Goal: Task Accomplishment & Management: Manage account settings

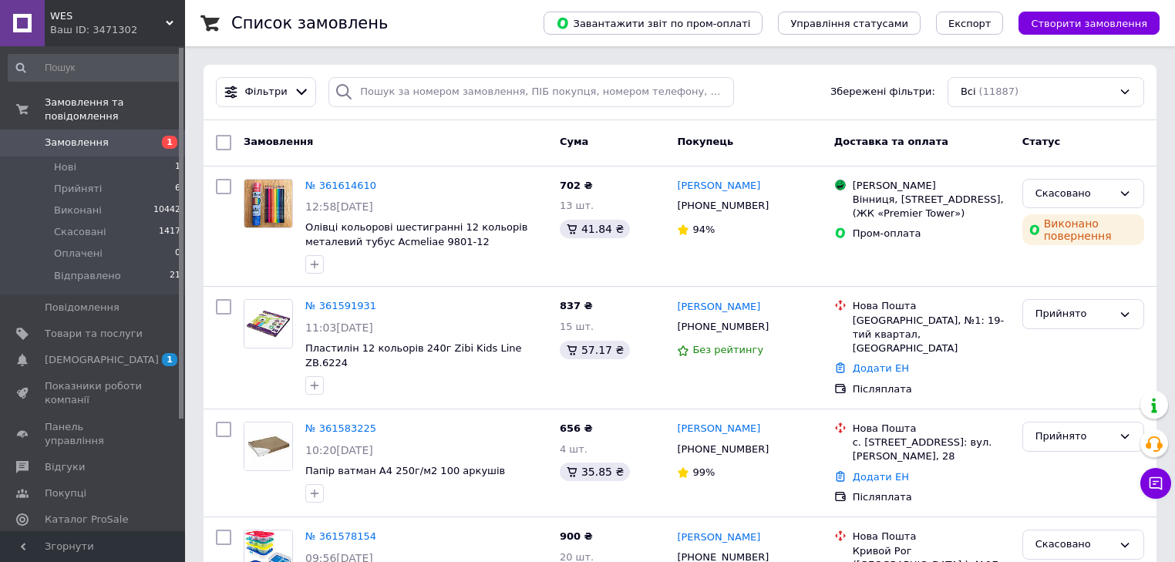
click at [335, 310] on link "№ 361591931" at bounding box center [340, 306] width 71 height 12
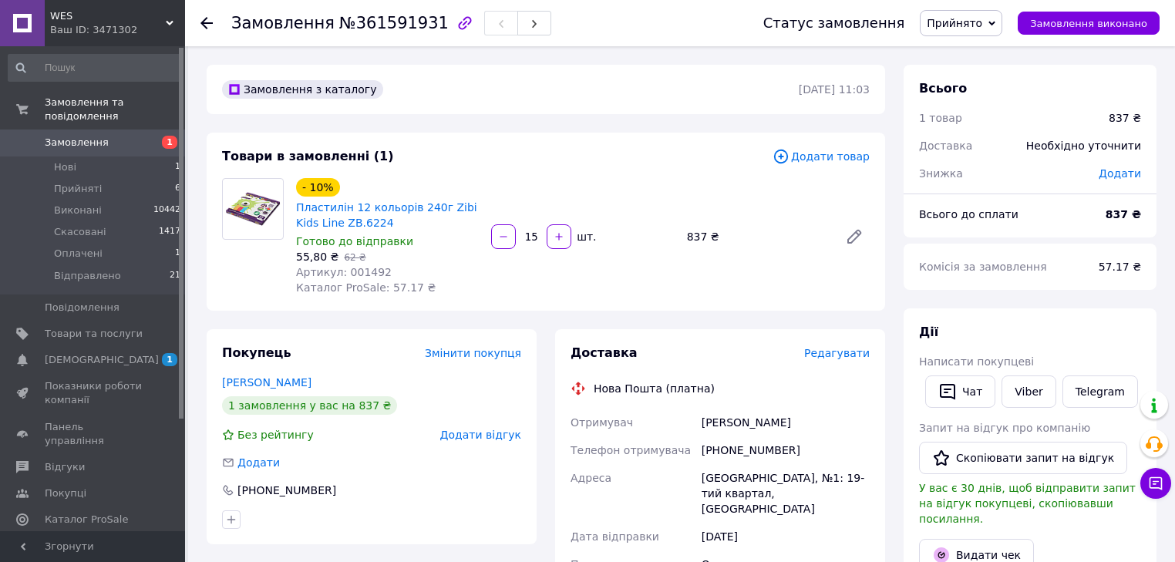
click at [839, 160] on span "Додати товар" at bounding box center [820, 156] width 97 height 17
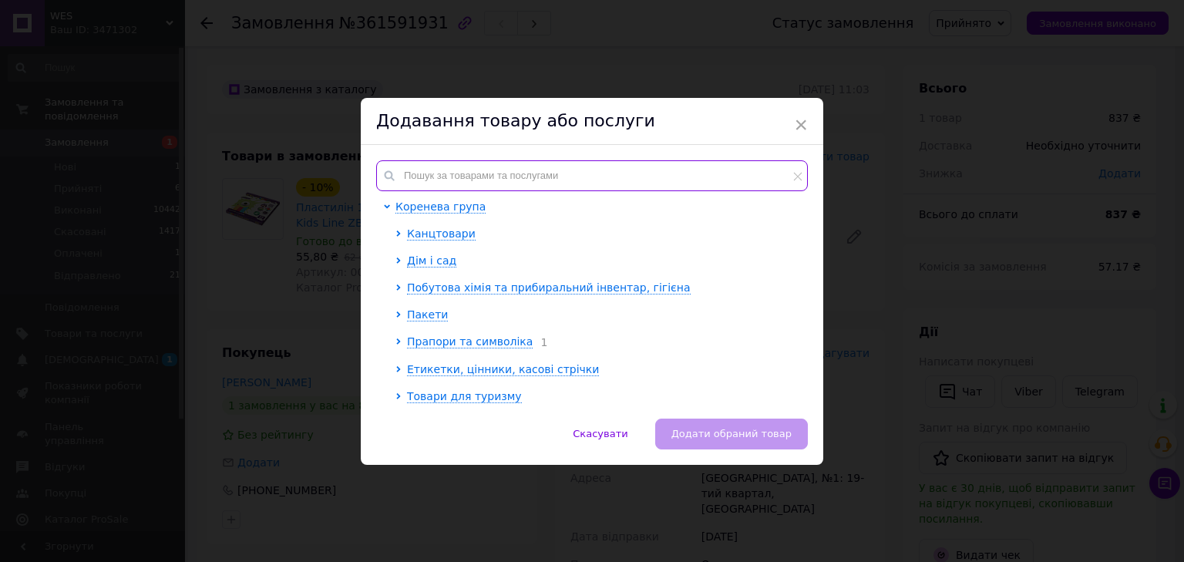
click at [456, 171] on input "text" at bounding box center [592, 175] width 432 height 31
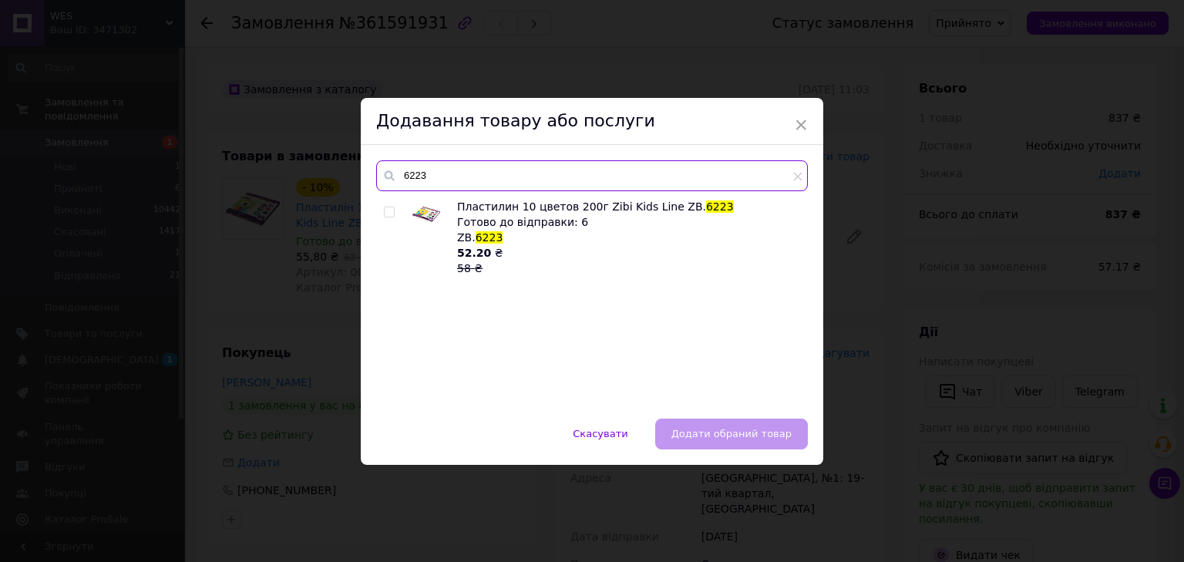
type input "6223"
click at [386, 216] on input "checkbox" at bounding box center [389, 212] width 10 height 10
checkbox input "true"
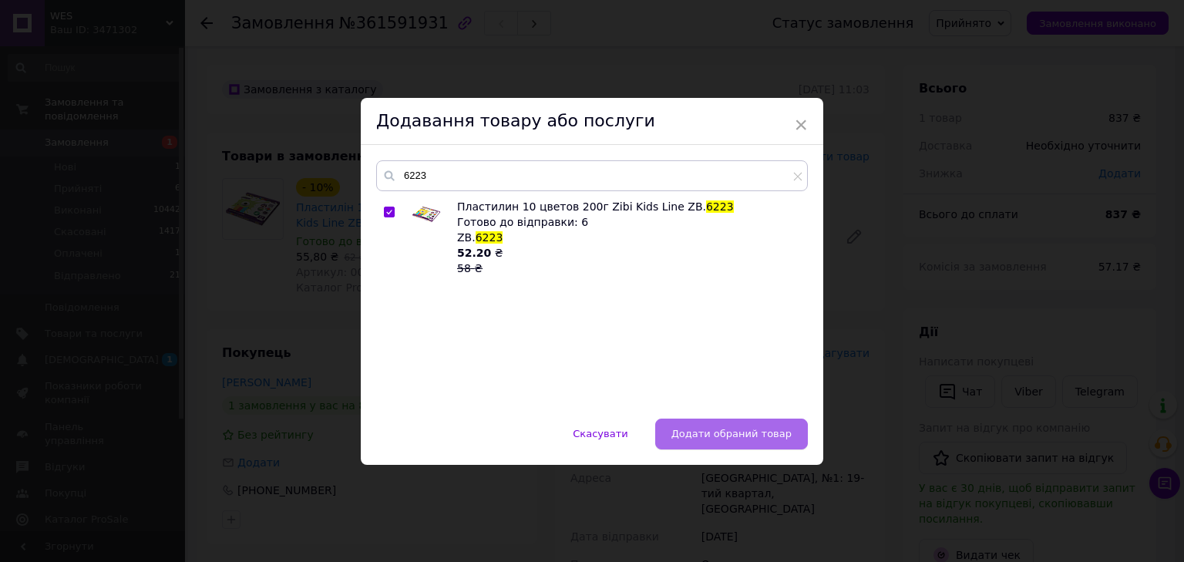
click at [729, 447] on button "Додати обраний товар" at bounding box center [731, 434] width 153 height 31
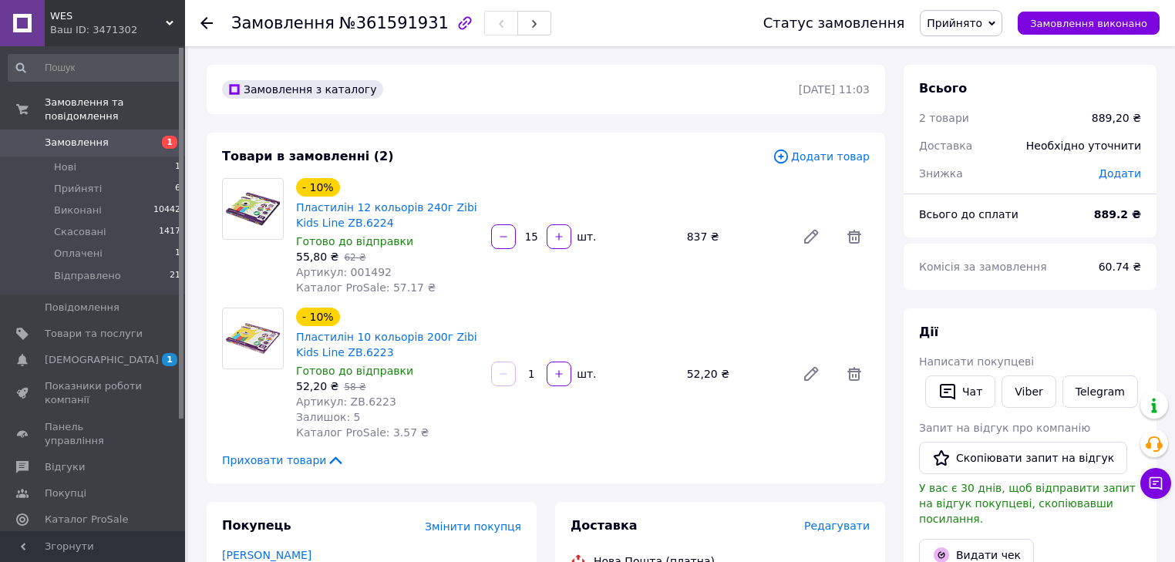
drag, startPoint x: 533, startPoint y: 237, endPoint x: 523, endPoint y: 239, distance: 10.1
click at [523, 239] on input "15" at bounding box center [531, 237] width 25 height 12
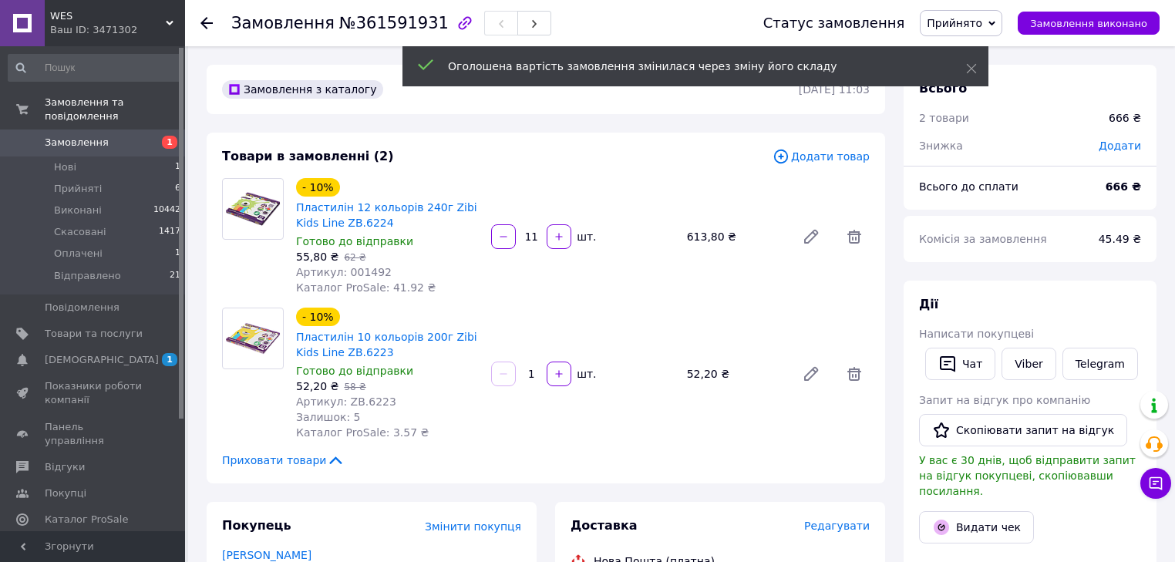
type input "11"
drag, startPoint x: 537, startPoint y: 373, endPoint x: 520, endPoint y: 378, distance: 16.8
click at [520, 378] on input "1" at bounding box center [531, 374] width 25 height 12
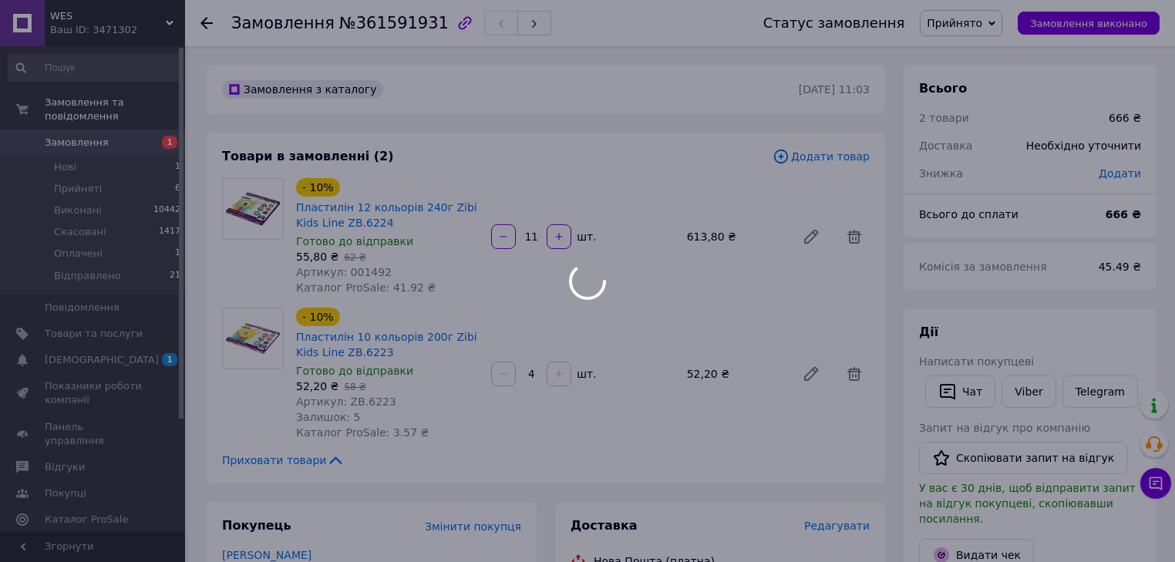
type input "4"
click at [597, 419] on div at bounding box center [587, 281] width 1175 height 562
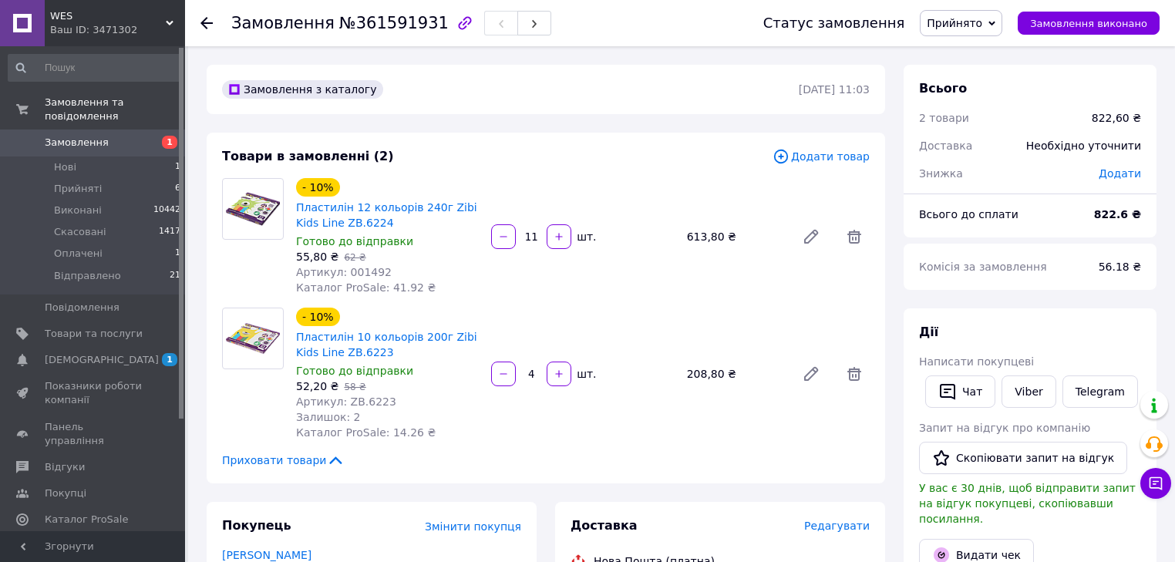
click at [210, 22] on use at bounding box center [206, 23] width 12 height 12
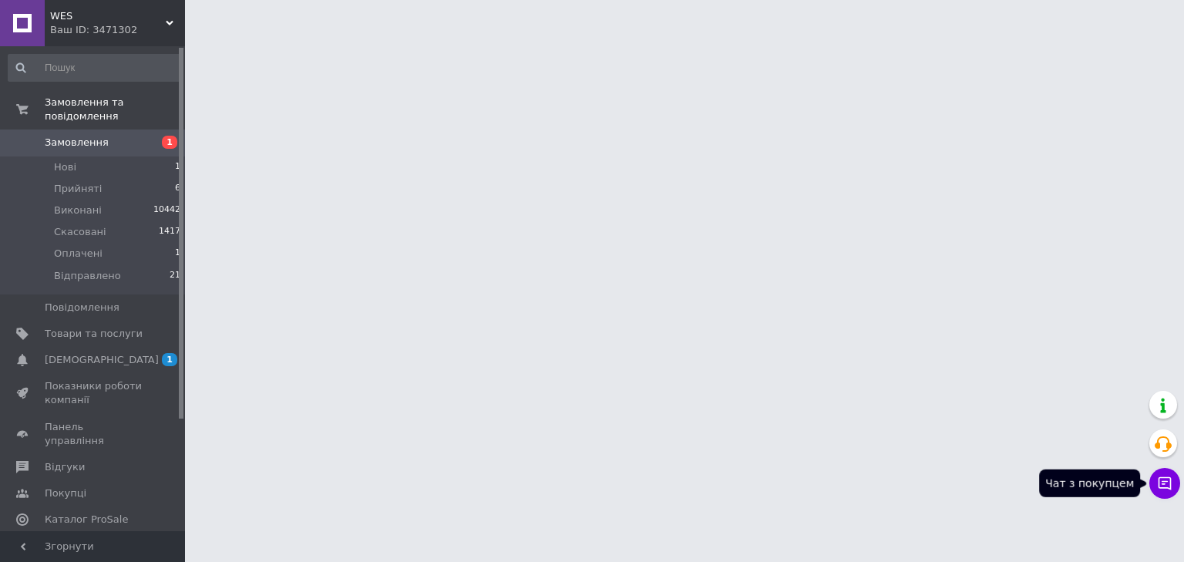
click at [1162, 489] on icon at bounding box center [1164, 483] width 15 height 15
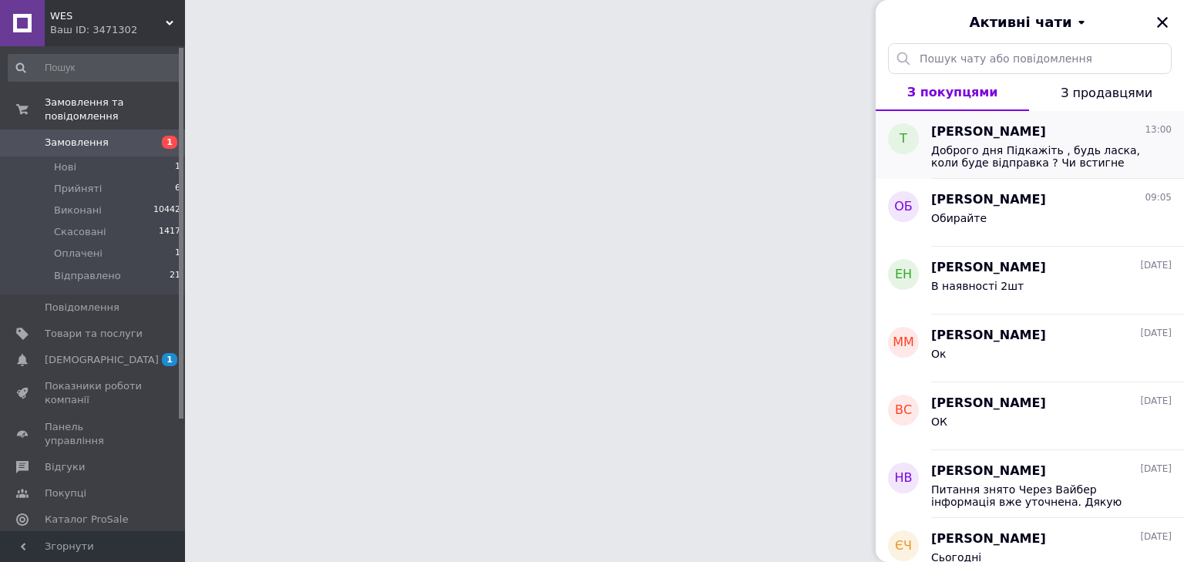
click at [1007, 160] on span "Доброго дня Підкажіть , будь ласка, коли буде відправка ? Чи встигне прийти до …" at bounding box center [1040, 156] width 219 height 25
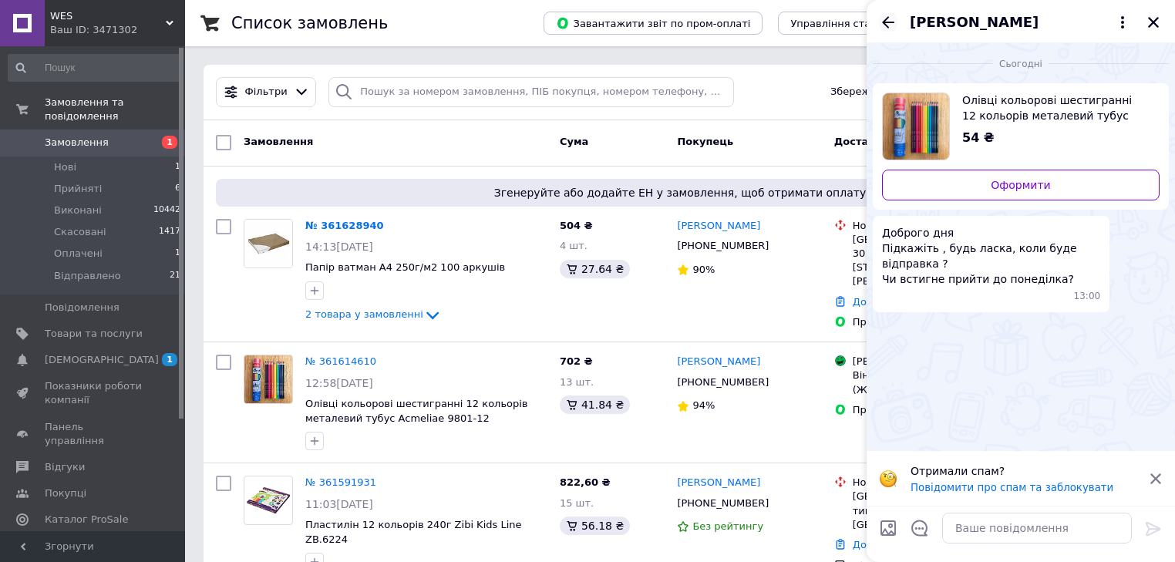
click at [885, 27] on icon "Назад" at bounding box center [888, 22] width 19 height 19
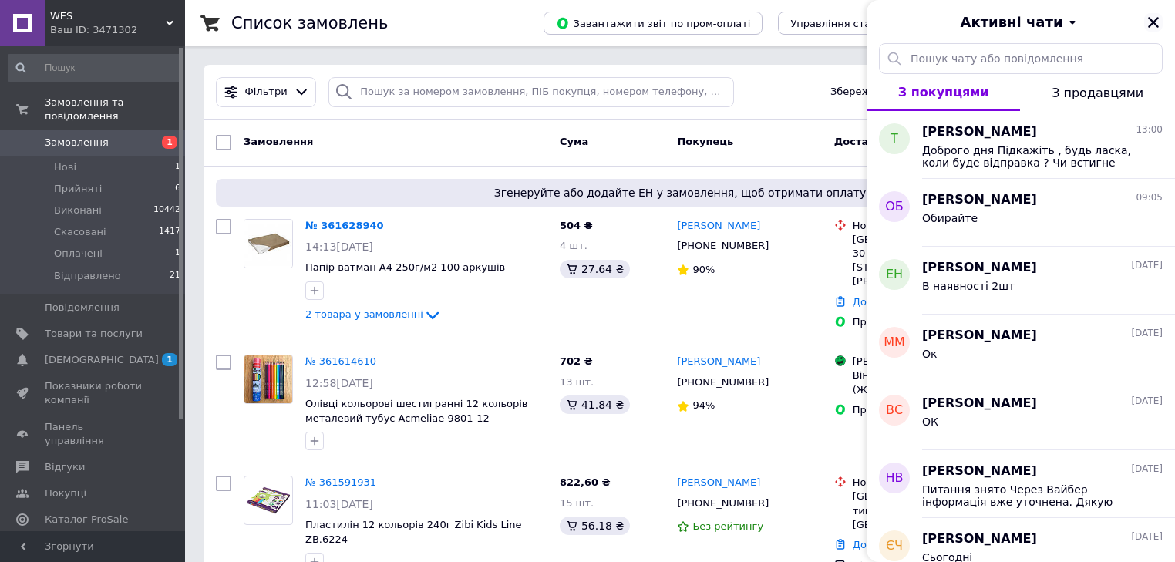
click at [1153, 21] on icon "Закрити" at bounding box center [1153, 22] width 14 height 14
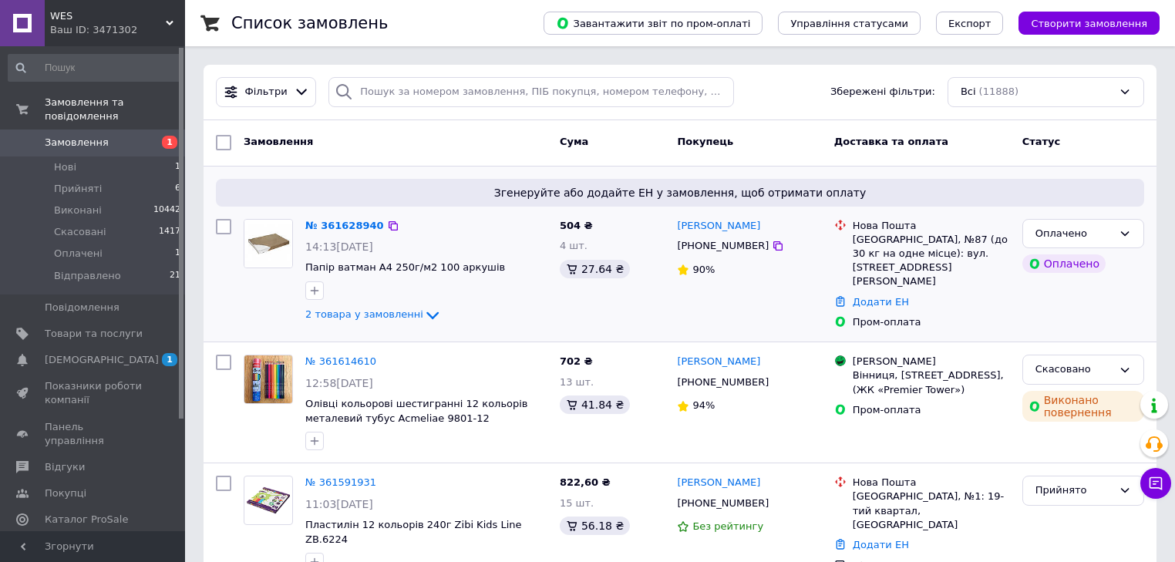
click at [342, 216] on div "№ 361628940 14:13, 12.09.2025 Папір ватман А4 250г/м2 100 аркушів 2 товара у за…" at bounding box center [426, 272] width 254 height 118
click at [342, 223] on link "№ 361628940" at bounding box center [344, 226] width 79 height 12
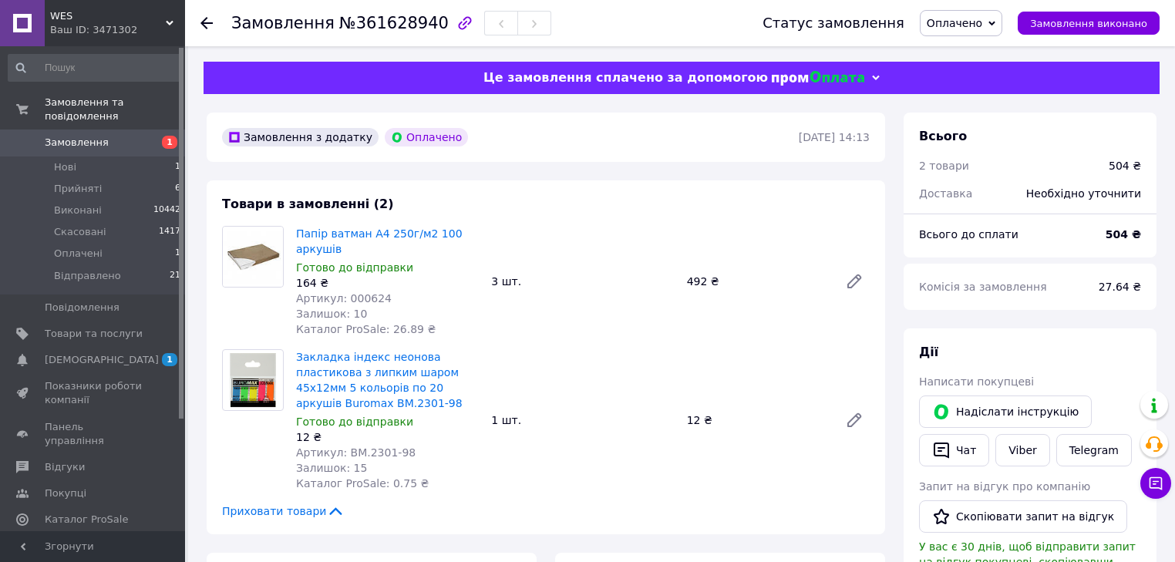
click at [1002, 11] on span "Оплачено" at bounding box center [961, 23] width 82 height 26
click at [974, 51] on li "Прийнято" at bounding box center [961, 53] width 82 height 23
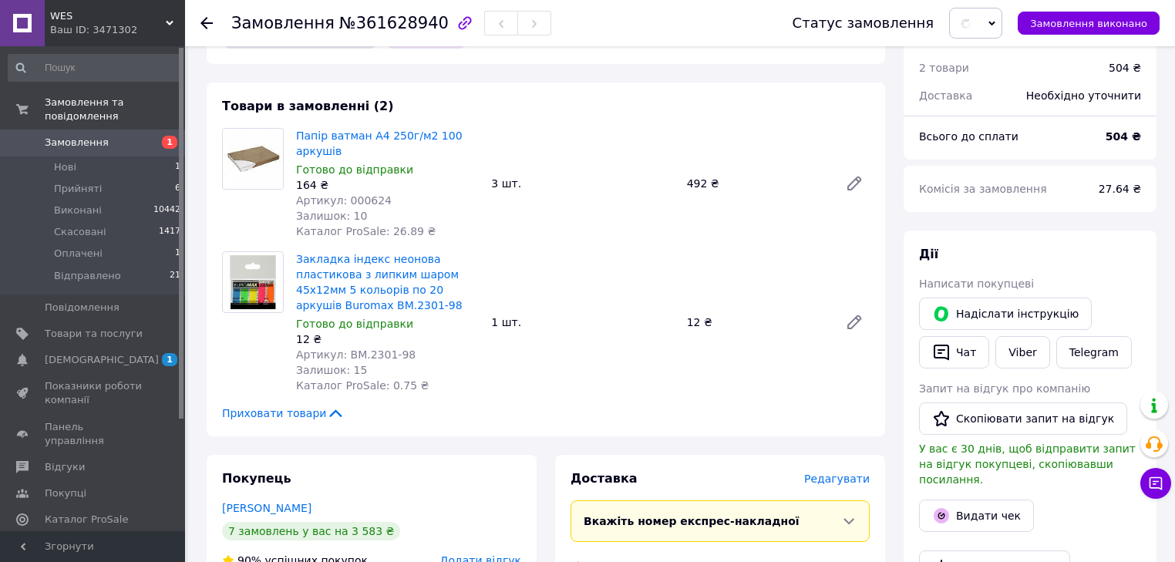
scroll to position [308, 0]
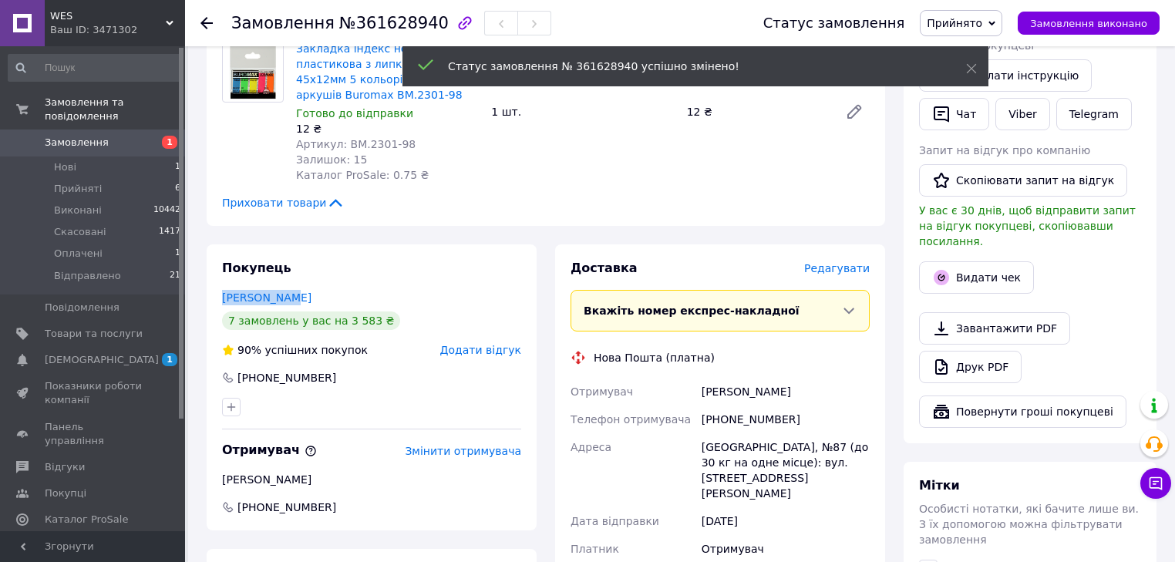
drag, startPoint x: 308, startPoint y: 294, endPoint x: 376, endPoint y: 543, distance: 258.1
click at [217, 301] on div "Покупець Трубин Юрий 7 замовлень у вас на 3 583 ₴ 90% успішних покупок Додати в…" at bounding box center [372, 387] width 330 height 286
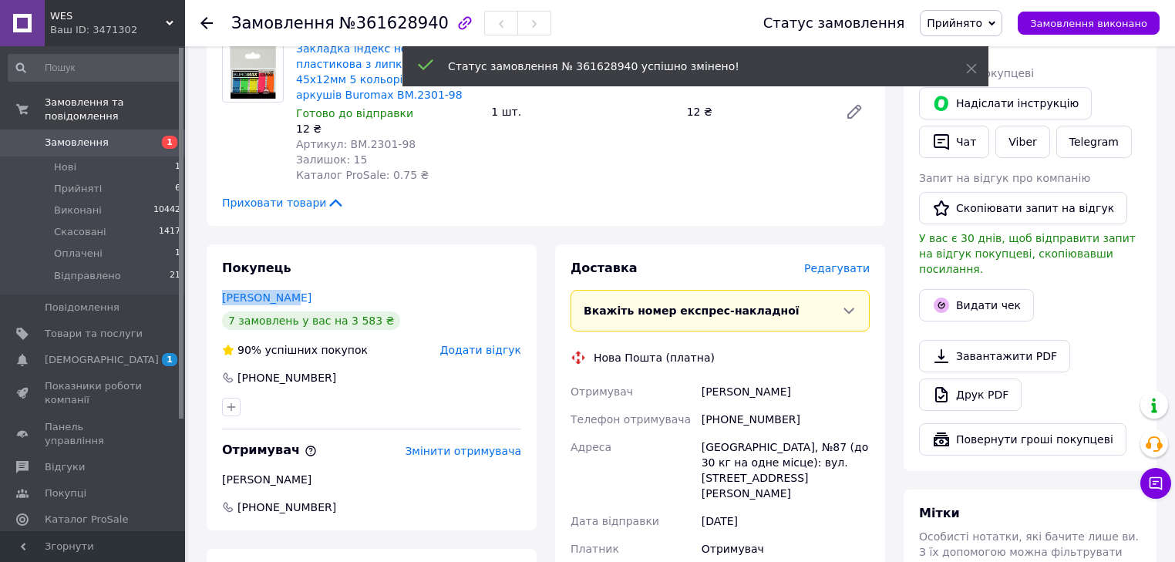
copy link "Трубин Юрий"
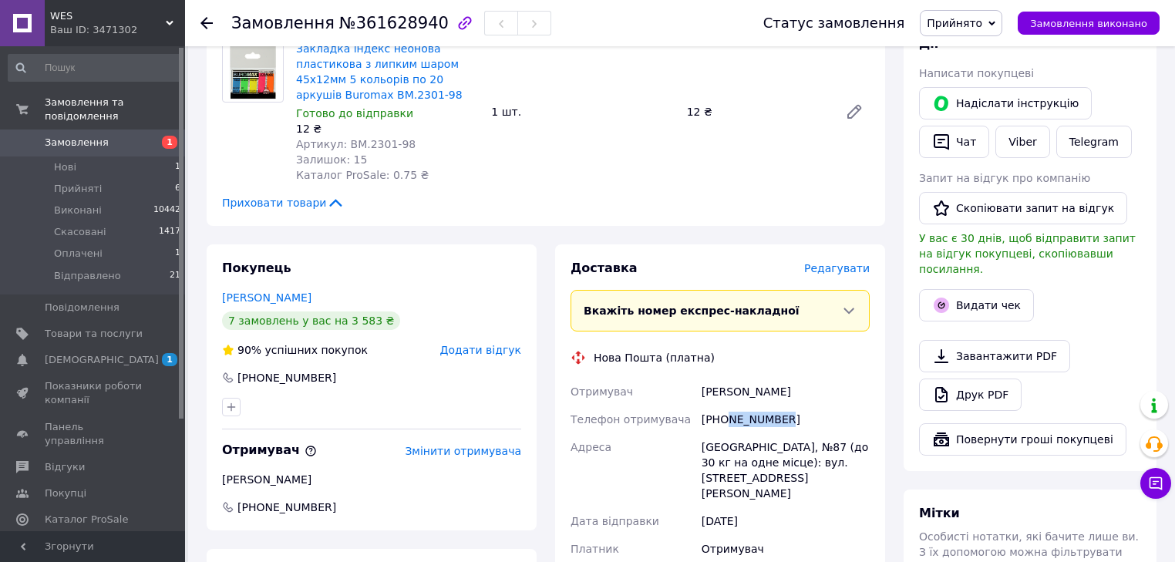
drag, startPoint x: 782, startPoint y: 422, endPoint x: 728, endPoint y: 423, distance: 54.0
click at [728, 423] on div "+380634206062" at bounding box center [785, 419] width 174 height 28
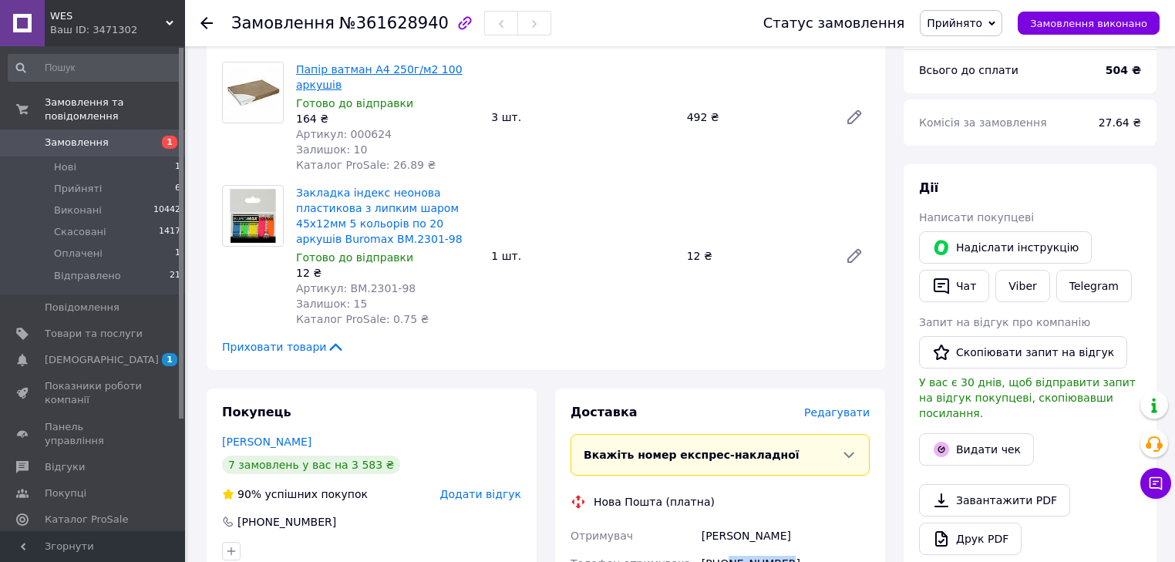
scroll to position [0, 0]
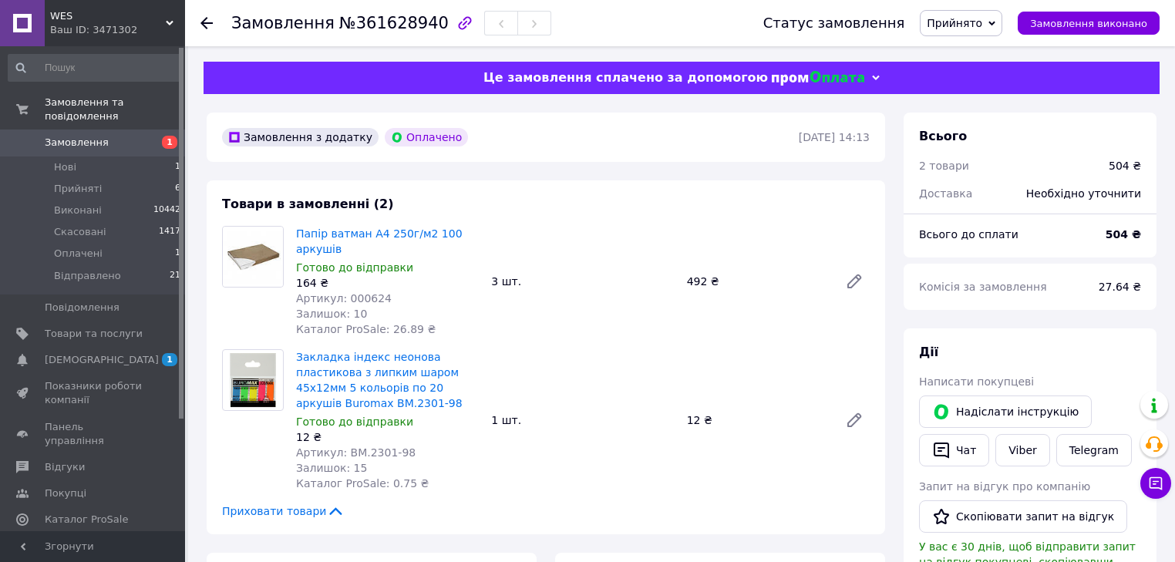
click at [365, 299] on span "Артикул: 000624" at bounding box center [344, 298] width 96 height 12
copy span "000624"
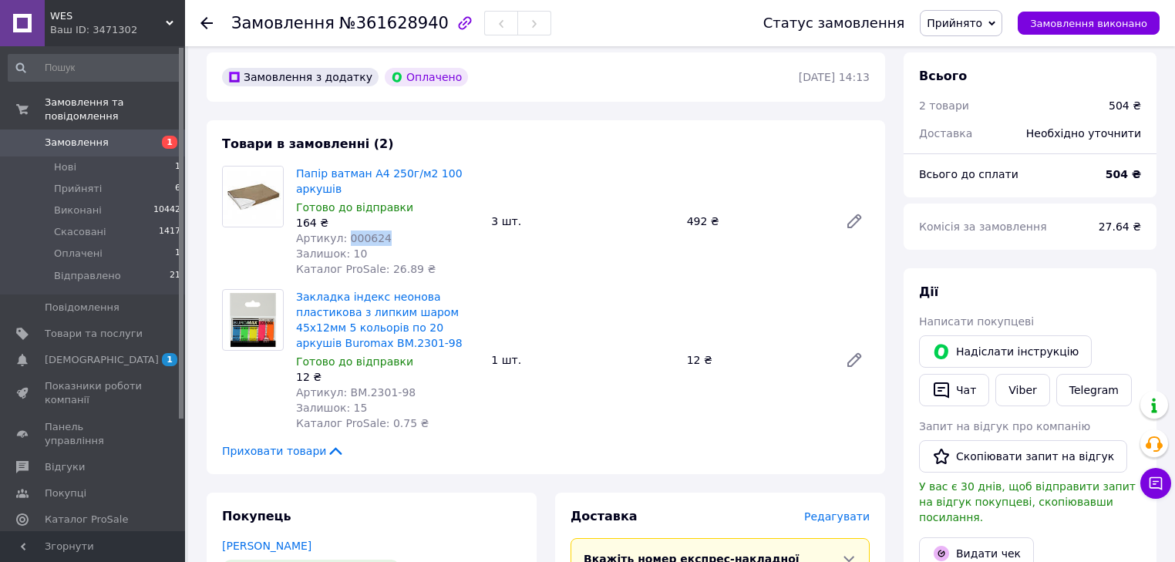
scroll to position [62, 0]
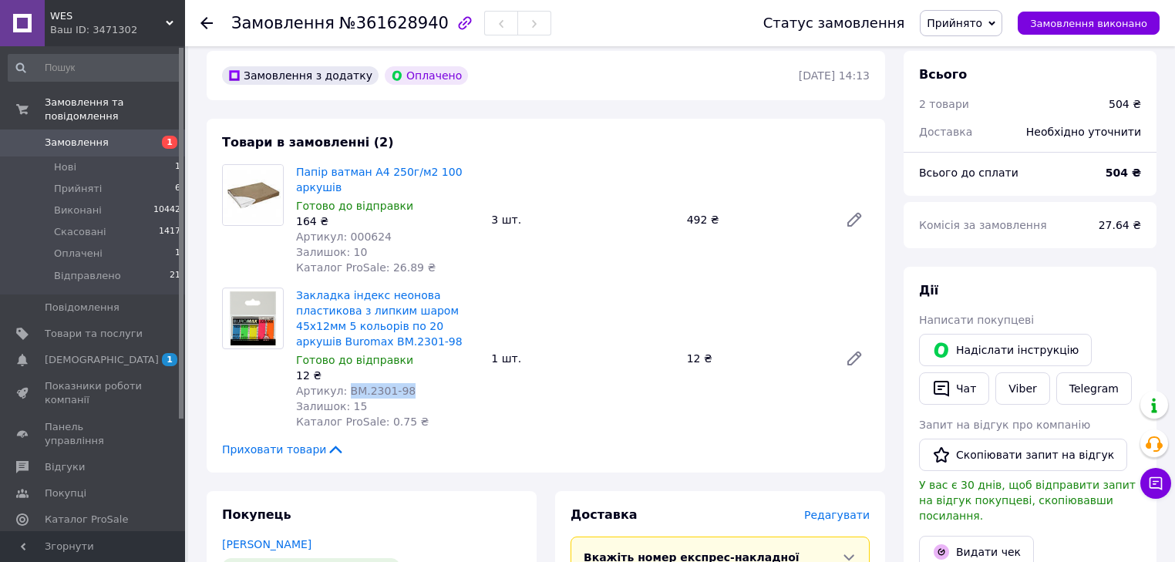
drag, startPoint x: 405, startPoint y: 392, endPoint x: 344, endPoint y: 398, distance: 62.0
click at [342, 397] on div "Артикул: BM.2301-98" at bounding box center [387, 390] width 183 height 15
copy span "BM.2301-98"
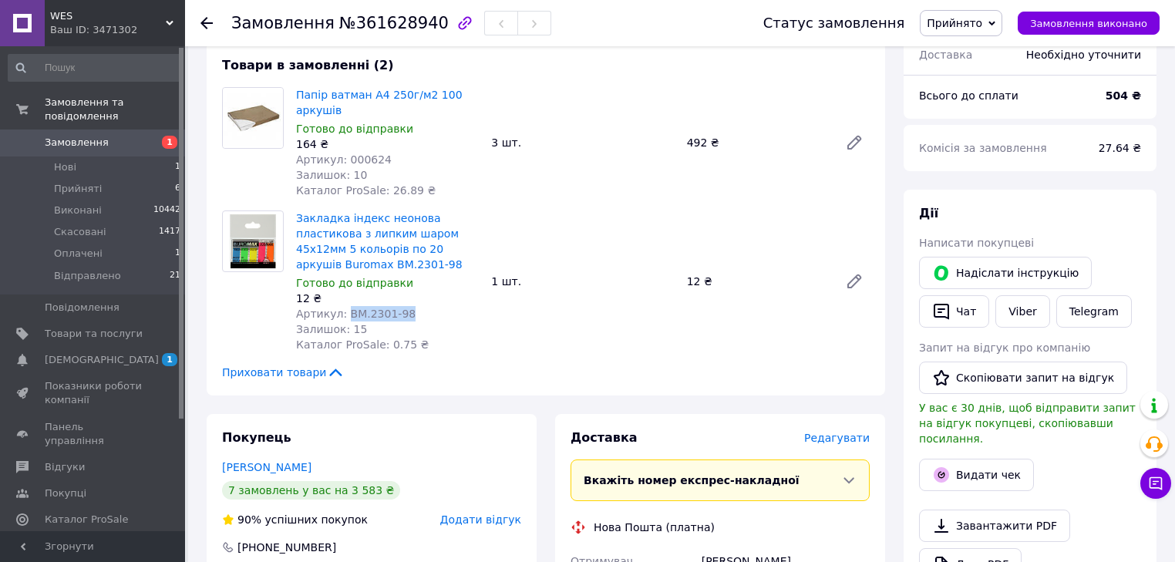
scroll to position [493, 0]
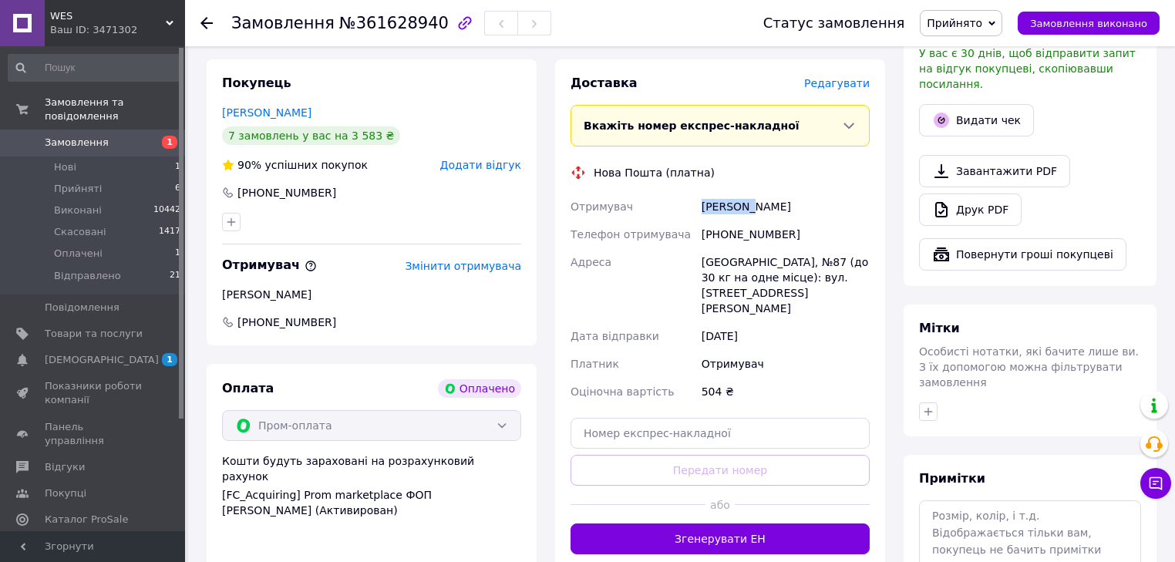
drag, startPoint x: 708, startPoint y: 200, endPoint x: 745, endPoint y: 206, distance: 37.4
click at [745, 206] on div "Отримувач Ткаченко Олена Телефон отримувача +380634206062 Адреса Одеса, №87 (до…" at bounding box center [719, 299] width 305 height 213
copy div "Отримувач Ткаченко"
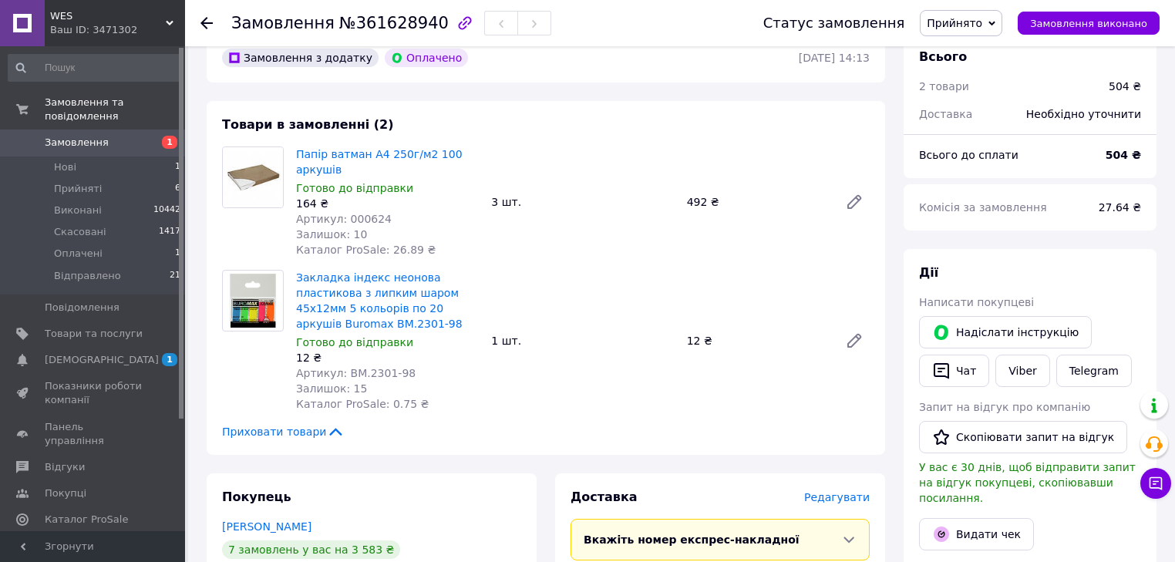
scroll to position [0, 0]
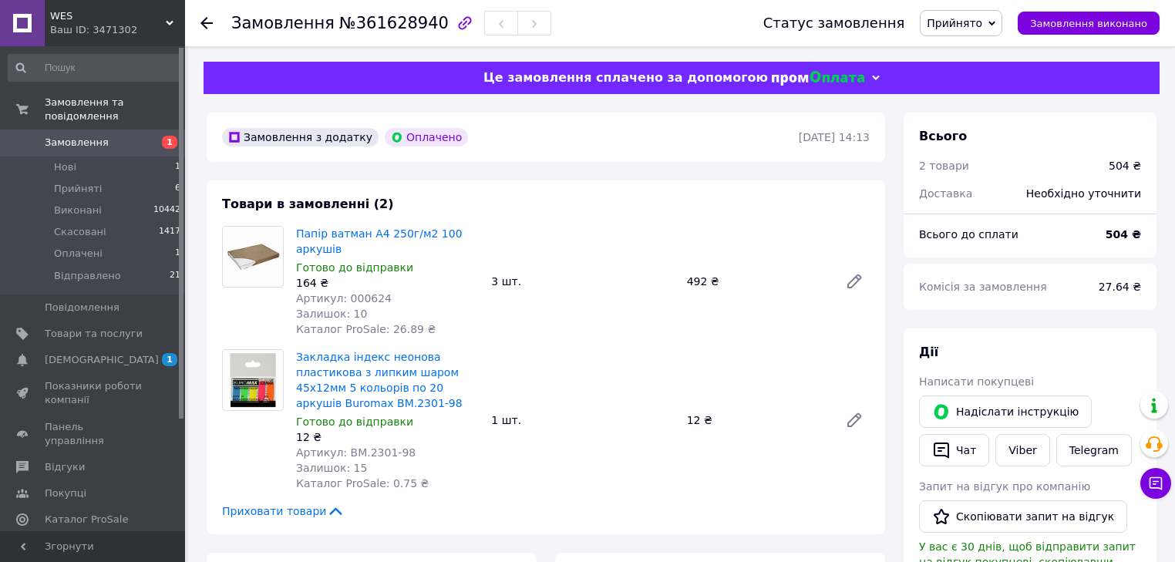
click at [203, 22] on use at bounding box center [206, 23] width 12 height 12
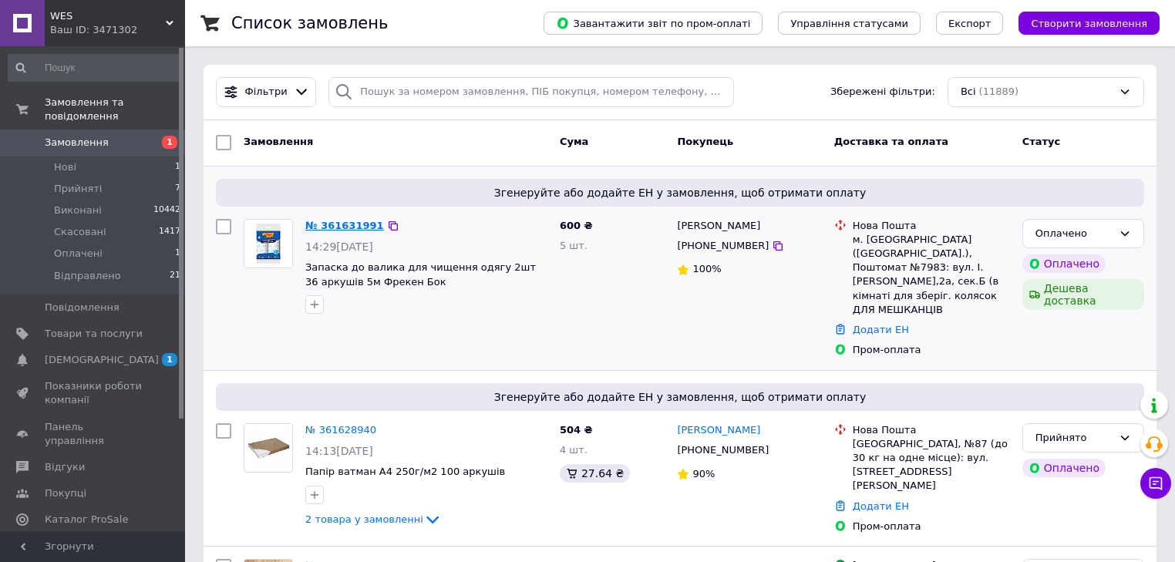
click at [345, 226] on link "№ 361631991" at bounding box center [344, 226] width 79 height 12
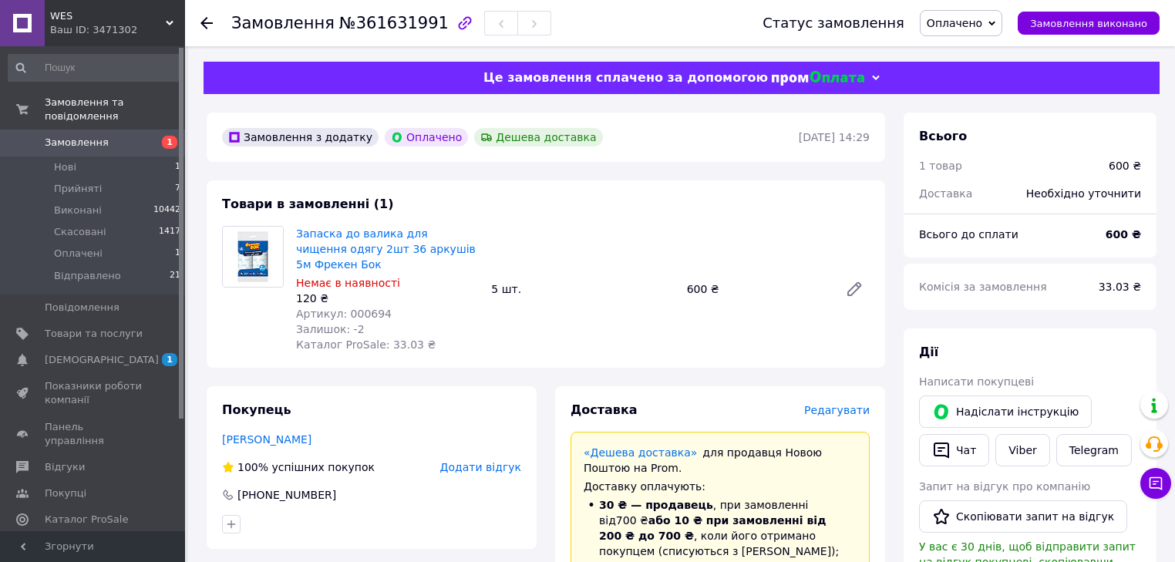
click at [361, 311] on span "Артикул: 000694" at bounding box center [344, 314] width 96 height 12
copy span "000694"
click at [207, 22] on use at bounding box center [206, 23] width 12 height 12
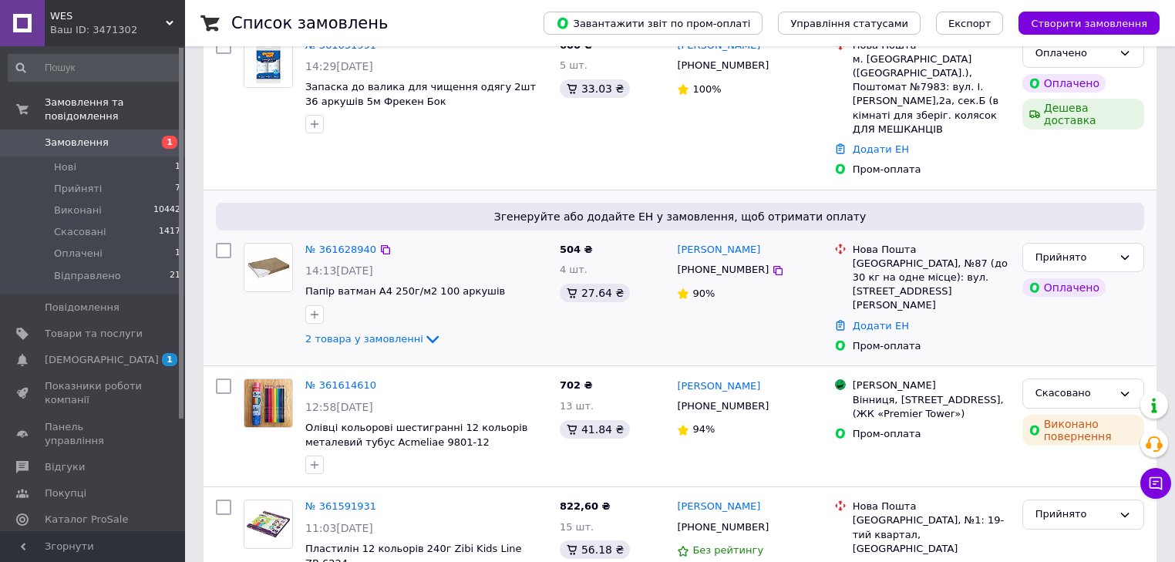
scroll to position [185, 0]
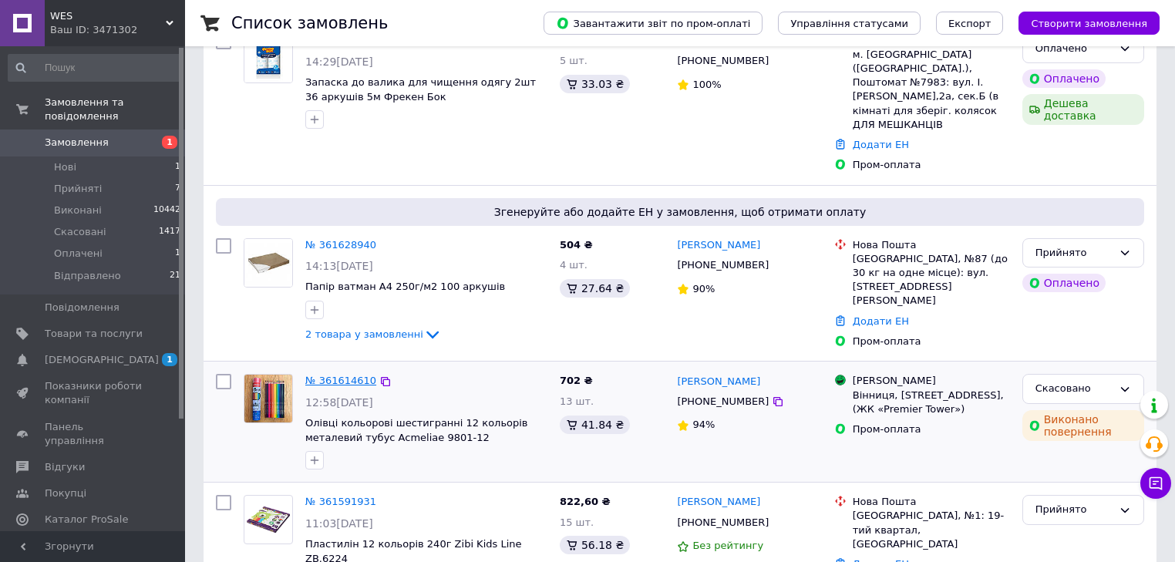
click at [341, 375] on link "№ 361614610" at bounding box center [340, 381] width 71 height 12
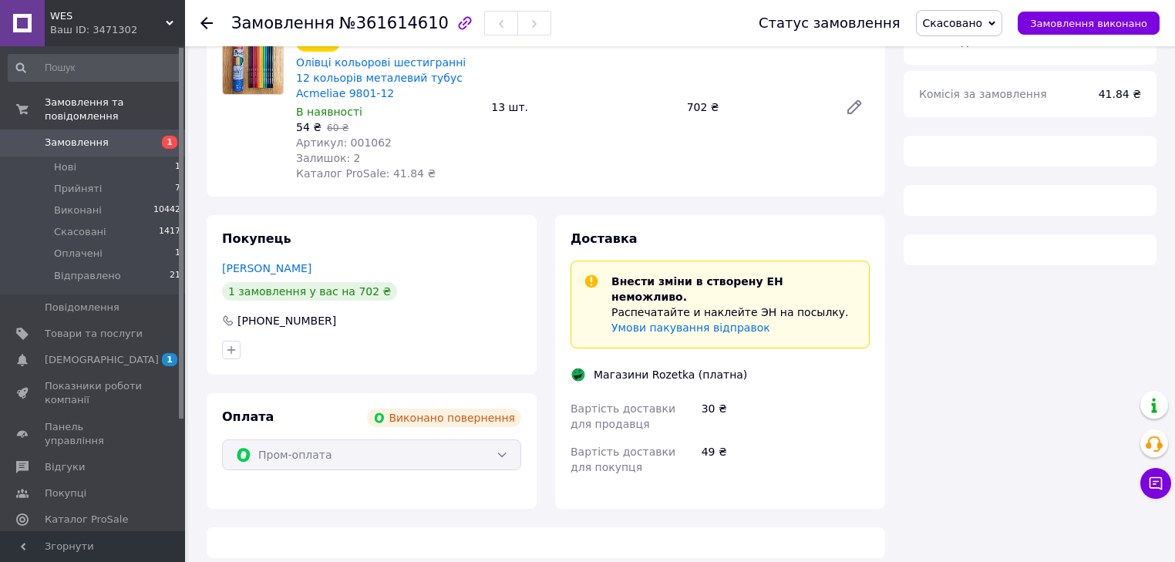
scroll to position [185, 0]
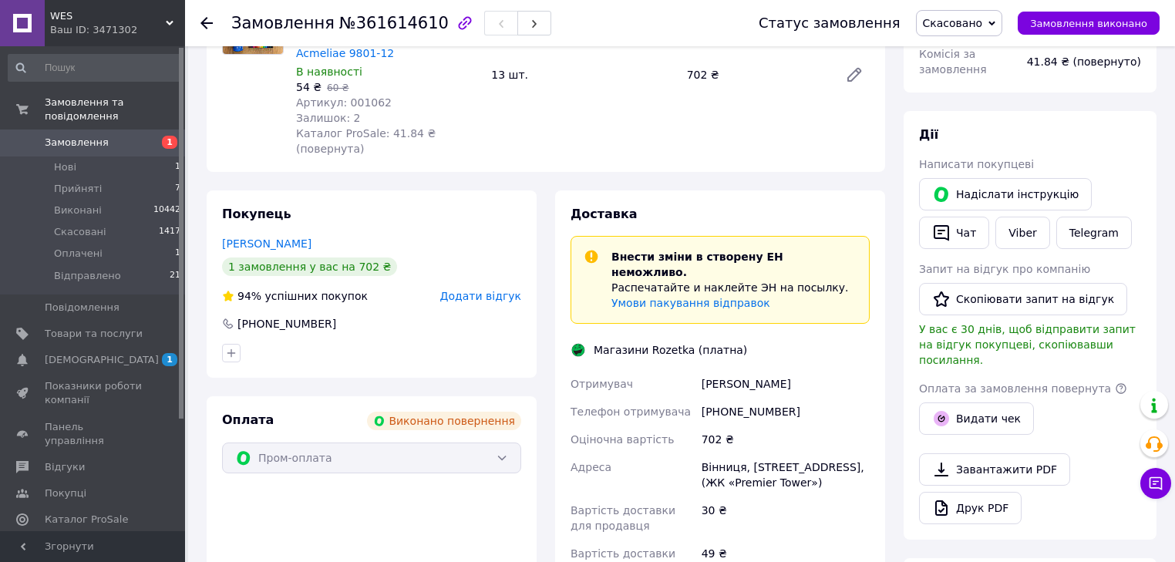
drag, startPoint x: 310, startPoint y: 230, endPoint x: 210, endPoint y: 237, distance: 100.4
click at [210, 237] on div "Покупець Жукова Тетяна 1 замовлення у вас на 702 ₴ 94% успішних покупок Додати …" at bounding box center [372, 283] width 330 height 187
click at [304, 236] on div "Жукова Тетяна" at bounding box center [371, 243] width 299 height 15
drag, startPoint x: 290, startPoint y: 231, endPoint x: 200, endPoint y: 231, distance: 89.4
click at [200, 231] on div "Покупець Жукова Тетяна 1 замовлення у вас на 702 ₴ 94% успішних покупок Додати …" at bounding box center [371, 415] width 348 height 451
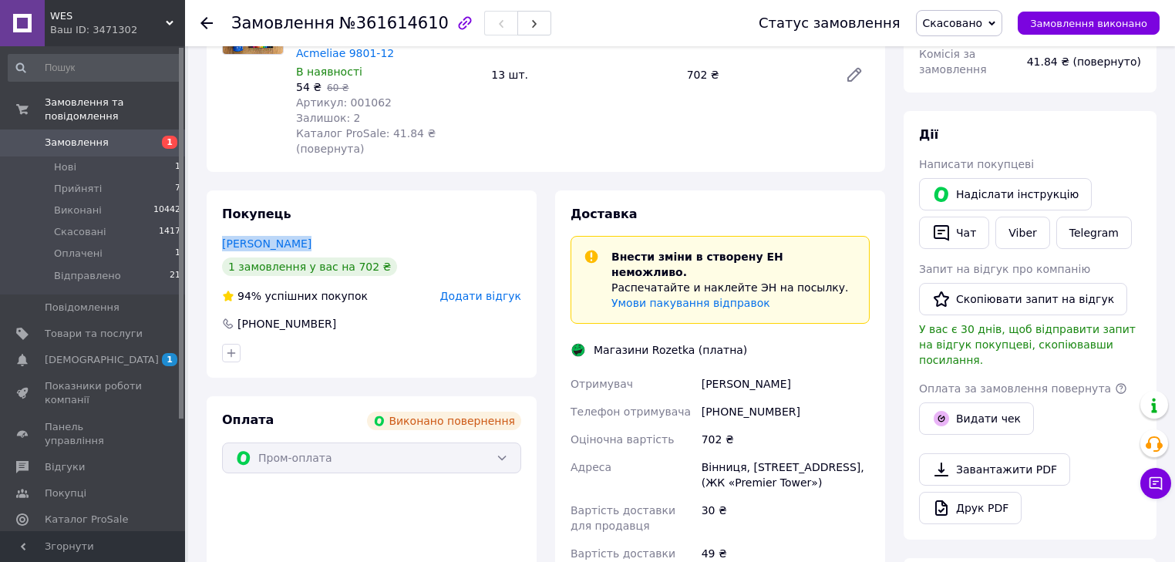
copy link "Жукова Тетяна"
drag, startPoint x: 789, startPoint y: 379, endPoint x: 750, endPoint y: 552, distance: 177.1
click at [691, 377] on div "Отримувач Жукова Тетяна Телефон отримувача +380932380796 Оціночна вартість 702 …" at bounding box center [719, 476] width 305 height 213
copy div "Телефон отримувача +380932380796"
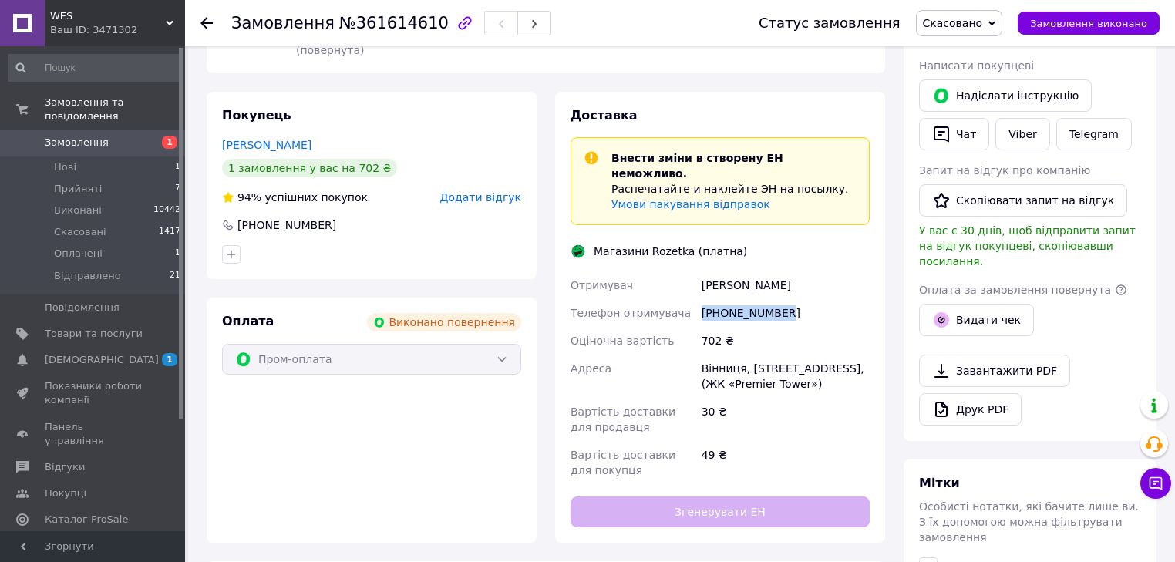
scroll to position [308, 0]
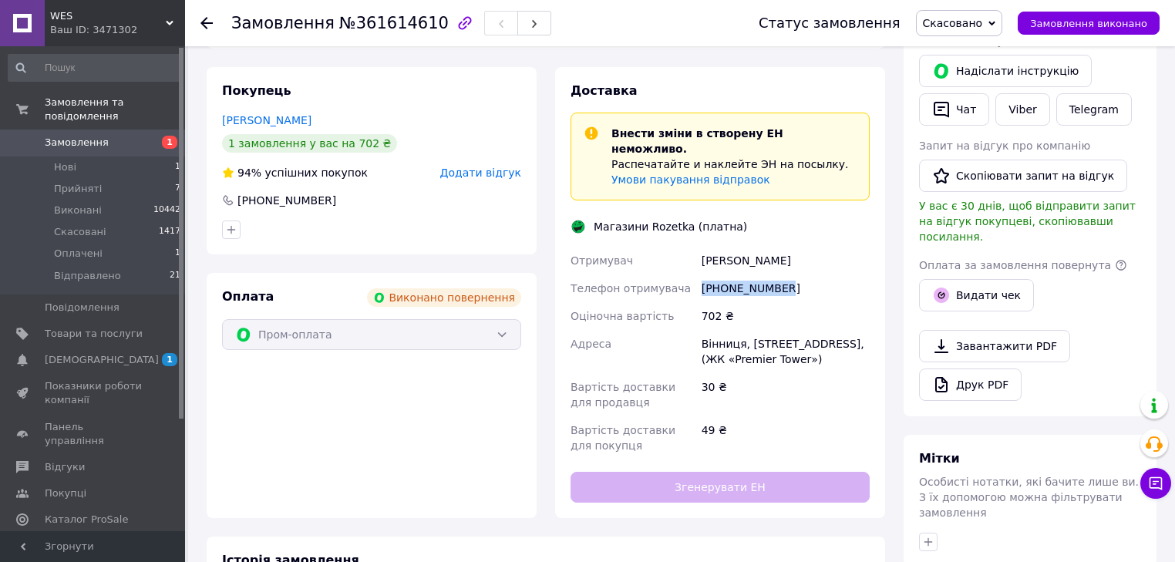
drag, startPoint x: 702, startPoint y: 311, endPoint x: 840, endPoint y: 339, distance: 141.5
click at [834, 330] on div "Вінниця, [STREET_ADDRESS], (ЖК «Premier Tower»)" at bounding box center [785, 351] width 174 height 43
copy div "Вінниця, [STREET_ADDRESS], (ЖК «Premier Tower»)"
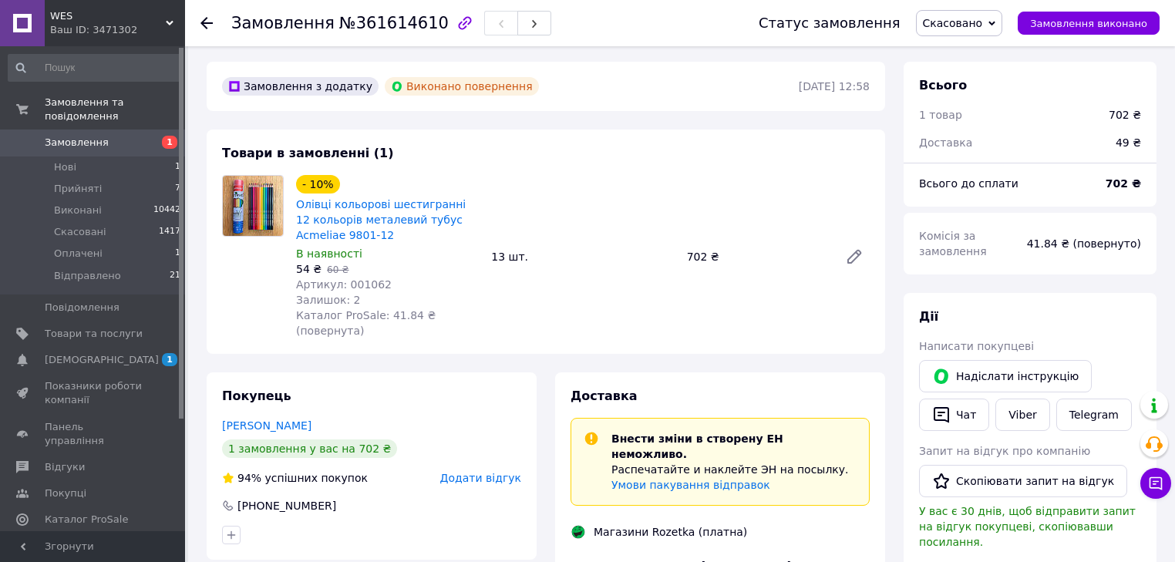
scroll to position [0, 0]
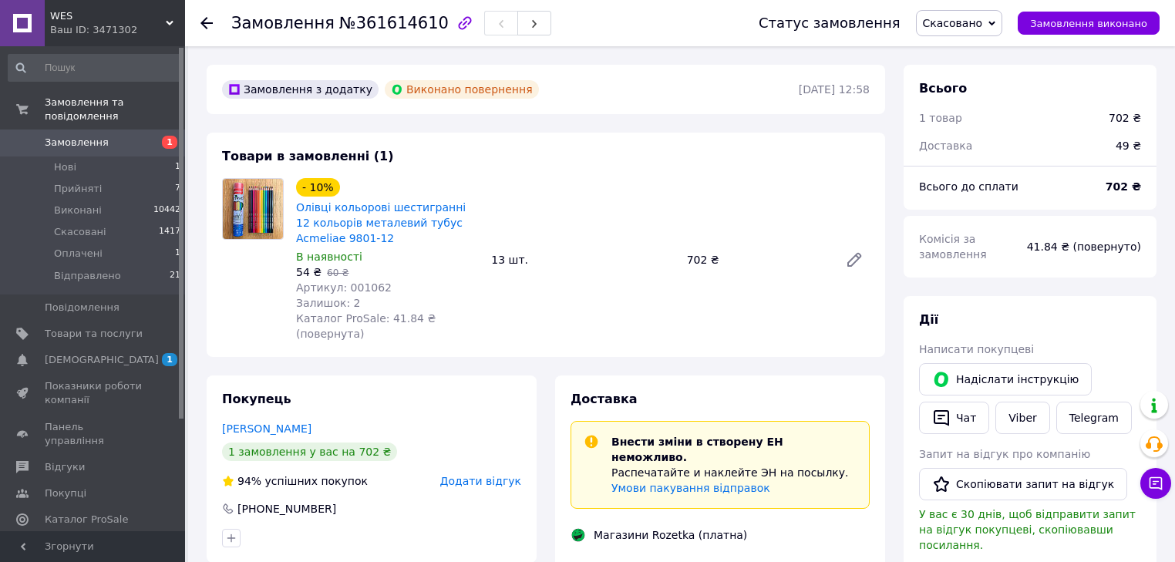
click at [205, 14] on div at bounding box center [215, 23] width 31 height 46
click at [207, 25] on icon at bounding box center [206, 23] width 12 height 12
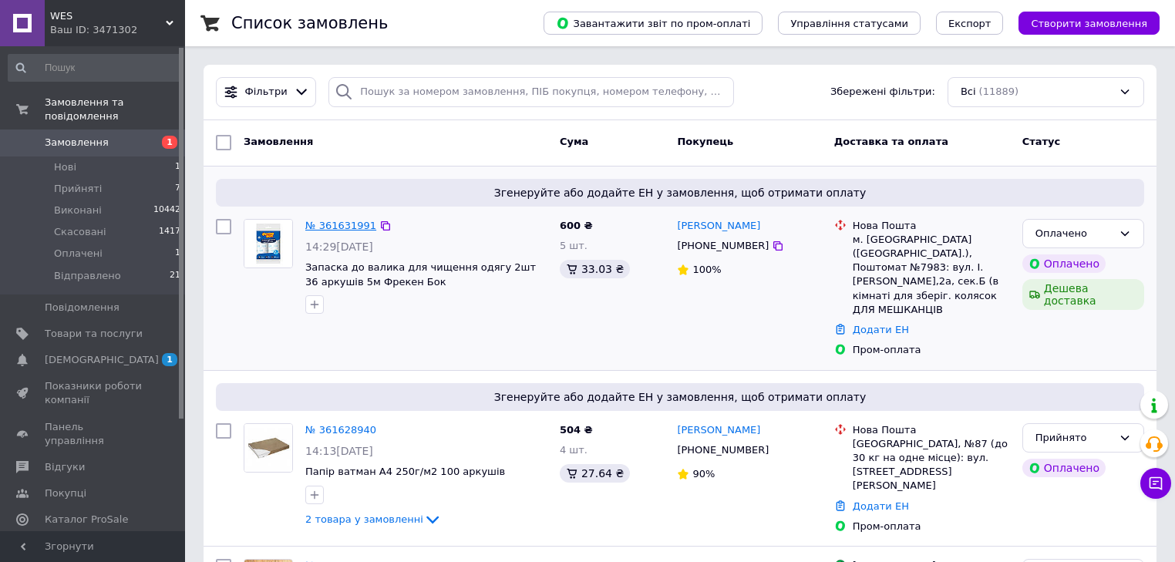
click at [321, 226] on link "№ 361631991" at bounding box center [340, 226] width 71 height 12
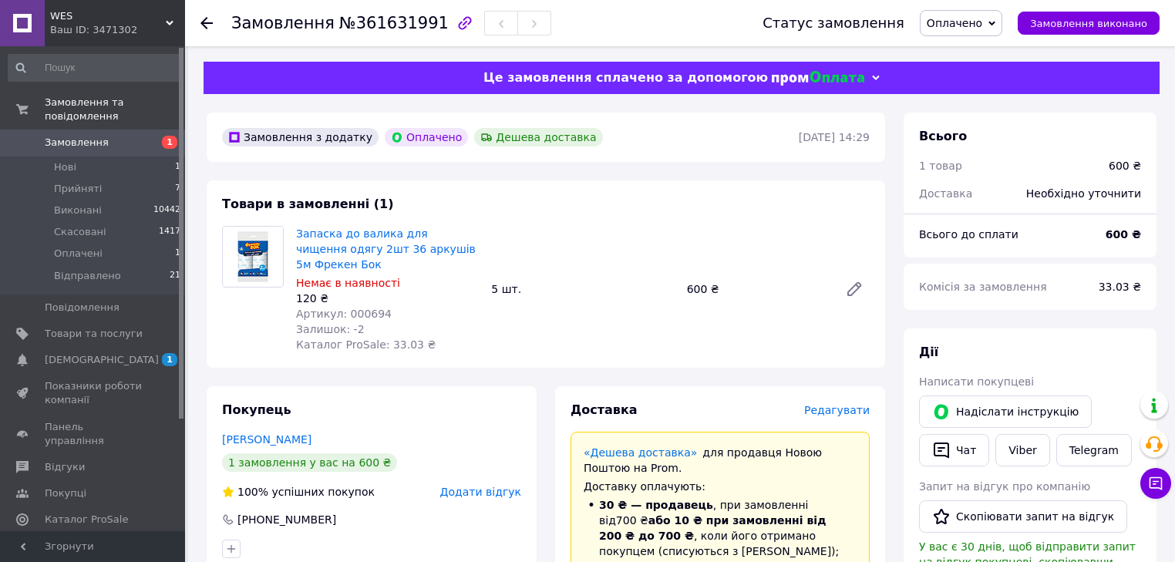
click at [1002, 29] on span "Оплачено" at bounding box center [961, 23] width 82 height 26
click at [985, 51] on li "Прийнято" at bounding box center [961, 53] width 82 height 23
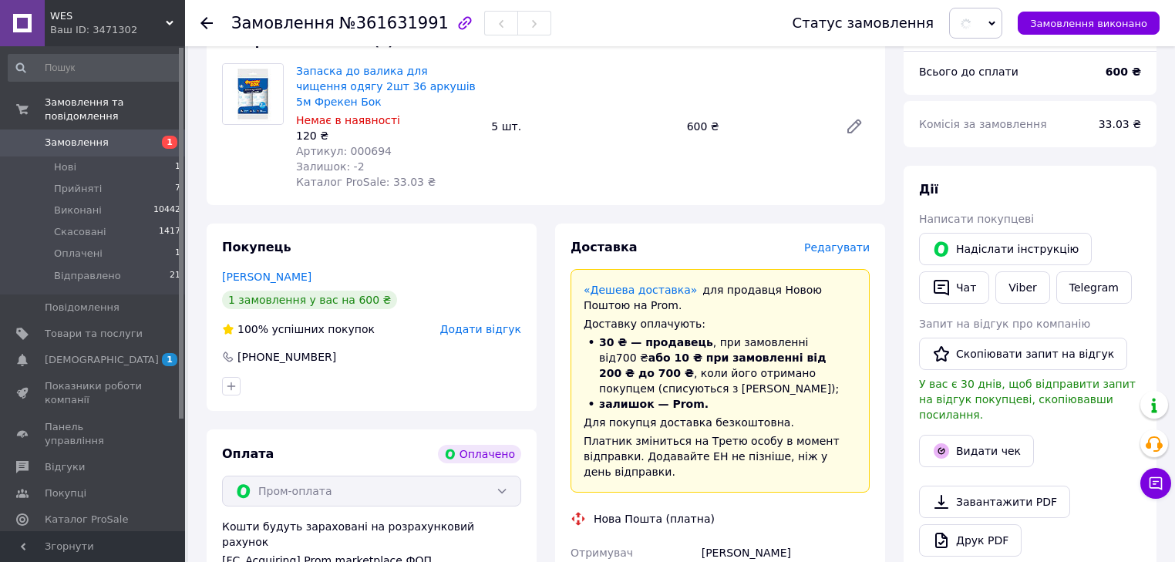
scroll to position [185, 0]
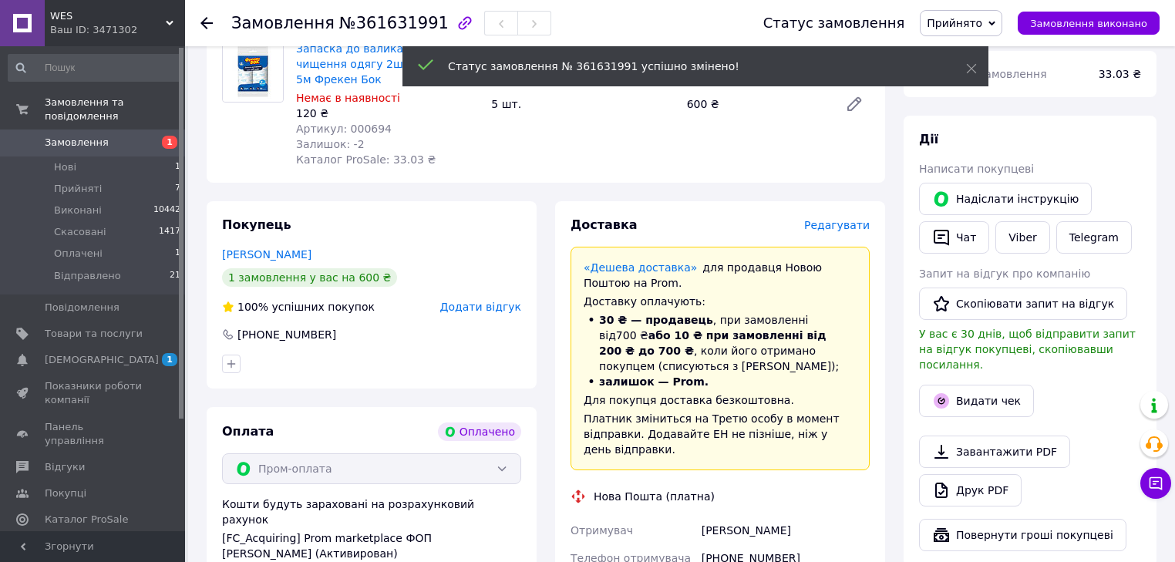
drag, startPoint x: 326, startPoint y: 255, endPoint x: 261, endPoint y: 315, distance: 88.4
click at [202, 259] on div "Покупець Корбаков Михайло 1 замовлення у вас на 600 ₴ 100% успішних покупок Дод…" at bounding box center [371, 562] width 348 height 723
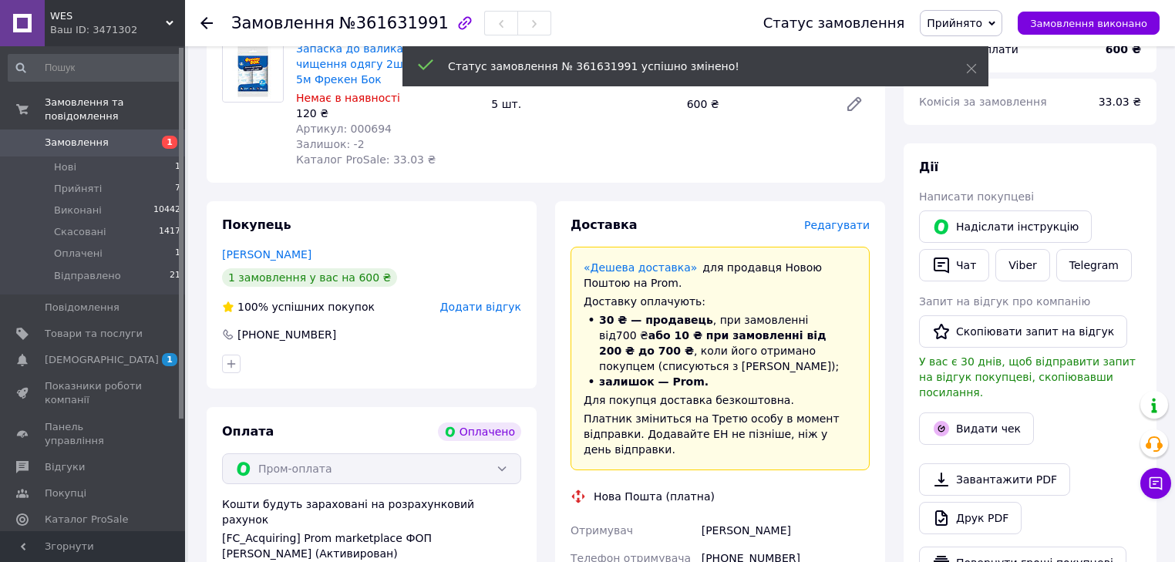
copy link "Корбаков Михайло"
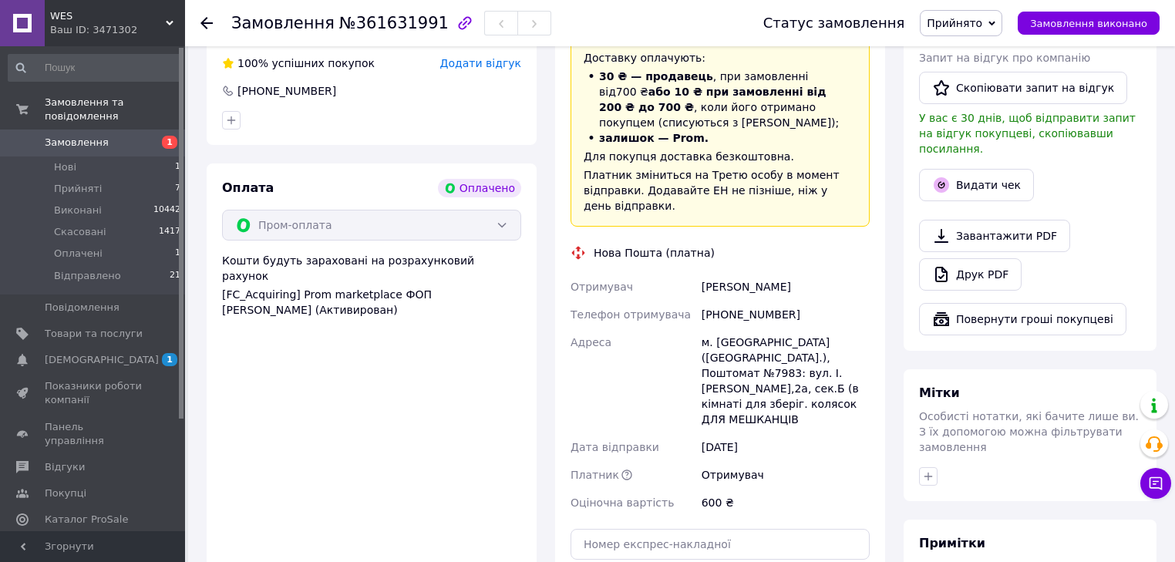
scroll to position [432, 0]
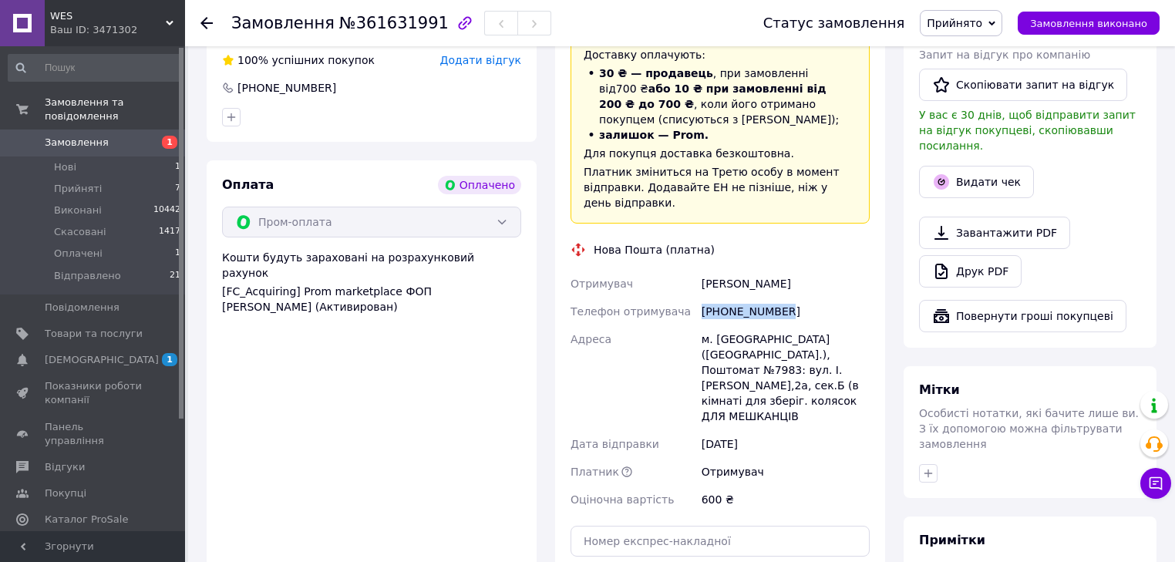
drag, startPoint x: 781, startPoint y: 301, endPoint x: 741, endPoint y: 378, distance: 86.9
click at [680, 308] on div "Отримувач Корбаков Михайло Телефон отримувача +380995571852 Адреса м. Київ (Киї…" at bounding box center [719, 392] width 305 height 244
copy div "Телефон отримувача +380995571852"
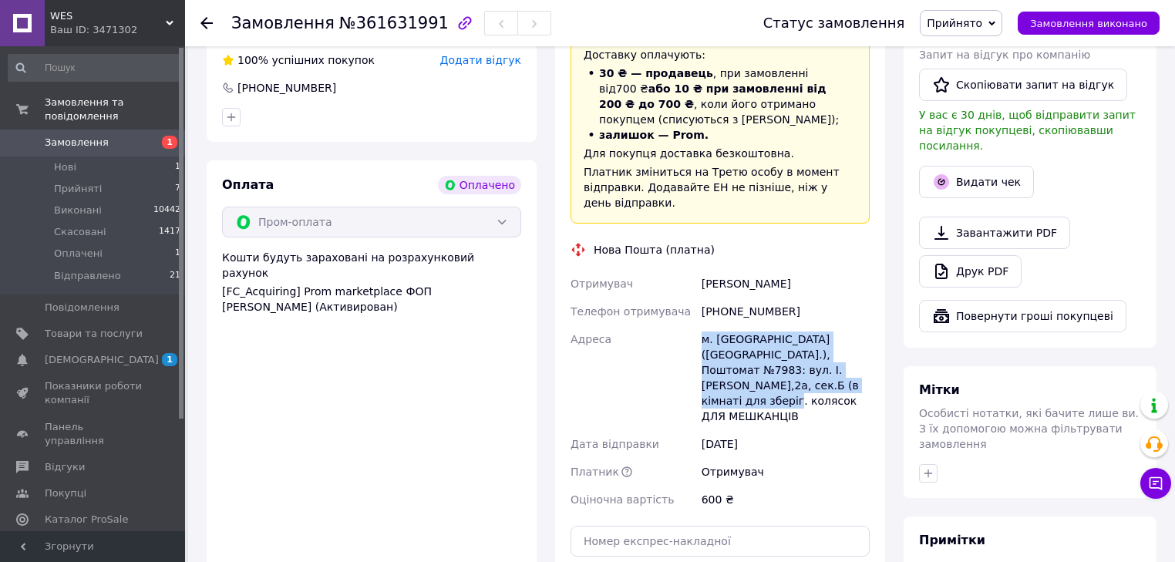
drag, startPoint x: 712, startPoint y: 327, endPoint x: 789, endPoint y: 375, distance: 90.5
click at [789, 375] on div "Отримувач Корбаков Михайло Телефон отримувача +380995571852 Адреса м. Київ (Киї…" at bounding box center [719, 392] width 305 height 244
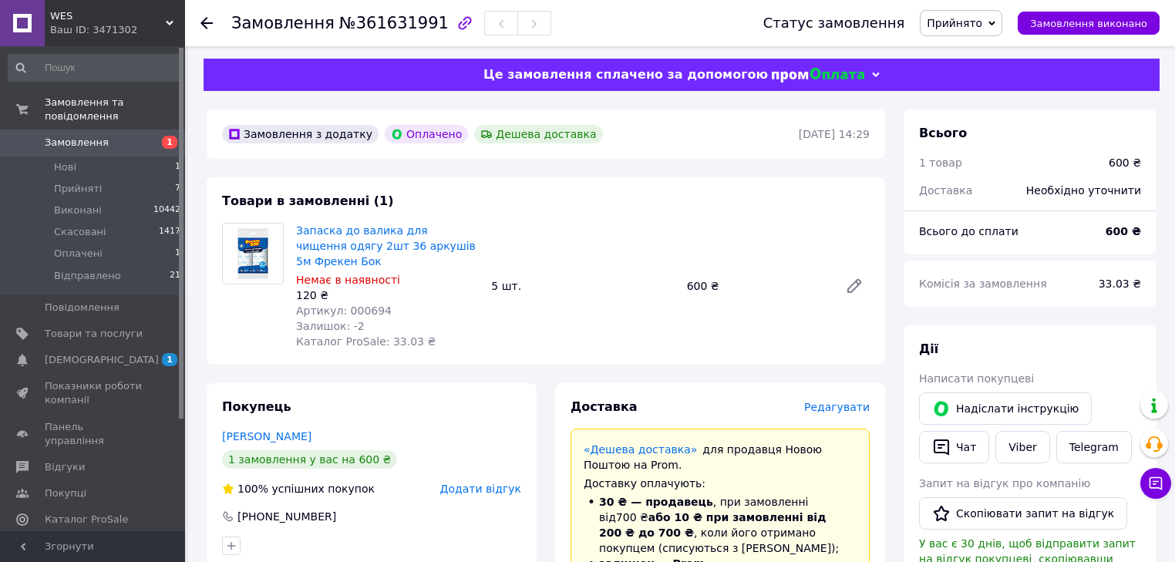
scroll to position [0, 0]
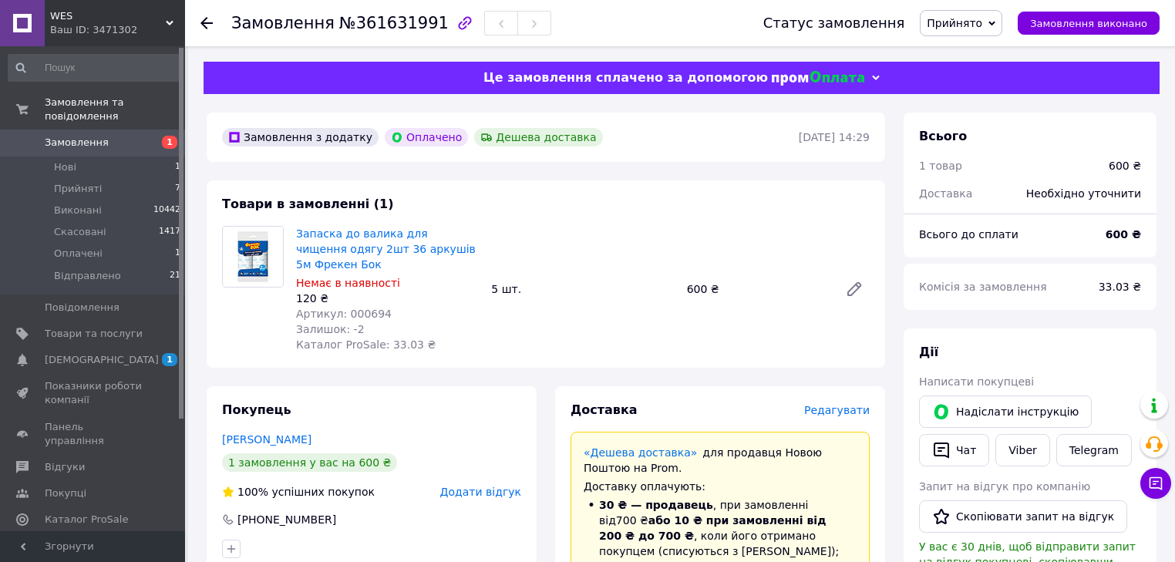
click at [356, 320] on span "Артикул: 000694" at bounding box center [344, 314] width 96 height 12
click at [210, 20] on icon at bounding box center [206, 23] width 12 height 12
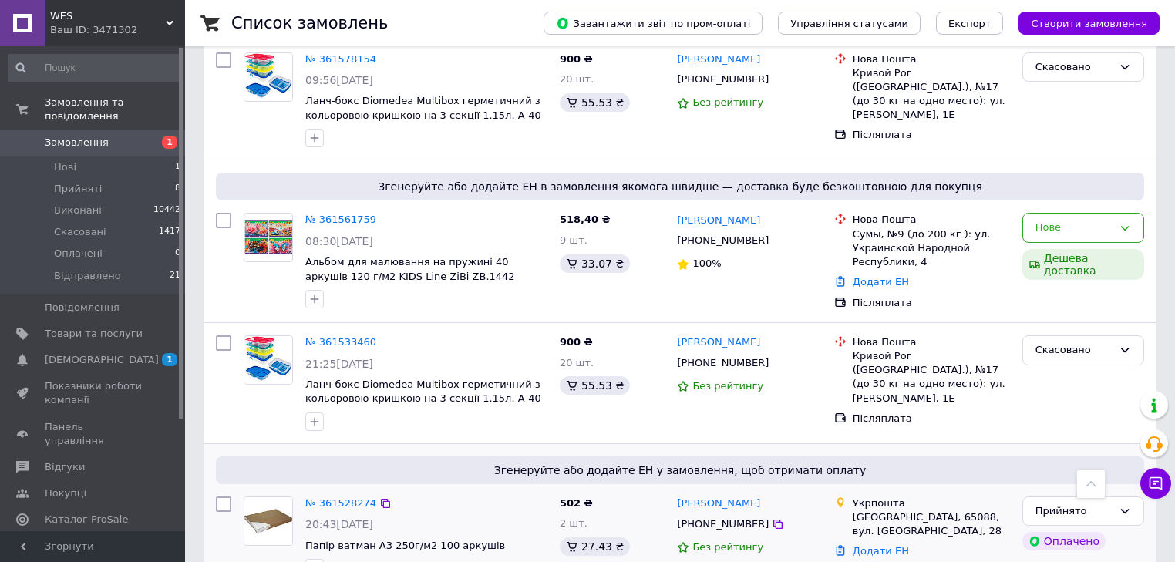
scroll to position [802, 0]
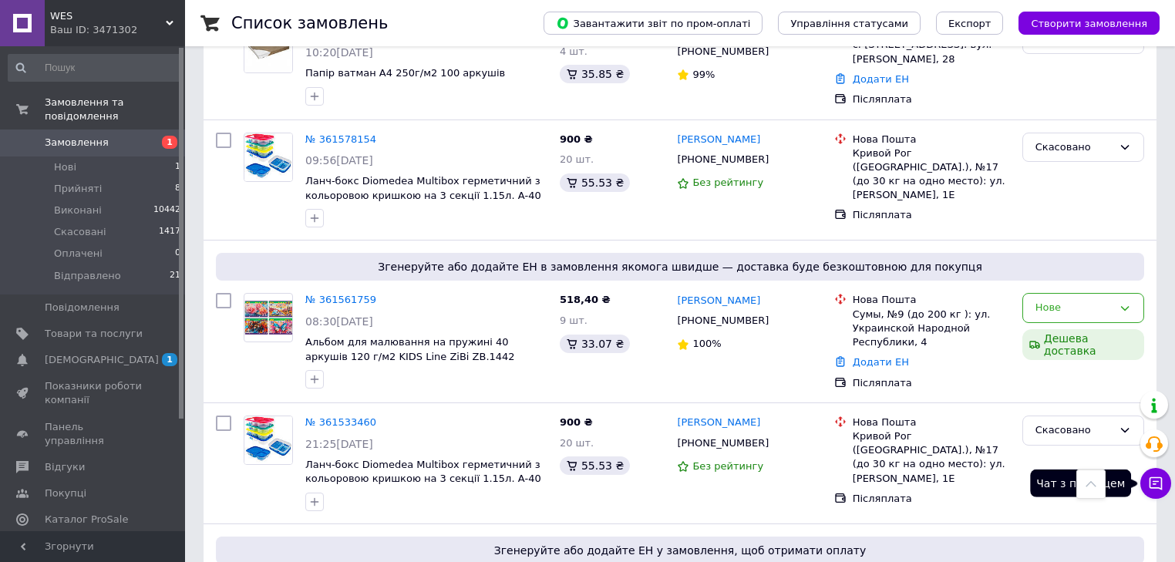
click at [1162, 488] on icon at bounding box center [1155, 483] width 15 height 15
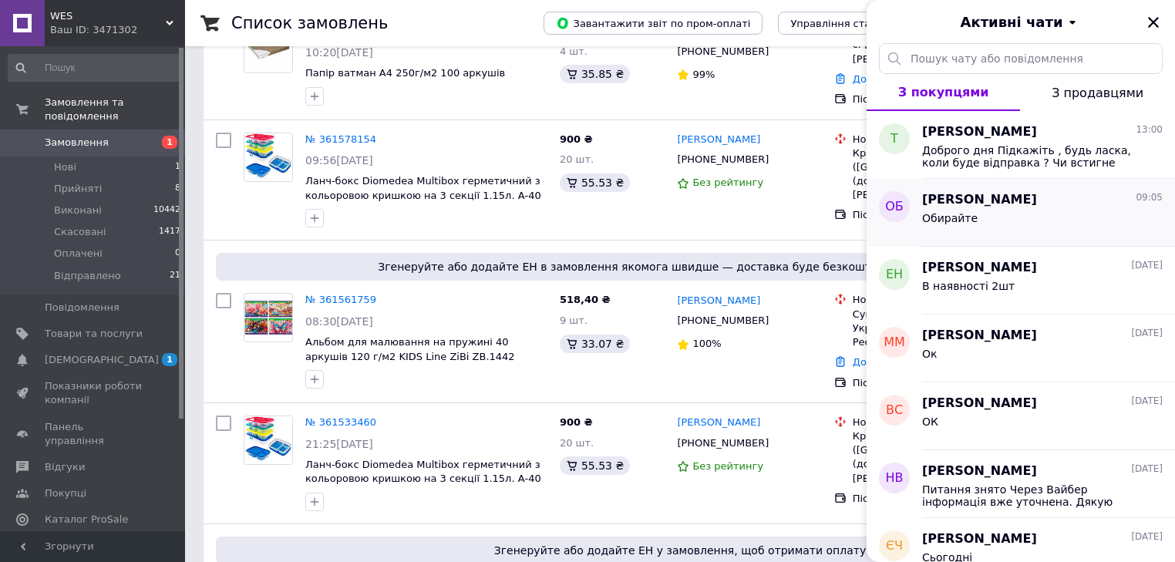
click at [1019, 207] on div "Олена Брек 09:05" at bounding box center [1042, 200] width 241 height 18
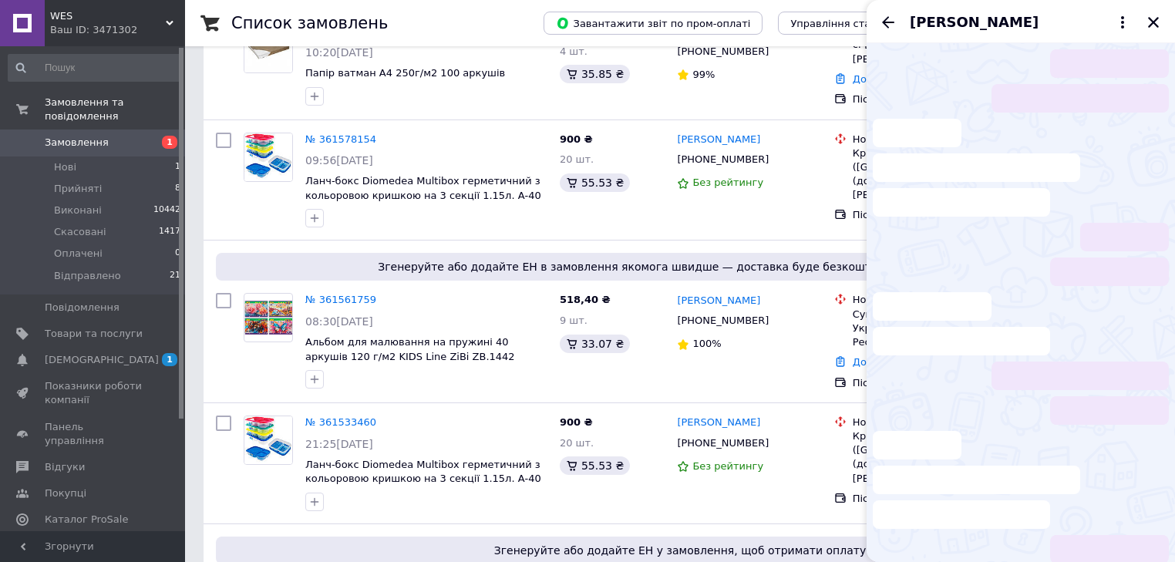
scroll to position [1014, 0]
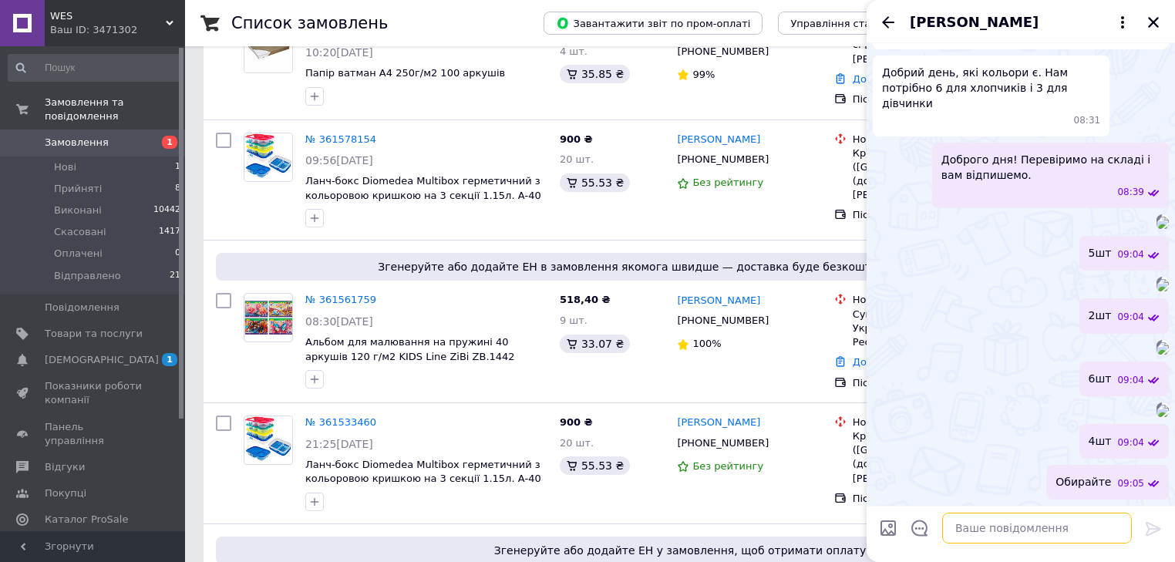
click at [964, 528] on textarea at bounding box center [1037, 528] width 190 height 31
type textarea "Щось обрали?"
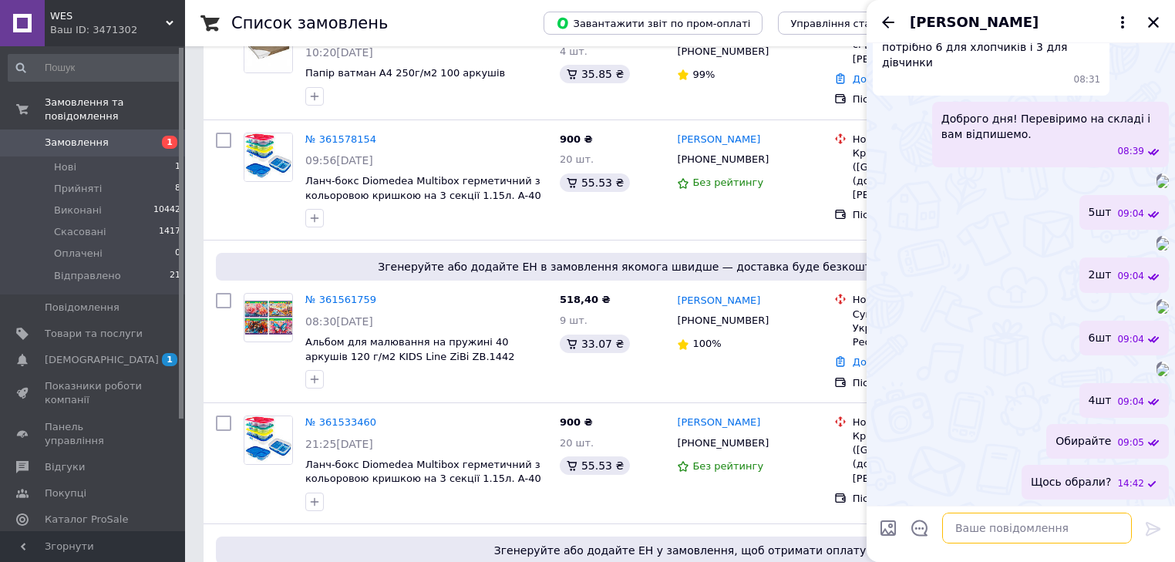
scroll to position [1150, 0]
click at [1153, 25] on icon "Закрити" at bounding box center [1153, 22] width 14 height 14
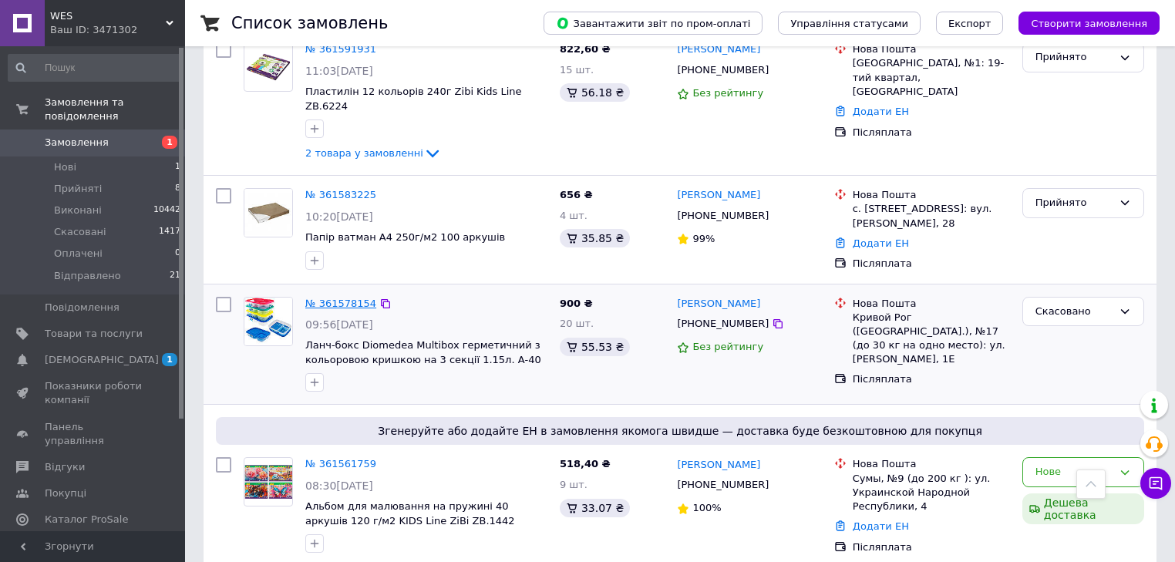
scroll to position [617, 0]
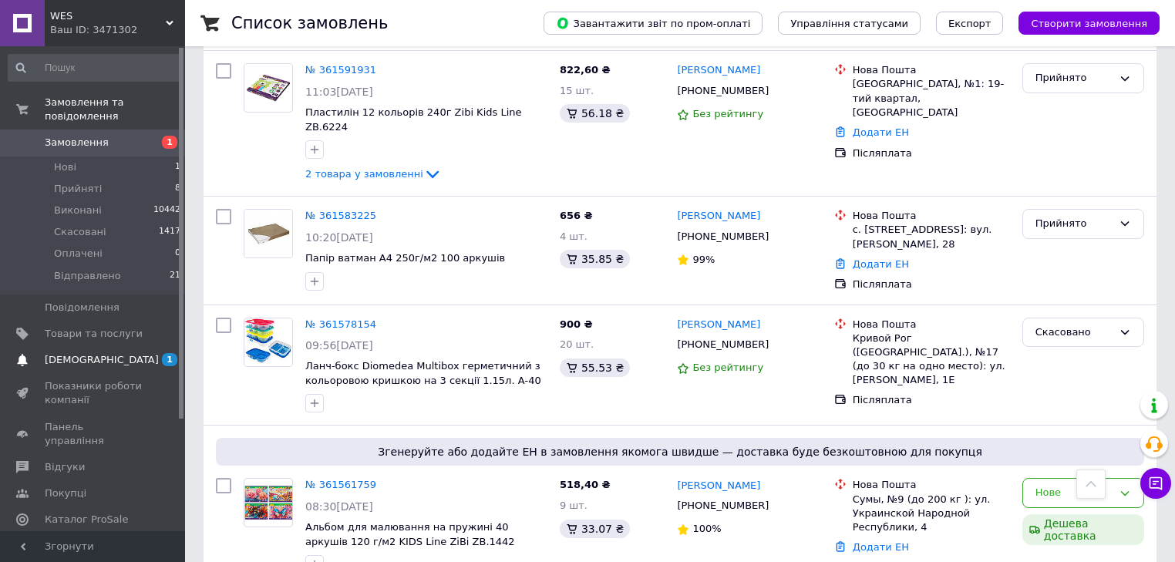
click at [53, 353] on span "[DEMOGRAPHIC_DATA]" at bounding box center [102, 360] width 114 height 14
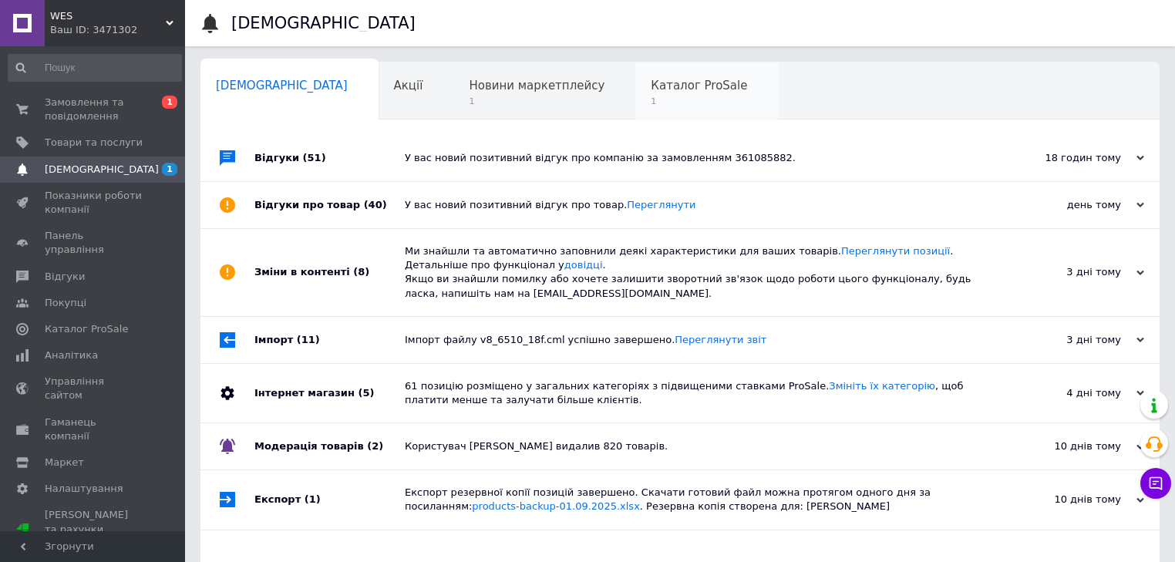
click at [651, 98] on span "1" at bounding box center [699, 102] width 96 height 12
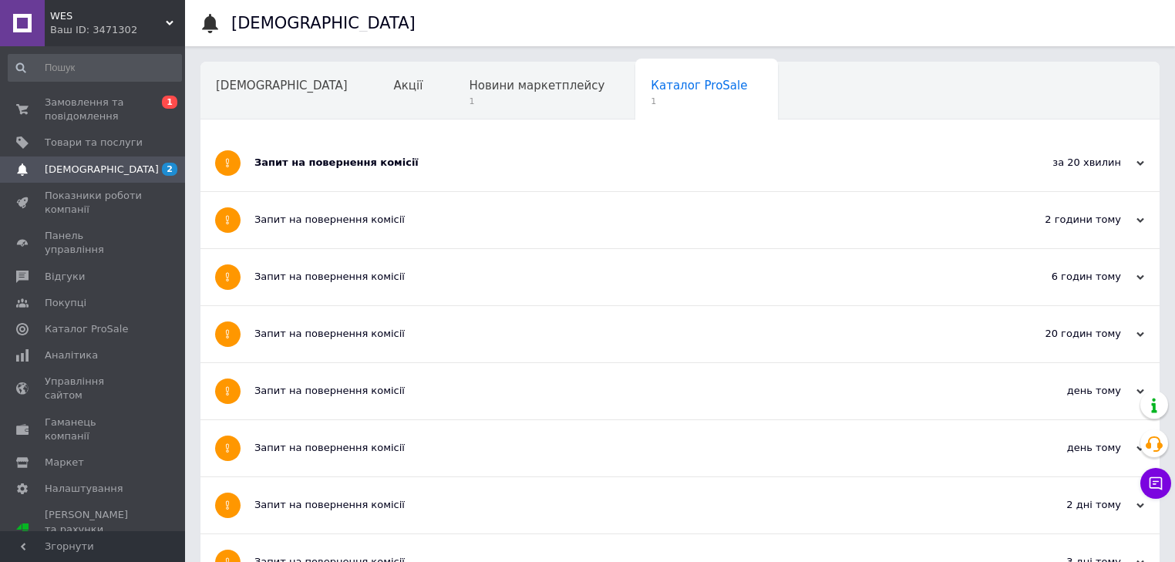
click at [361, 160] on div "Запит на повернення комісії" at bounding box center [621, 163] width 735 height 14
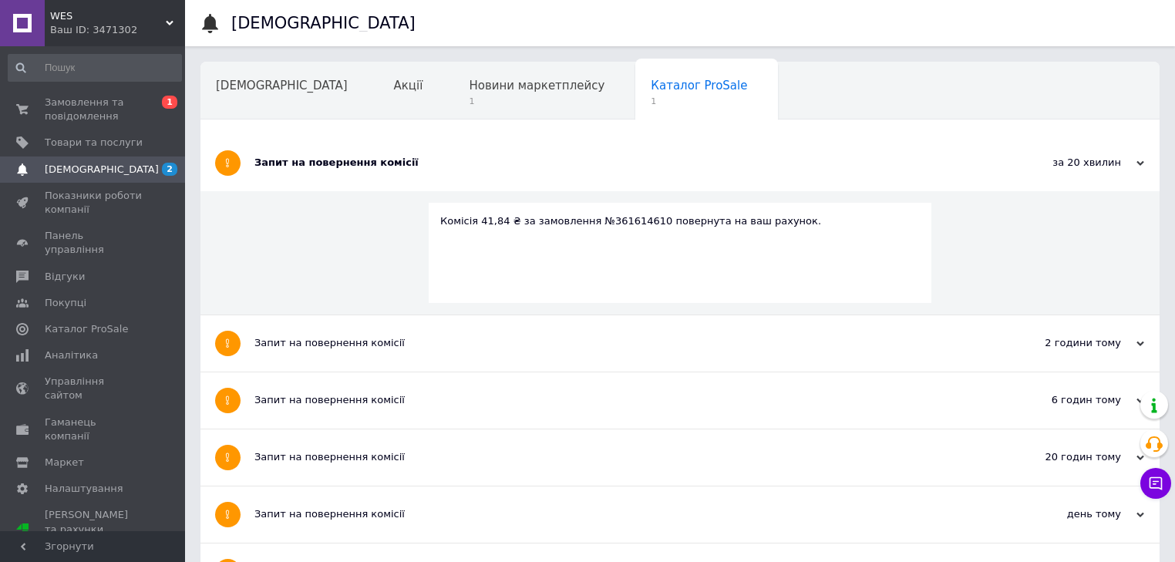
click at [597, 218] on div "Комісія 41,84 ₴ за замовлення №361614610 повернута на ваш рахунок." at bounding box center [679, 221] width 479 height 14
click at [604, 217] on div "Комісія 41,84 ₴ за замовлення №361614610 повернута на ваш рахунок." at bounding box center [679, 221] width 479 height 14
click at [469, 86] on span "Новини маркетплейсу" at bounding box center [537, 86] width 136 height 14
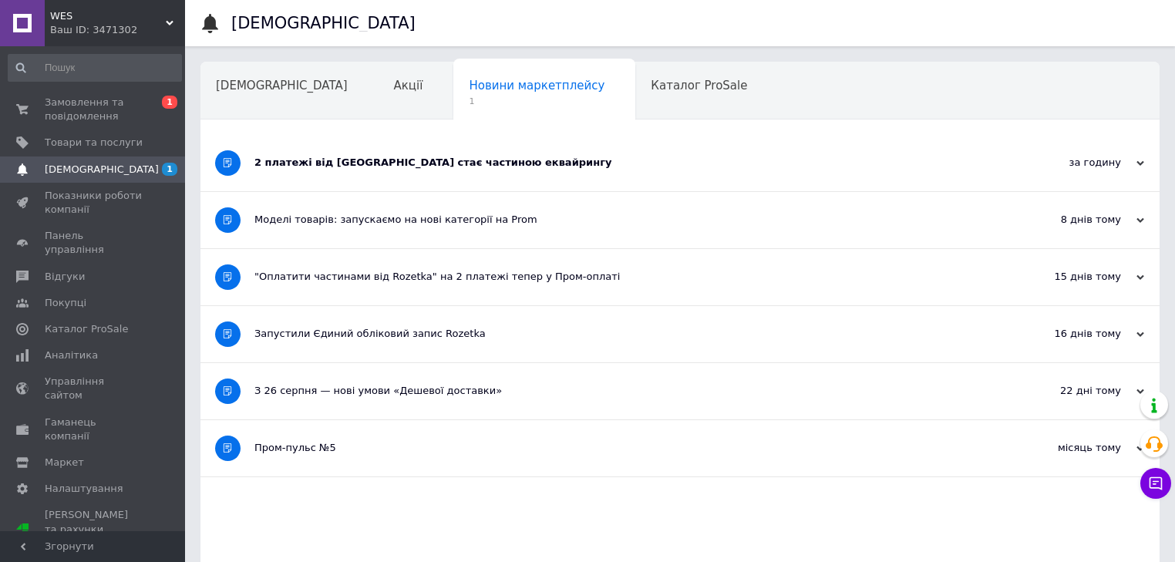
click at [361, 156] on div "2 платежі від Rozetka стає частиною еквайрингу" at bounding box center [621, 163] width 735 height 14
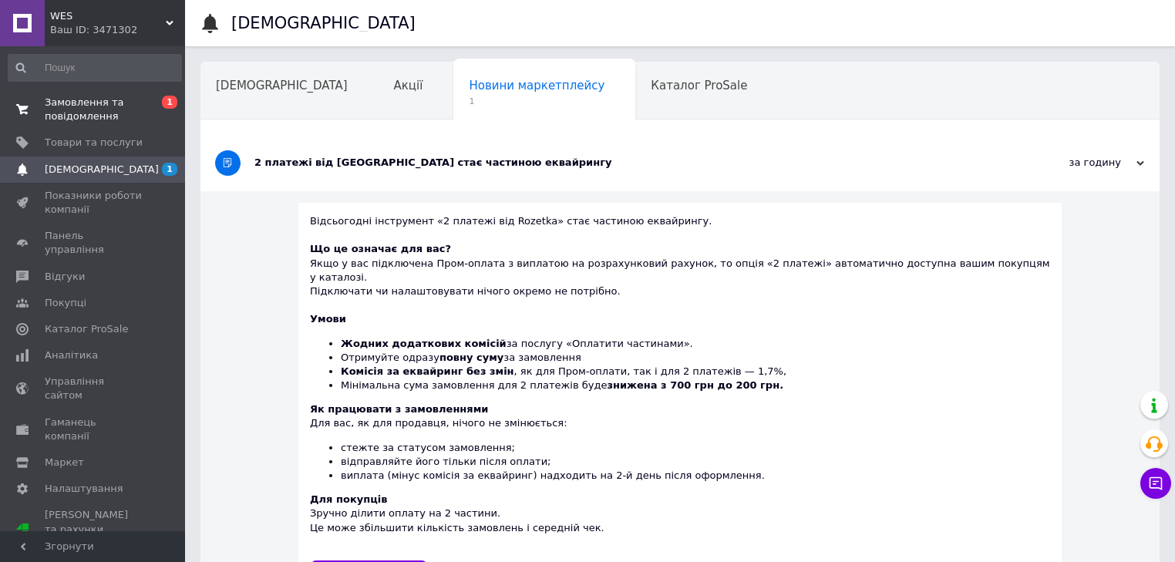
click at [63, 98] on span "Замовлення та повідомлення" at bounding box center [94, 110] width 98 height 28
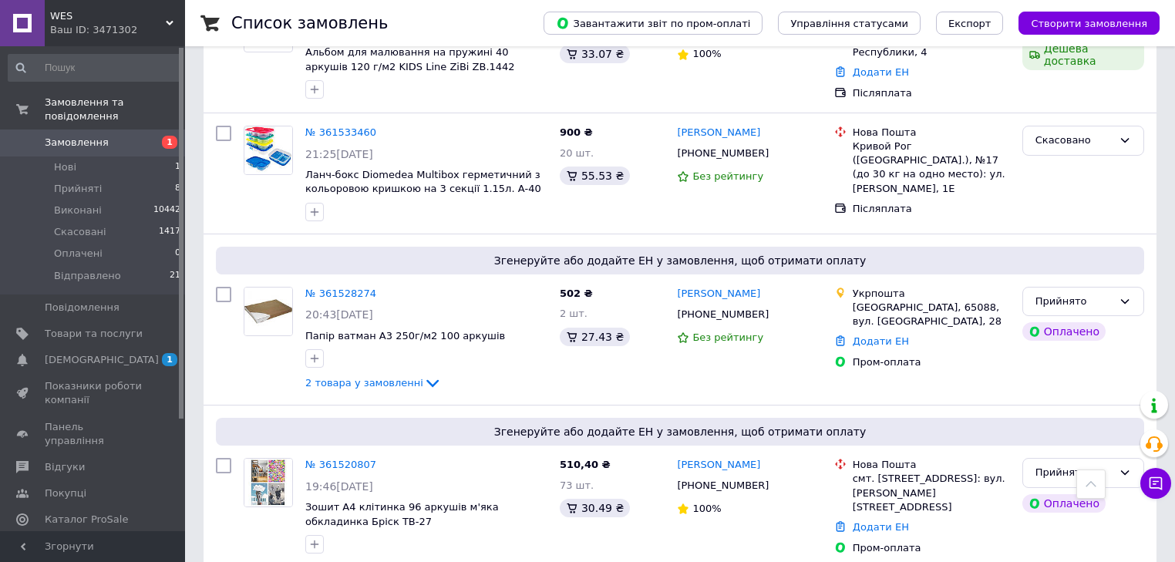
scroll to position [1110, 0]
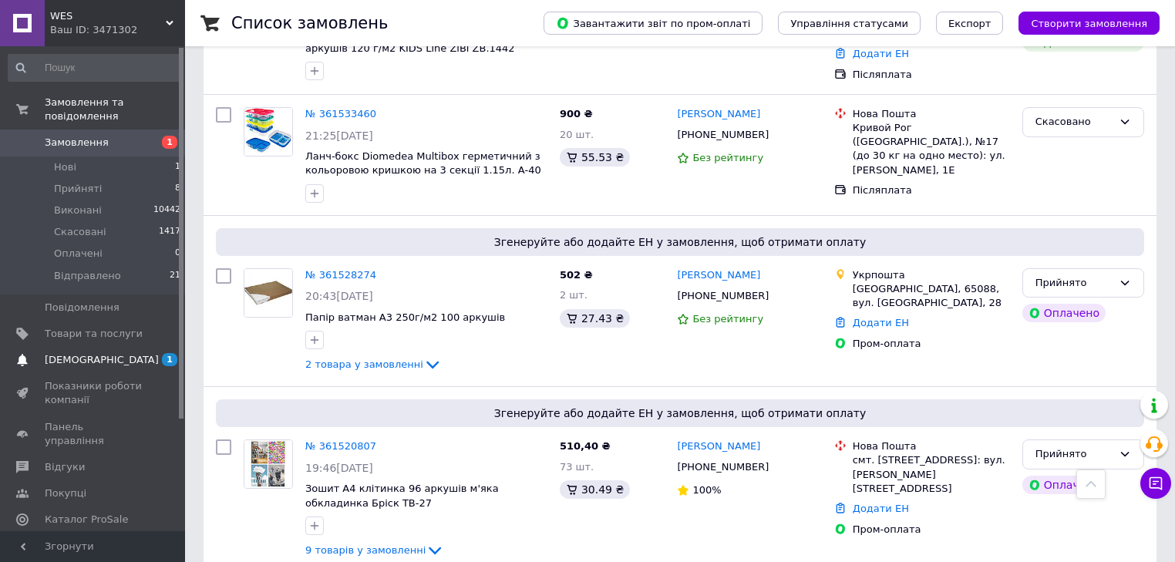
click at [65, 353] on span "[DEMOGRAPHIC_DATA]" at bounding box center [102, 360] width 114 height 14
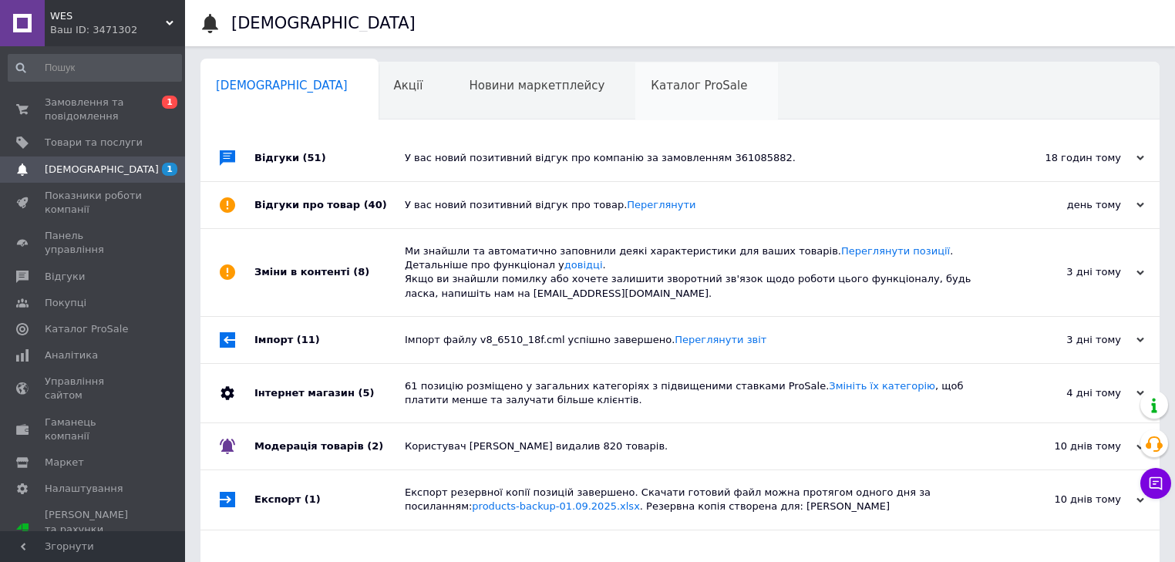
click at [651, 90] on span "Каталог ProSale" at bounding box center [699, 86] width 96 height 14
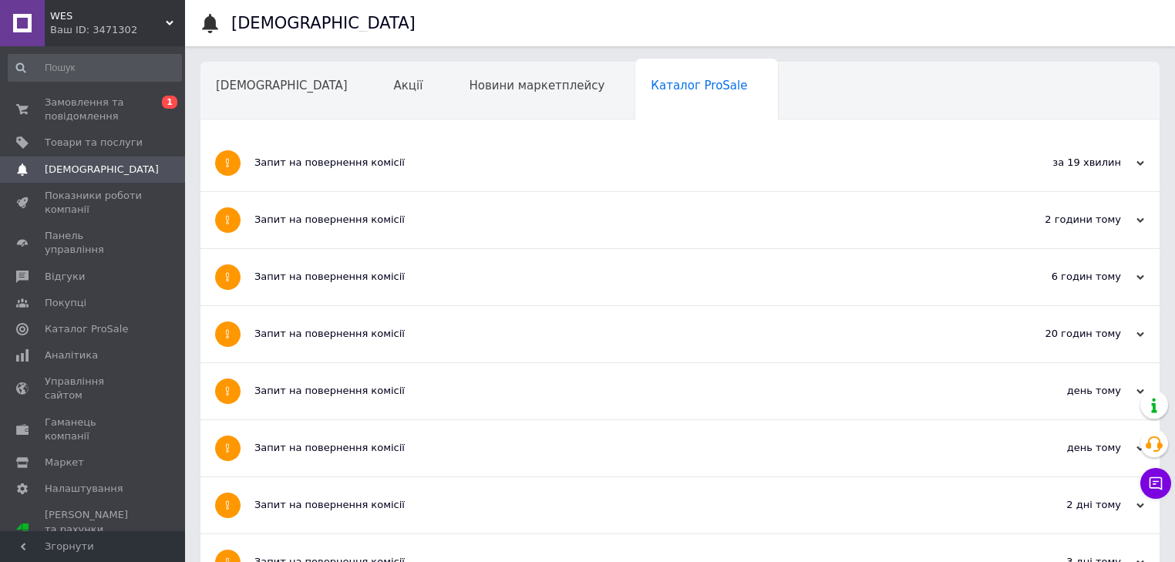
click at [373, 150] on div "Запит на повернення комісії" at bounding box center [621, 163] width 735 height 56
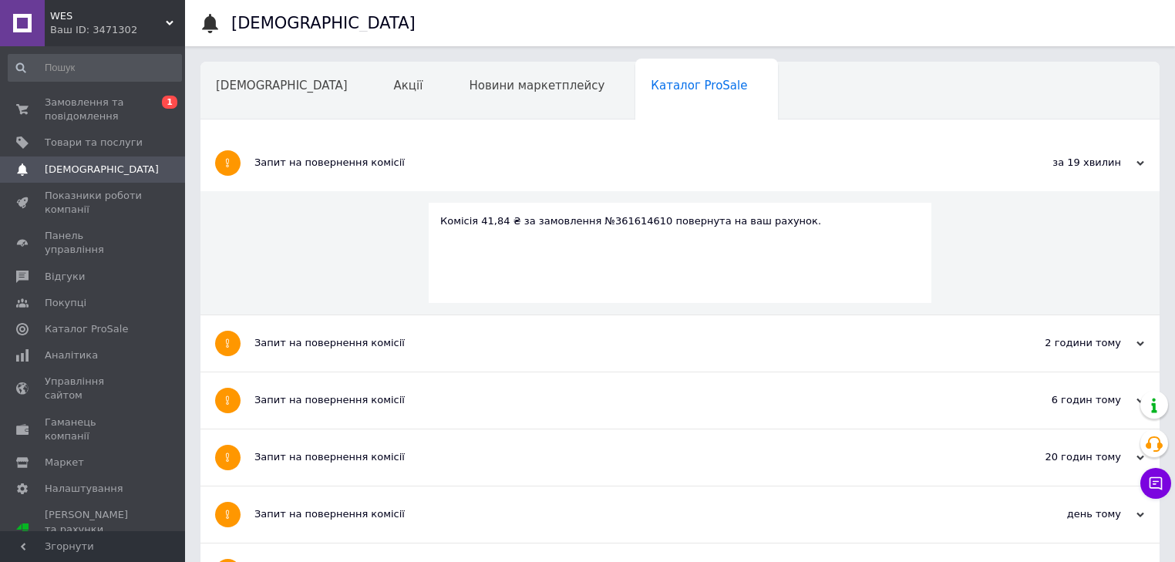
click at [626, 225] on div "Комісія 41,84 ₴ за замовлення №361614610 повернута на ваш рахунок." at bounding box center [679, 221] width 479 height 14
click at [76, 108] on span "Замовлення та повідомлення" at bounding box center [94, 110] width 98 height 28
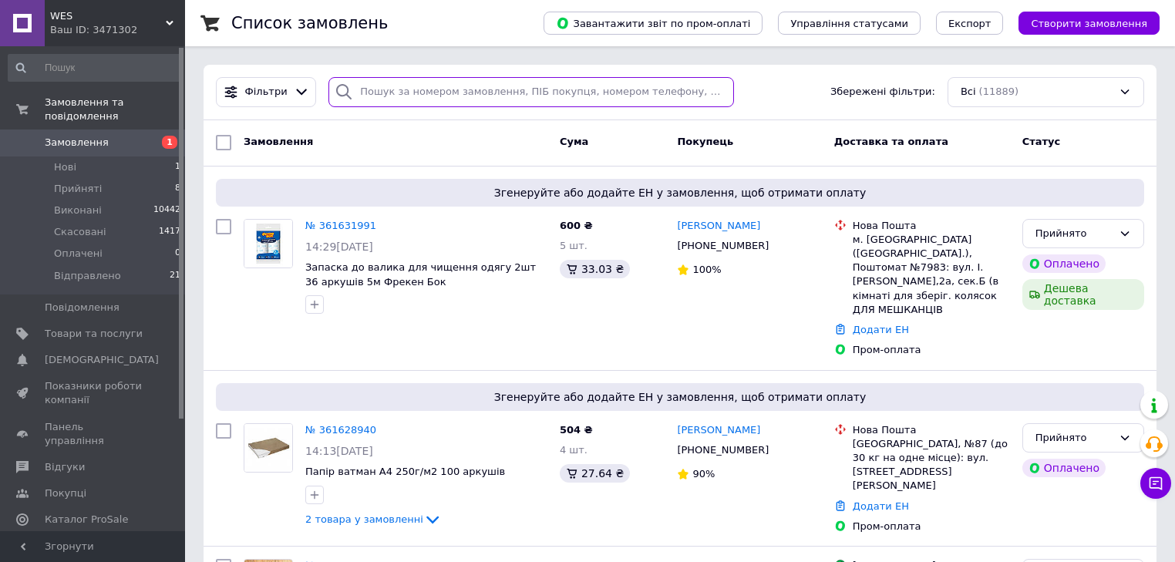
drag, startPoint x: 414, startPoint y: 86, endPoint x: 442, endPoint y: 120, distance: 44.4
click at [413, 86] on input "search" at bounding box center [530, 92] width 405 height 30
paste input "361614610"
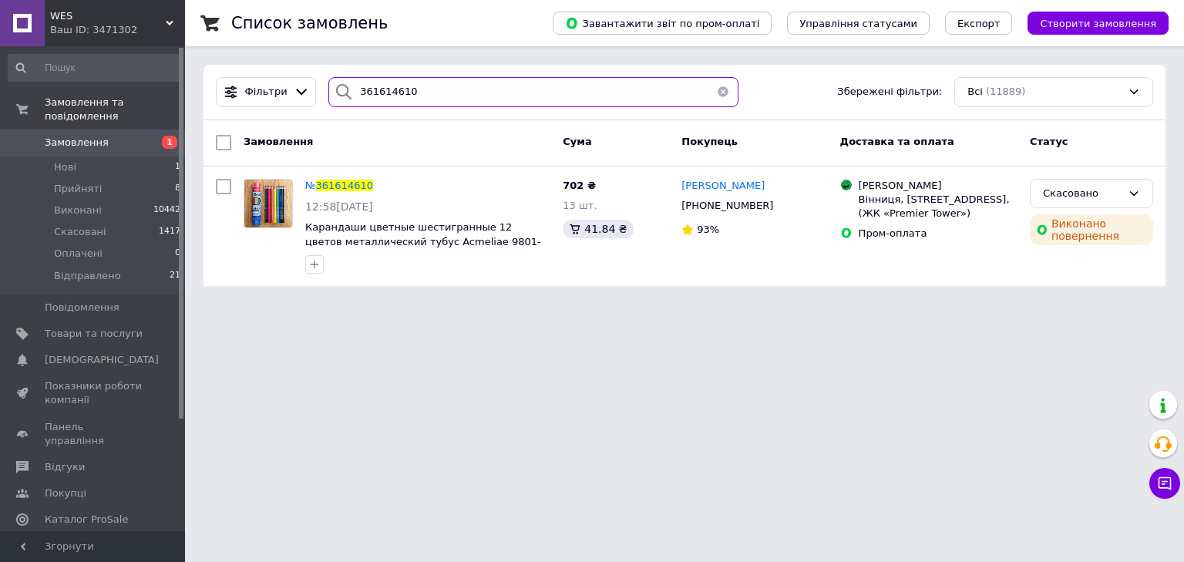
type input "361614610"
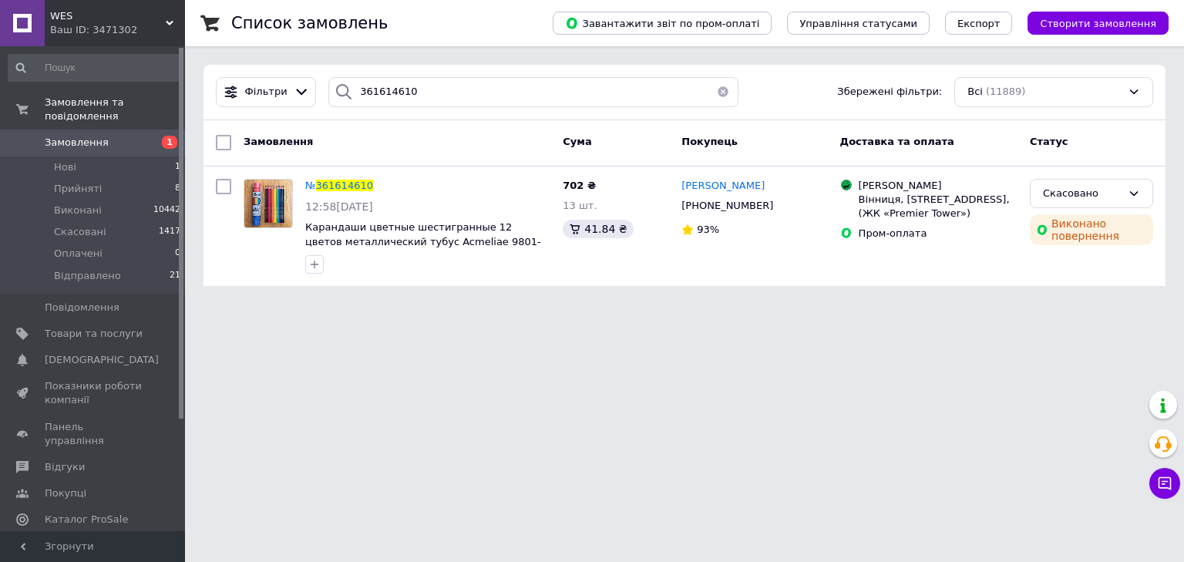
click at [715, 91] on button "button" at bounding box center [723, 92] width 31 height 30
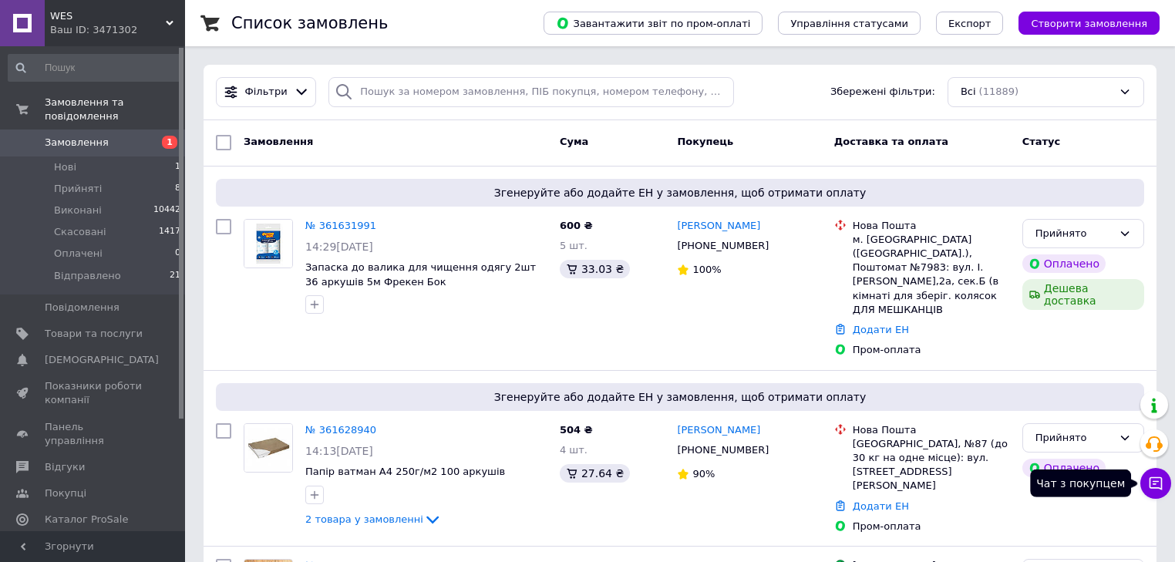
click at [1154, 486] on icon at bounding box center [1155, 483] width 15 height 15
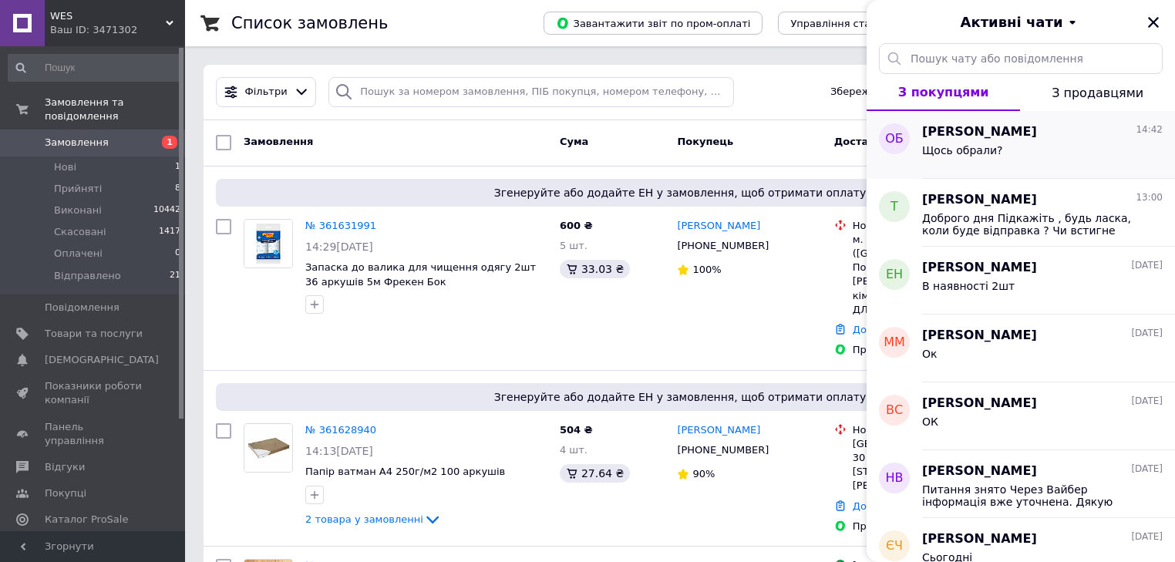
click at [964, 150] on span "Щось обрали?" at bounding box center [962, 150] width 80 height 12
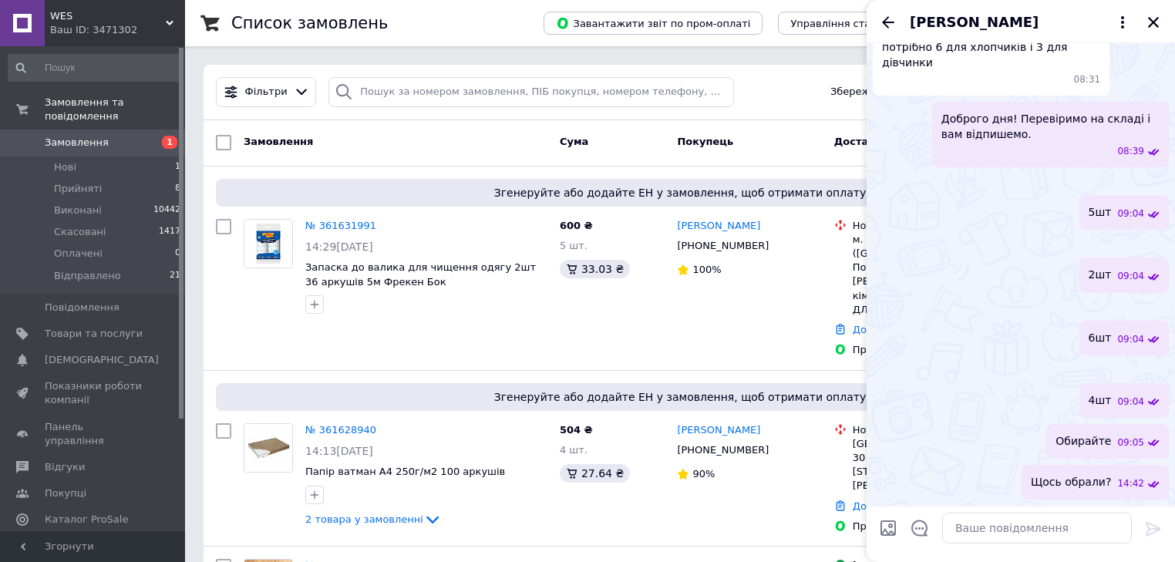
scroll to position [1150, 0]
click at [1153, 18] on icon "Закрити" at bounding box center [1153, 22] width 14 height 14
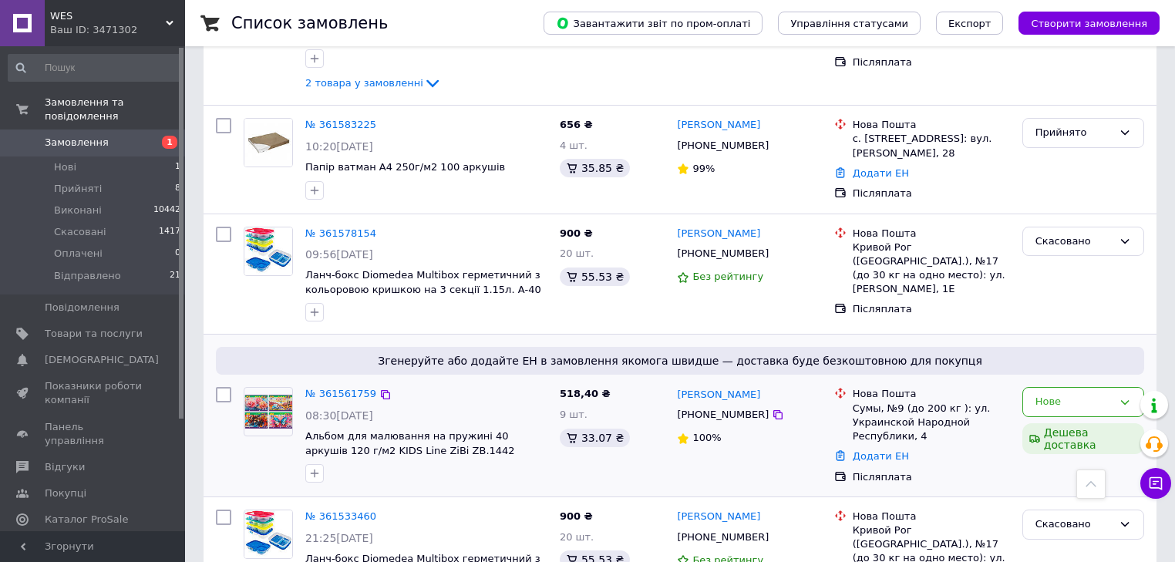
scroll to position [678, 0]
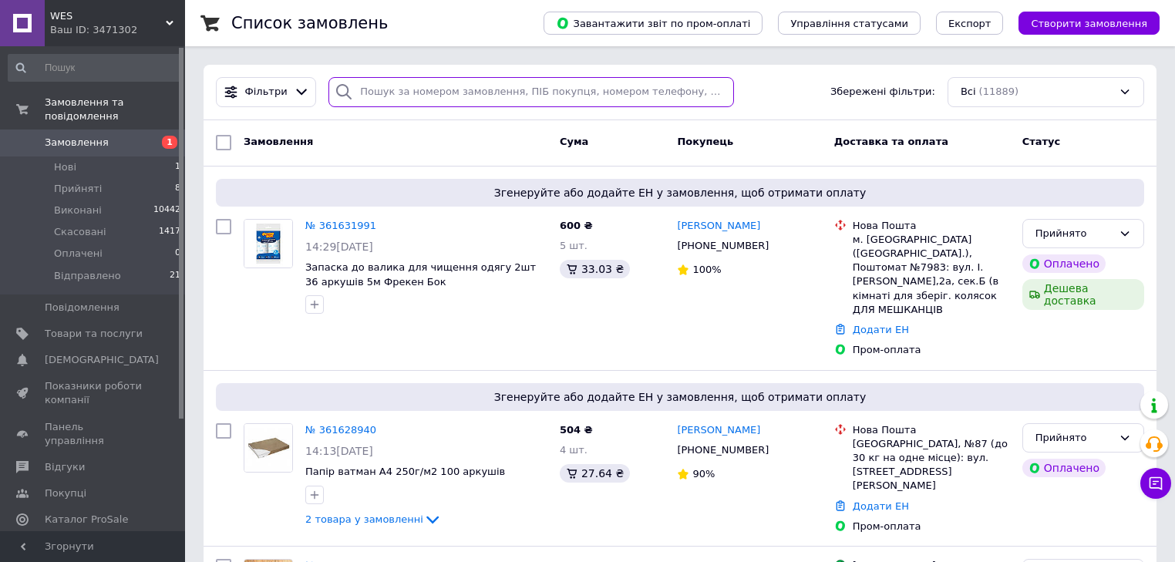
drag, startPoint x: 395, startPoint y: 87, endPoint x: 397, endPoint y: 99, distance: 12.4
click at [395, 87] on input "search" at bounding box center [530, 92] width 405 height 30
paste input "361066817"
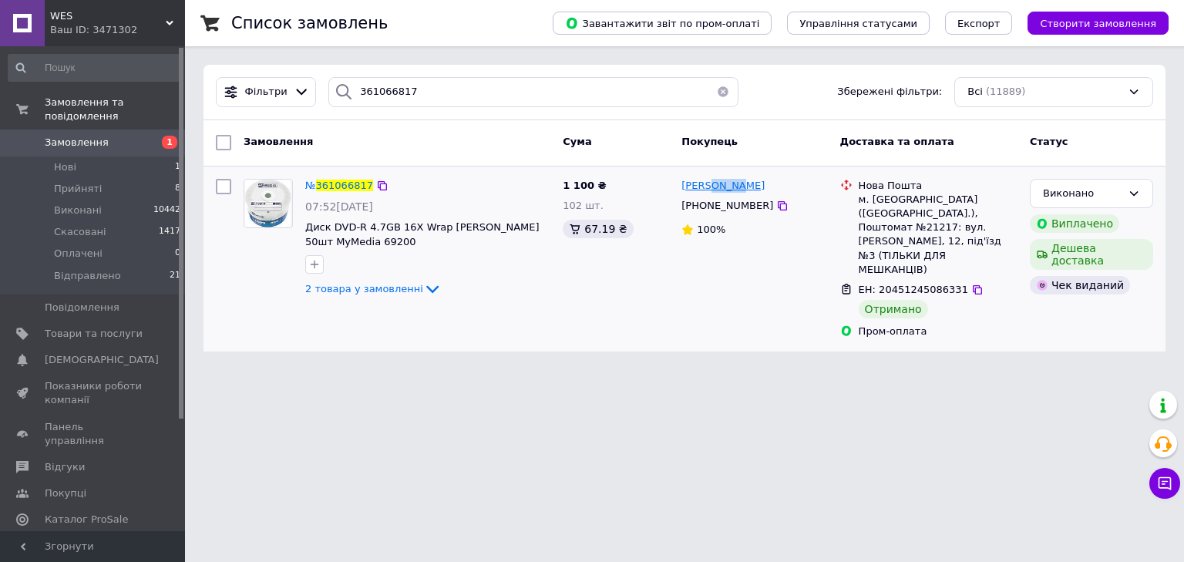
drag, startPoint x: 759, startPoint y: 194, endPoint x: 709, endPoint y: 190, distance: 50.3
click at [709, 190] on div "[PERSON_NAME]" at bounding box center [754, 186] width 149 height 18
copy span "Дядьо"
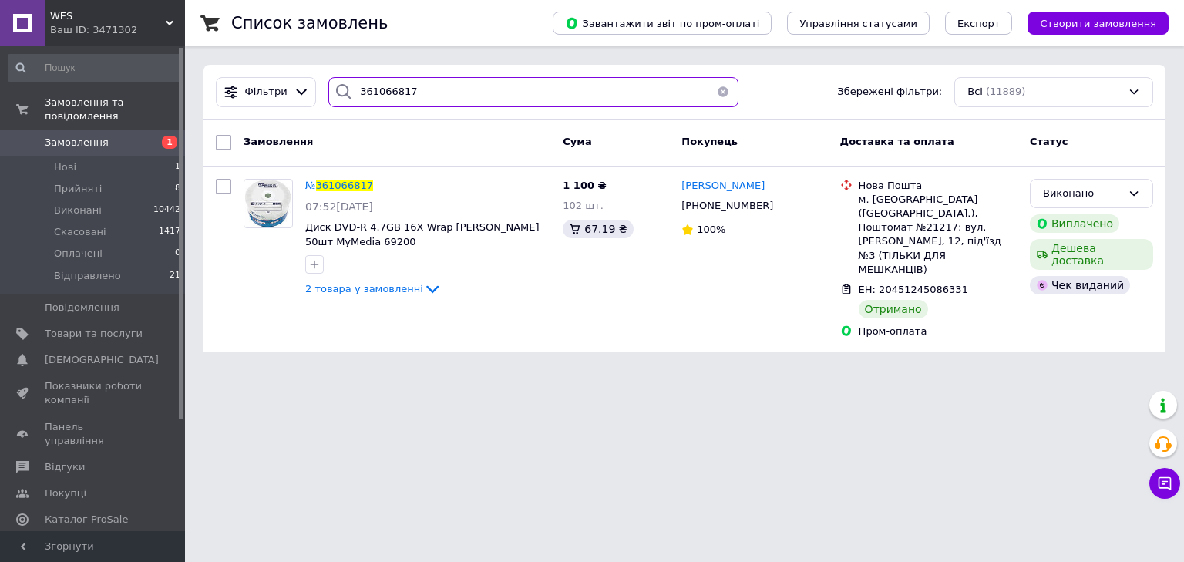
drag, startPoint x: 257, startPoint y: 94, endPoint x: 271, endPoint y: 120, distance: 30.0
click at [265, 105] on div "Фільтри 361066817 Збережені фільтри: Всі (11889)" at bounding box center [685, 92] width 950 height 30
paste input "5993"
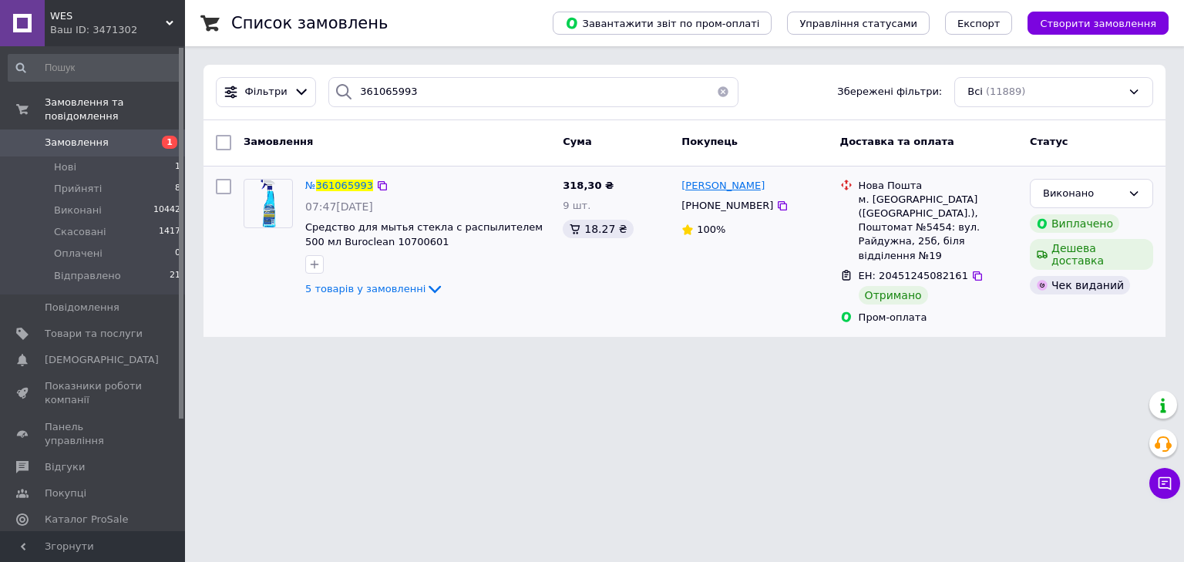
drag, startPoint x: 805, startPoint y: 183, endPoint x: 739, endPoint y: 187, distance: 66.4
click at [739, 187] on div "[PERSON_NAME]" at bounding box center [754, 186] width 149 height 18
copy span "[PERSON_NAME]"
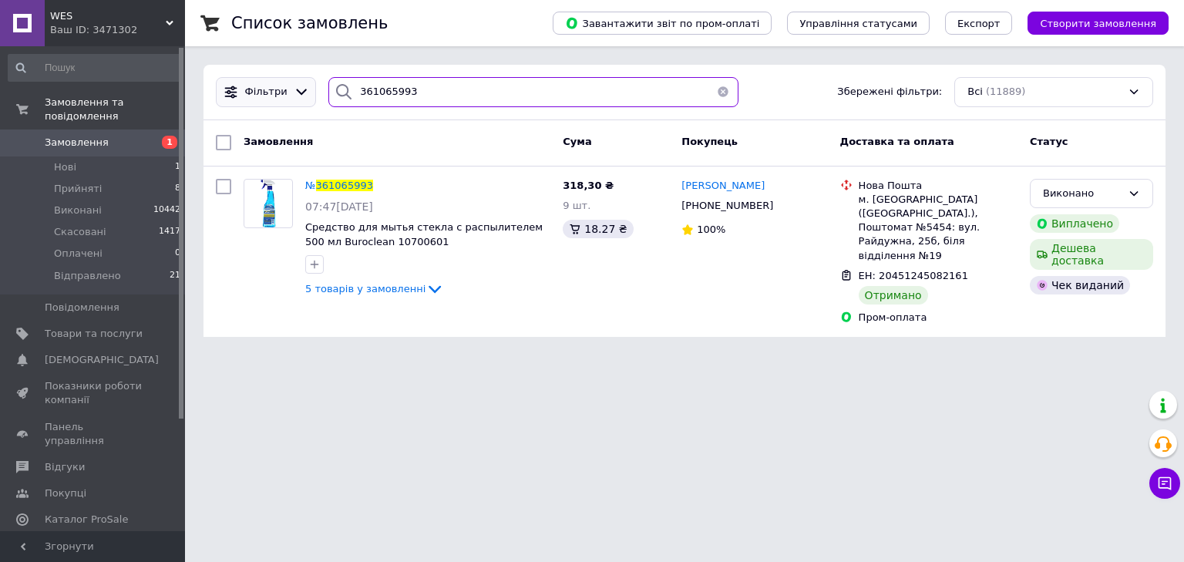
drag, startPoint x: 449, startPoint y: 96, endPoint x: 248, endPoint y: 100, distance: 201.3
click at [246, 96] on div "Фільтри 361065993 Збережені фільтри: Всі (11889)" at bounding box center [685, 92] width 950 height 30
paste input "0598441"
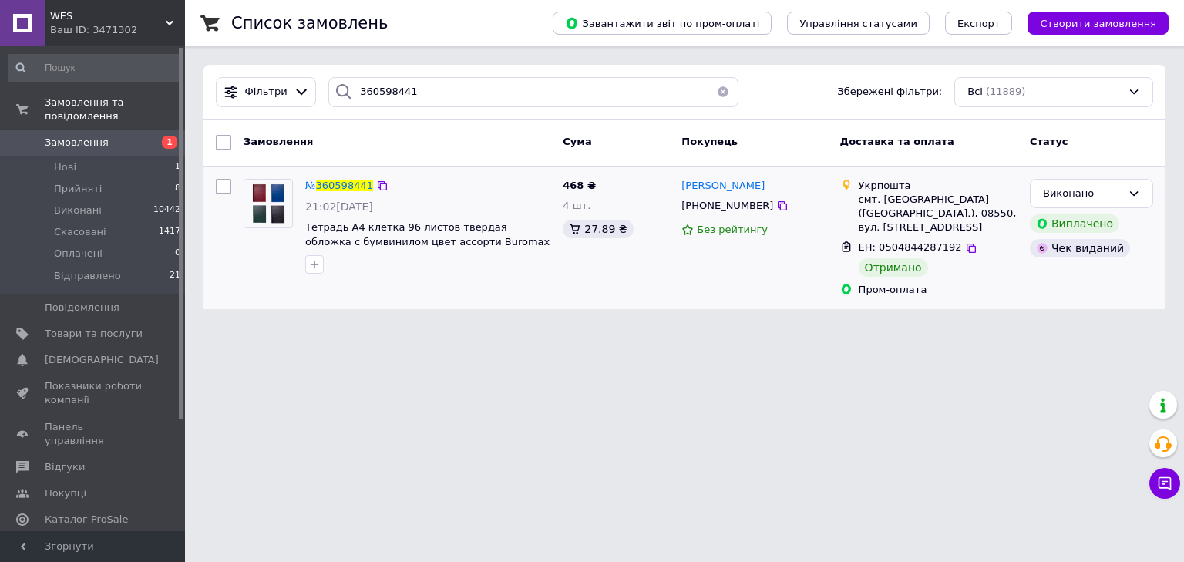
drag, startPoint x: 784, startPoint y: 188, endPoint x: 722, endPoint y: 190, distance: 62.5
click at [722, 190] on div "[PERSON_NAME]" at bounding box center [754, 186] width 149 height 18
copy span "[PERSON_NAME]"
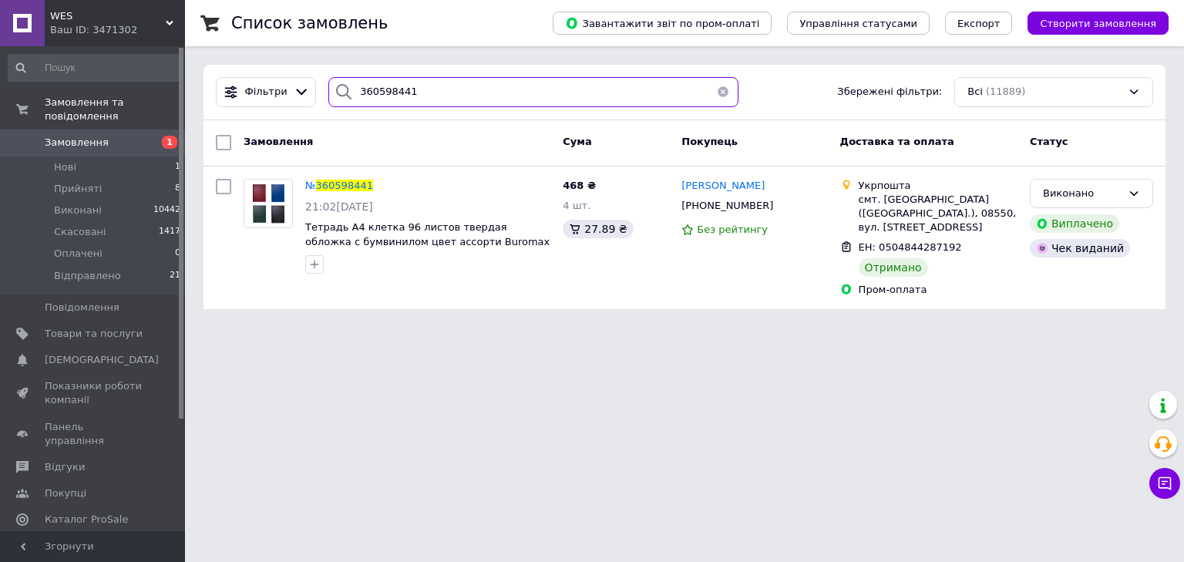
drag, startPoint x: 457, startPoint y: 104, endPoint x: 240, endPoint y: 126, distance: 218.5
click at [210, 106] on div "Фільтри 360598441 Збережені фільтри: Всі (11889)" at bounding box center [685, 92] width 950 height 30
paste input "Ніколаєнко"
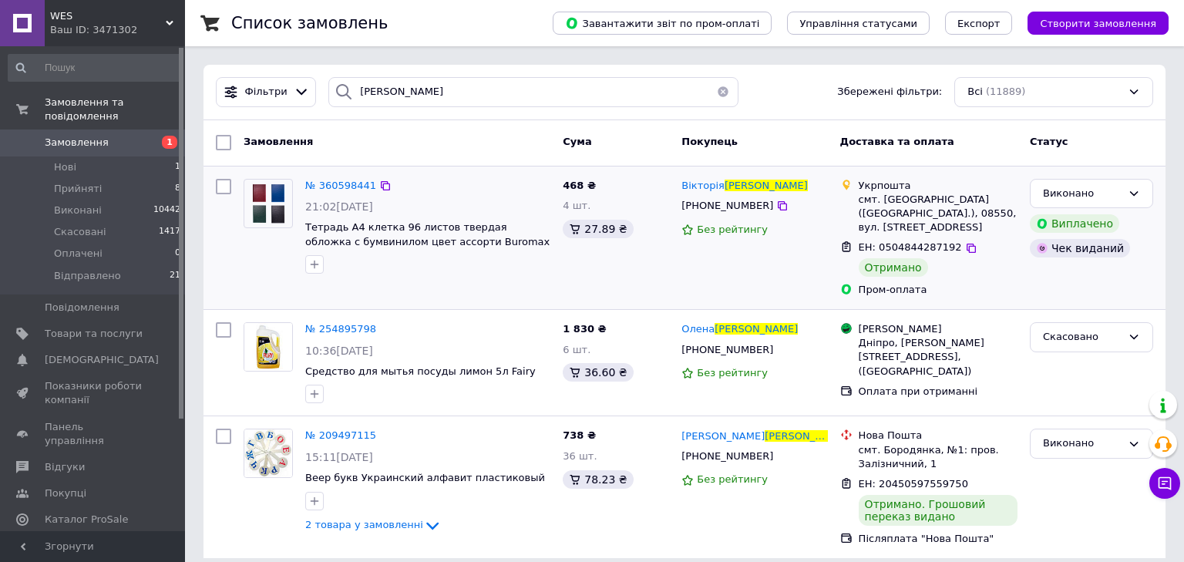
click at [792, 185] on div "Вікторія Ніколаєнко" at bounding box center [754, 186] width 149 height 18
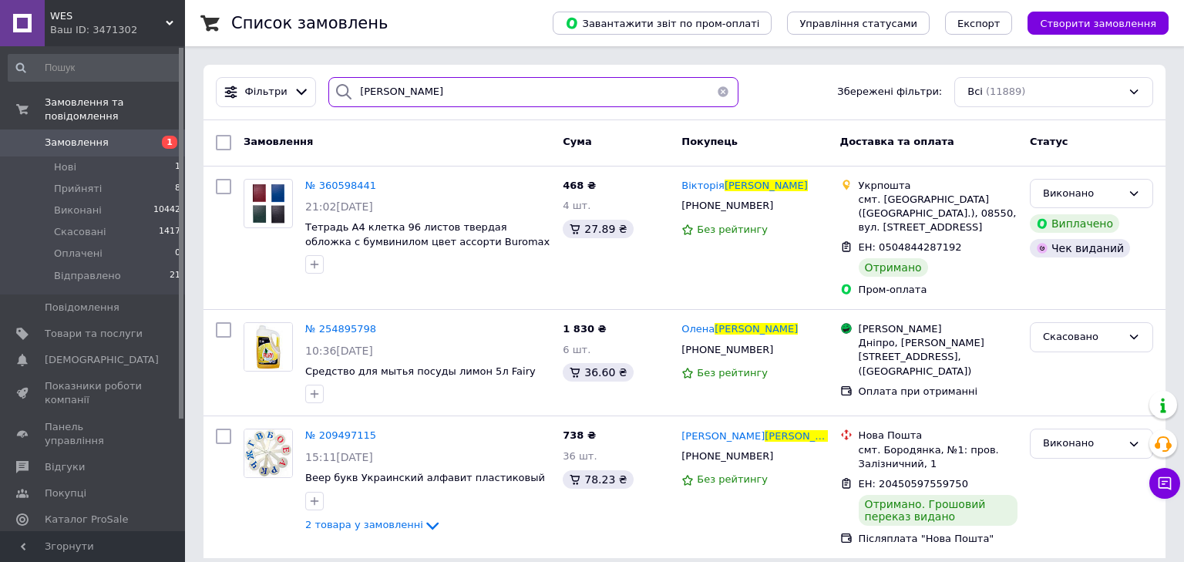
drag, startPoint x: 454, startPoint y: 92, endPoint x: 242, endPoint y: 116, distance: 213.3
click at [241, 105] on div "Фільтри Ніколаєнко Збережені фільтри: Всі (11889)" at bounding box center [685, 92] width 950 height 30
paste input "360946278"
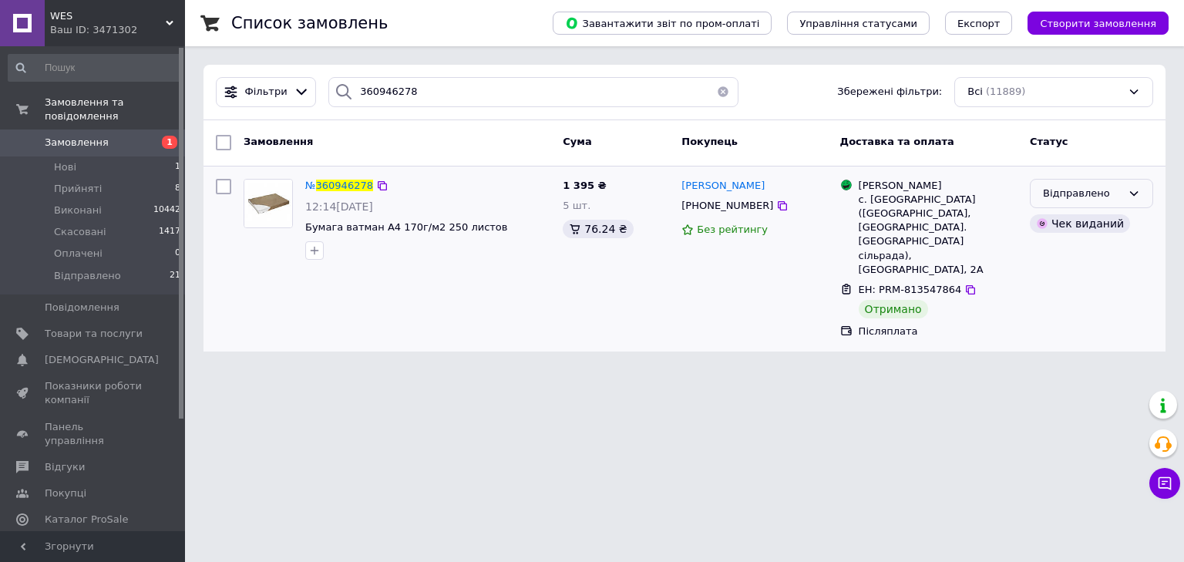
click at [1092, 199] on div "Відправлено" at bounding box center [1082, 194] width 79 height 16
click at [1064, 251] on li "Виконано" at bounding box center [1092, 254] width 122 height 29
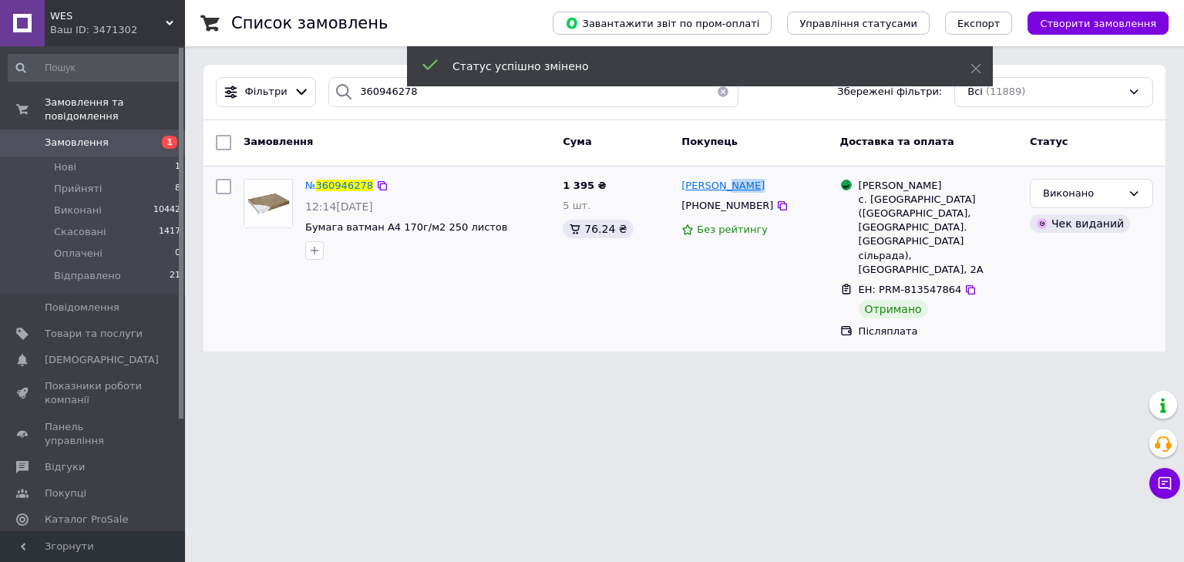
drag, startPoint x: 759, startPoint y: 190, endPoint x: 719, endPoint y: 191, distance: 39.3
click at [719, 191] on div "[PERSON_NAME]" at bounding box center [754, 186] width 149 height 18
copy span "Мишук"
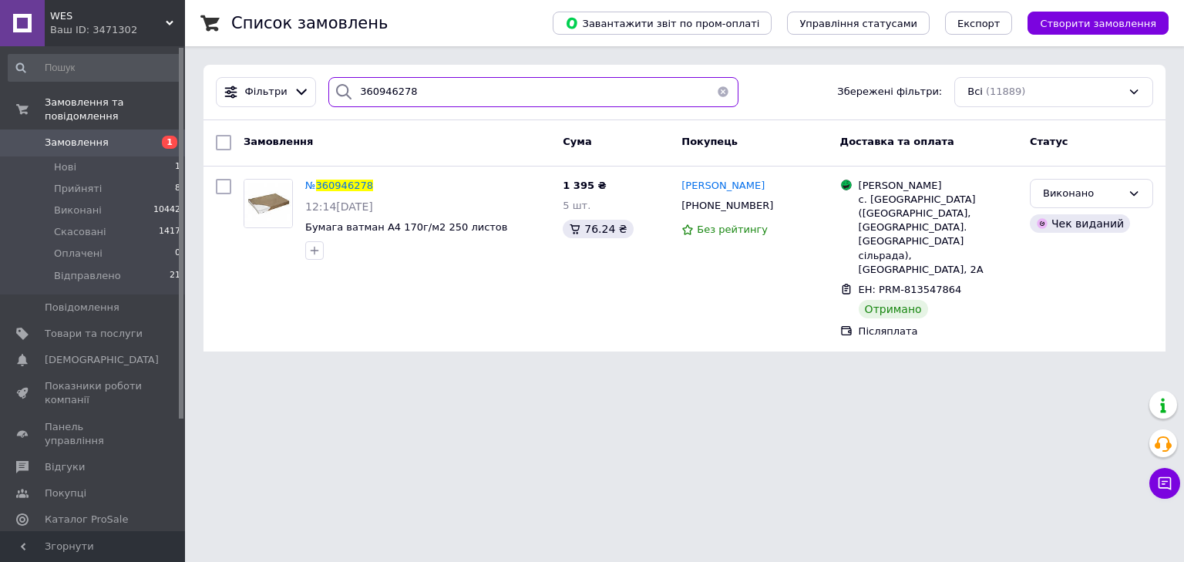
drag, startPoint x: 355, startPoint y: 99, endPoint x: 206, endPoint y: 77, distance: 151.2
click at [206, 77] on div "Фільтри 360946278 Збережені фільтри: Всі (11889)" at bounding box center [685, 93] width 962 height 56
paste input "832200"
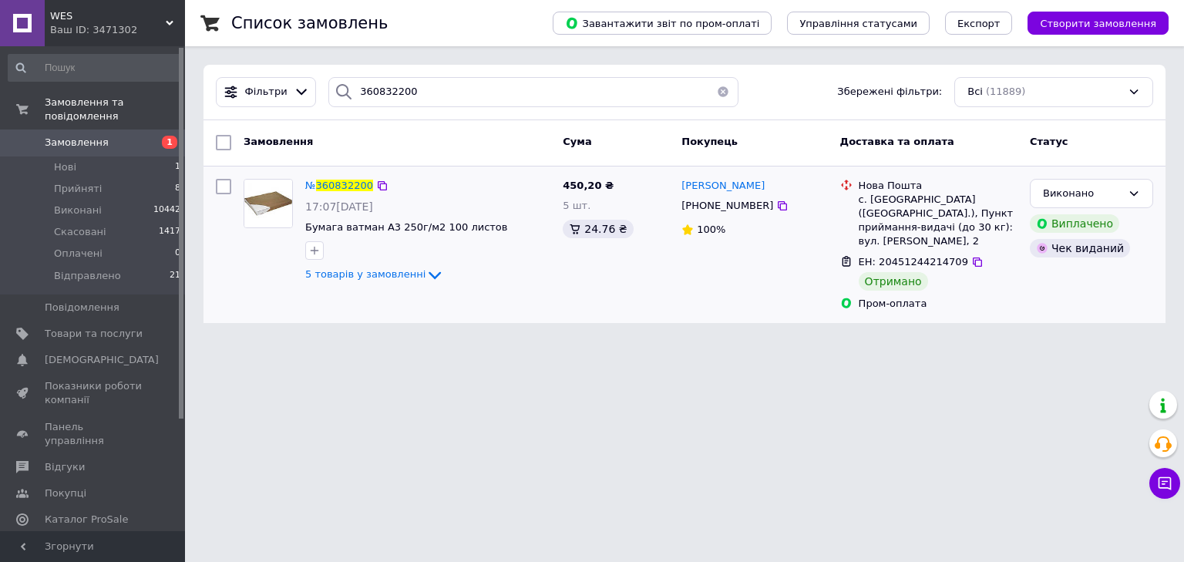
drag, startPoint x: 776, startPoint y: 188, endPoint x: 796, endPoint y: 278, distance: 92.2
click at [712, 189] on div "[PERSON_NAME]" at bounding box center [754, 186] width 149 height 18
copy span "Кузнецова"
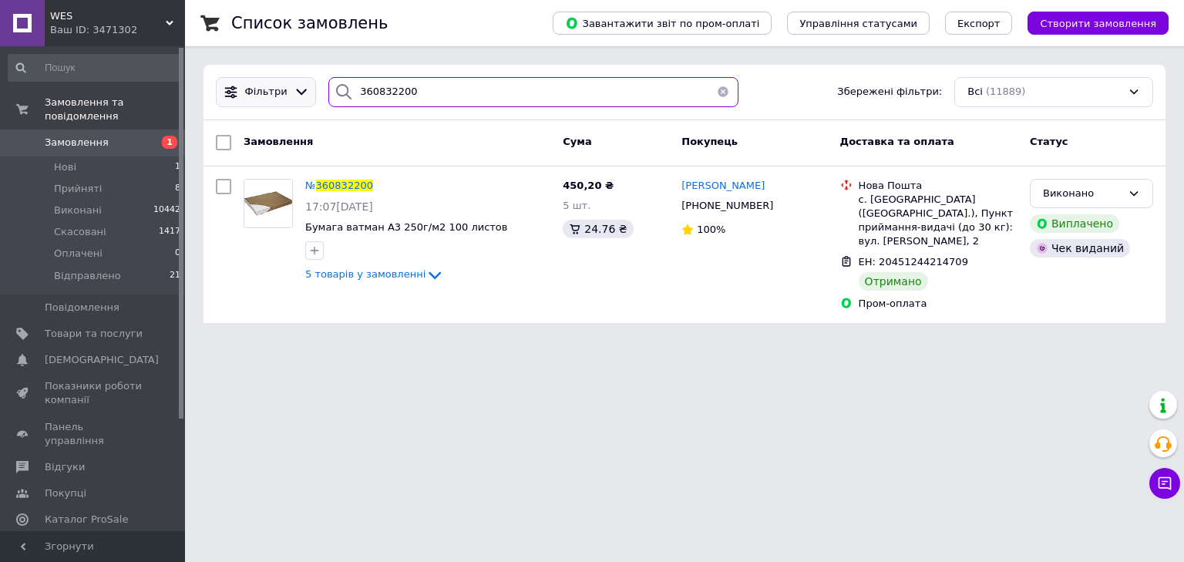
drag, startPoint x: 291, startPoint y: 88, endPoint x: 256, endPoint y: 88, distance: 35.5
click at [256, 88] on div "Фільтри 360832200 Збережені фільтри: Всі (11889)" at bounding box center [685, 92] width 950 height 30
paste input "1085882"
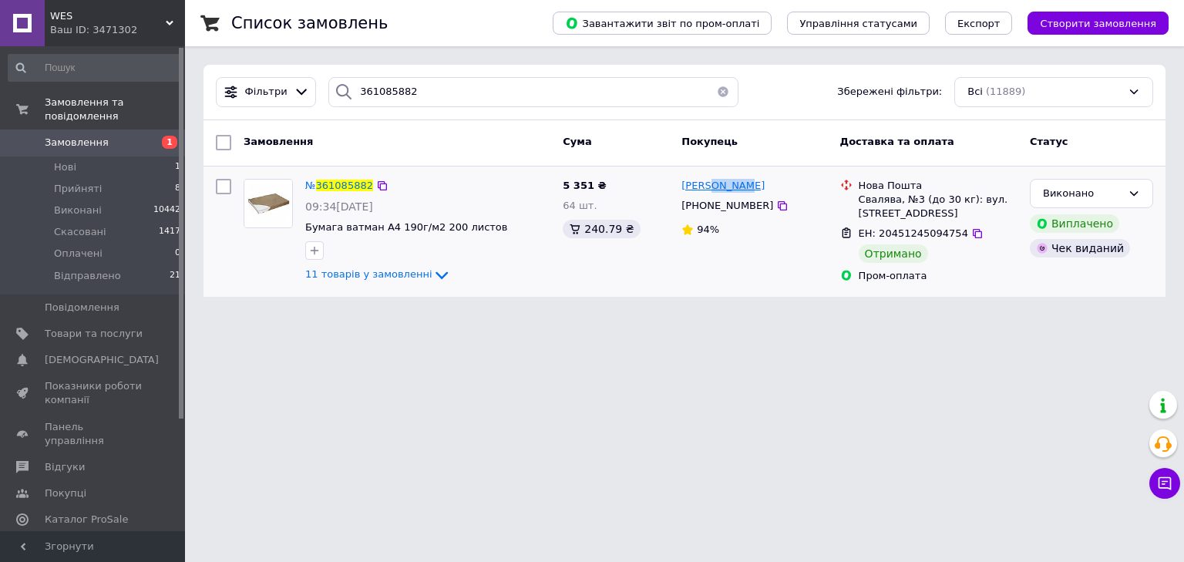
drag, startPoint x: 742, startPoint y: 183, endPoint x: 705, endPoint y: 191, distance: 38.7
click at [705, 191] on div "[PERSON_NAME]" at bounding box center [754, 186] width 149 height 18
copy span "Микита"
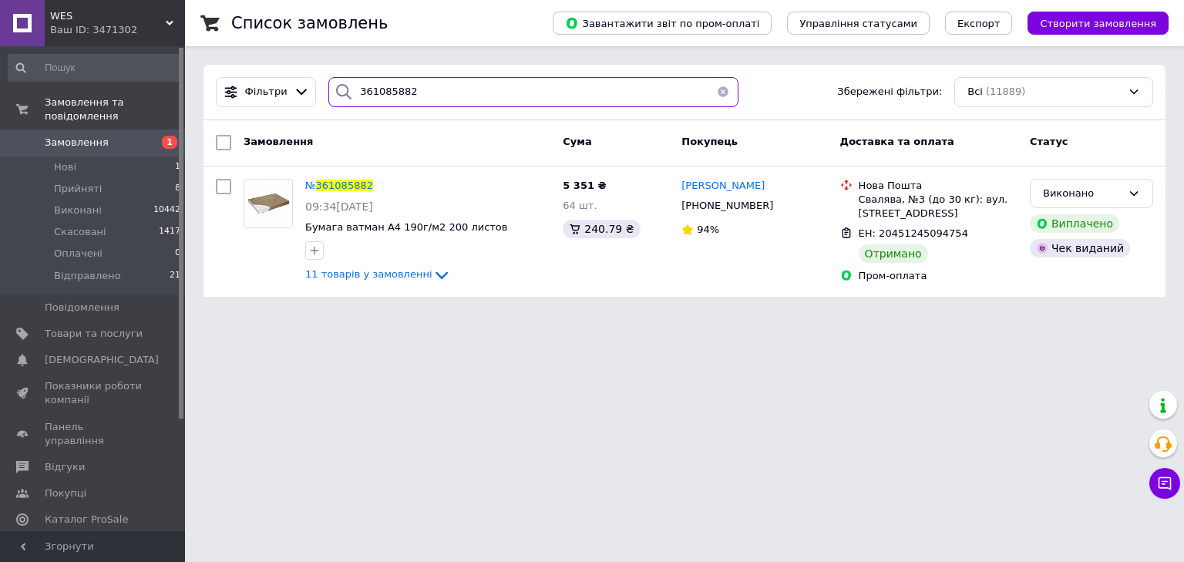
drag, startPoint x: 345, startPoint y: 93, endPoint x: 321, endPoint y: 96, distance: 24.2
click at [322, 96] on div "361085882" at bounding box center [533, 92] width 422 height 30
paste input "328220"
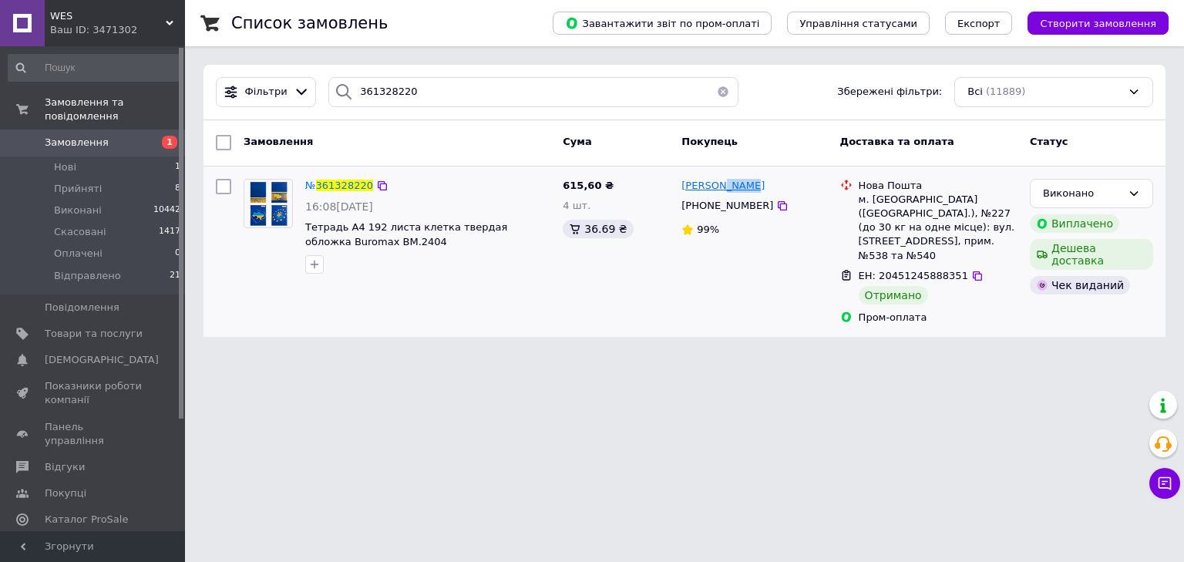
drag, startPoint x: 764, startPoint y: 185, endPoint x: 715, endPoint y: 188, distance: 48.7
click at [715, 188] on div "[PERSON_NAME]" at bounding box center [754, 186] width 149 height 18
copy span "Клюев"
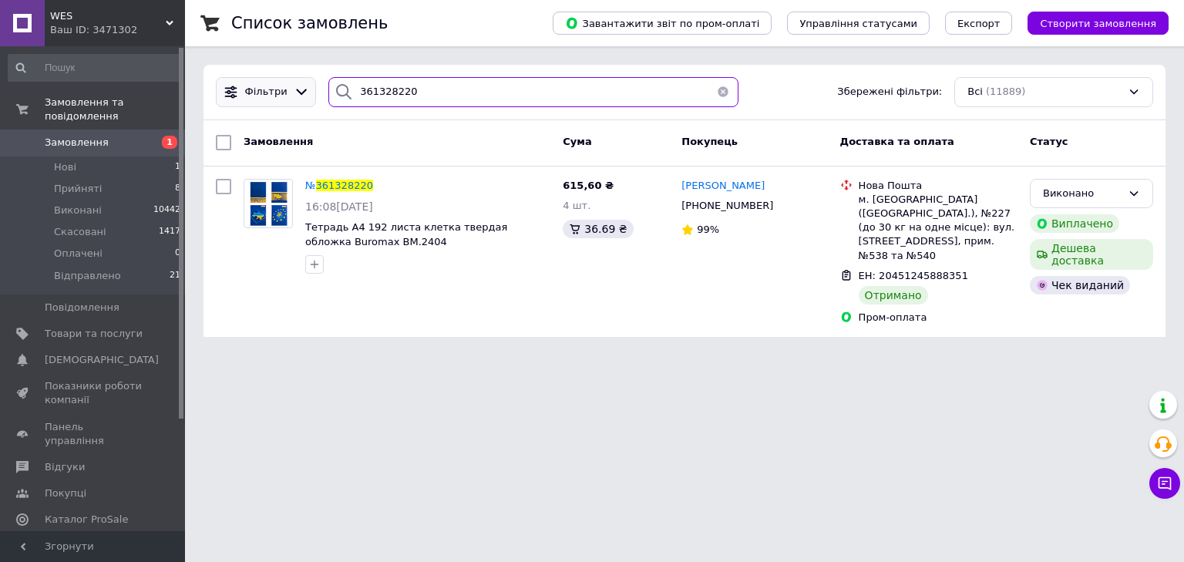
drag, startPoint x: 372, startPoint y: 95, endPoint x: 251, endPoint y: 93, distance: 121.1
click at [251, 93] on div "Фільтри 361328220 Збережені фільтри: Всі (11889)" at bounding box center [685, 92] width 950 height 30
paste input "0712761"
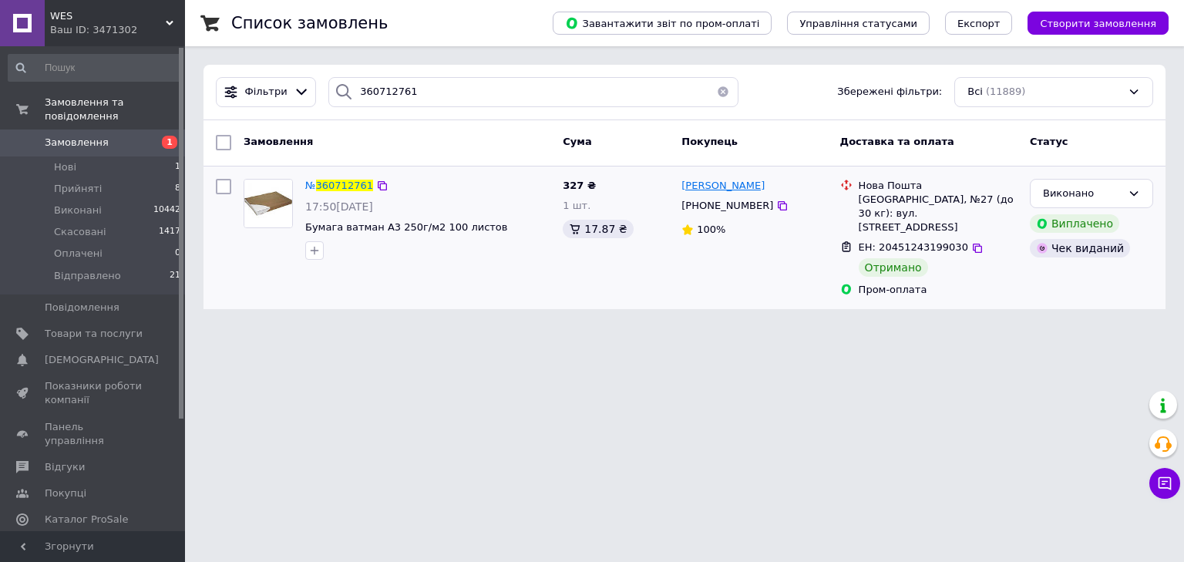
drag, startPoint x: 749, startPoint y: 189, endPoint x: 712, endPoint y: 192, distance: 36.4
click at [712, 192] on div "[PERSON_NAME]" at bounding box center [754, 186] width 149 height 18
copy span "Сікорська"
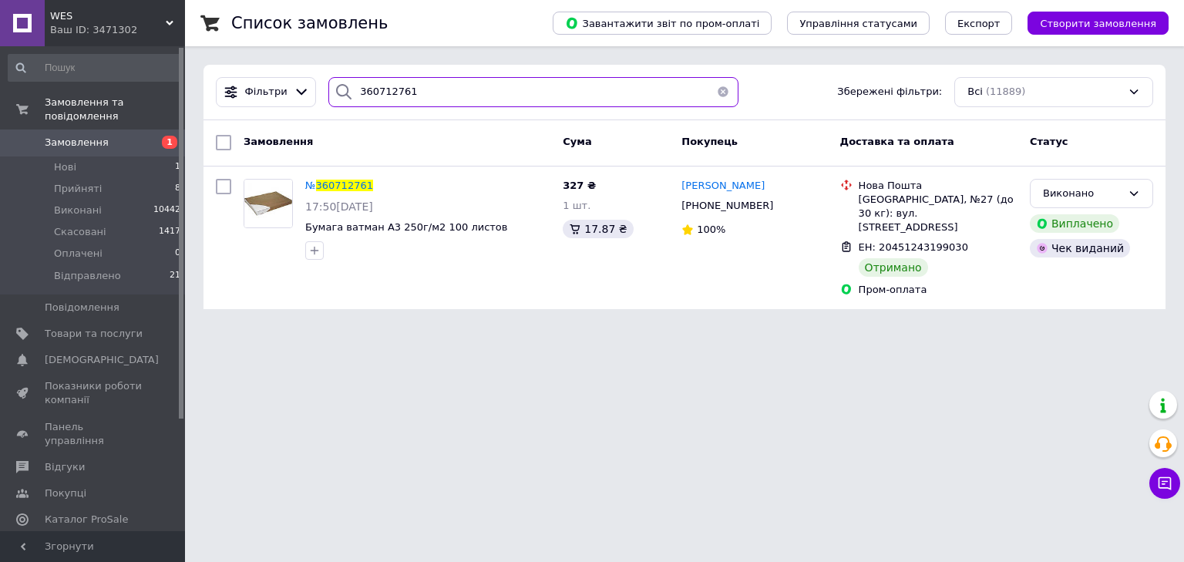
drag, startPoint x: 445, startPoint y: 97, endPoint x: 260, endPoint y: 68, distance: 187.3
click at [259, 66] on div "Фільтри 360712761 Збережені фільтри: Всі (11889)" at bounding box center [685, 93] width 962 height 56
paste input "516895"
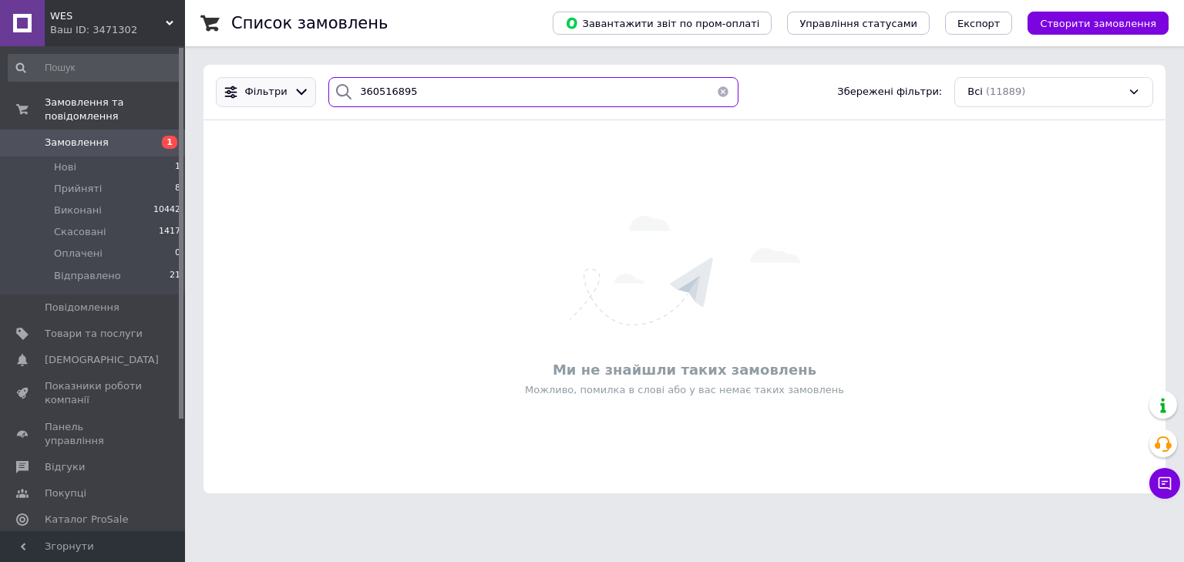
drag, startPoint x: 461, startPoint y: 91, endPoint x: 305, endPoint y: 102, distance: 156.1
click at [292, 94] on div "Фільтри 360516895 Збережені фільтри: Всі (11889)" at bounding box center [685, 92] width 950 height 30
paste input "840683"
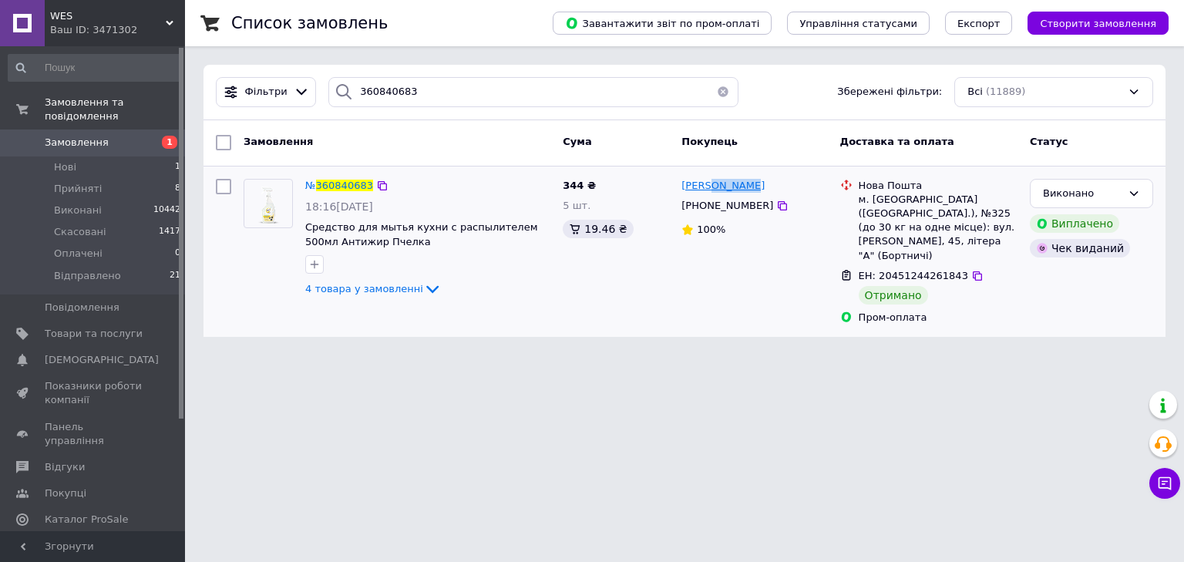
drag, startPoint x: 755, startPoint y: 187, endPoint x: 709, endPoint y: 190, distance: 46.4
click at [709, 190] on div "[PERSON_NAME]" at bounding box center [754, 186] width 149 height 18
copy span "Петрина"
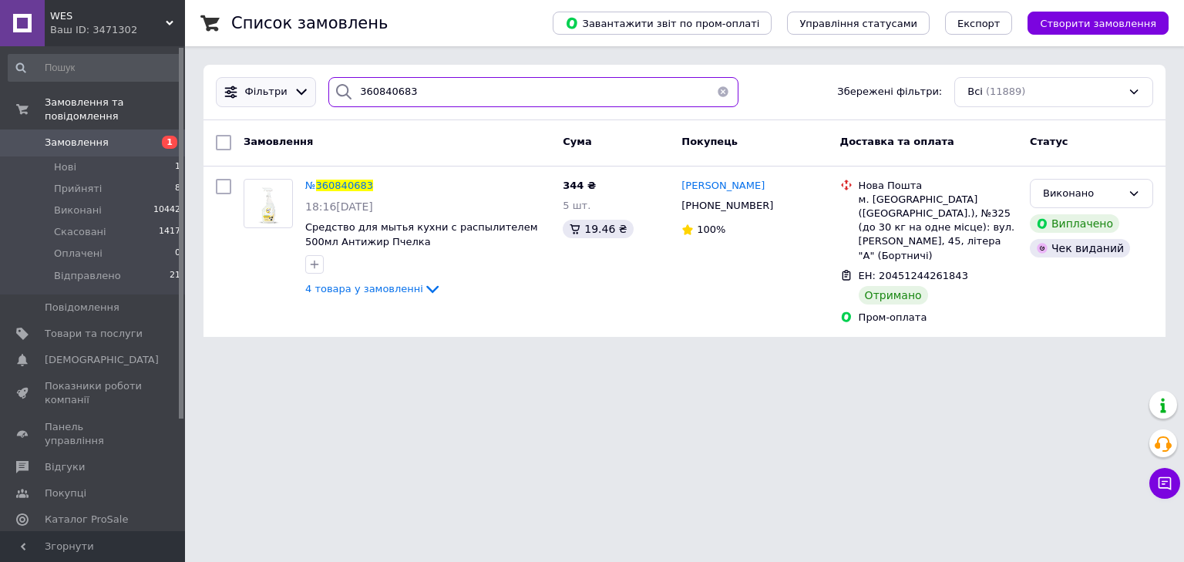
drag, startPoint x: 274, startPoint y: 79, endPoint x: 299, endPoint y: 95, distance: 30.2
click at [275, 78] on div "Фільтри 360840683 Збережені фільтри: Всі (11889)" at bounding box center [685, 92] width 950 height 30
paste input "614134"
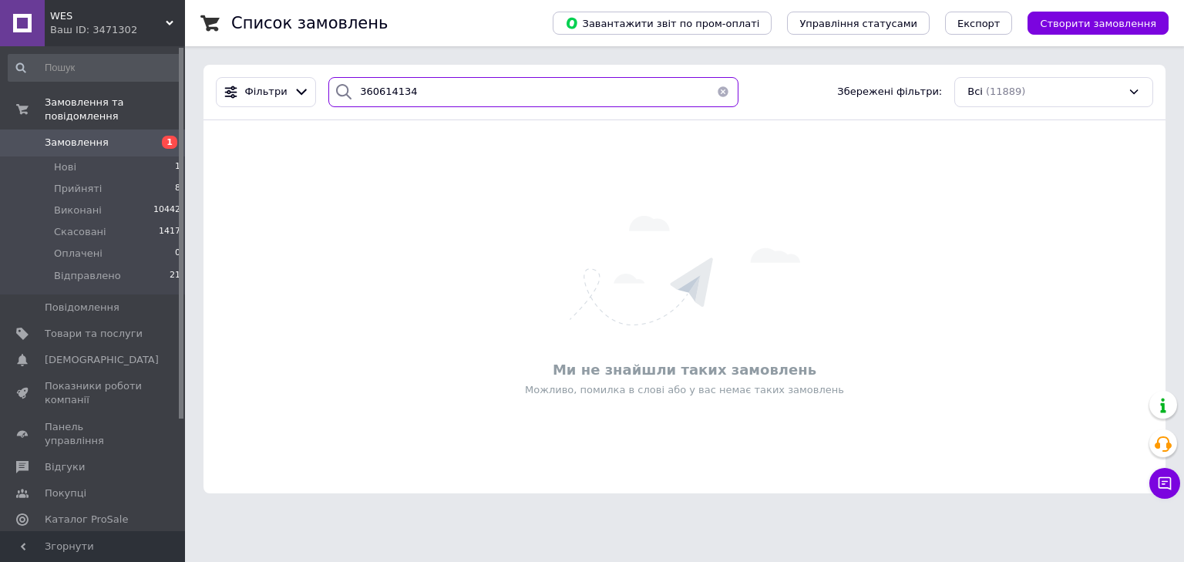
drag, startPoint x: 435, startPoint y: 86, endPoint x: 281, endPoint y: 118, distance: 156.6
click at [256, 87] on div "Фільтри 360614134 Збережені фільтри: Всі (11889)" at bounding box center [685, 92] width 950 height 30
click at [284, 93] on div "Фільтри 360614134 Збережені фільтри: Всі (11889)" at bounding box center [685, 92] width 950 height 30
paste input "105396"
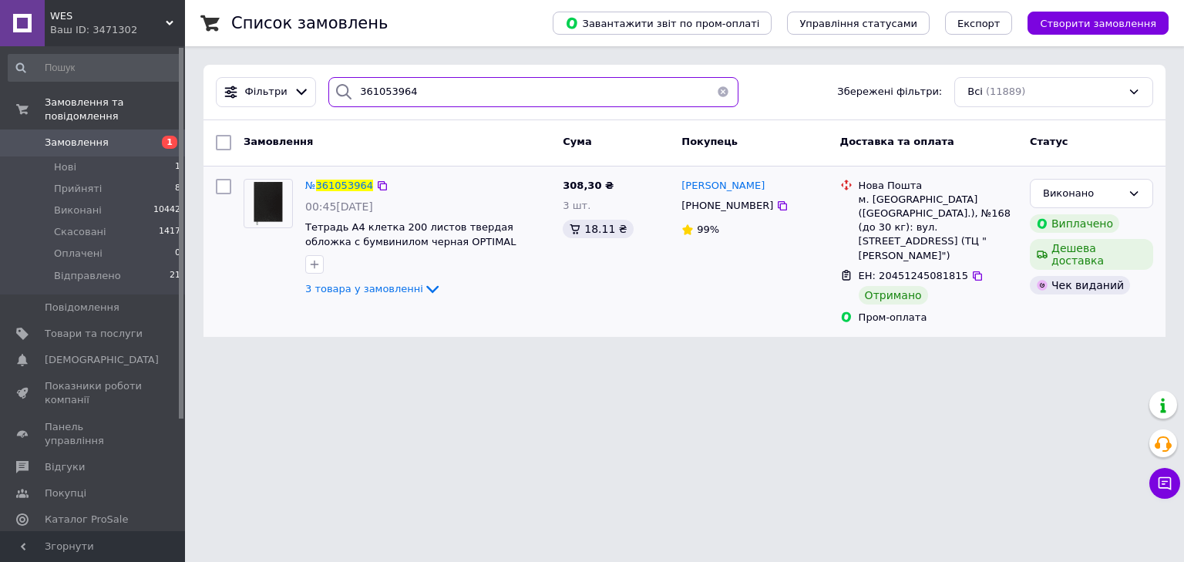
type input "361053964"
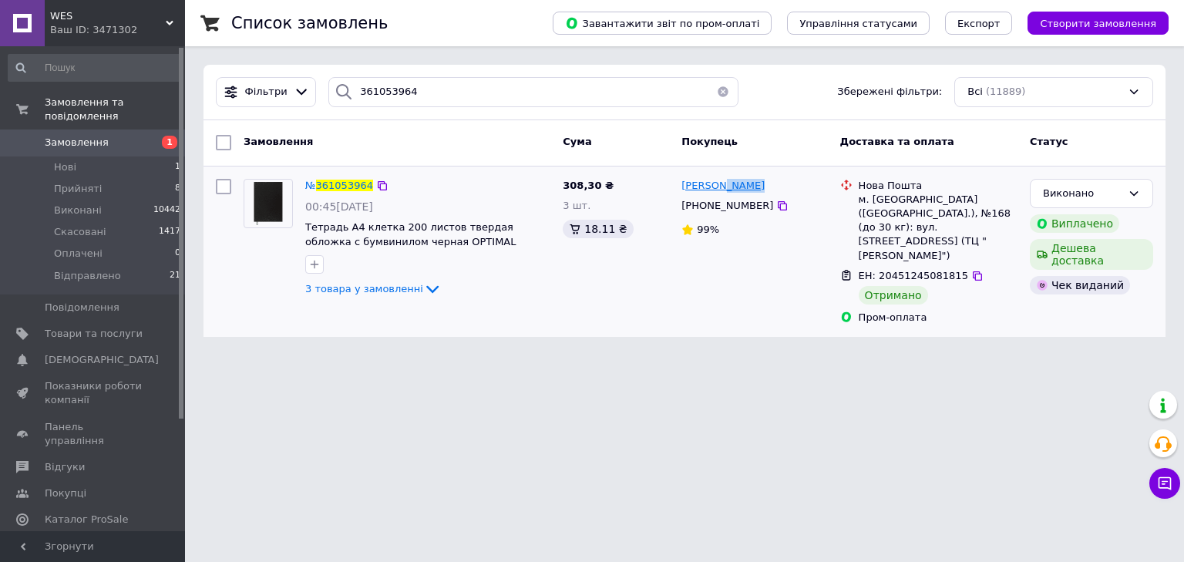
drag, startPoint x: 768, startPoint y: 185, endPoint x: 720, endPoint y: 188, distance: 47.9
click at [720, 188] on div "[PERSON_NAME]" at bounding box center [754, 186] width 149 height 18
copy span "Сілаєв"
click at [715, 93] on button "button" at bounding box center [723, 92] width 31 height 30
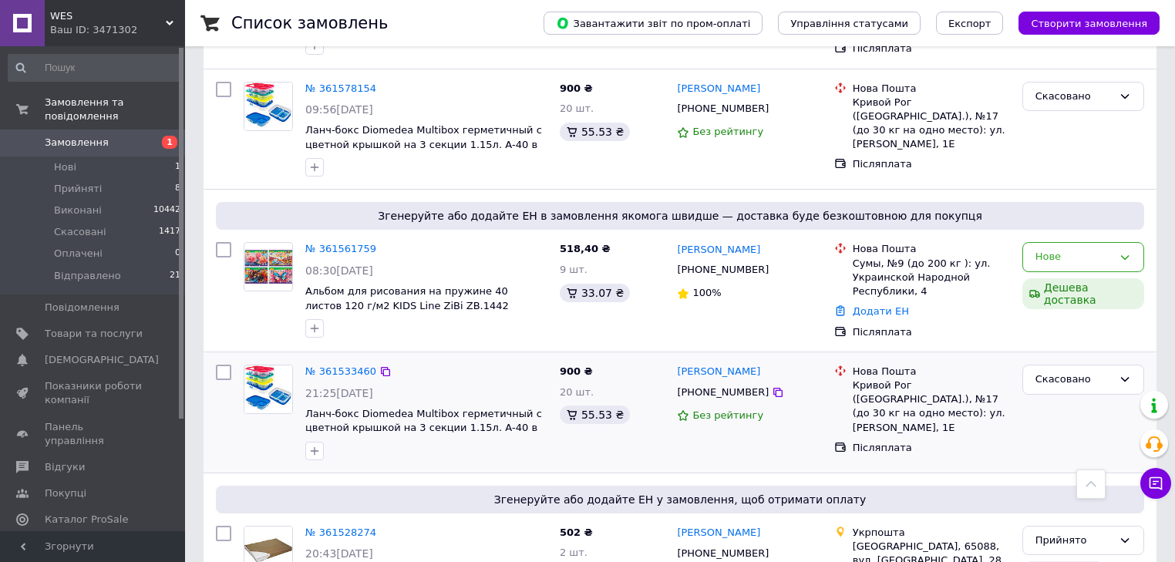
scroll to position [863, 0]
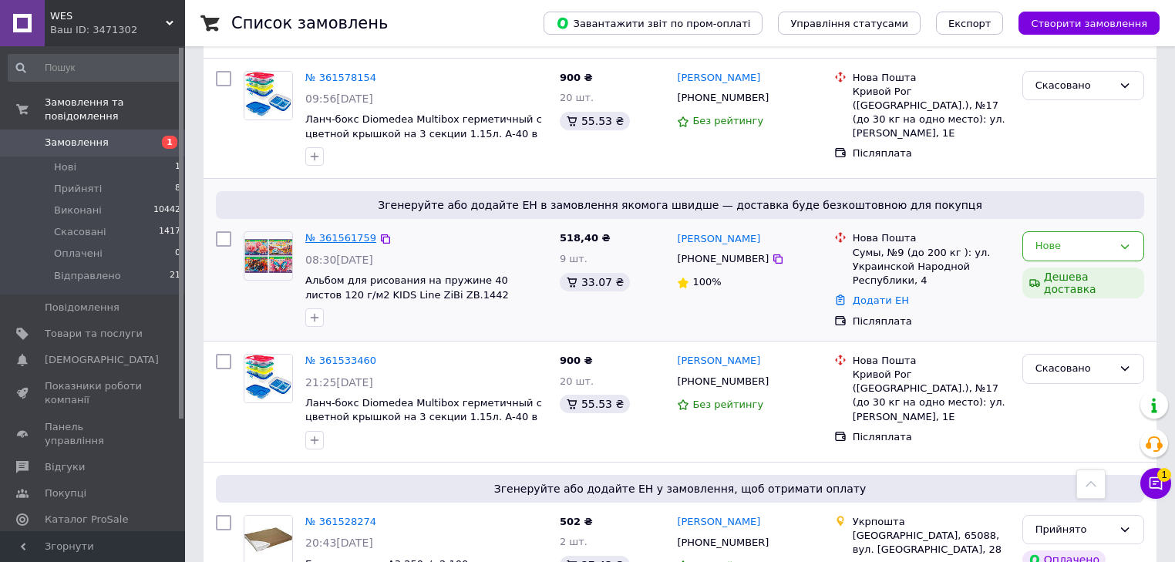
click at [320, 232] on link "№ 361561759" at bounding box center [340, 238] width 71 height 12
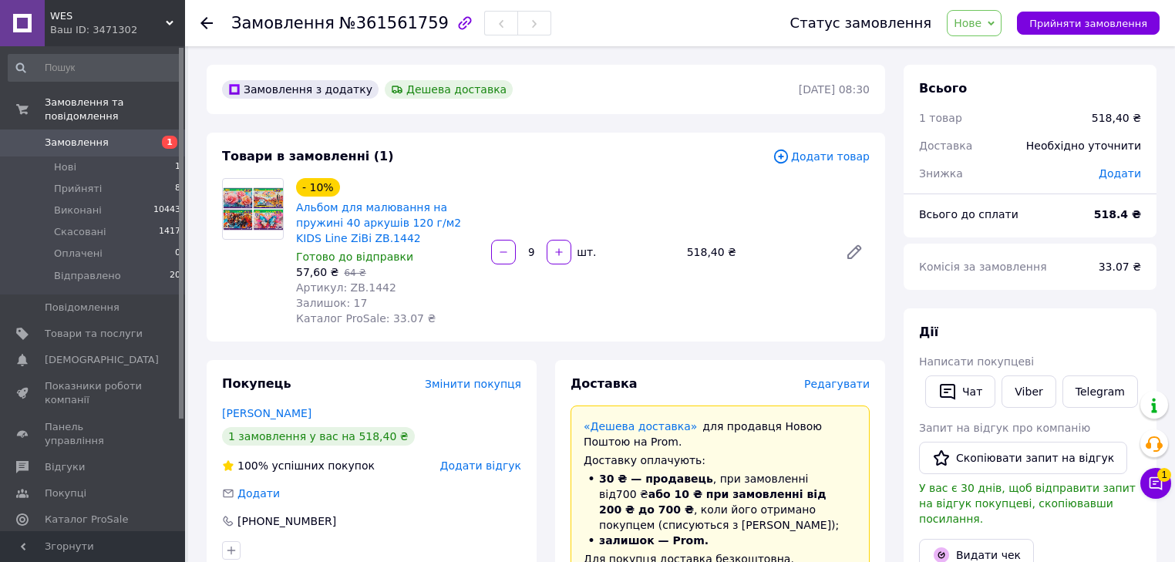
click at [458, 22] on icon "button" at bounding box center [464, 22] width 13 height 13
click at [1162, 489] on icon at bounding box center [1155, 483] width 13 height 13
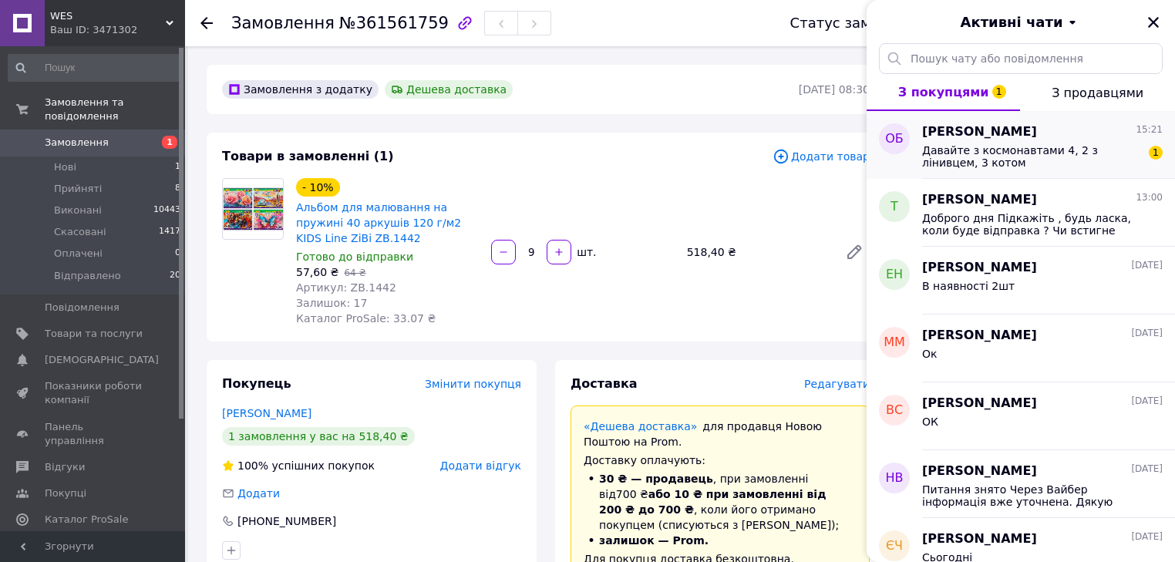
click at [1037, 144] on span "Давайте з космонавтами 4, 2 з лінивцем, 3 котом" at bounding box center [1031, 156] width 219 height 25
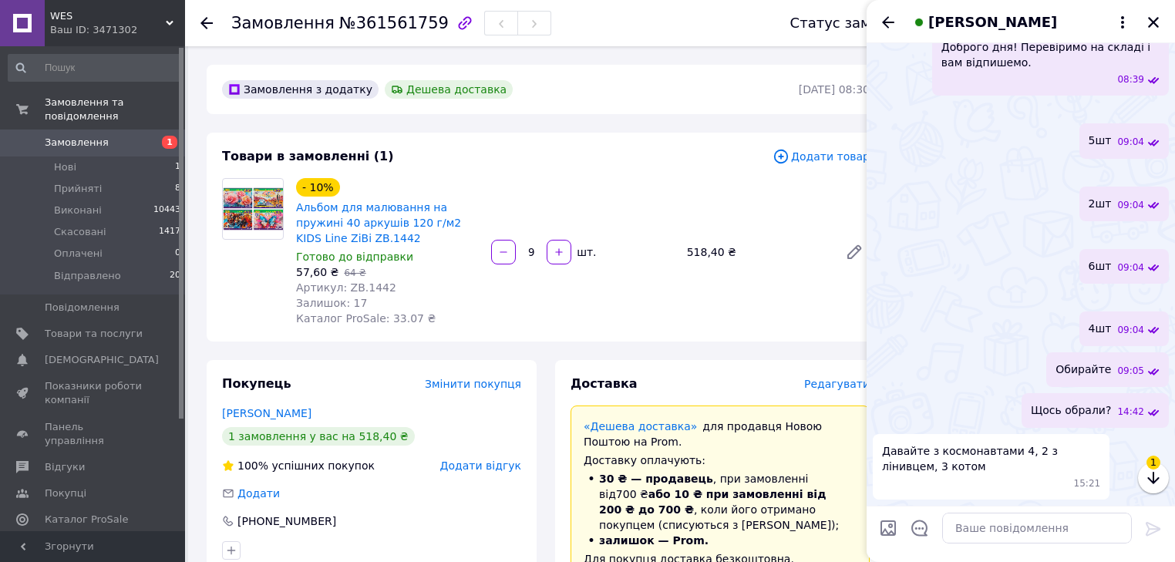
scroll to position [1250, 0]
click at [1012, 524] on textarea at bounding box center [1037, 528] width 190 height 31
type textarea "ОК"
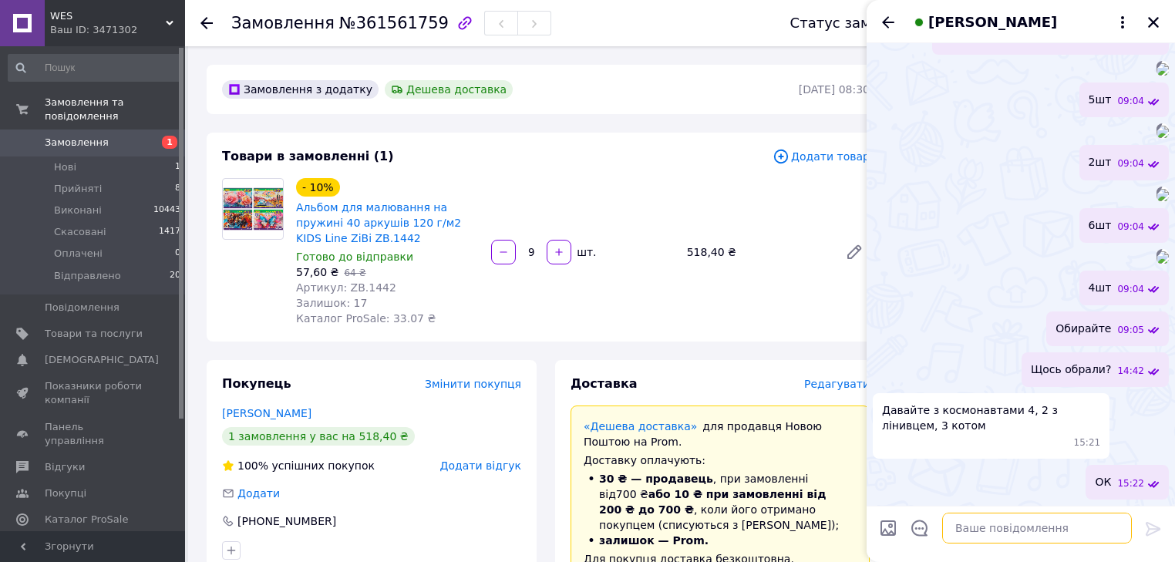
scroll to position [1263, 0]
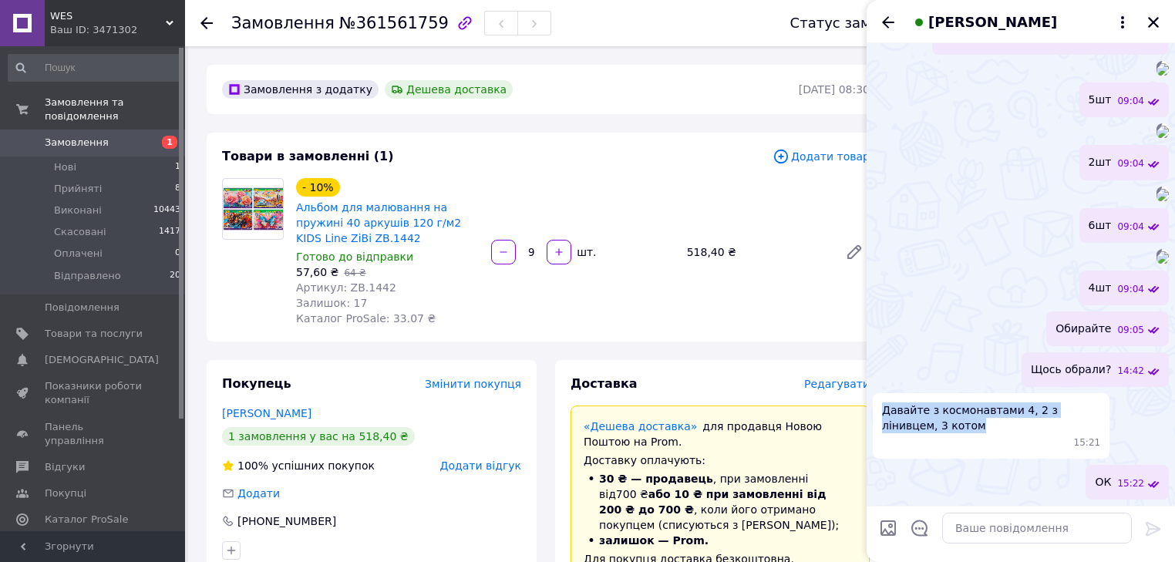
drag, startPoint x: 882, startPoint y: 410, endPoint x: 1026, endPoint y: 505, distance: 172.5
click at [953, 428] on span "Давайте з космонавтами 4, 2 з лінивцем, 3 котом" at bounding box center [991, 417] width 218 height 31
click at [296, 405] on div "Брек Олена" at bounding box center [371, 412] width 299 height 15
click at [1152, 19] on icon "Закрити" at bounding box center [1153, 22] width 14 height 14
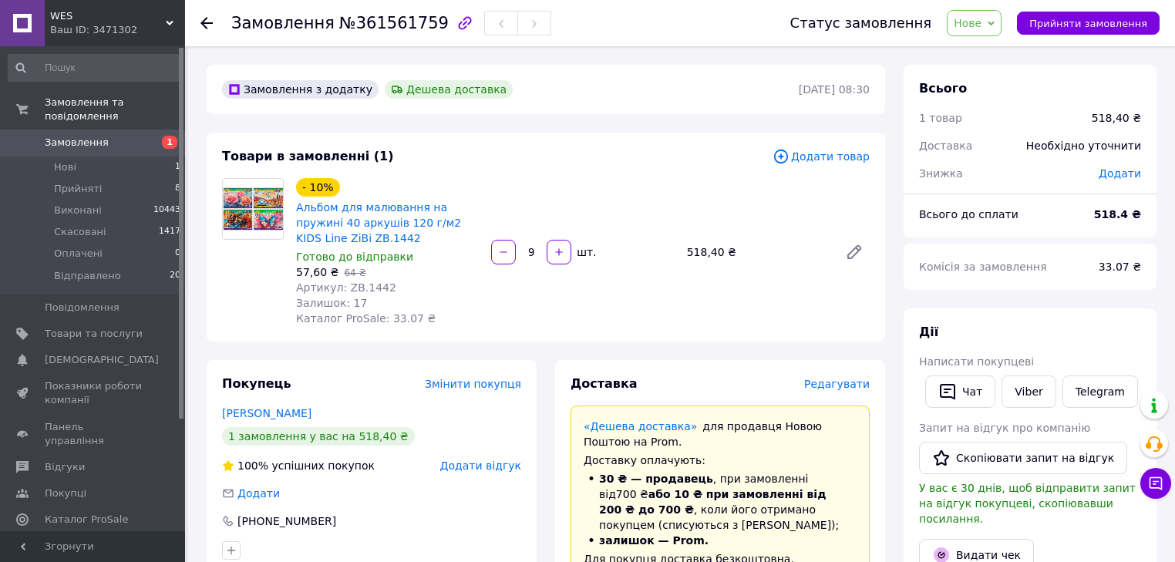
drag, startPoint x: 993, startPoint y: 22, endPoint x: 988, endPoint y: 37, distance: 16.3
click at [981, 21] on span "Нове" at bounding box center [968, 23] width 28 height 12
click at [983, 59] on li "Прийнято" at bounding box center [988, 53] width 82 height 23
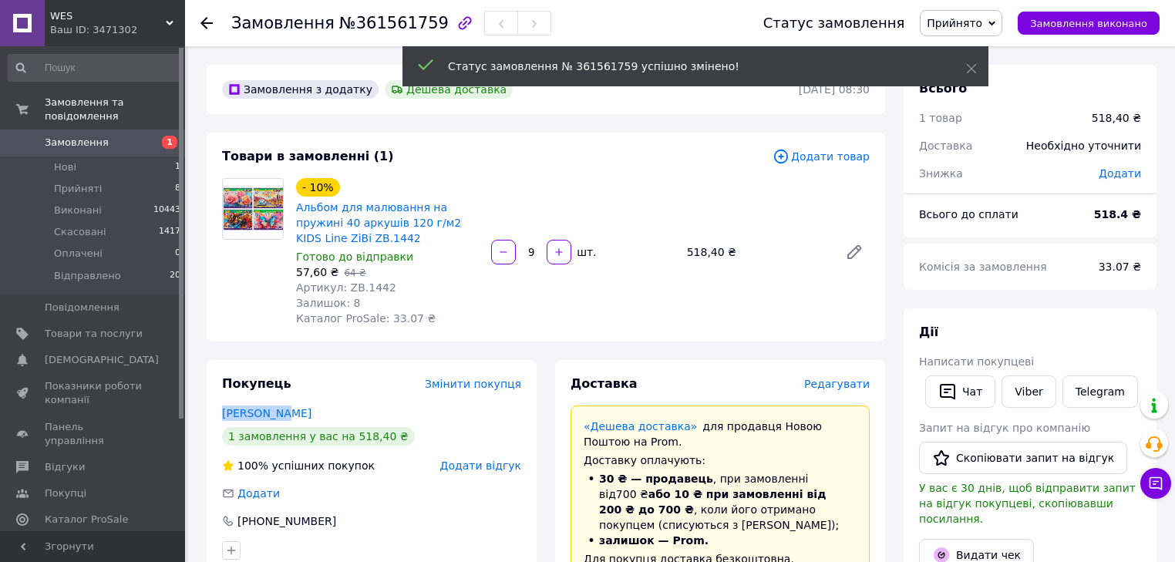
drag, startPoint x: 293, startPoint y: 405, endPoint x: 185, endPoint y: 413, distance: 108.2
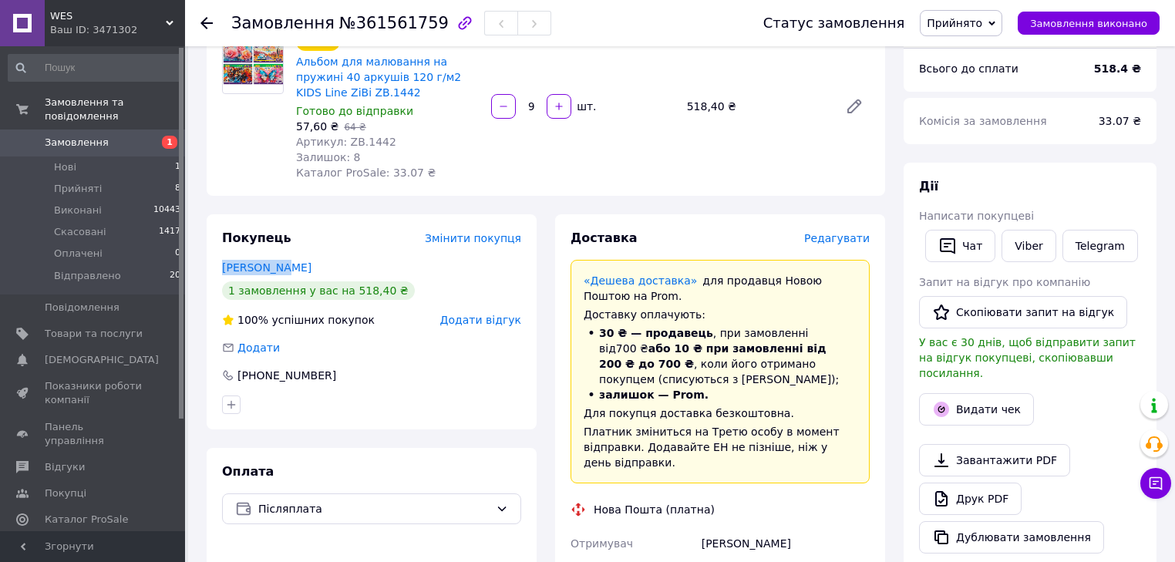
scroll to position [370, 0]
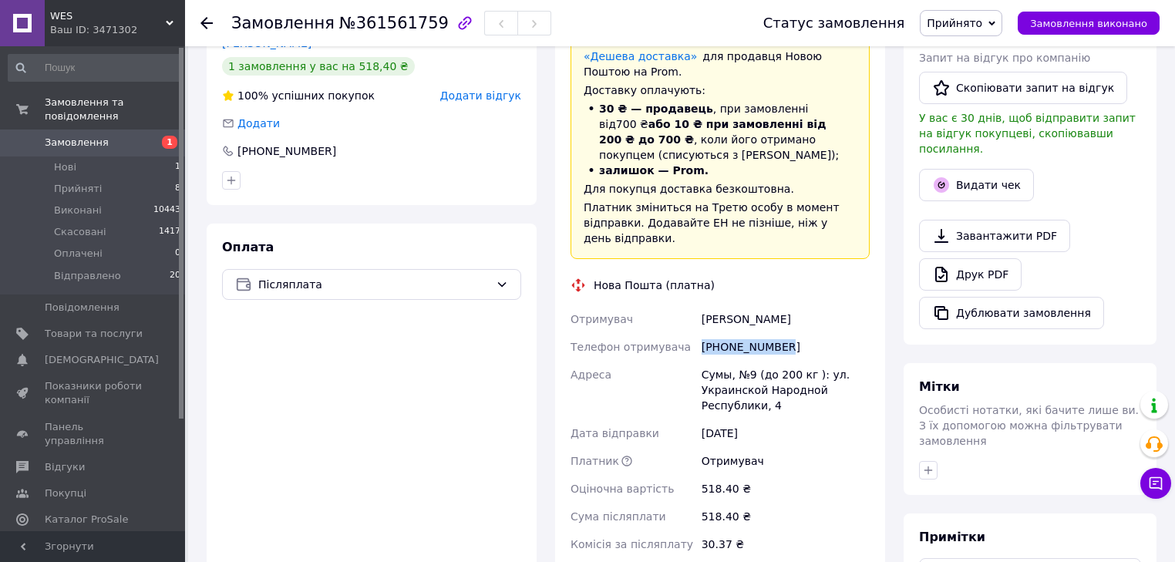
drag, startPoint x: 799, startPoint y: 327, endPoint x: 740, endPoint y: 533, distance: 214.2
click at [693, 338] on div "Отримувач Брек Олена Телефон отримувача +380673192541 Адреса Сумы, №9 (до 200 к…" at bounding box center [719, 453] width 305 height 296
drag, startPoint x: 700, startPoint y: 360, endPoint x: 799, endPoint y: 518, distance: 186.3
click at [796, 392] on div "Сумы, №9 (до 200 кг ): ул. Украинской Народной Республики, 4" at bounding box center [785, 390] width 174 height 59
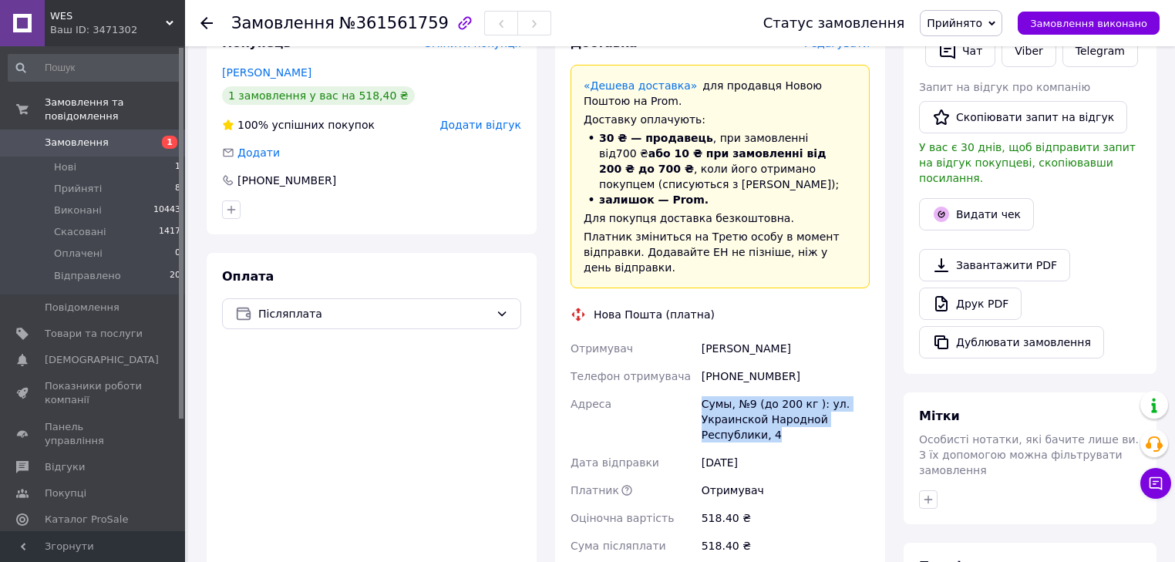
scroll to position [0, 0]
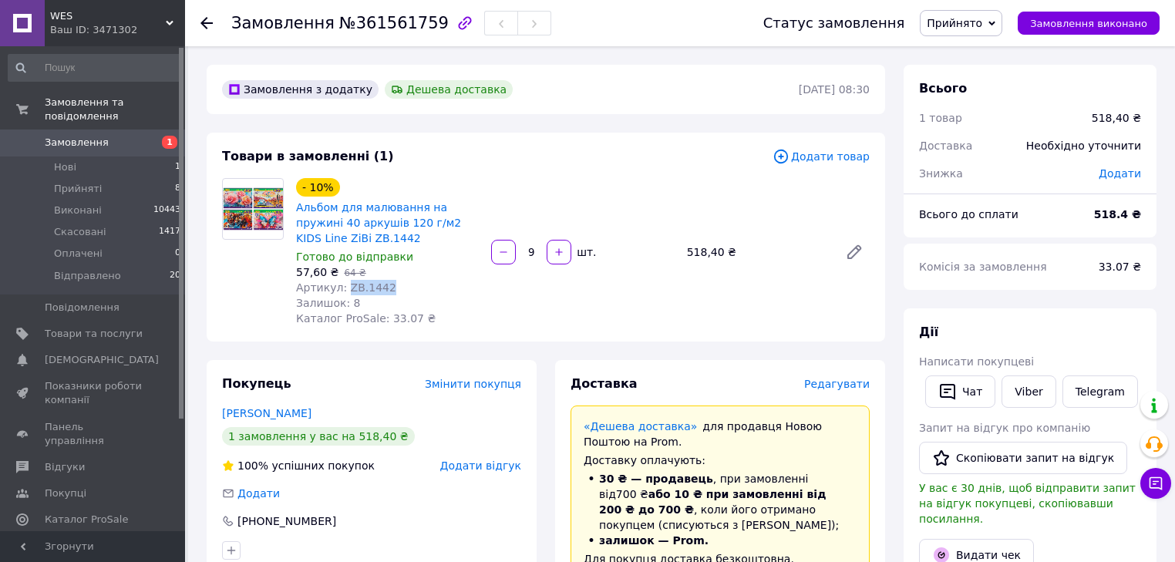
drag, startPoint x: 396, startPoint y: 285, endPoint x: 342, endPoint y: 290, distance: 54.2
click at [342, 290] on div "Артикул: ZB.1442" at bounding box center [387, 287] width 183 height 15
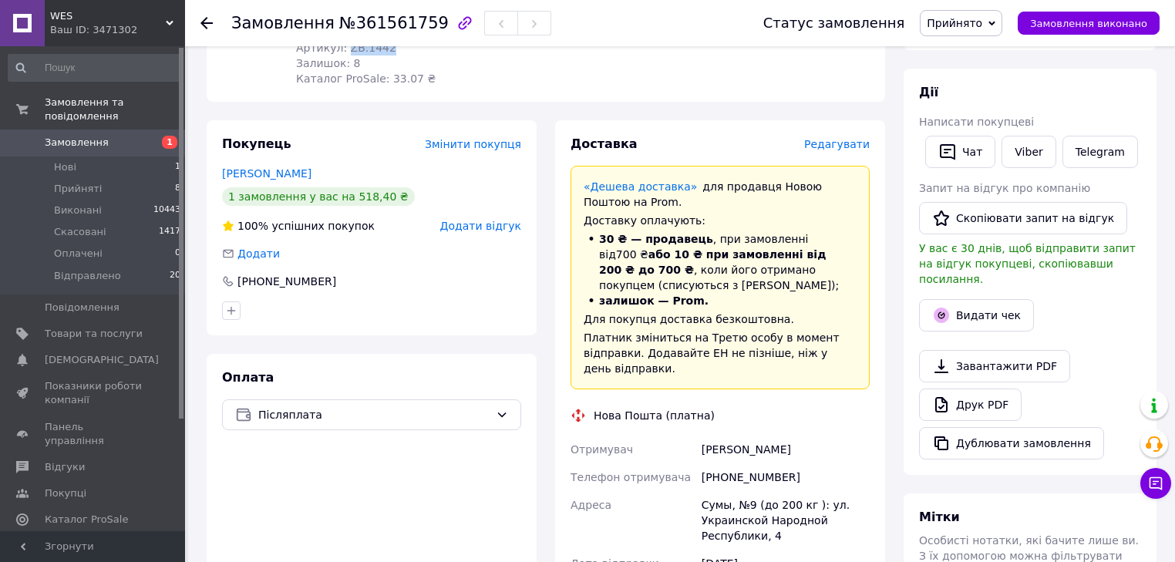
scroll to position [247, 0]
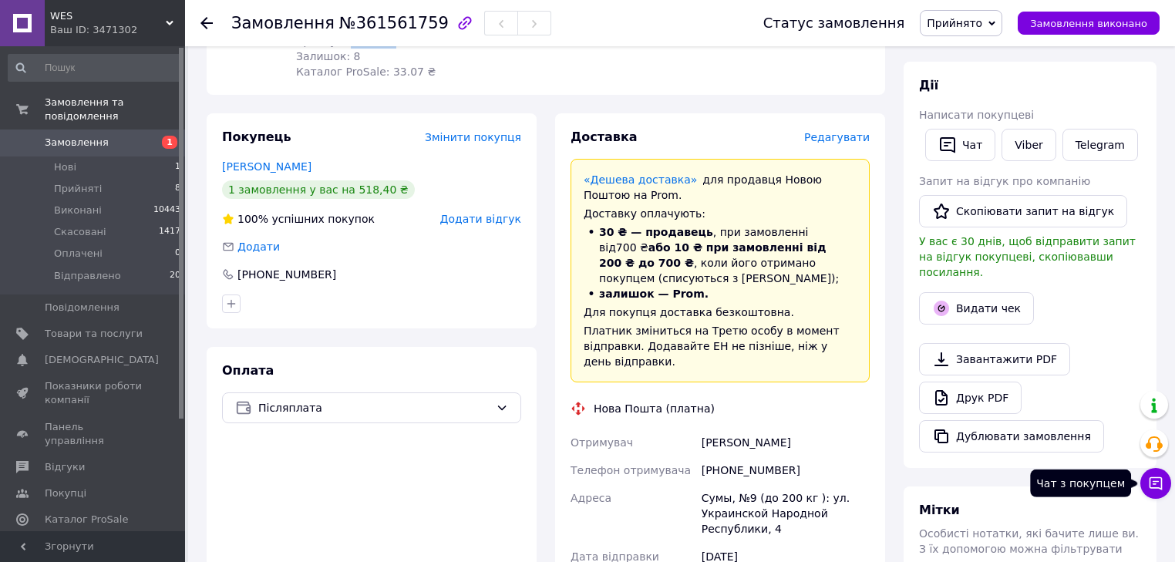
click at [1152, 484] on icon at bounding box center [1155, 483] width 15 height 15
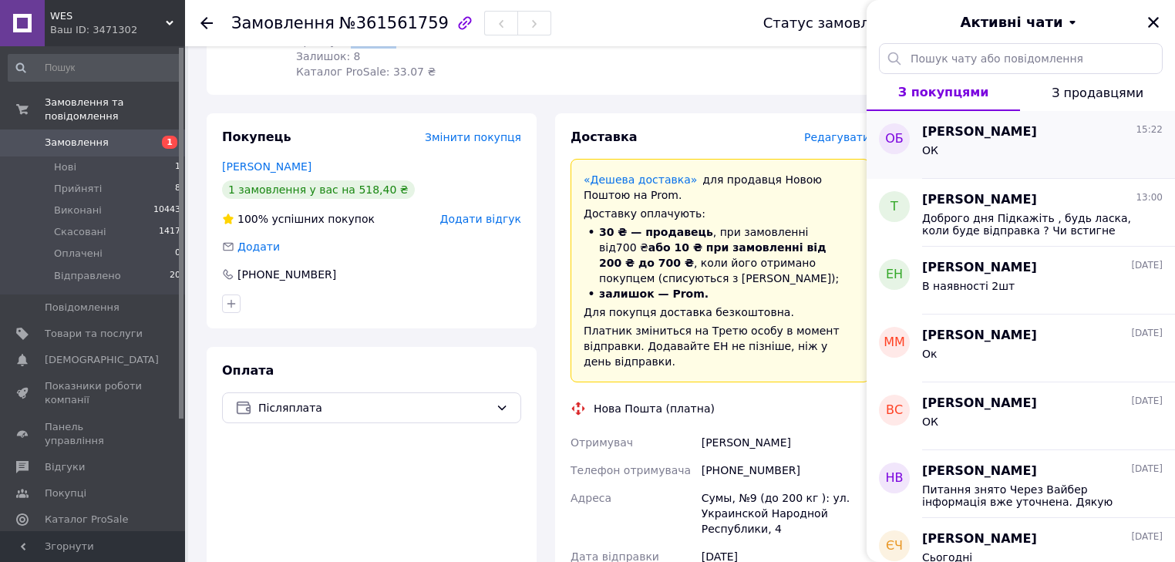
click at [971, 151] on div "ОК" at bounding box center [1042, 153] width 241 height 25
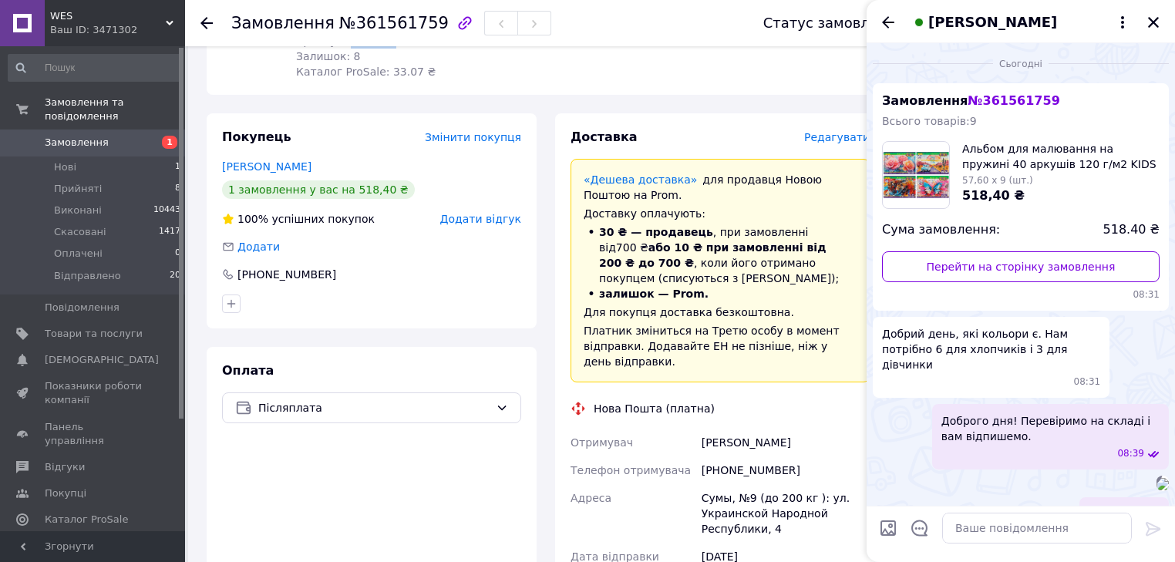
scroll to position [1263, 0]
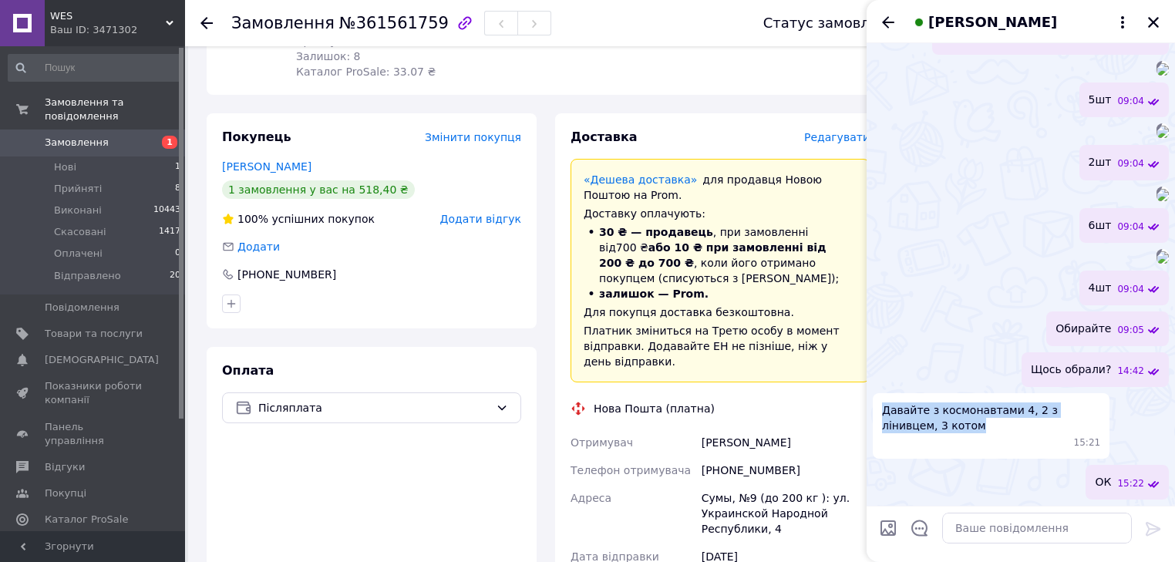
drag, startPoint x: 882, startPoint y: 411, endPoint x: 932, endPoint y: 423, distance: 51.6
click at [932, 423] on span "Давайте з космонавтами 4, 2 з лінивцем, 3 котом" at bounding box center [991, 417] width 218 height 31
click at [956, 426] on span "Давайте з космонавтами 4, 2 з лінивцем, 3 котом" at bounding box center [991, 417] width 218 height 31
drag, startPoint x: 927, startPoint y: 410, endPoint x: 1092, endPoint y: 421, distance: 166.1
click at [1092, 421] on span "Давайте з космонавтами 4, 2 з лінивцем, 3 котом" at bounding box center [991, 417] width 218 height 31
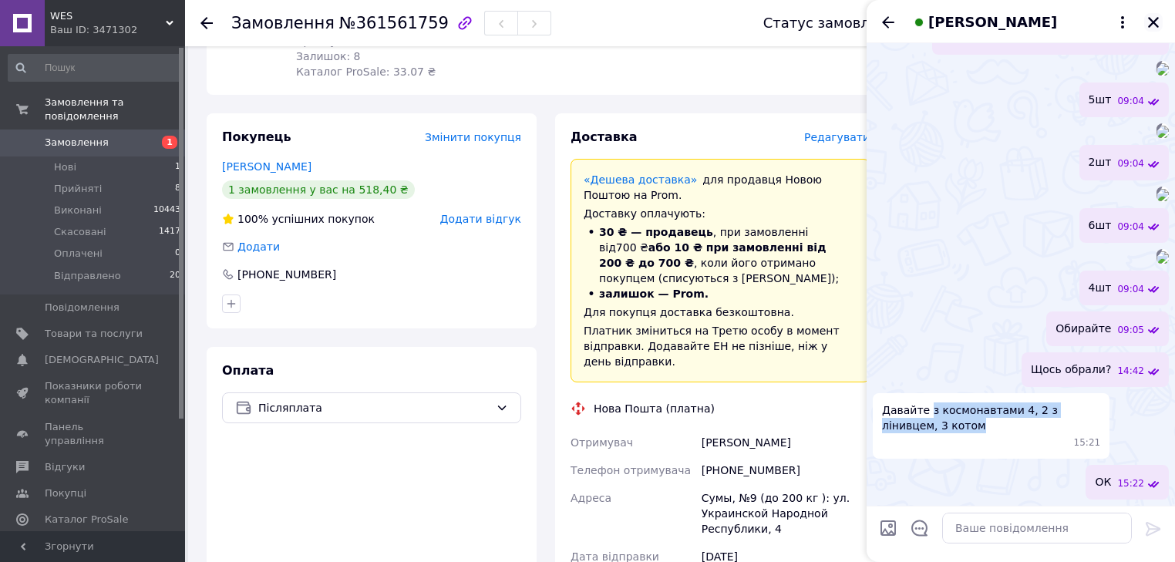
click at [1155, 20] on icon "Закрити" at bounding box center [1153, 22] width 11 height 11
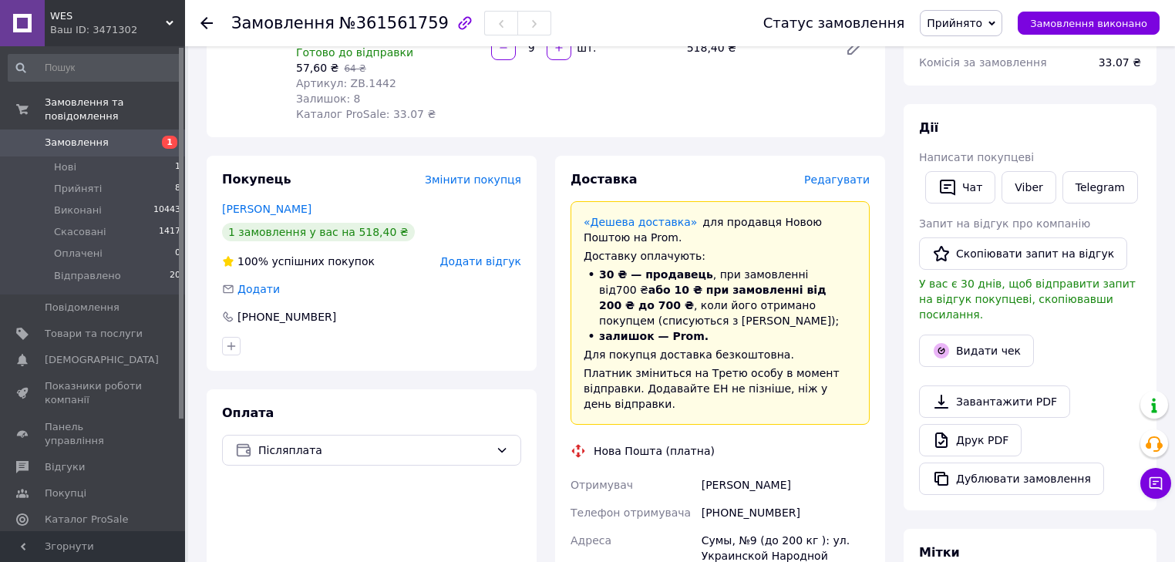
scroll to position [0, 0]
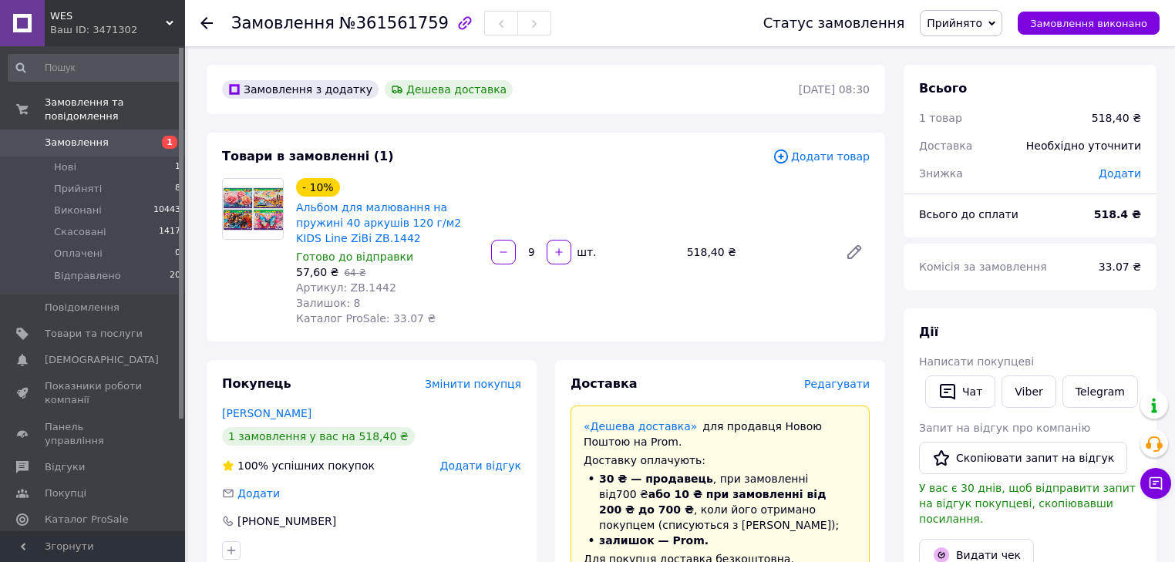
click at [204, 17] on icon at bounding box center [206, 23] width 12 height 12
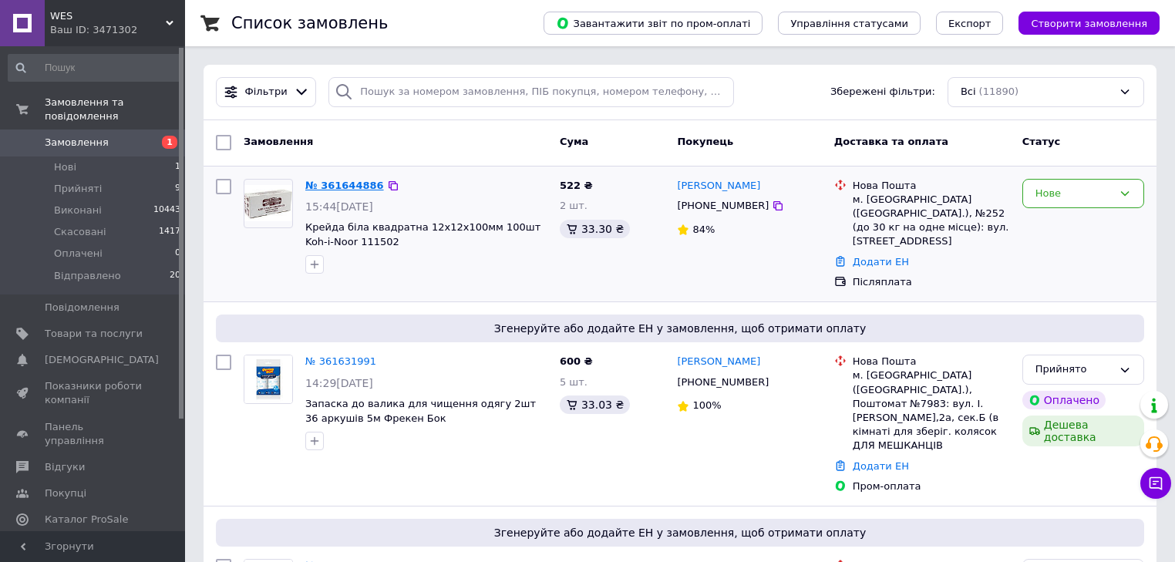
click at [348, 182] on link "№ 361644886" at bounding box center [344, 186] width 79 height 12
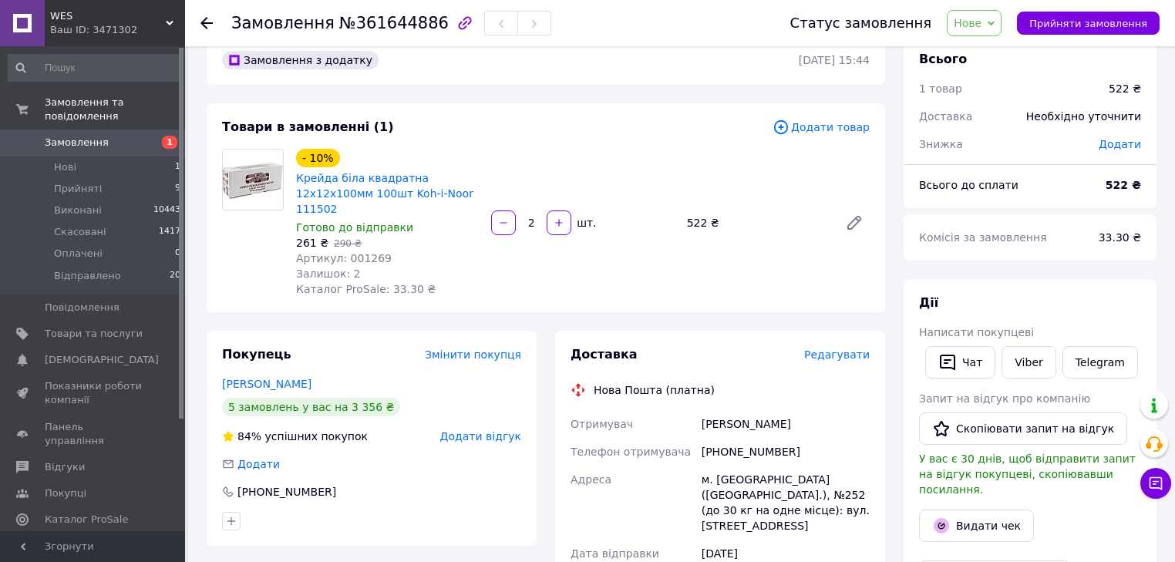
scroll to position [123, 0]
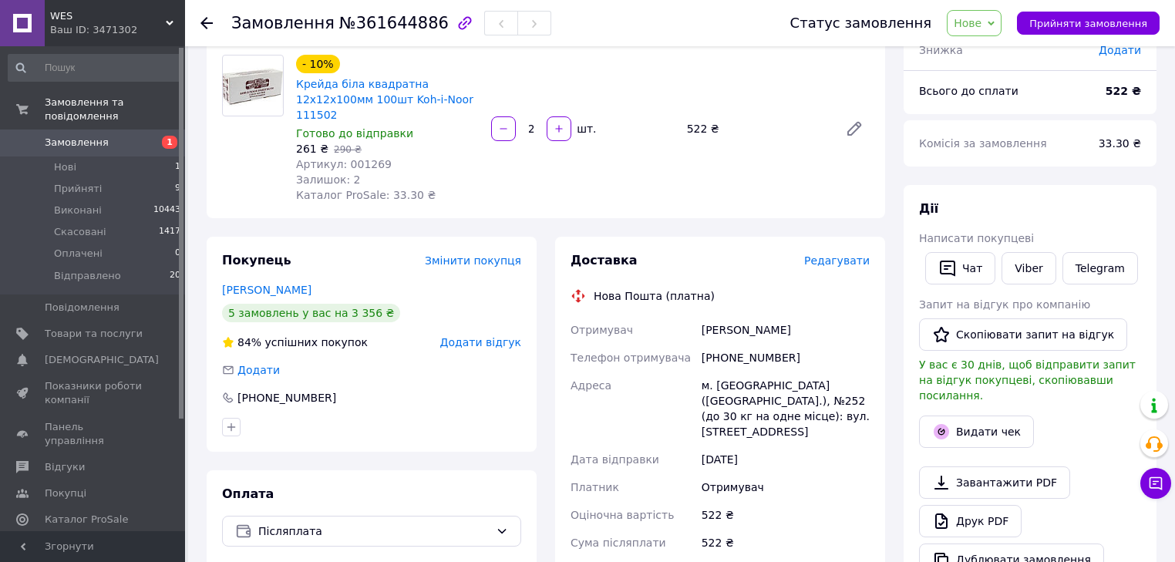
click at [1001, 22] on span "Нове" at bounding box center [974, 23] width 55 height 26
click at [996, 53] on li "Прийнято" at bounding box center [988, 53] width 82 height 23
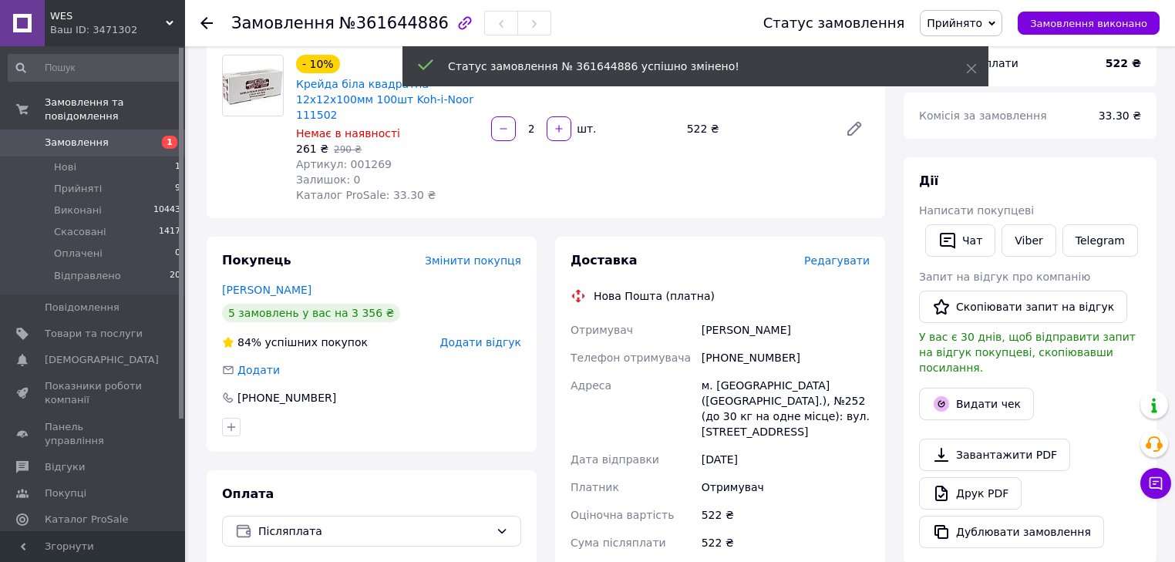
click at [356, 158] on span "Артикул: 001269" at bounding box center [344, 164] width 96 height 12
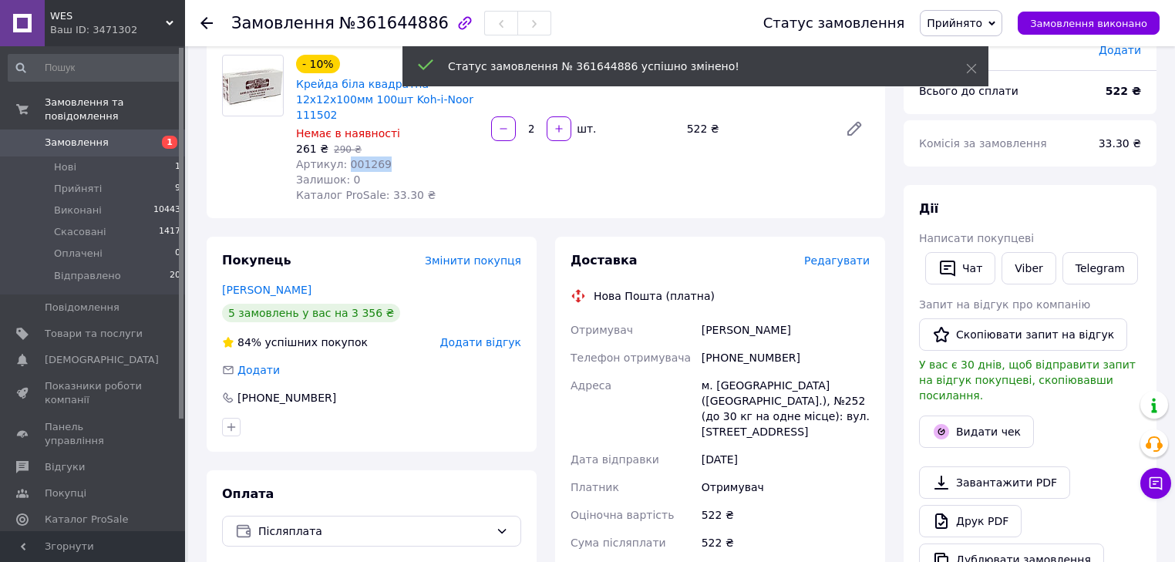
copy span "001269"
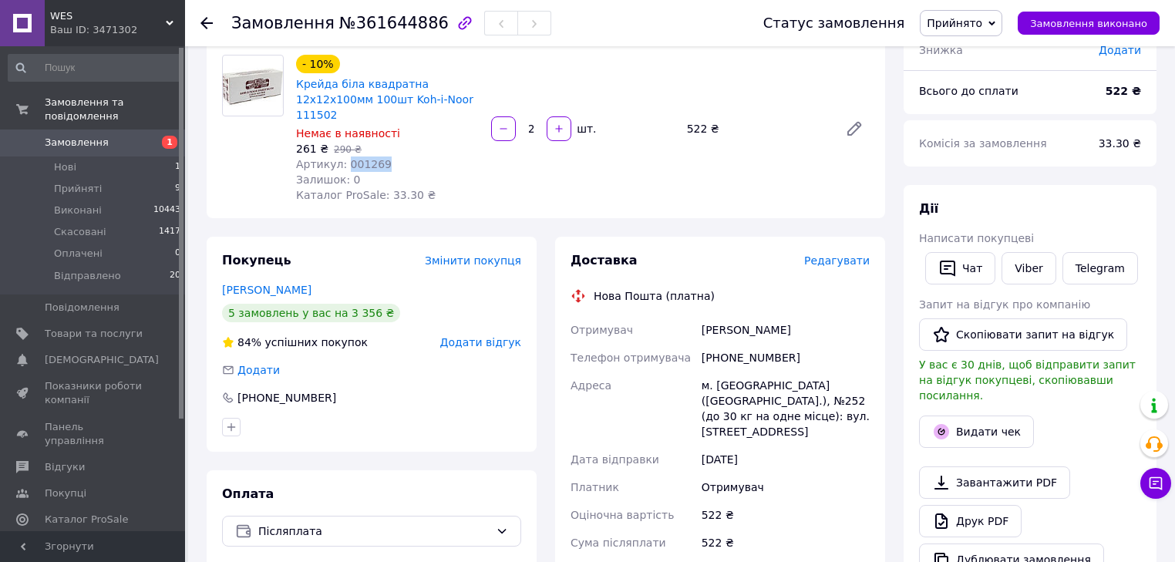
drag, startPoint x: 340, startPoint y: 275, endPoint x: 215, endPoint y: 271, distance: 125.0
click at [212, 271] on div "Покупець Змінити покупця Криволапова Татьяна 5 замовлень у вас на 3 356 ₴ 84% у…" at bounding box center [372, 344] width 330 height 215
copy link "Криволапова Татьяна"
click at [758, 344] on div "[PHONE_NUMBER]" at bounding box center [785, 358] width 174 height 28
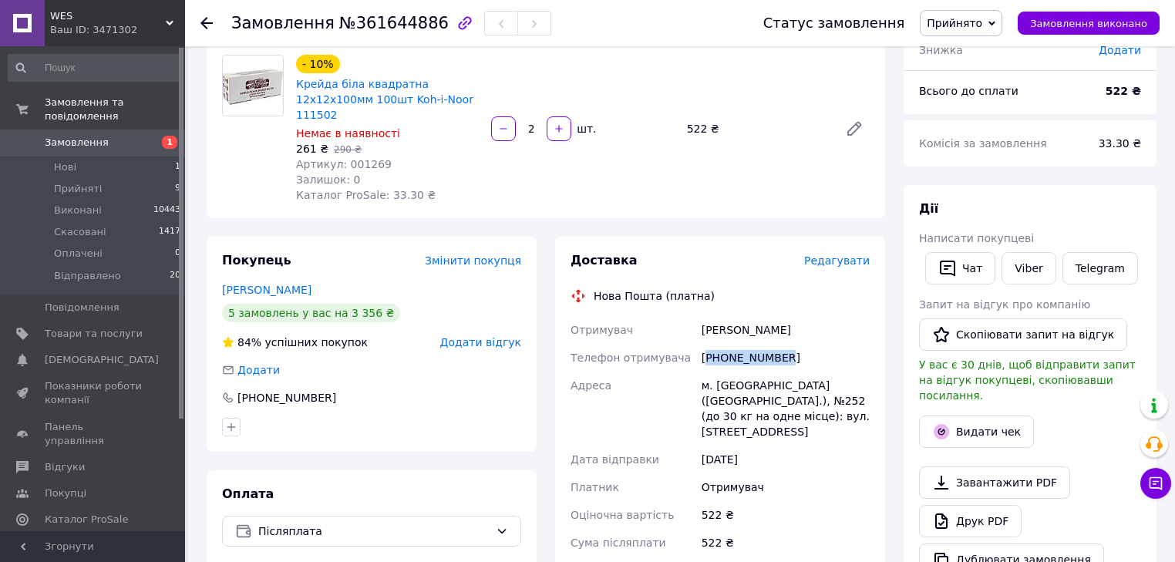
copy div "380930000533"
click at [412, 392] on div "Покупець Змінити покупця Криволапова Татьяна 5 замовлень у вас на 3 356 ₴ 84% у…" at bounding box center [372, 344] width 330 height 215
click at [283, 284] on link "Криволапова Татьяна" at bounding box center [266, 290] width 89 height 12
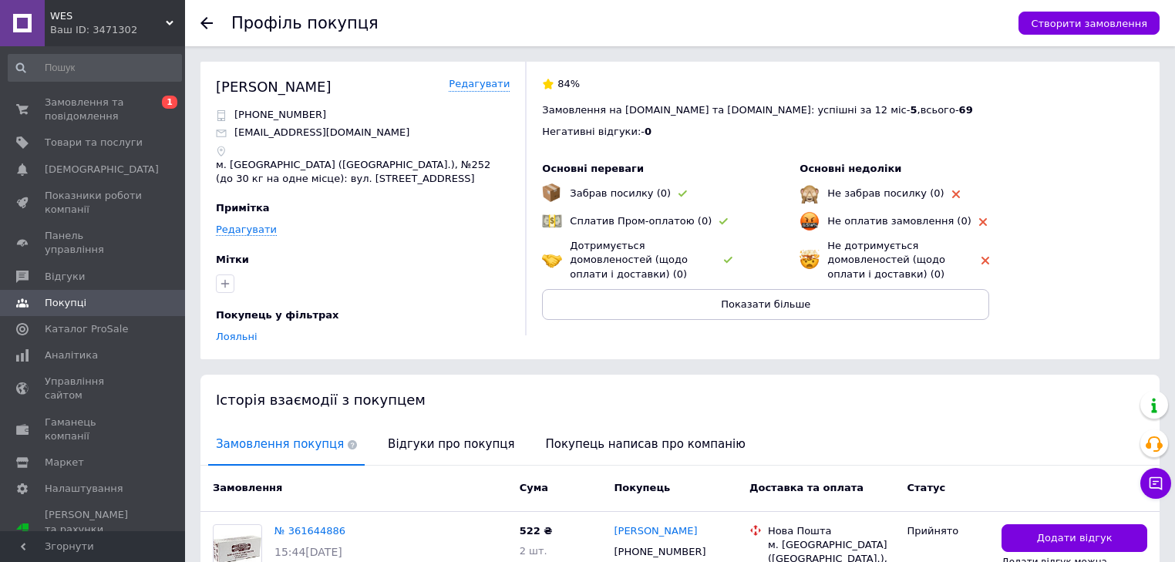
click at [200, 25] on icon at bounding box center [206, 23] width 12 height 12
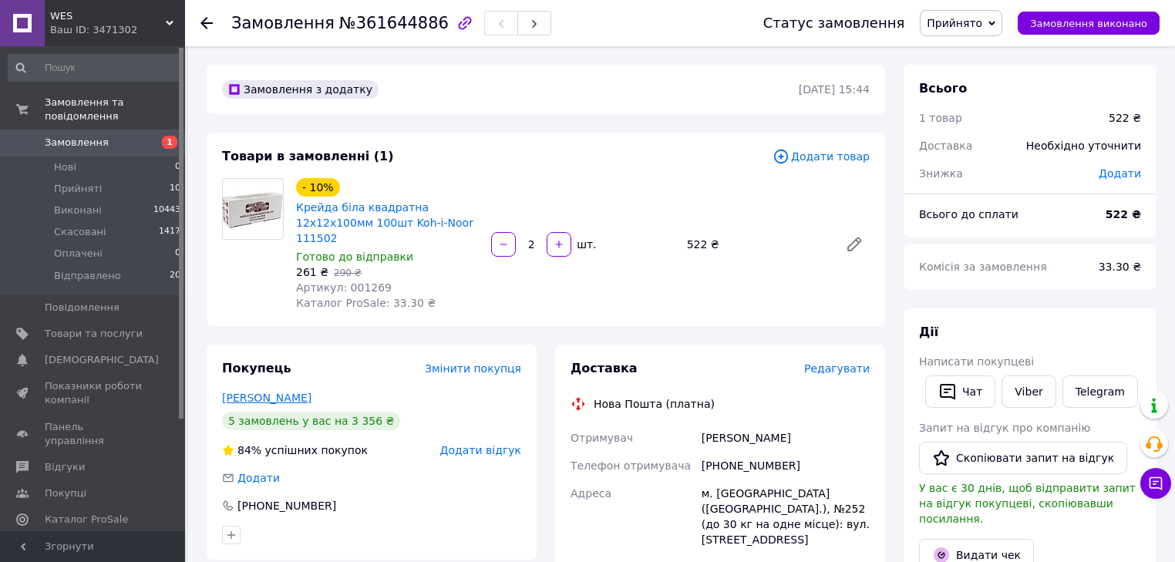
drag, startPoint x: 342, startPoint y: 379, endPoint x: 289, endPoint y: 382, distance: 53.3
click at [289, 390] on div "Криволапова Татьяна" at bounding box center [371, 397] width 299 height 15
click at [242, 392] on link "Криволапова Татьяна" at bounding box center [266, 398] width 89 height 12
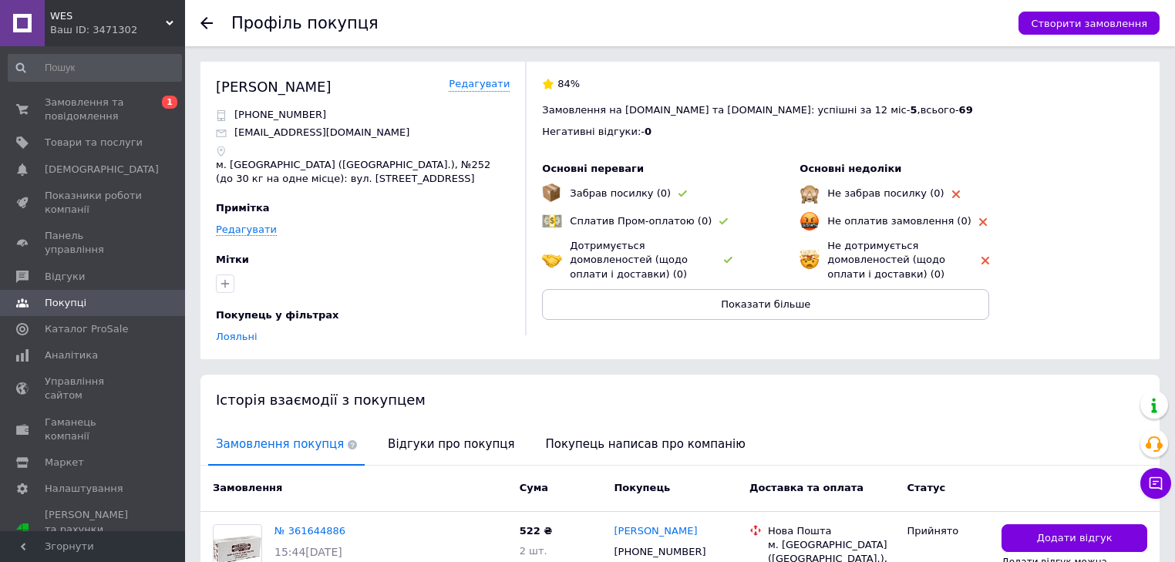
click at [204, 17] on icon at bounding box center [206, 23] width 12 height 12
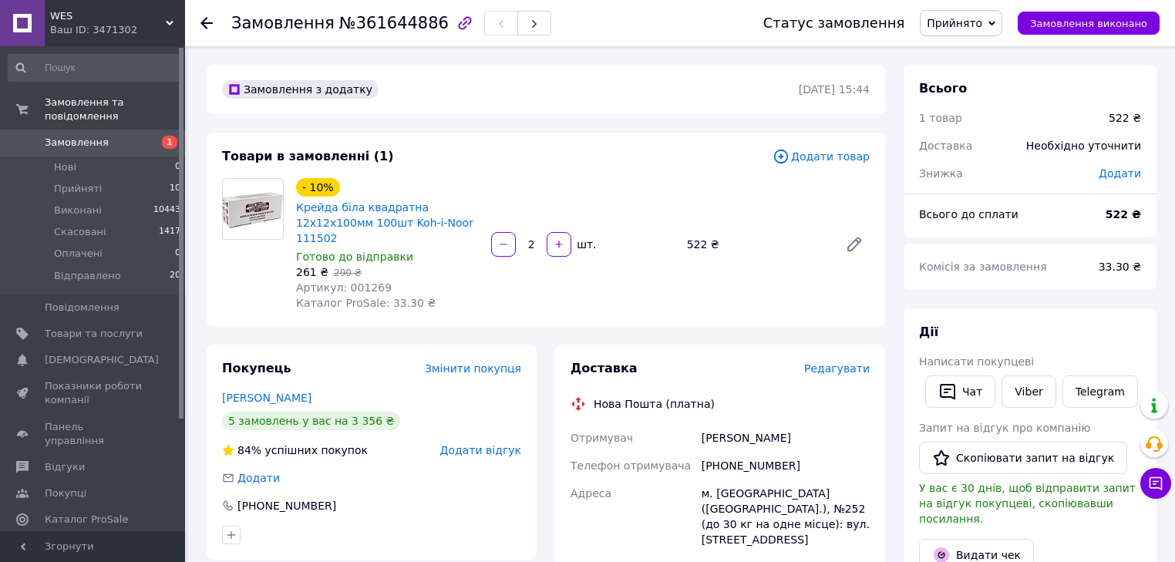
drag, startPoint x: 334, startPoint y: 380, endPoint x: 213, endPoint y: 377, distance: 121.1
click at [210, 377] on div "Покупець Змінити покупця Криволапова Татьяна 5 замовлень у вас на 3 356 ₴ 84% у…" at bounding box center [372, 452] width 330 height 215
copy link "Криволапова Татьяна"
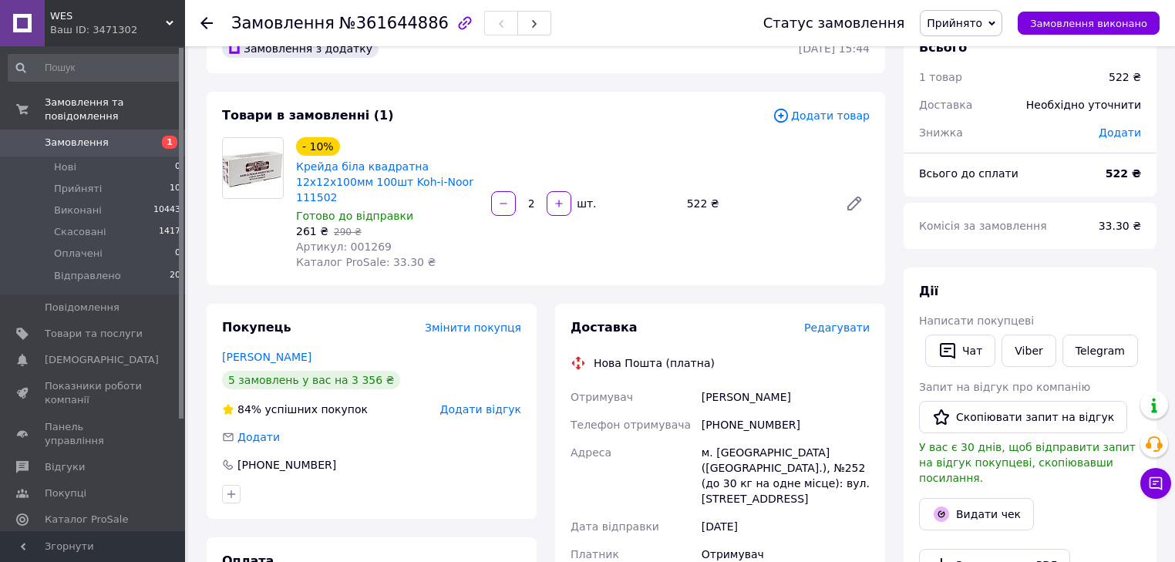
scroll to position [185, 0]
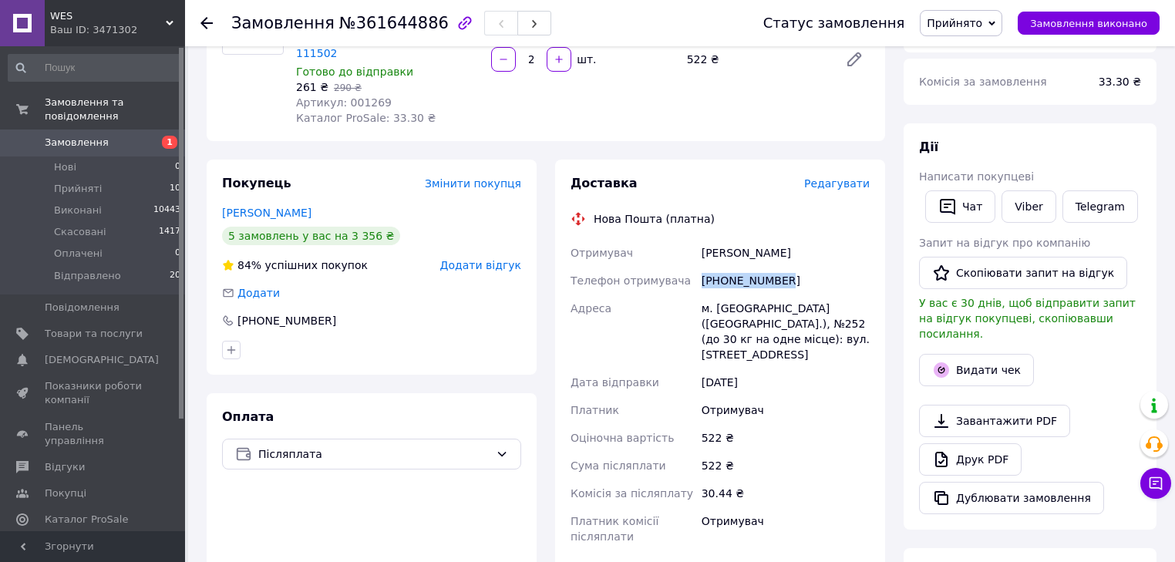
drag, startPoint x: 785, startPoint y: 265, endPoint x: 697, endPoint y: 268, distance: 87.9
click at [697, 268] on div "Отримувач Криволапова Татьяна Телефон отримувача +380930000533 Адреса м. Київ (…" at bounding box center [719, 394] width 305 height 311
copy div "Телефон отримувача +380930000533"
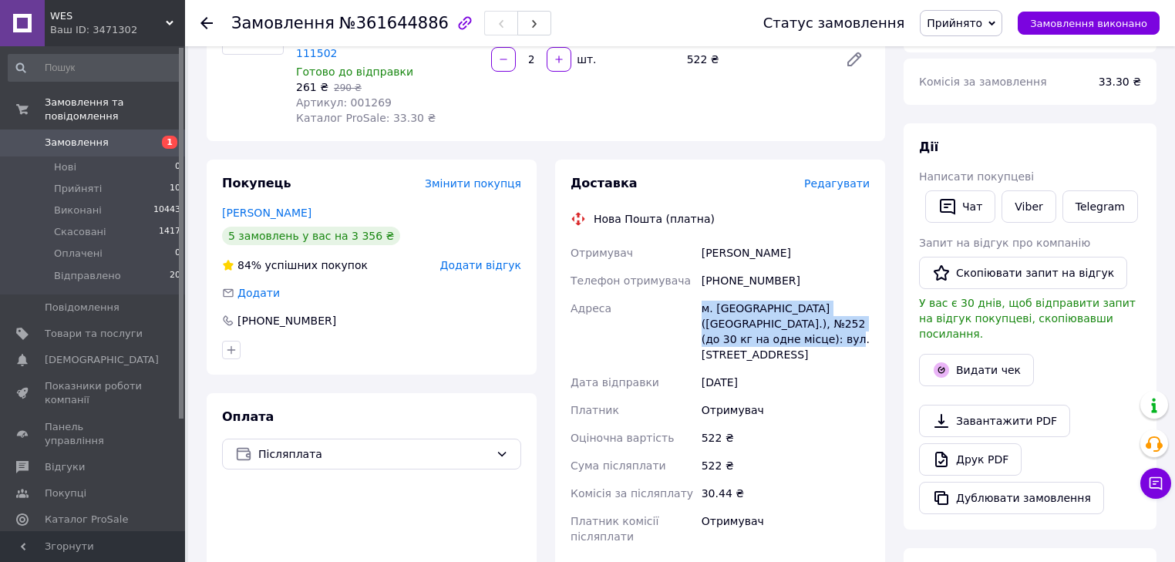
drag, startPoint x: 748, startPoint y: 311, endPoint x: 791, endPoint y: 325, distance: 45.1
click at [791, 325] on div "Отримувач Криволапова Татьяна Телефон отримувача +380930000533 Адреса м. Київ (…" at bounding box center [719, 394] width 305 height 311
copy div "Адреса м. Київ (Київська обл.), №252 (до 30 кг на одне місце): вул. Вишгородськ…"
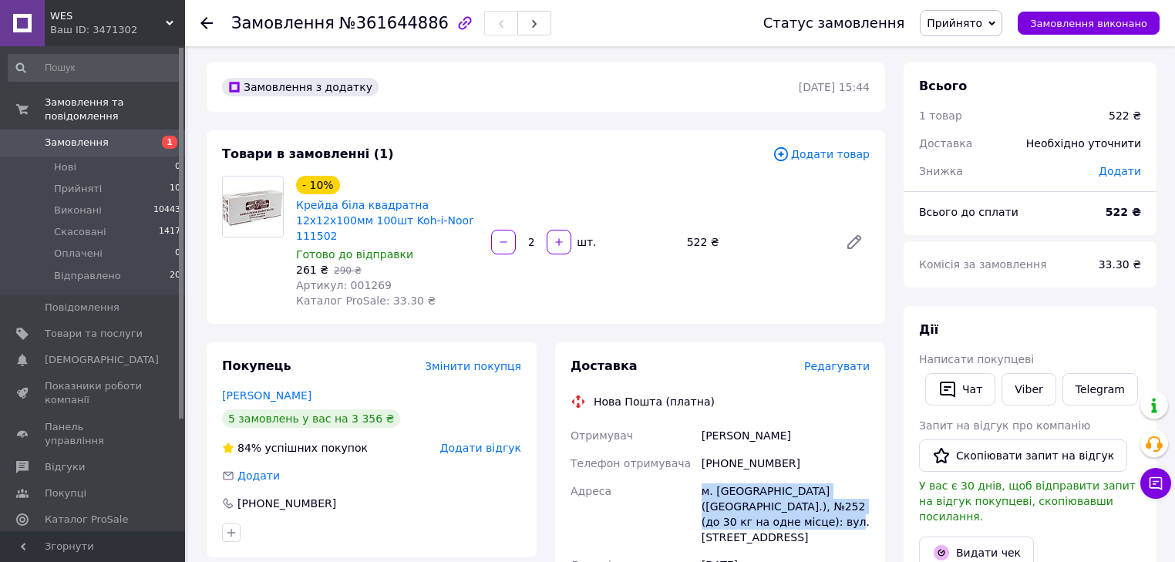
scroll to position [0, 0]
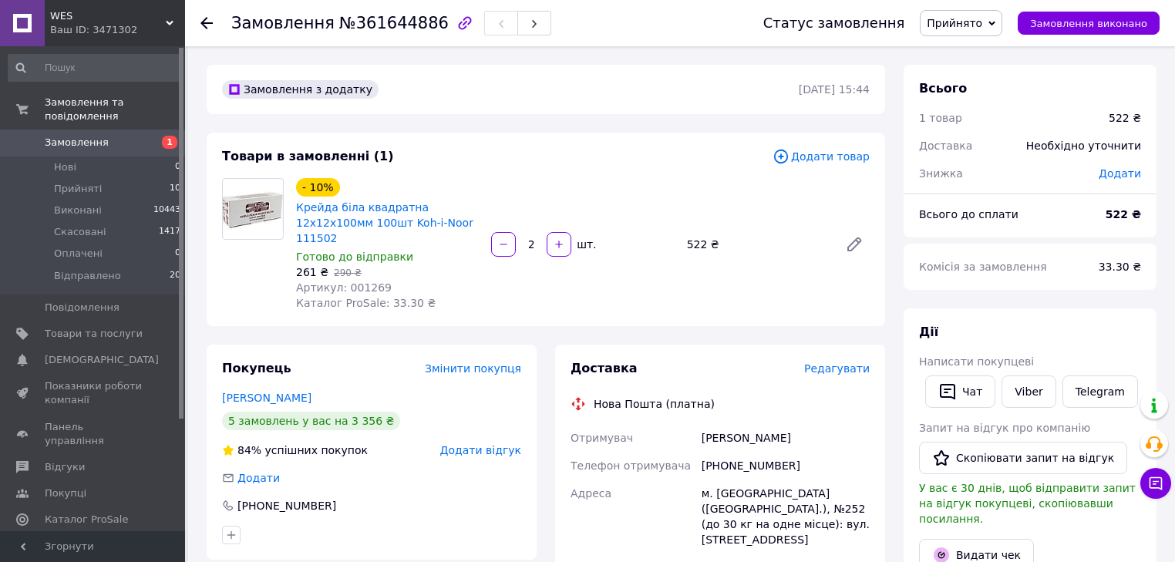
click at [370, 281] on span "Артикул: 001269" at bounding box center [344, 287] width 96 height 12
copy span "001269"
click at [207, 23] on use at bounding box center [206, 23] width 12 height 12
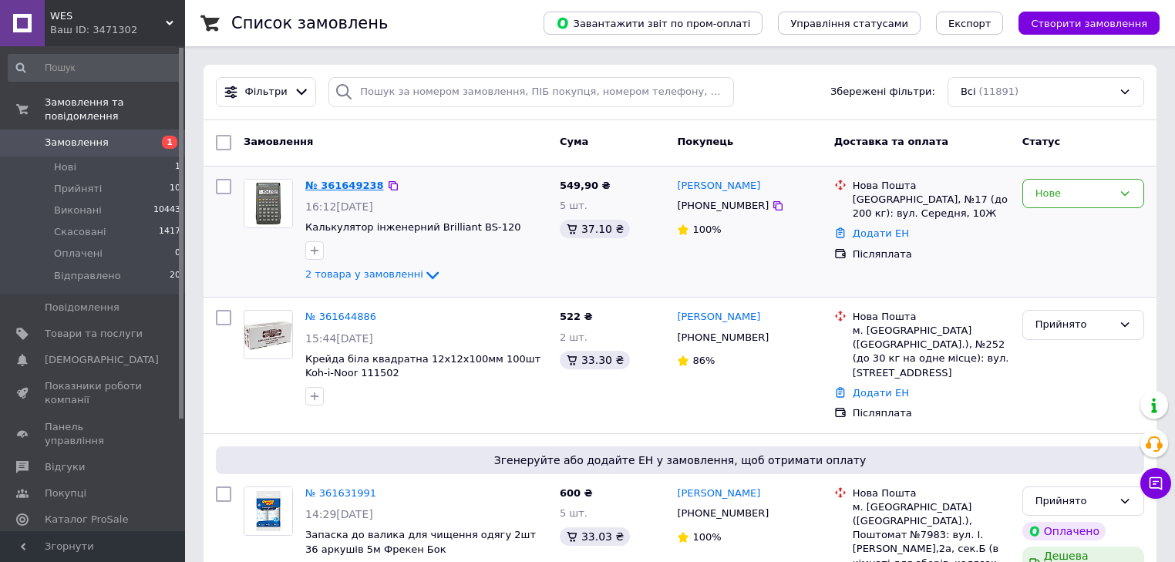
click at [334, 185] on link "№ 361649238" at bounding box center [344, 186] width 79 height 12
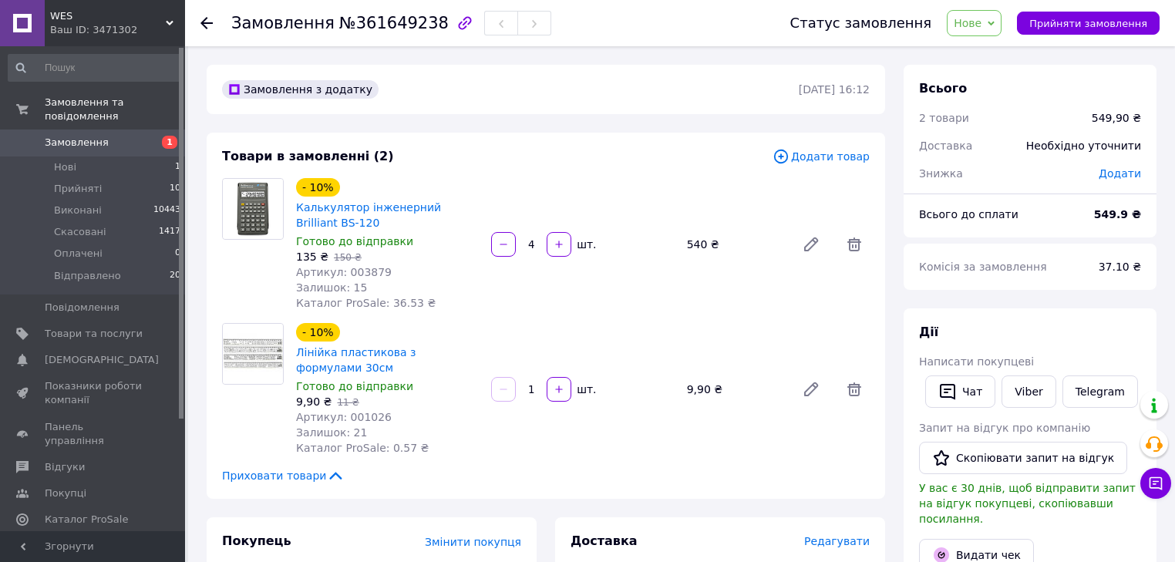
click at [994, 22] on icon at bounding box center [991, 23] width 7 height 7
click at [996, 52] on li "Прийнято" at bounding box center [988, 53] width 82 height 23
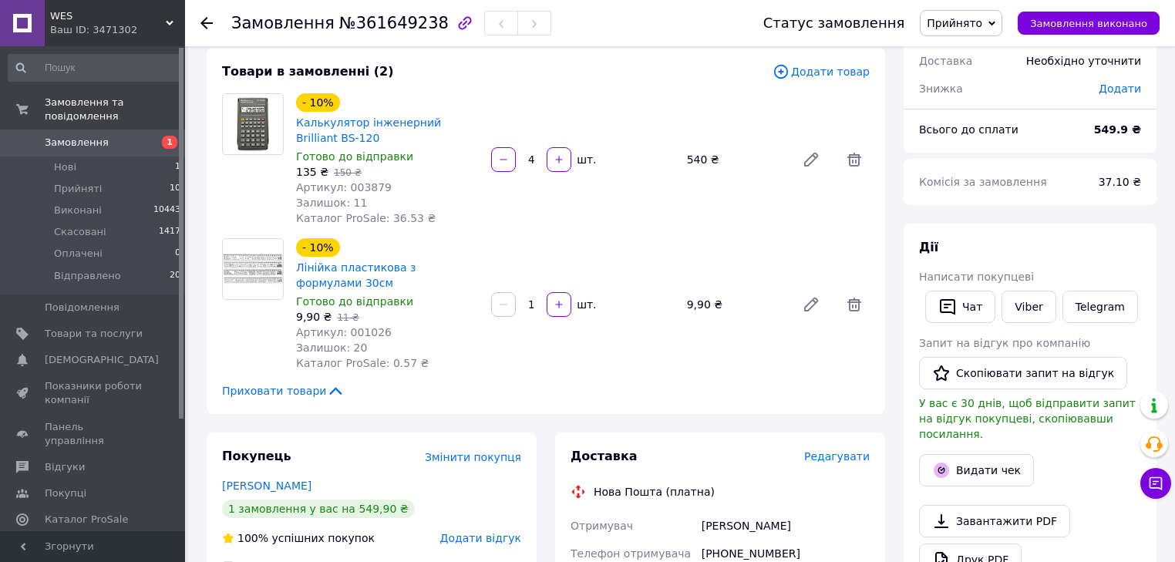
scroll to position [308, 0]
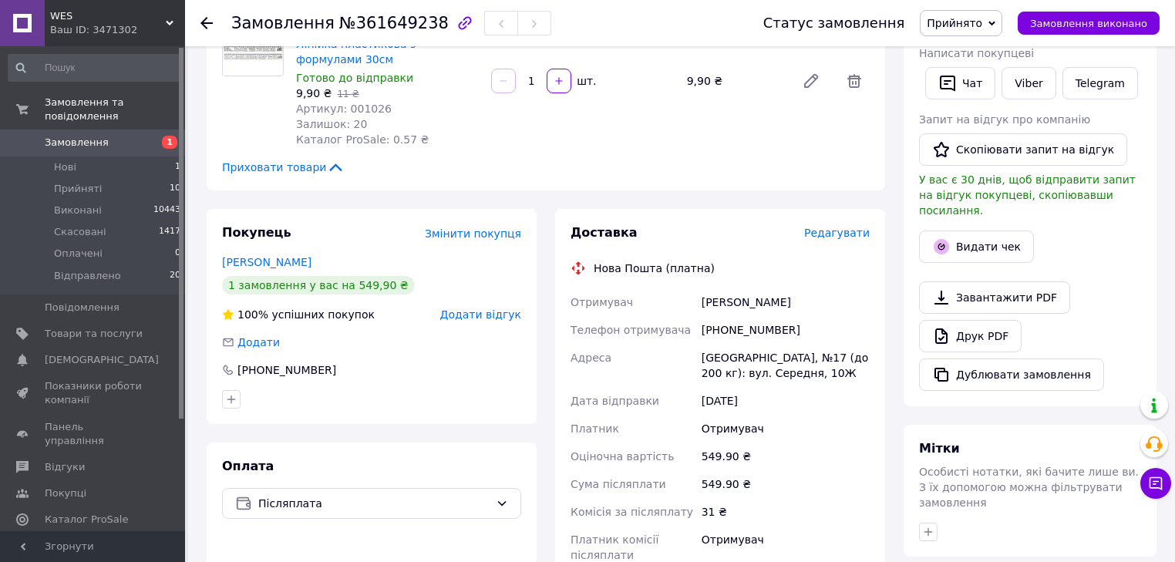
drag, startPoint x: 333, startPoint y: 260, endPoint x: 213, endPoint y: 266, distance: 120.4
click at [213, 266] on div "Покупець Змінити покупця Заваленко Снежана 1 замовлення у вас на 549,90 ₴ 100% …" at bounding box center [372, 316] width 330 height 215
copy link "[PERSON_NAME]"
drag, startPoint x: 789, startPoint y: 331, endPoint x: 697, endPoint y: 330, distance: 91.7
click at [697, 330] on div "Отримувач Заваленко Снежана Телефон отримувача +380930529897 Адреса Одеса, №17 …" at bounding box center [719, 428] width 305 height 281
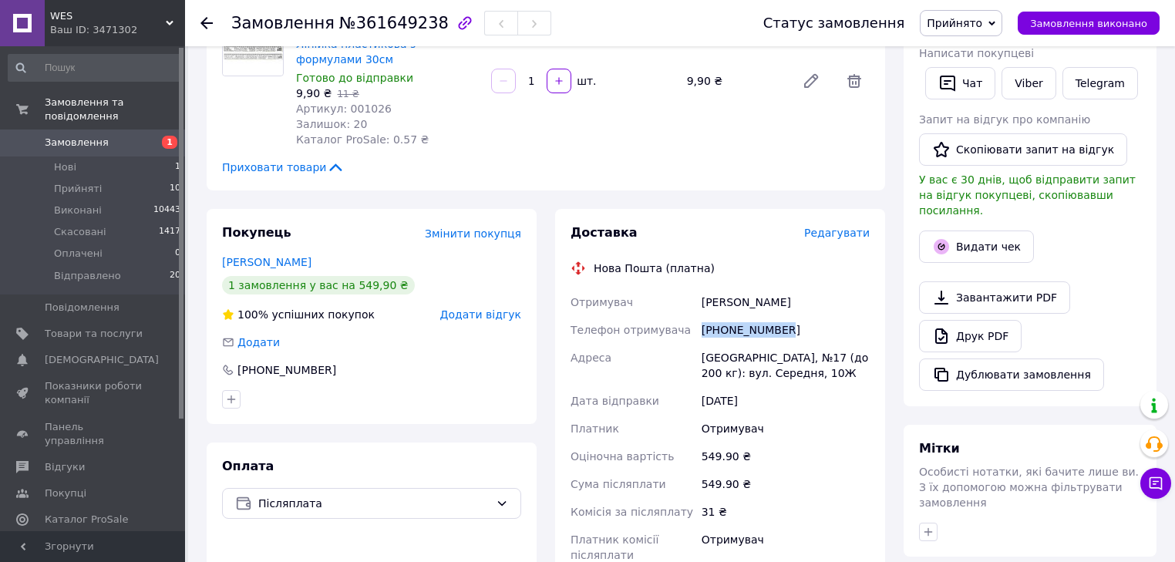
copy div "Телефон отримувача +380930529897"
drag, startPoint x: 694, startPoint y: 355, endPoint x: 806, endPoint y: 412, distance: 126.5
click at [782, 379] on div "Отримувач Заваленко Снежана Телефон отримувача +380930529897 Адреса Одеса, №17 …" at bounding box center [719, 428] width 305 height 281
copy div "Адреса Одеса, №17 (до 200 кг): вул. Середня, 10Ж"
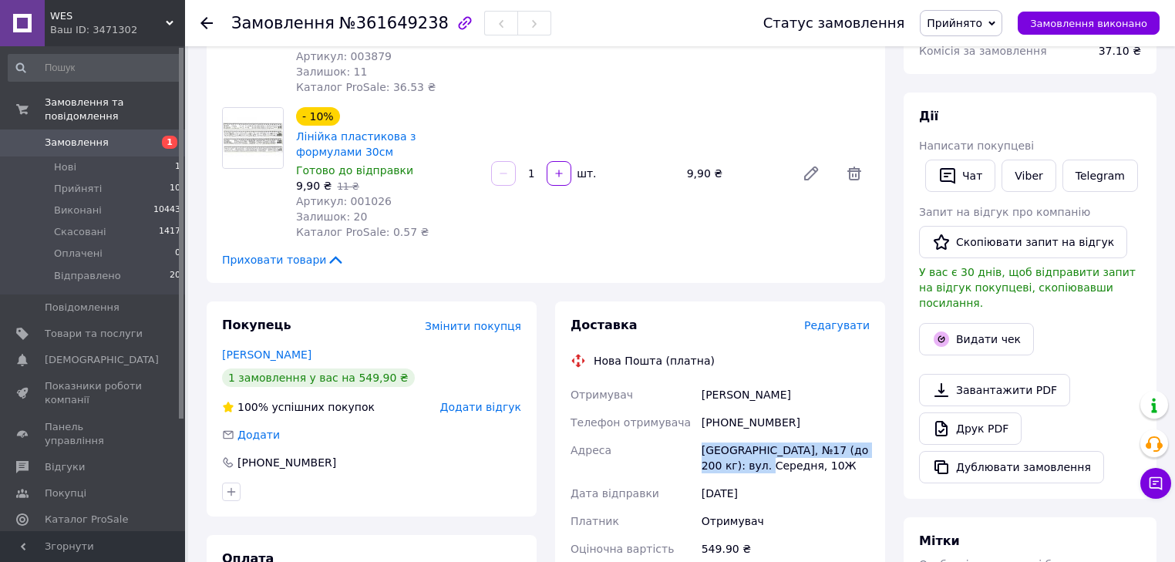
scroll to position [0, 0]
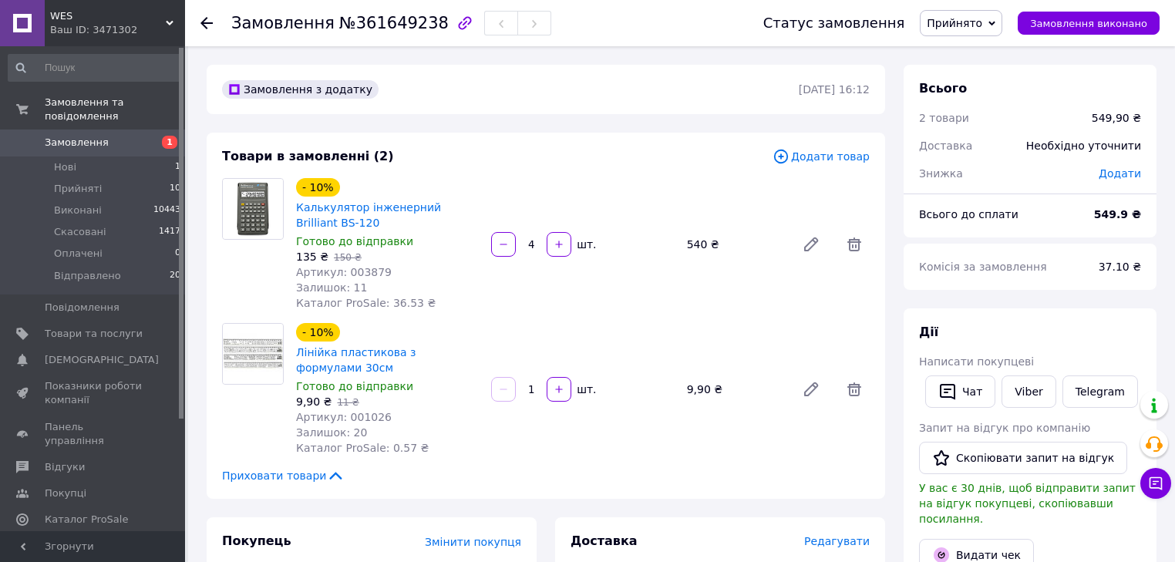
click at [364, 274] on span "Артикул: 003879" at bounding box center [344, 272] width 96 height 12
copy span "003879"
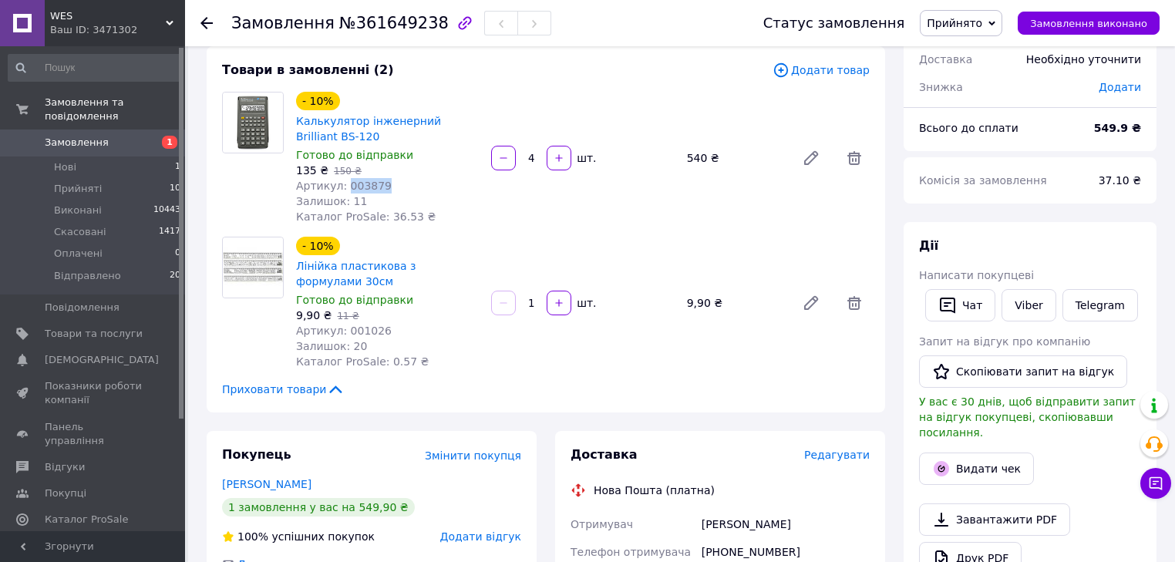
scroll to position [123, 0]
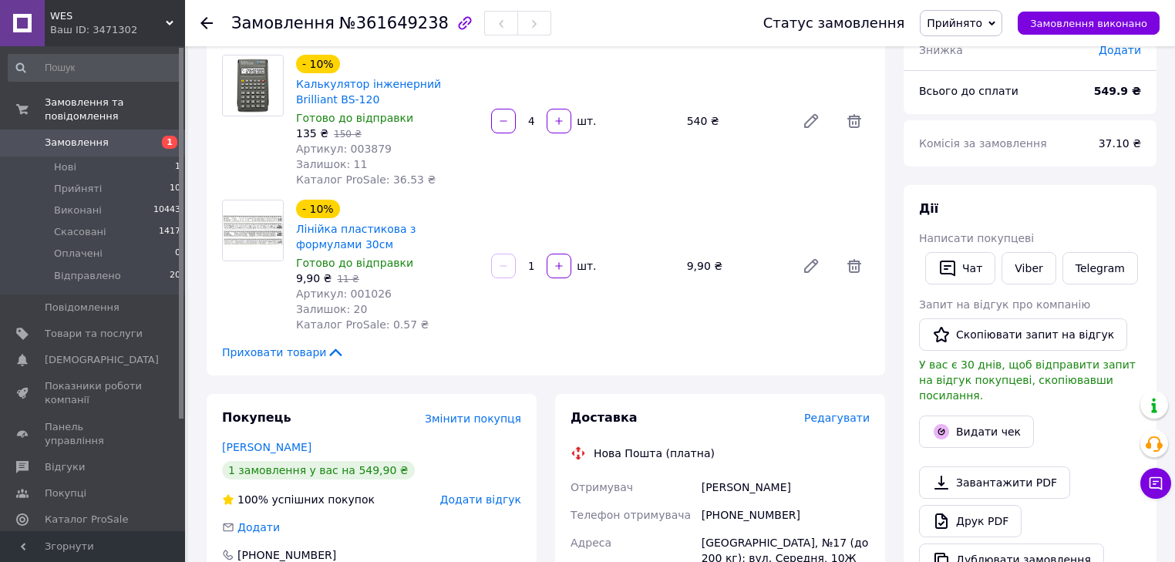
click at [349, 296] on span "Артикул: 001026" at bounding box center [344, 294] width 96 height 12
copy span "001026"
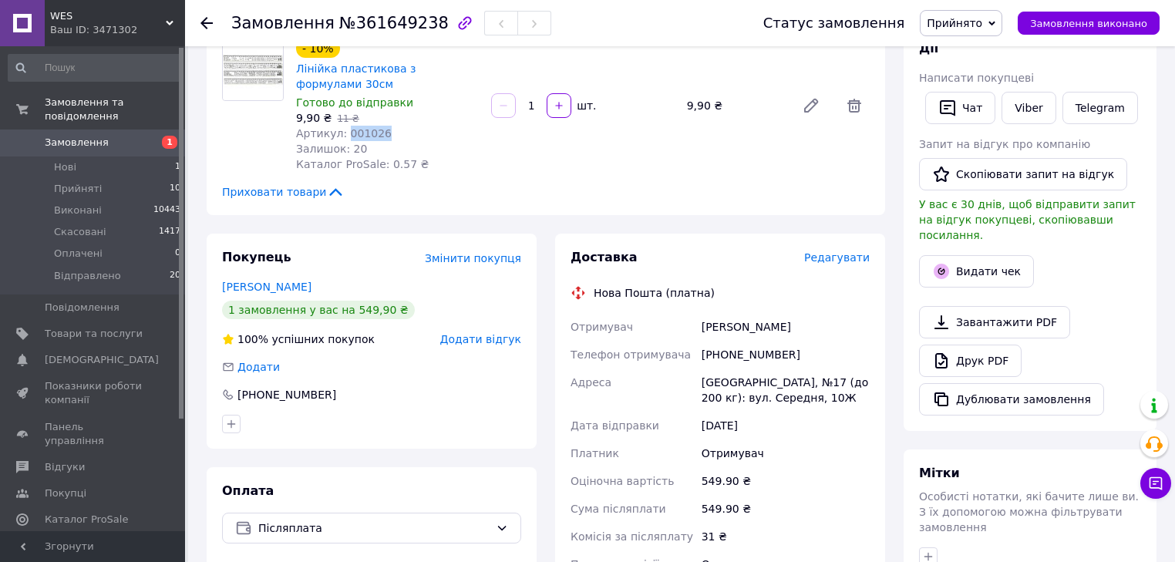
scroll to position [308, 0]
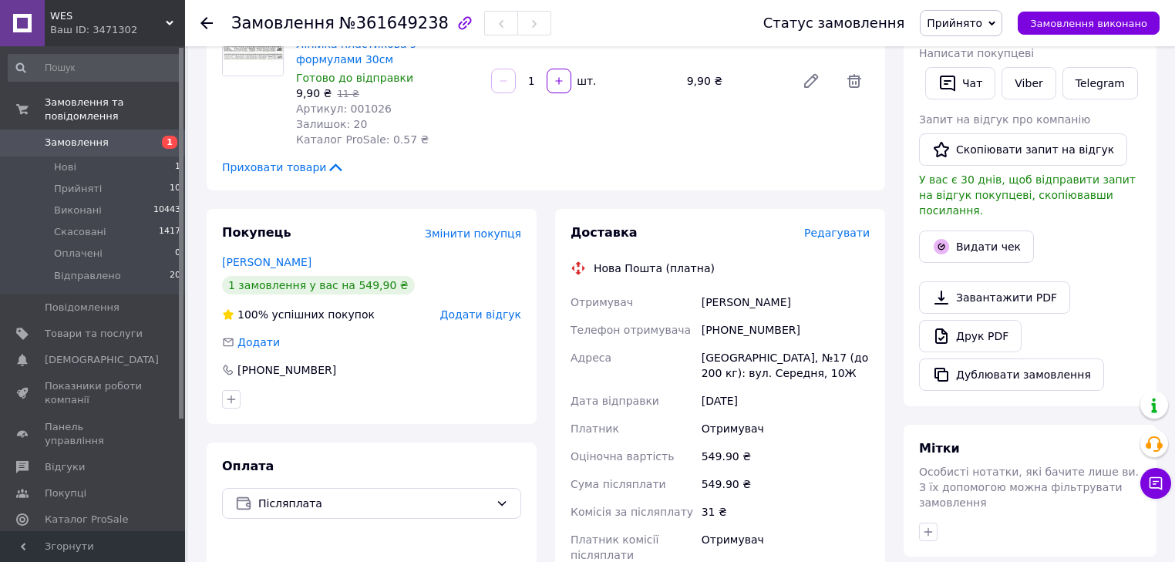
click at [210, 19] on icon at bounding box center [206, 23] width 12 height 12
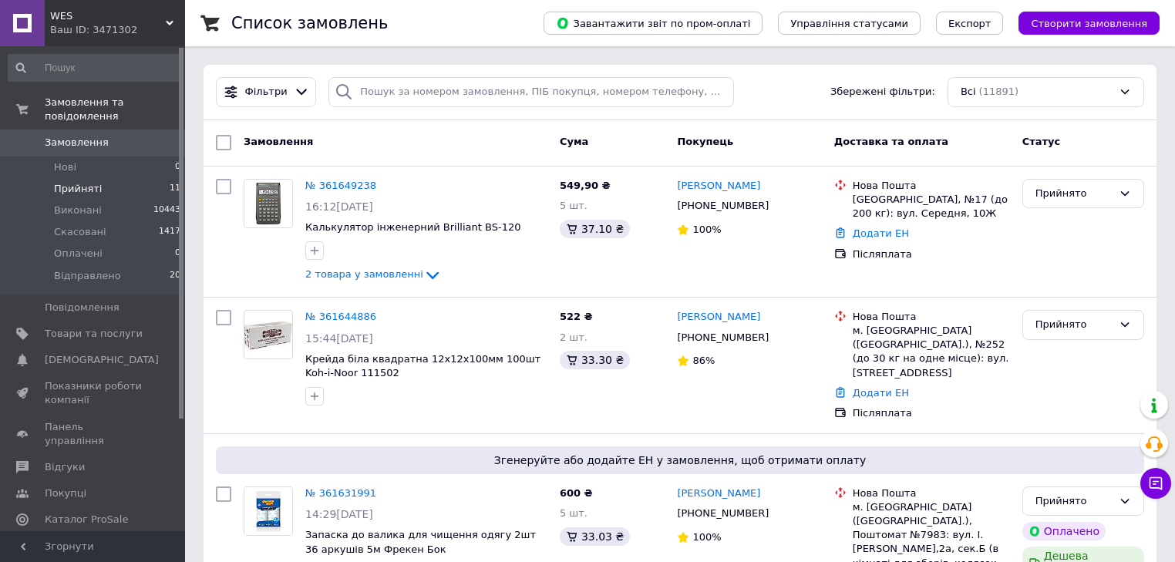
click at [83, 182] on span "Прийняті" at bounding box center [78, 189] width 48 height 14
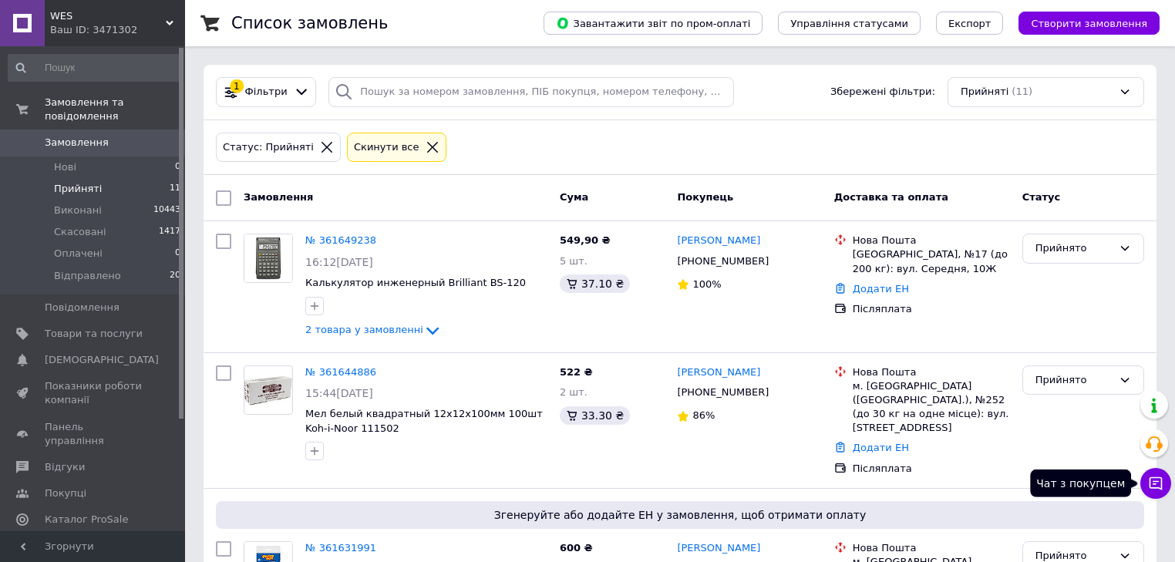
click at [1155, 481] on icon at bounding box center [1155, 483] width 13 height 13
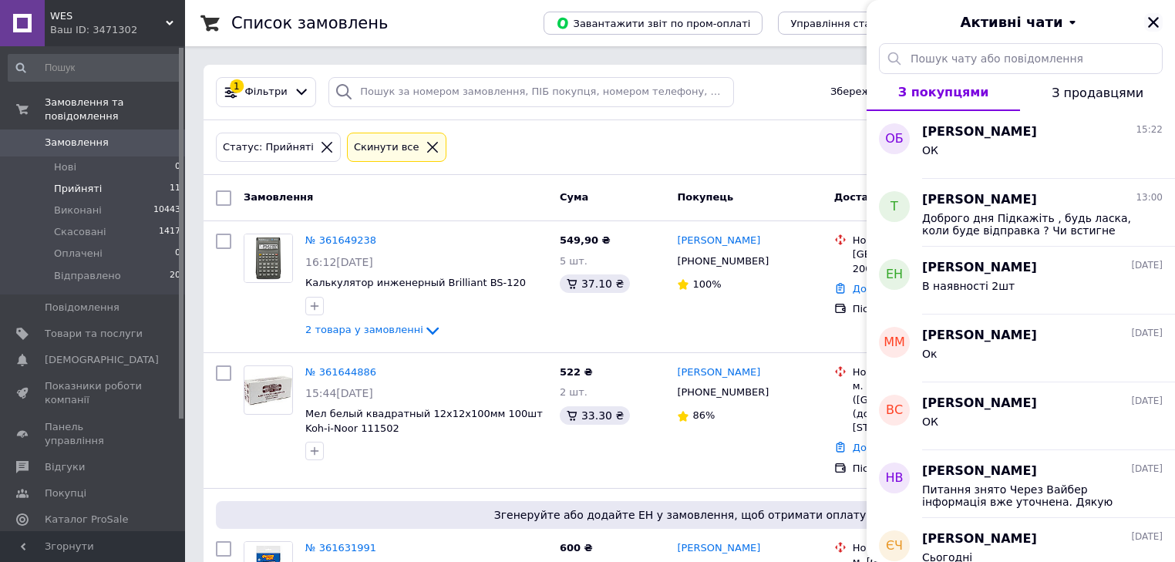
click at [1153, 25] on icon "Закрити" at bounding box center [1153, 22] width 14 height 14
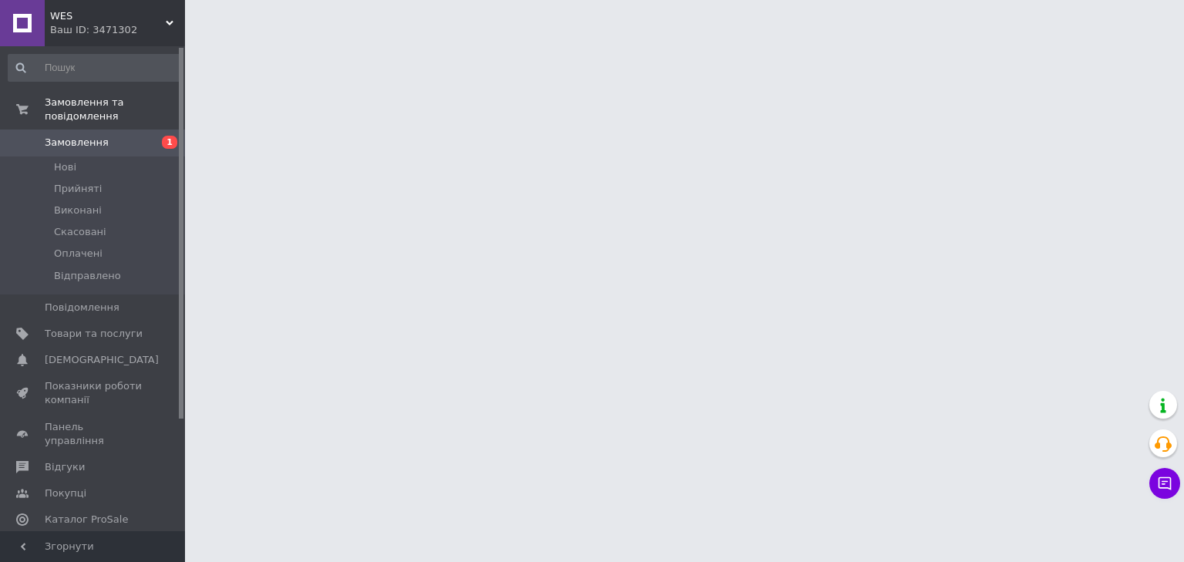
click at [68, 136] on span "Замовлення" at bounding box center [77, 143] width 64 height 14
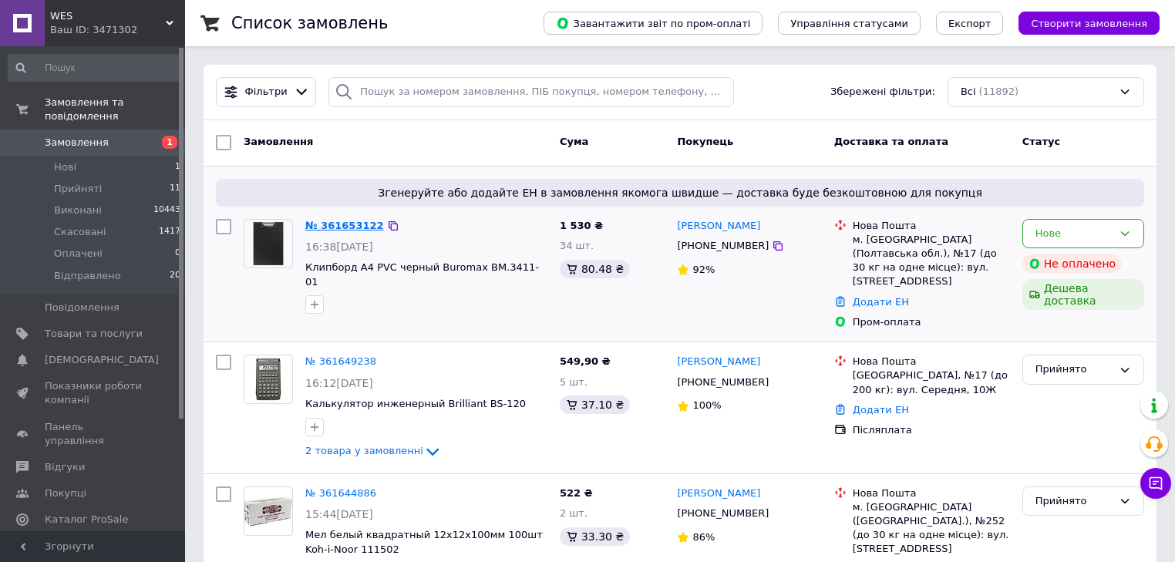
click at [338, 230] on link "№ 361653122" at bounding box center [344, 226] width 79 height 12
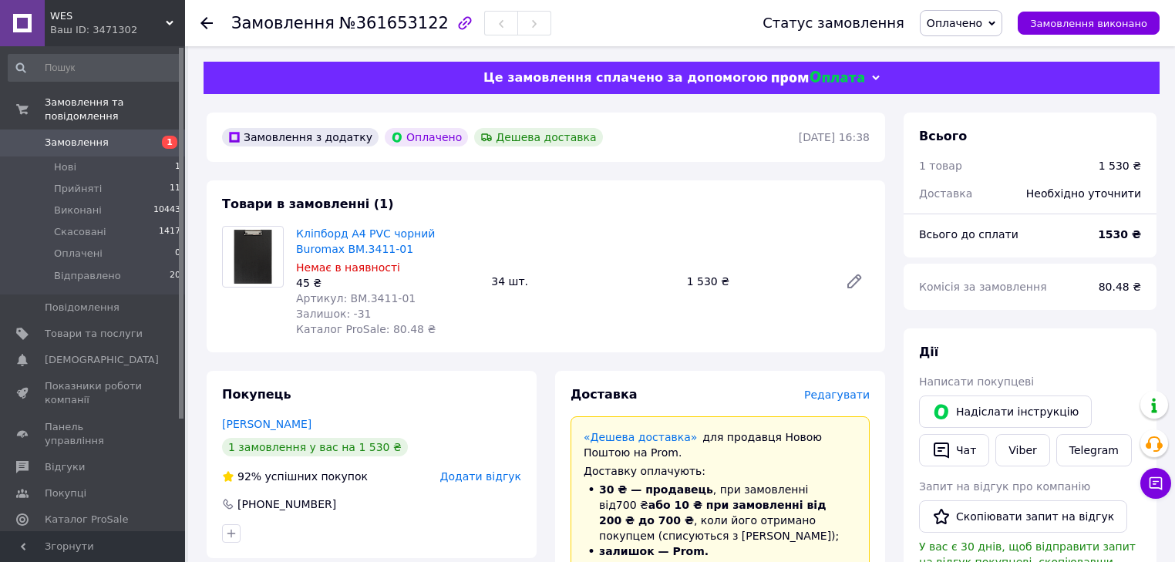
click at [995, 23] on icon at bounding box center [991, 23] width 7 height 5
click at [972, 53] on li "Прийнято" at bounding box center [961, 53] width 82 height 23
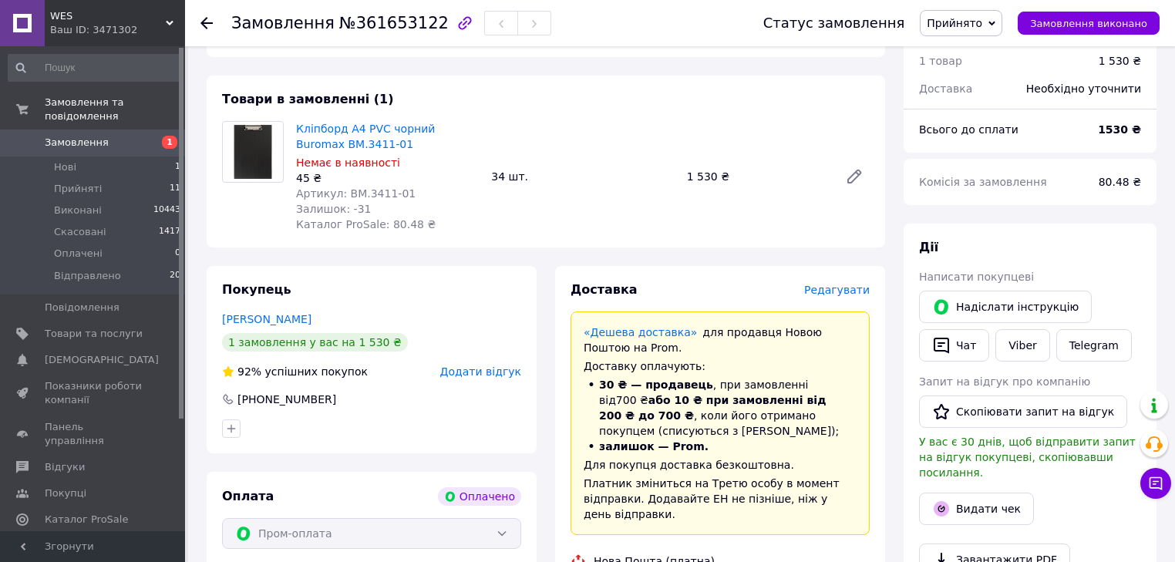
scroll to position [308, 0]
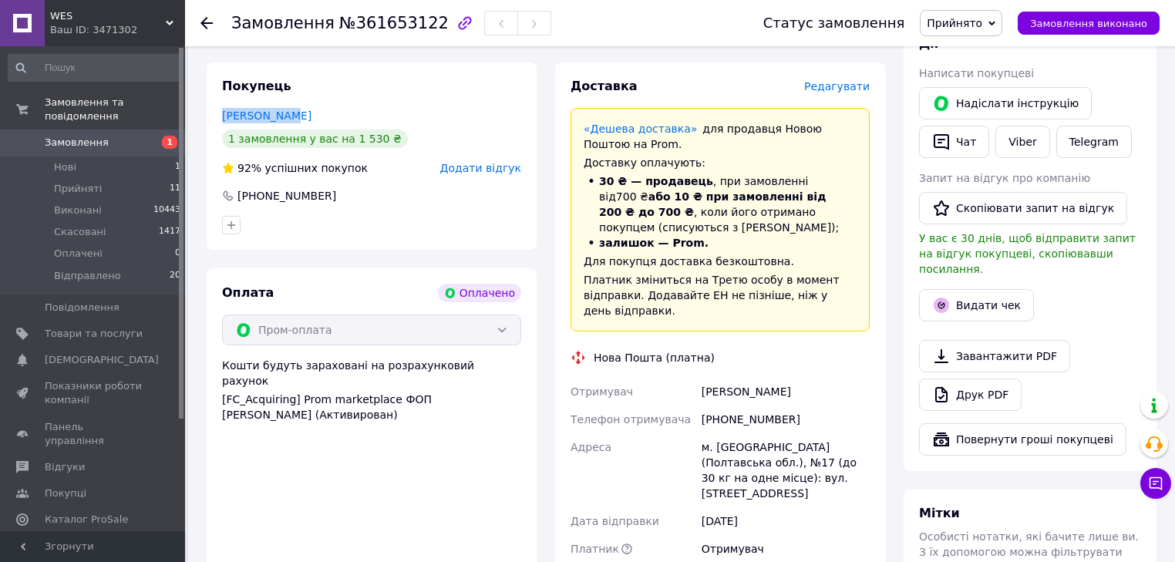
drag, startPoint x: 298, startPoint y: 116, endPoint x: 186, endPoint y: 120, distance: 111.9
click at [185, 119] on div "Замовлення №361653122 Статус замовлення Прийнято Виконано Скасовано Оплачено Ві…" at bounding box center [587, 344] width 1175 height 1304
copy link "[PERSON_NAME]"
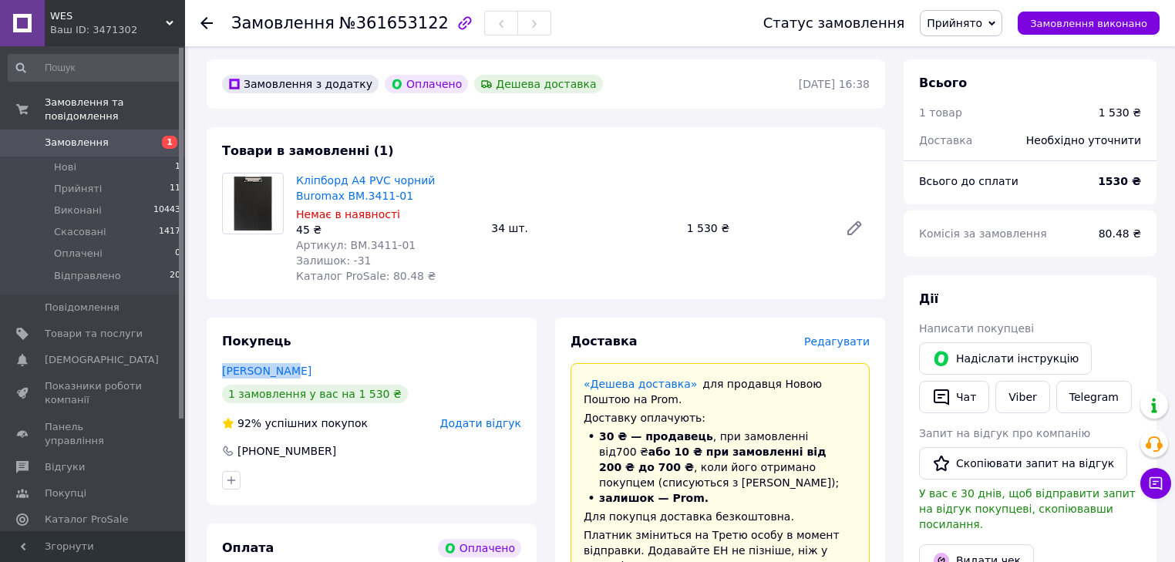
scroll to position [432, 0]
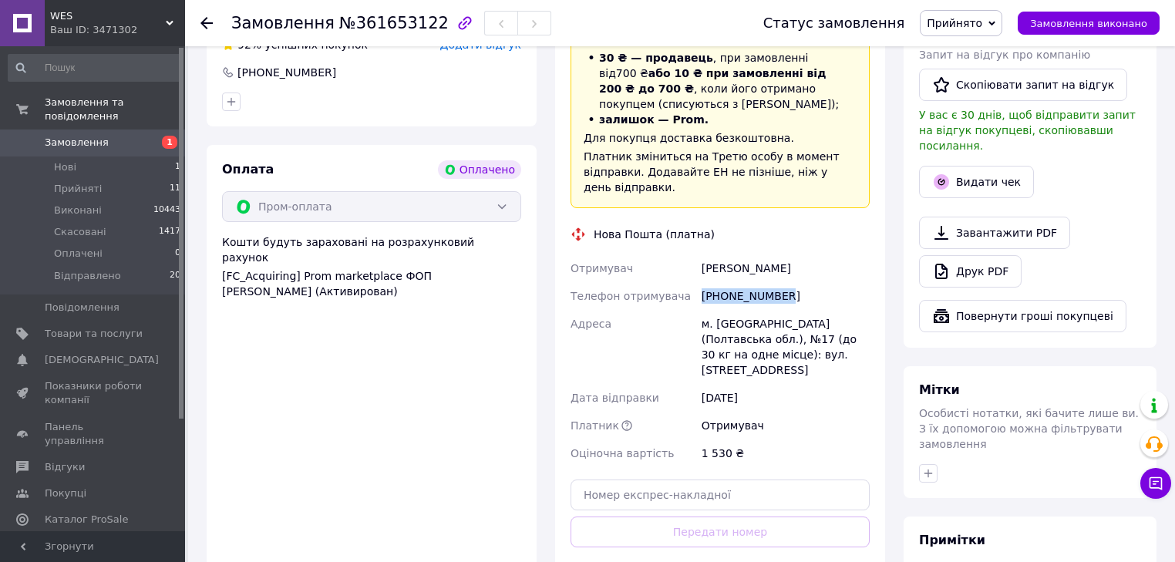
drag, startPoint x: 780, startPoint y: 278, endPoint x: 696, endPoint y: 281, distance: 84.1
click at [696, 281] on div "Отримувач [PERSON_NAME] Телефон отримувача [PHONE_NUMBER] Адреса [PERSON_NAME].…" at bounding box center [719, 360] width 305 height 213
copy div "Телефон отримувача [PHONE_NUMBER]"
drag, startPoint x: 698, startPoint y: 311, endPoint x: 819, endPoint y: 366, distance: 133.1
click at [819, 366] on div "Отримувач [PERSON_NAME] Телефон отримувача [PHONE_NUMBER] Адреса [PERSON_NAME].…" at bounding box center [719, 360] width 305 height 213
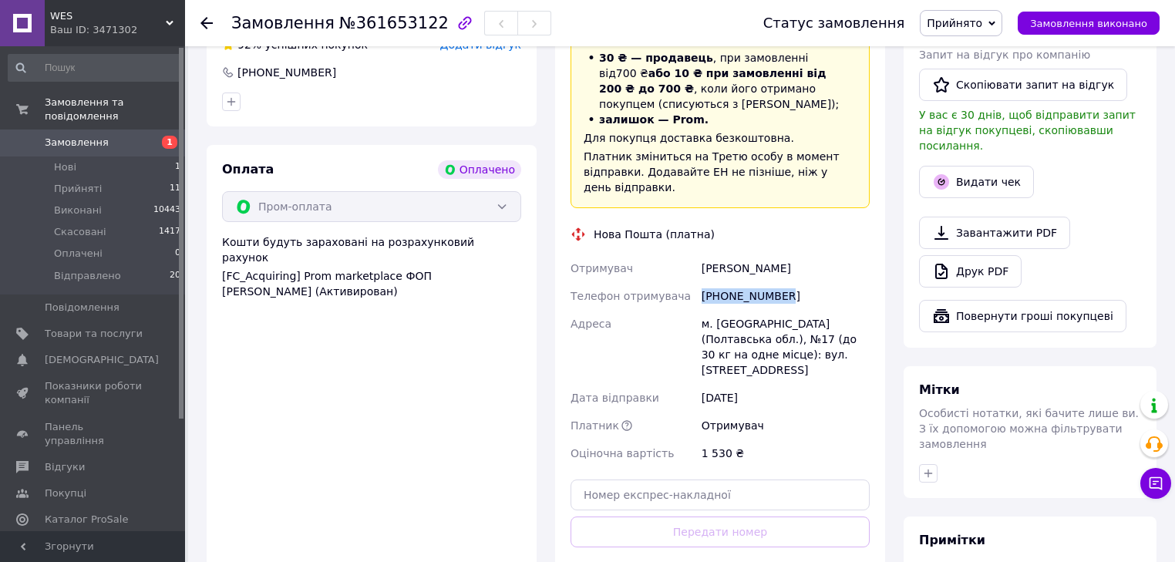
click at [714, 321] on div "м. [GEOGRAPHIC_DATA] (Полтавська обл.), №17 (до 30 кг на одне місце): вул. [STR…" at bounding box center [785, 347] width 174 height 74
click at [692, 311] on div "Адреса" at bounding box center [632, 347] width 131 height 74
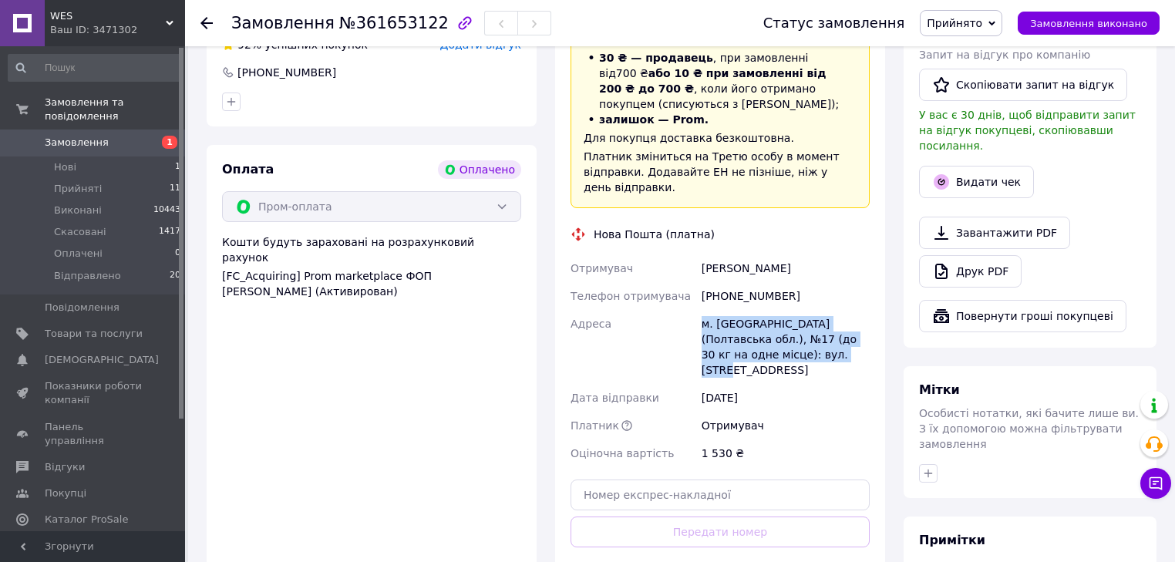
drag, startPoint x: 702, startPoint y: 308, endPoint x: 809, endPoint y: 352, distance: 115.8
click at [809, 352] on div "м. [GEOGRAPHIC_DATA] (Полтавська обл.), №17 (до 30 кг на одне місце): вул. [STR…" at bounding box center [785, 347] width 174 height 74
copy div "м. [GEOGRAPHIC_DATA] (Полтавська обл.), №17 (до 30 кг на одне місце): вул. [STR…"
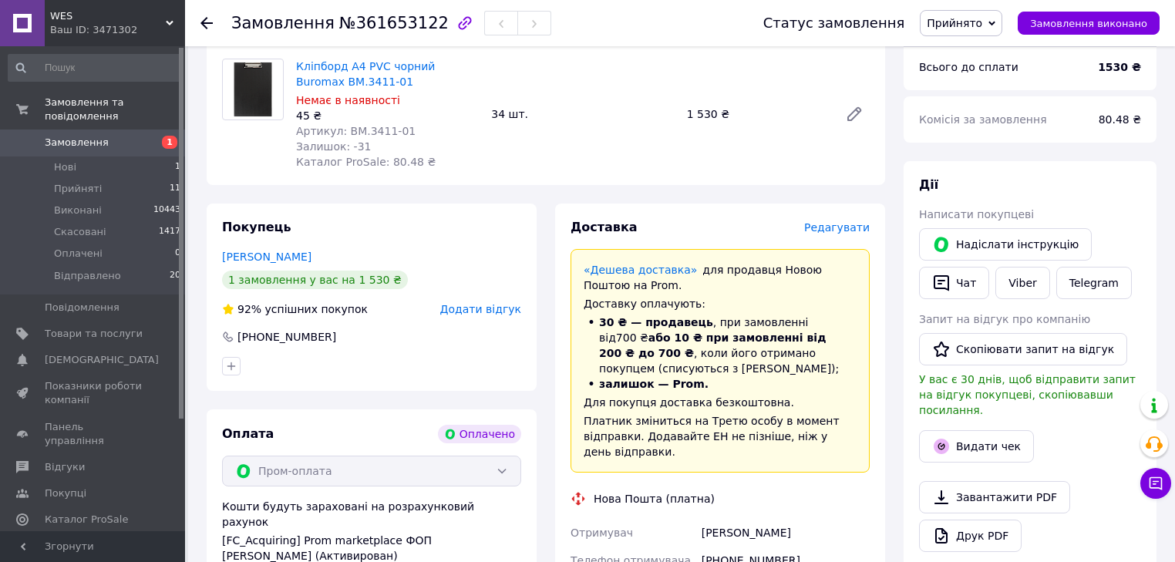
scroll to position [62, 0]
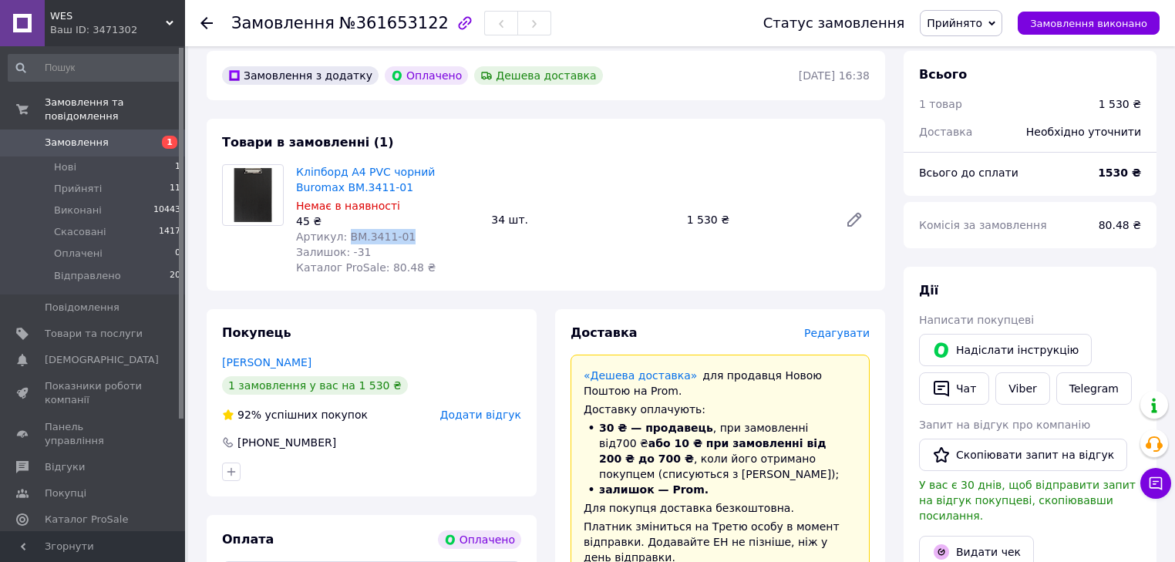
drag, startPoint x: 402, startPoint y: 237, endPoint x: 344, endPoint y: 237, distance: 57.8
click at [344, 237] on div "Артикул: BM.3411-01" at bounding box center [387, 236] width 183 height 15
copy span "BM.3411-01"
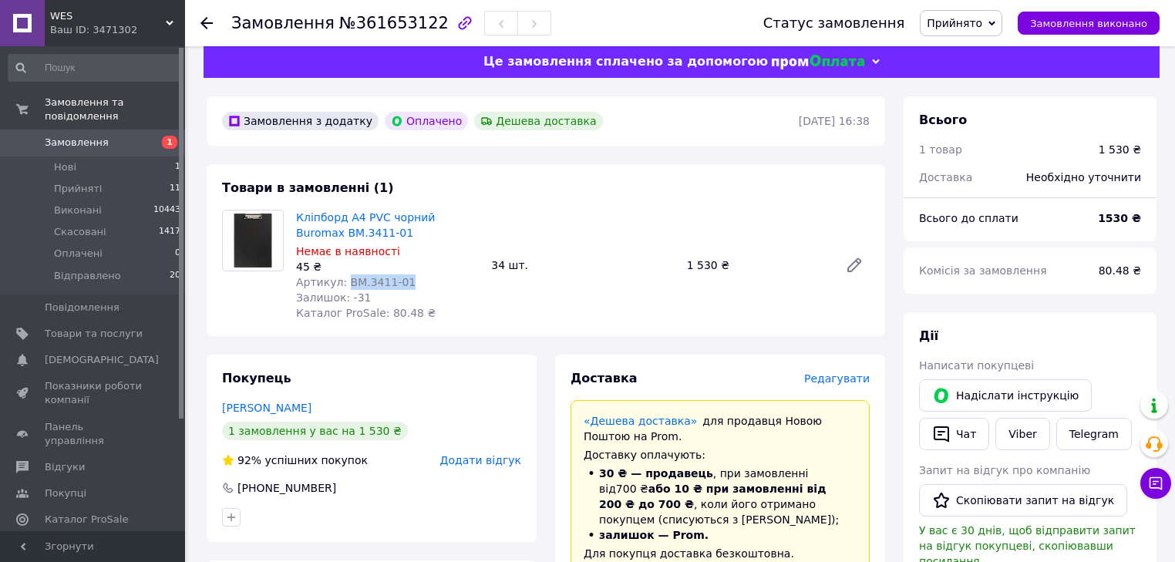
scroll to position [0, 0]
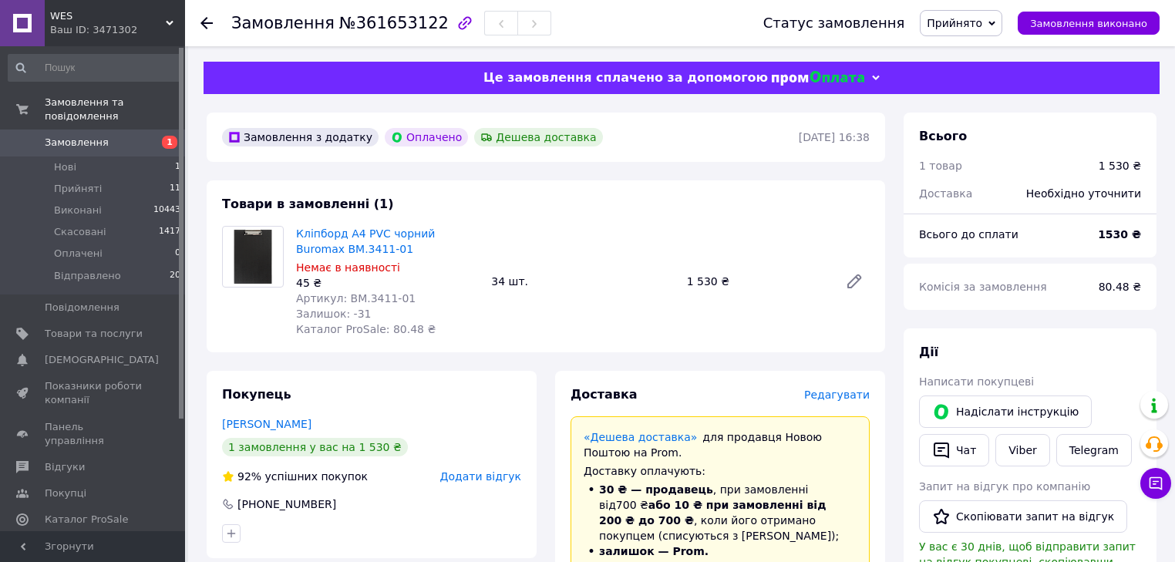
click at [207, 19] on icon at bounding box center [206, 23] width 12 height 12
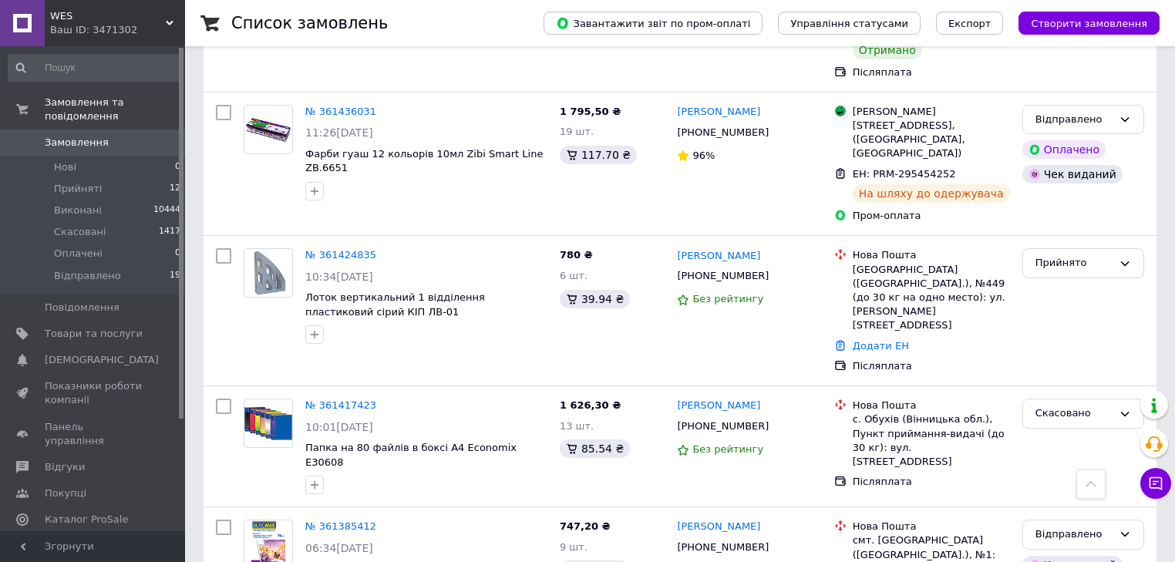
scroll to position [2899, 0]
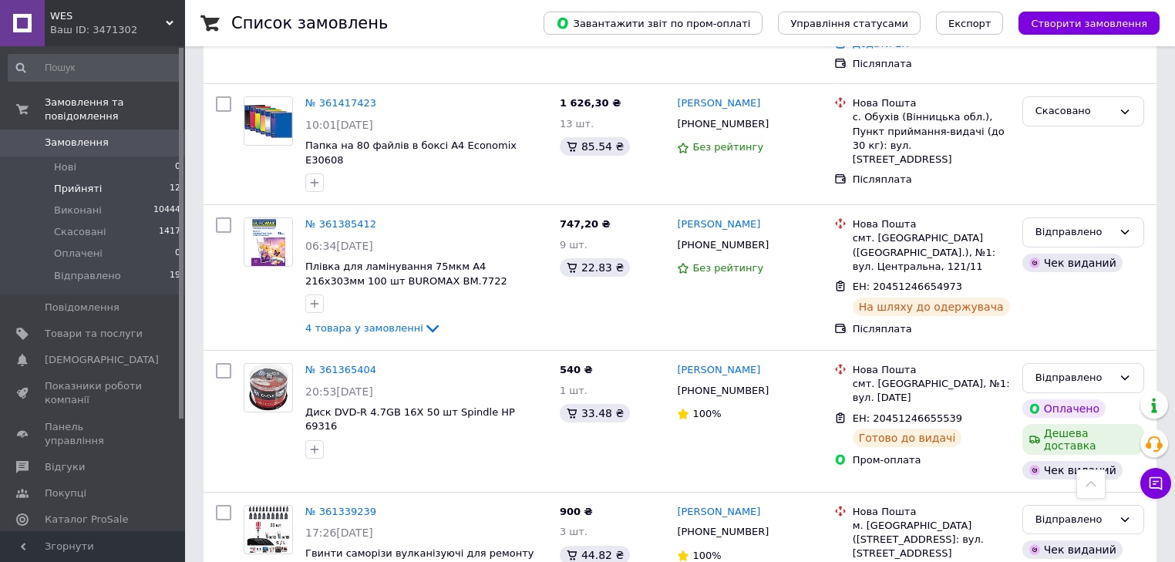
click at [74, 182] on span "Прийняті" at bounding box center [78, 189] width 48 height 14
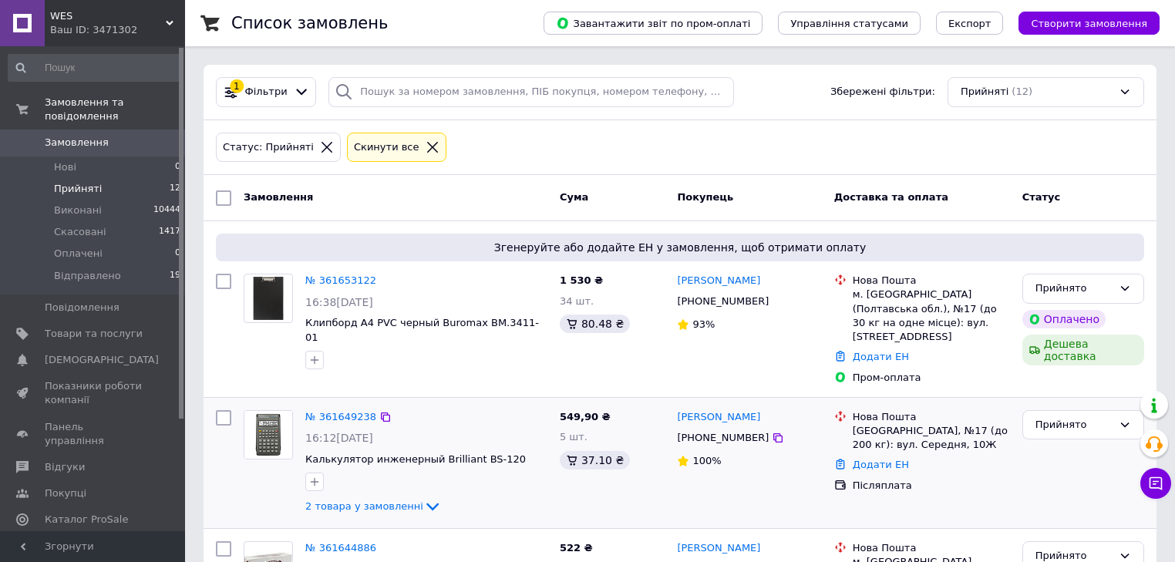
scroll to position [432, 0]
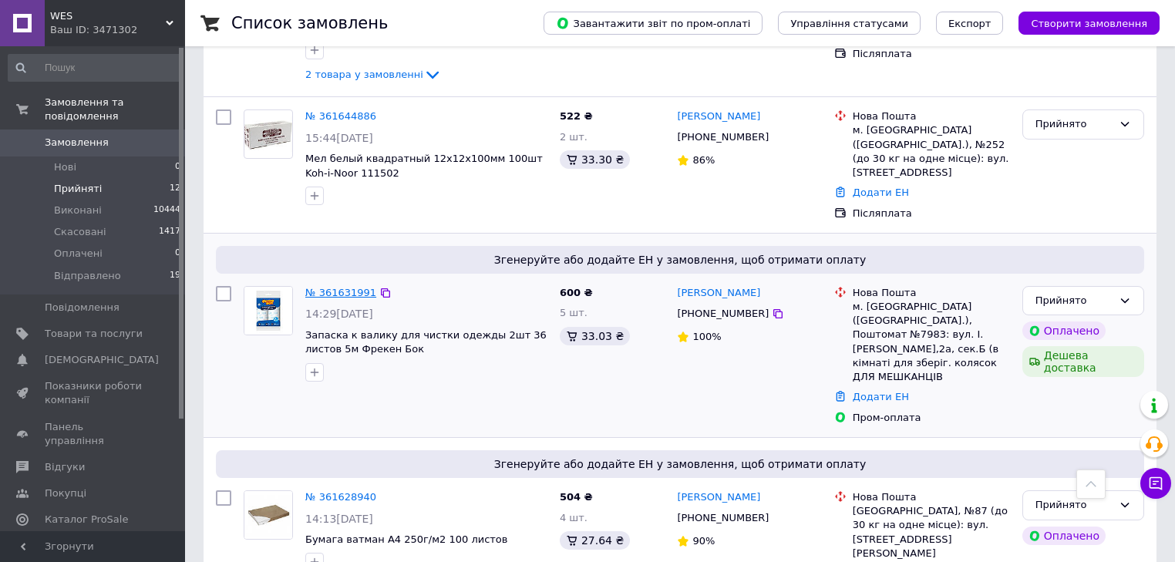
click at [316, 287] on link "№ 361631991" at bounding box center [340, 293] width 71 height 12
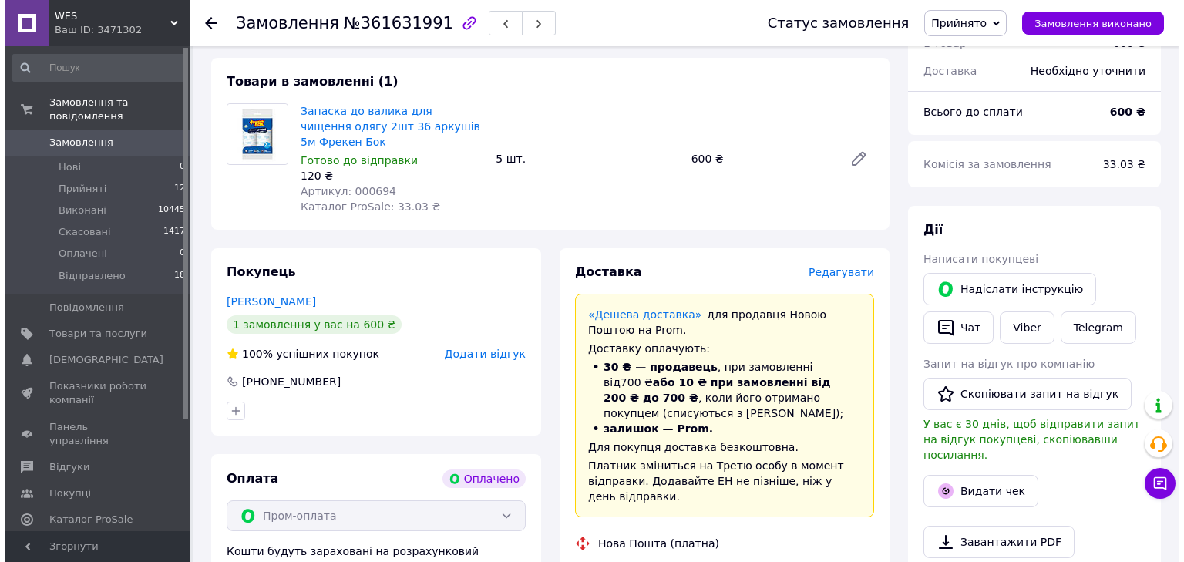
scroll to position [123, 0]
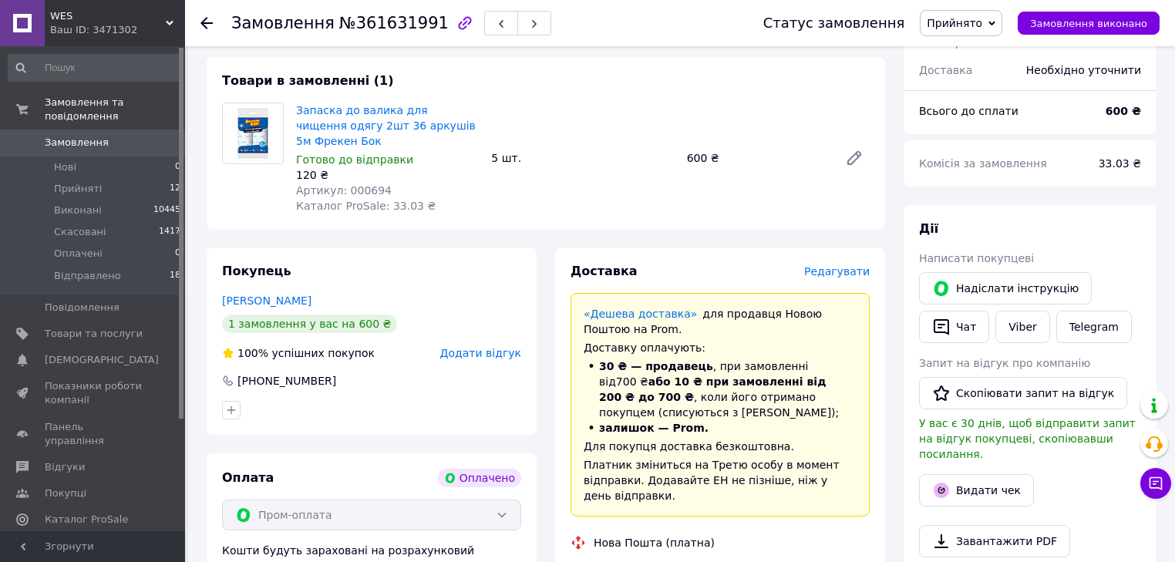
click at [828, 271] on span "Редагувати" at bounding box center [837, 271] width 66 height 12
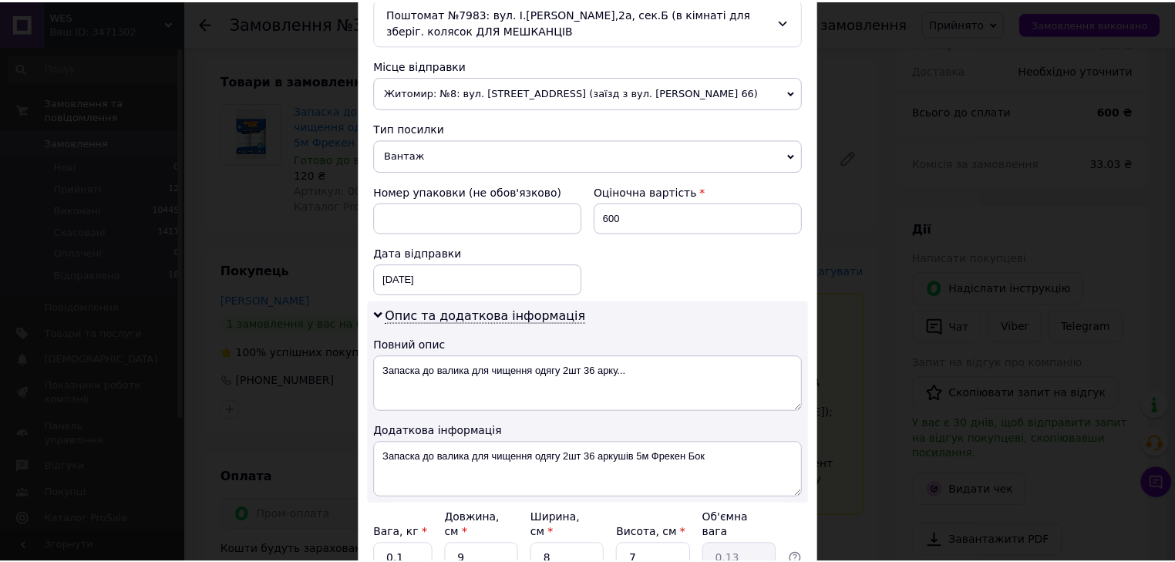
scroll to position [647, 0]
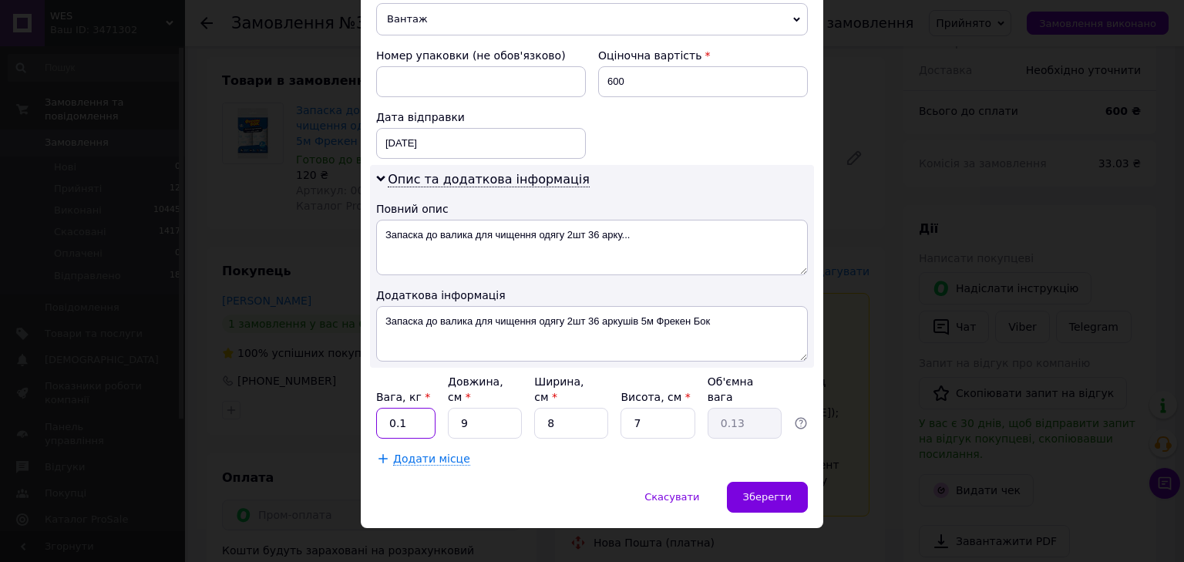
click at [419, 408] on input "0.1" at bounding box center [405, 423] width 59 height 31
type input "0.9"
type input "3"
type input "0.1"
type input "30"
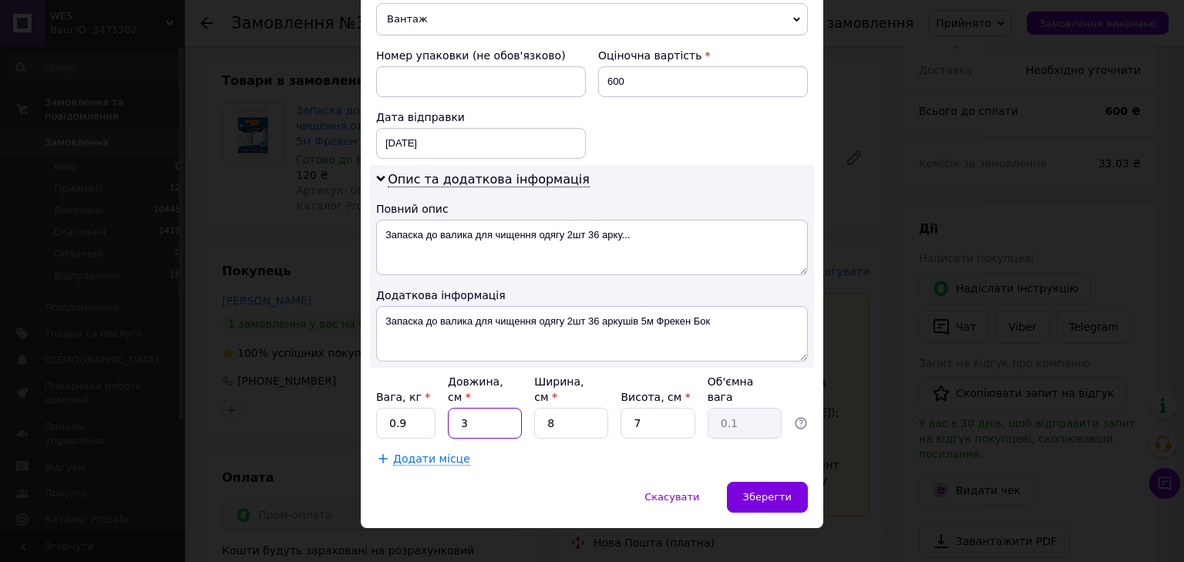
type input "0.42"
type input "30"
type input "1"
type input "0.1"
type input "15"
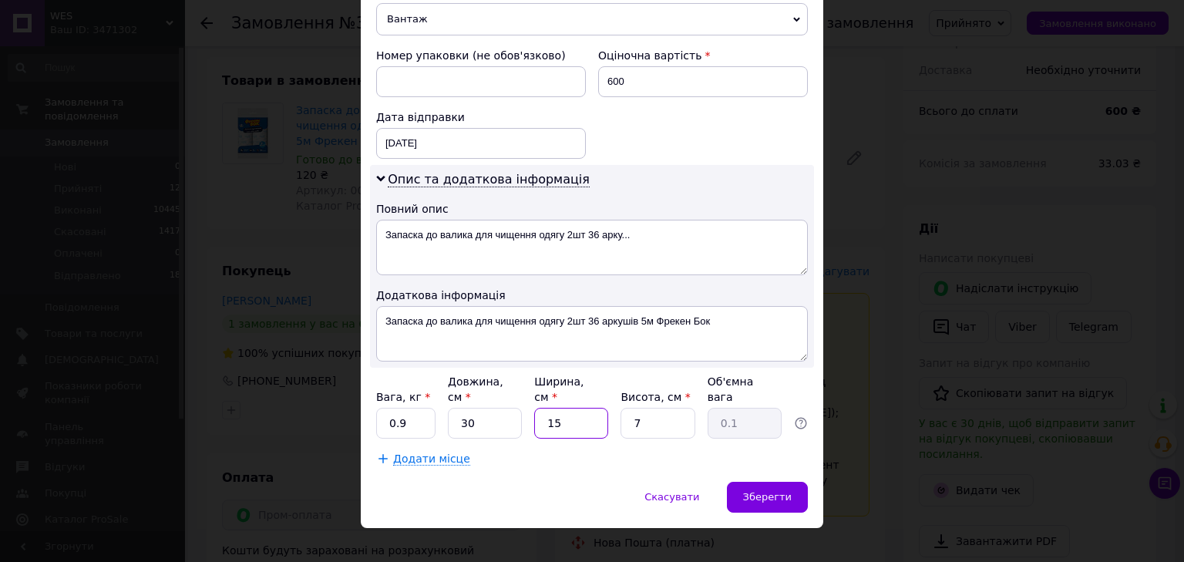
type input "0.79"
type input "15"
type input "3"
type input "0.34"
type input "3"
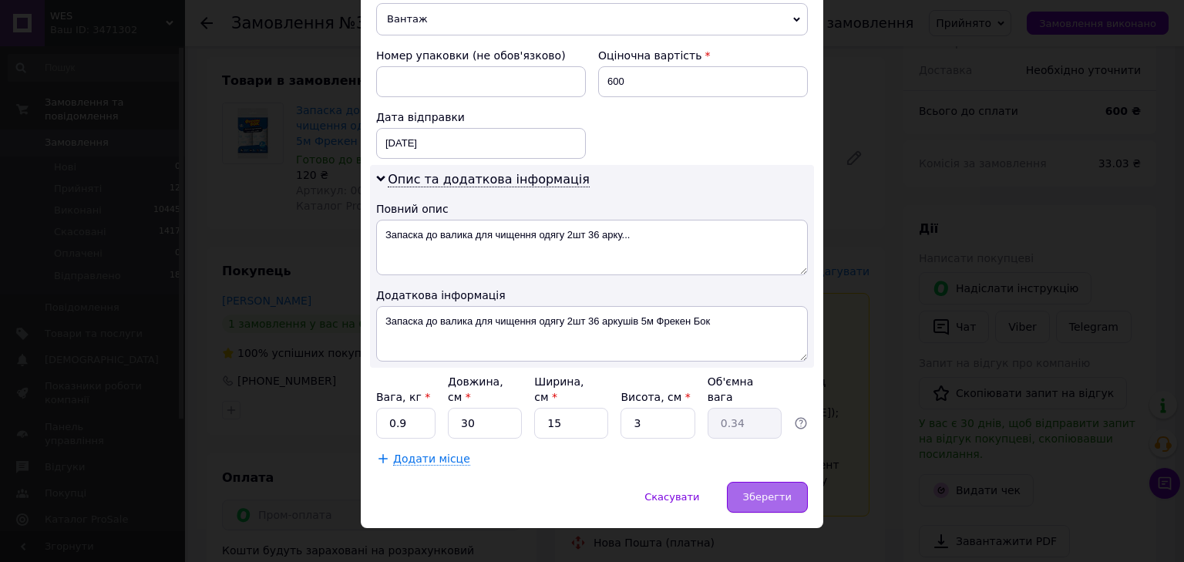
click at [763, 491] on span "Зберегти" at bounding box center [767, 497] width 49 height 12
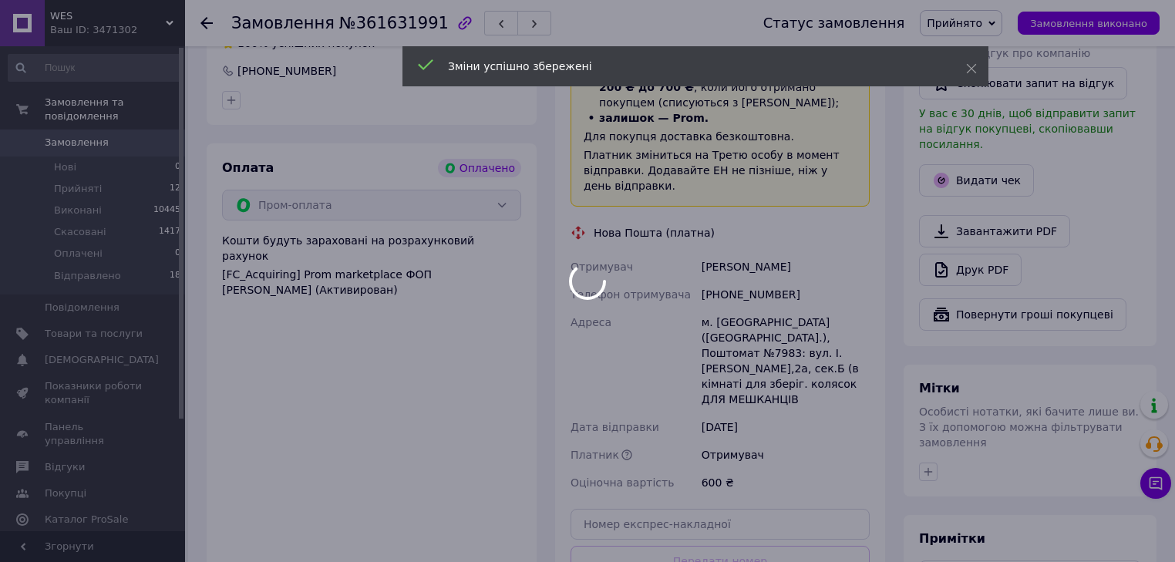
scroll to position [493, 0]
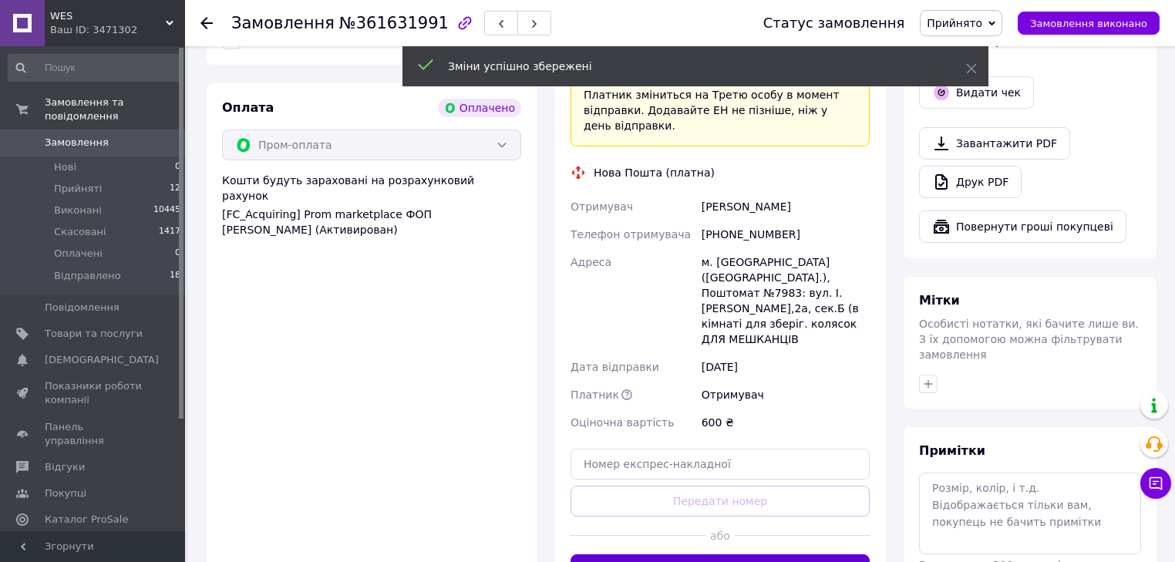
click at [730, 554] on button "Згенерувати ЕН" at bounding box center [719, 569] width 299 height 31
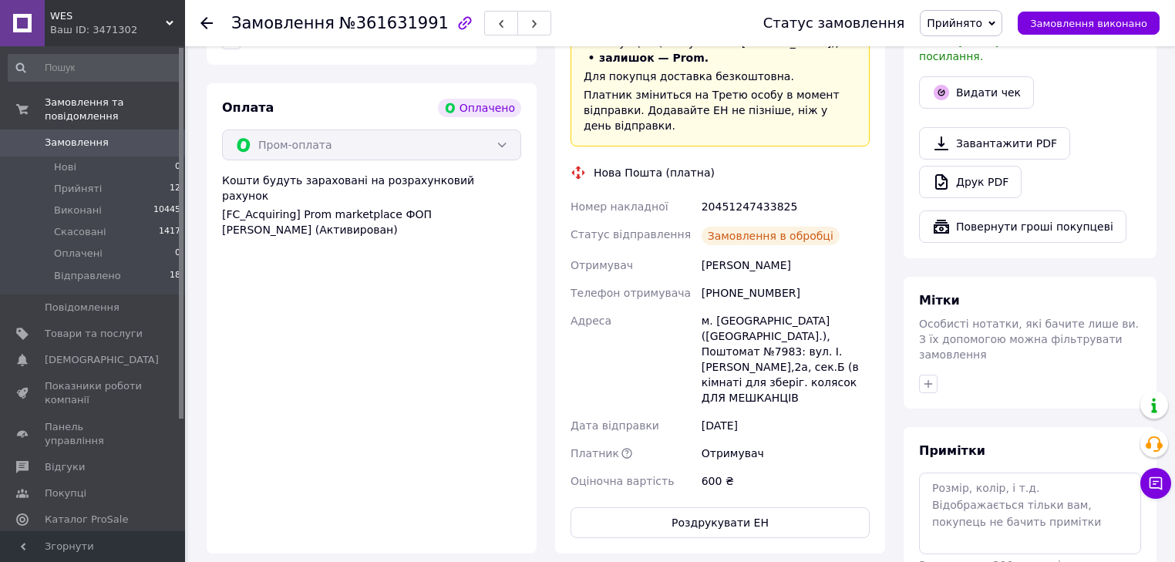
click at [995, 25] on icon at bounding box center [991, 23] width 7 height 5
click at [981, 123] on li "Відправлено" at bounding box center [961, 123] width 82 height 23
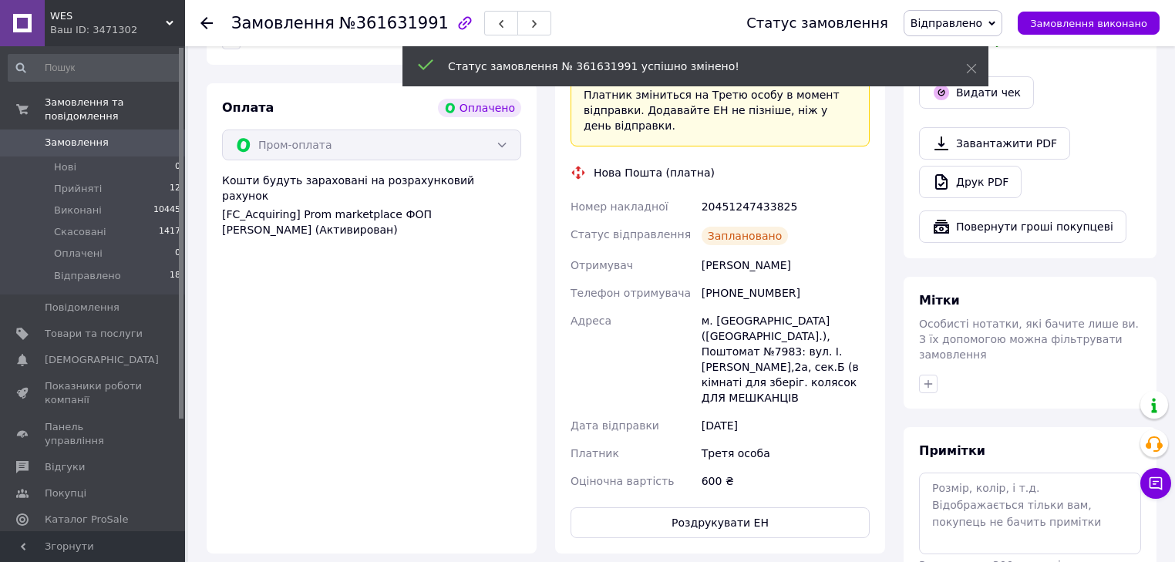
click at [725, 193] on div "20451247433825" at bounding box center [785, 207] width 174 height 28
copy div "20451247433825"
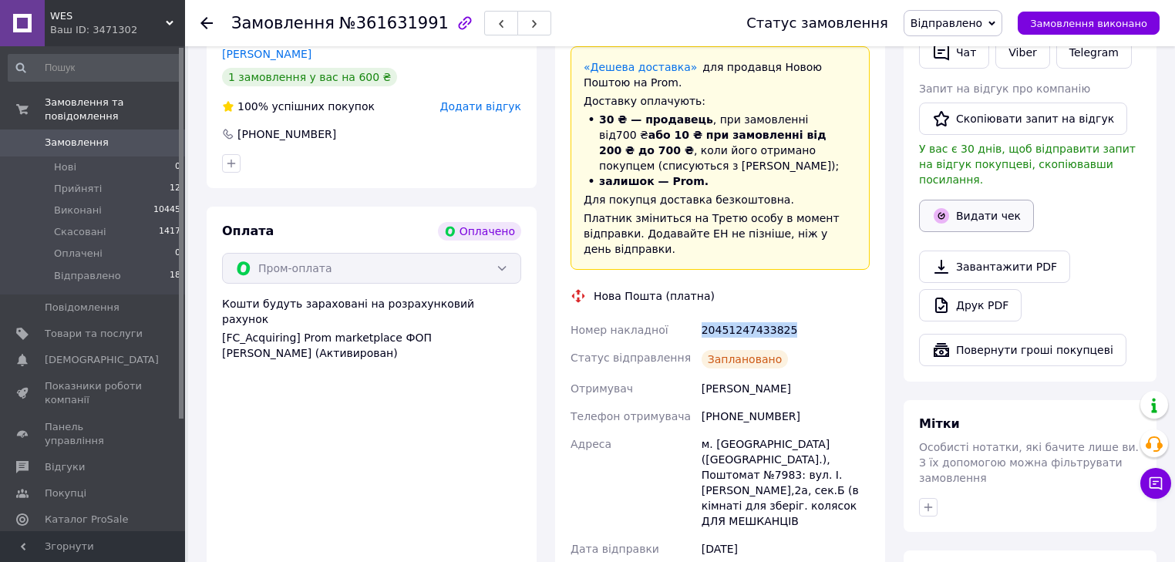
click at [977, 200] on button "Видати чек" at bounding box center [976, 216] width 115 height 32
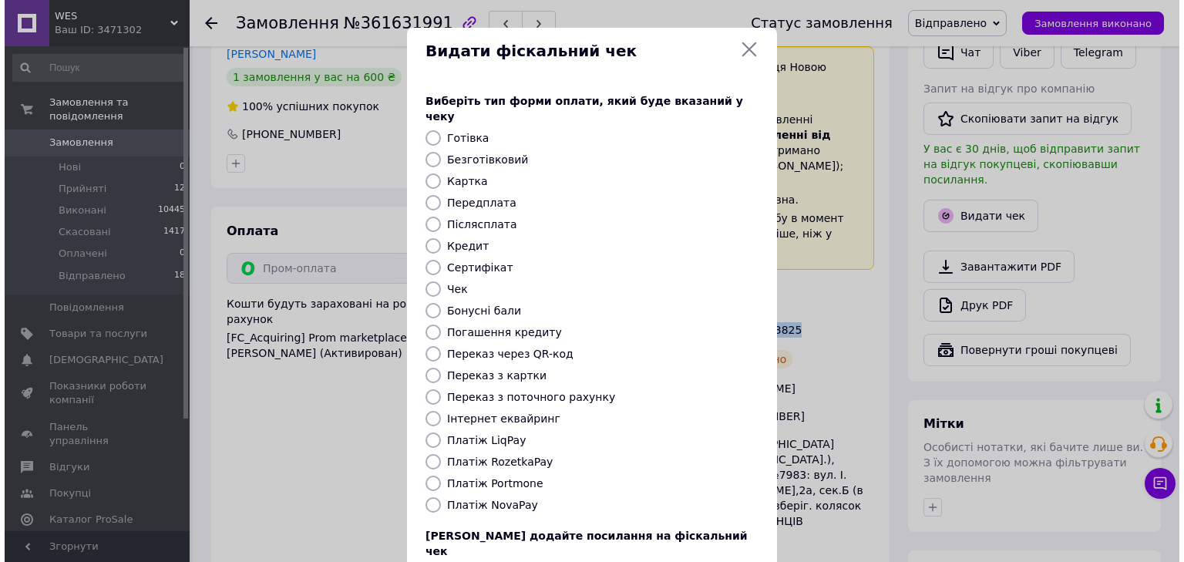
scroll to position [355, 0]
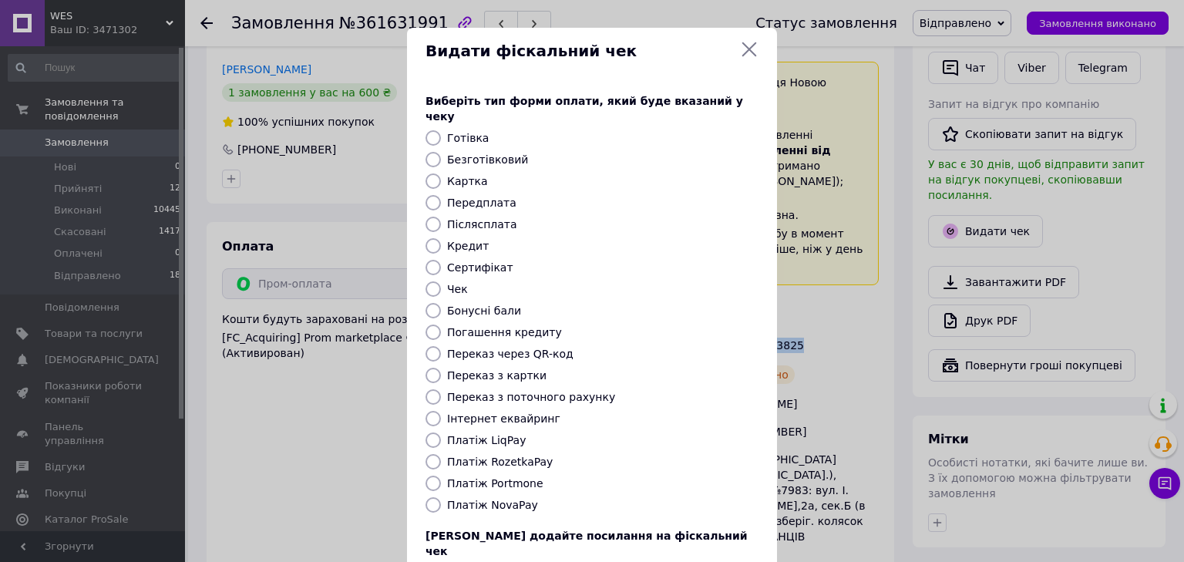
click at [428, 454] on input "Платіж RozetkaPay" at bounding box center [433, 461] width 15 height 15
radio input "true"
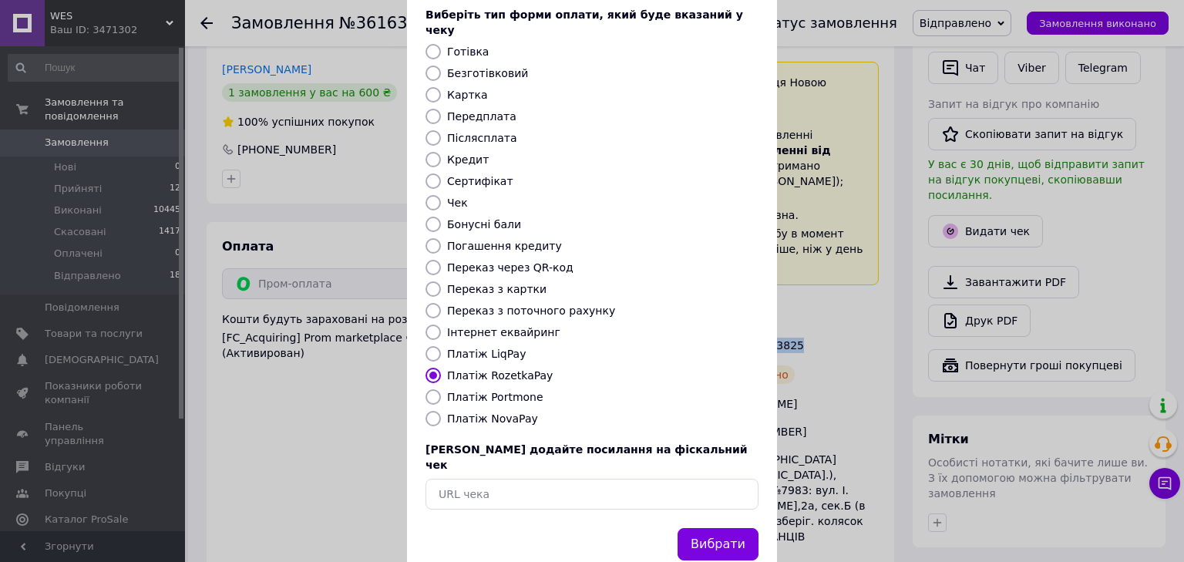
scroll to position [99, 0]
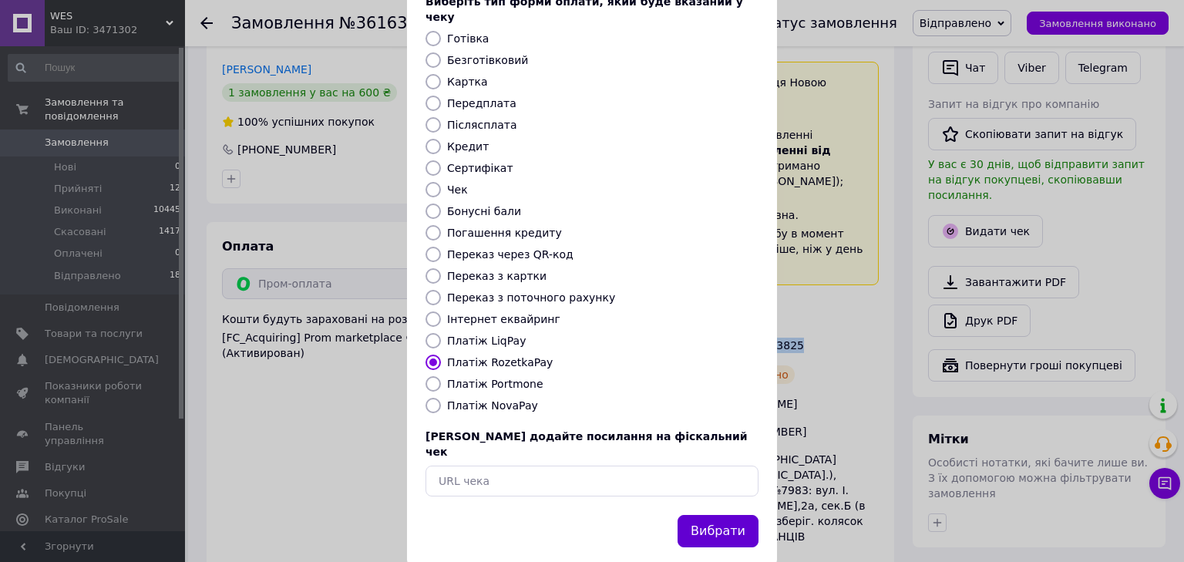
click at [710, 515] on button "Вибрати" at bounding box center [718, 531] width 81 height 33
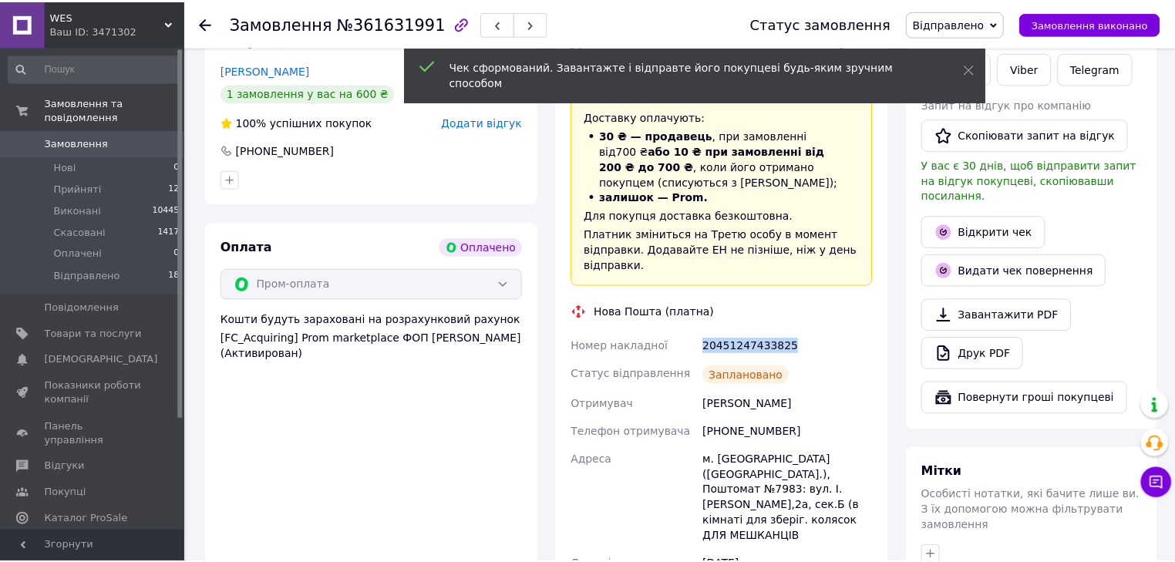
scroll to position [370, 0]
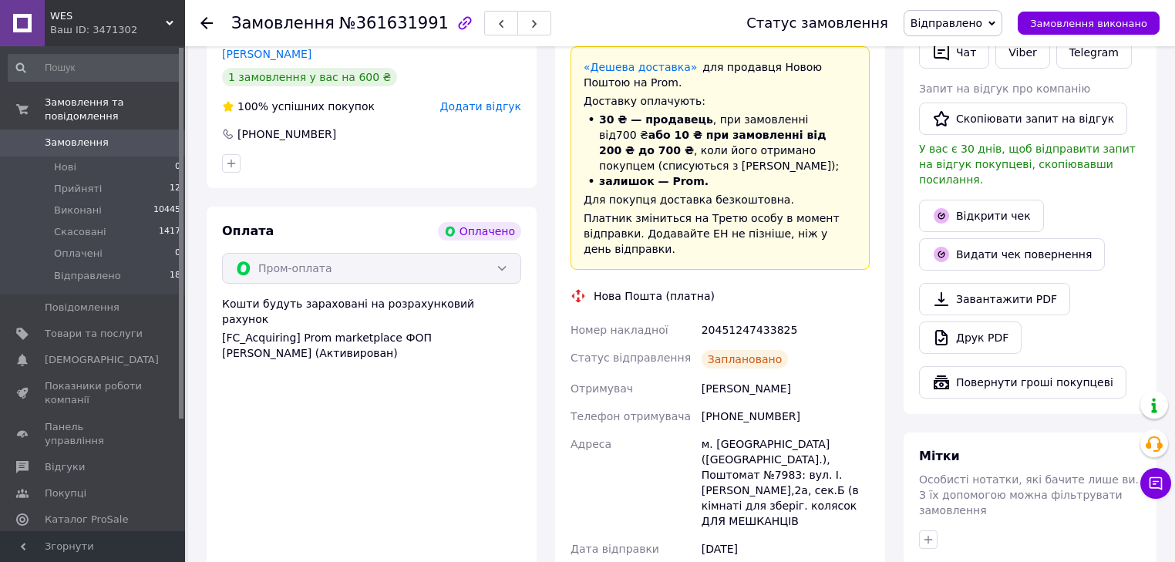
click at [209, 26] on icon at bounding box center [206, 23] width 12 height 12
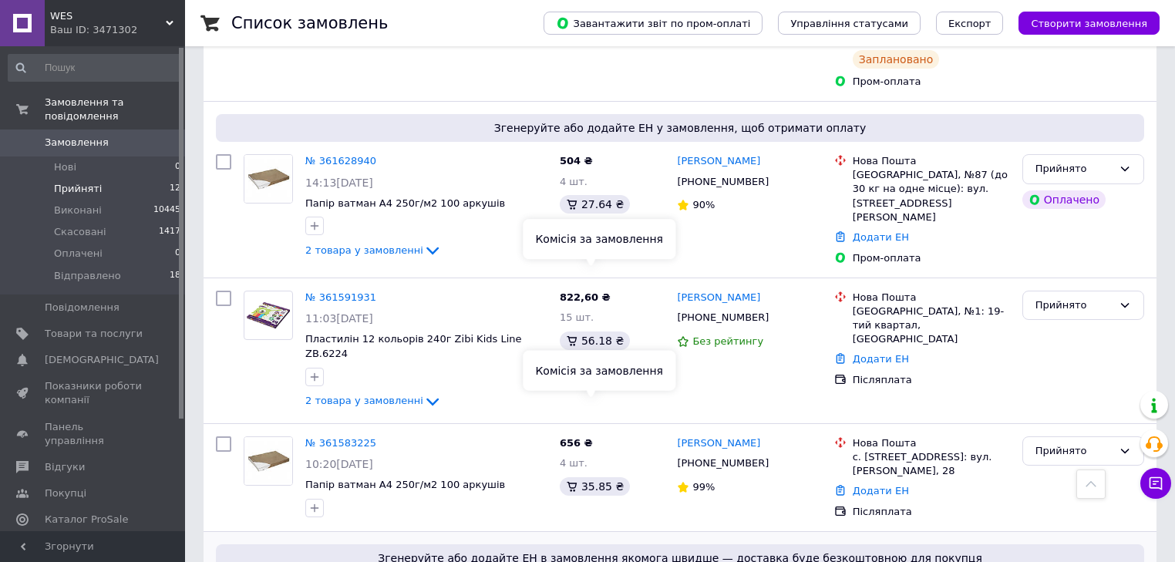
scroll to position [1048, 0]
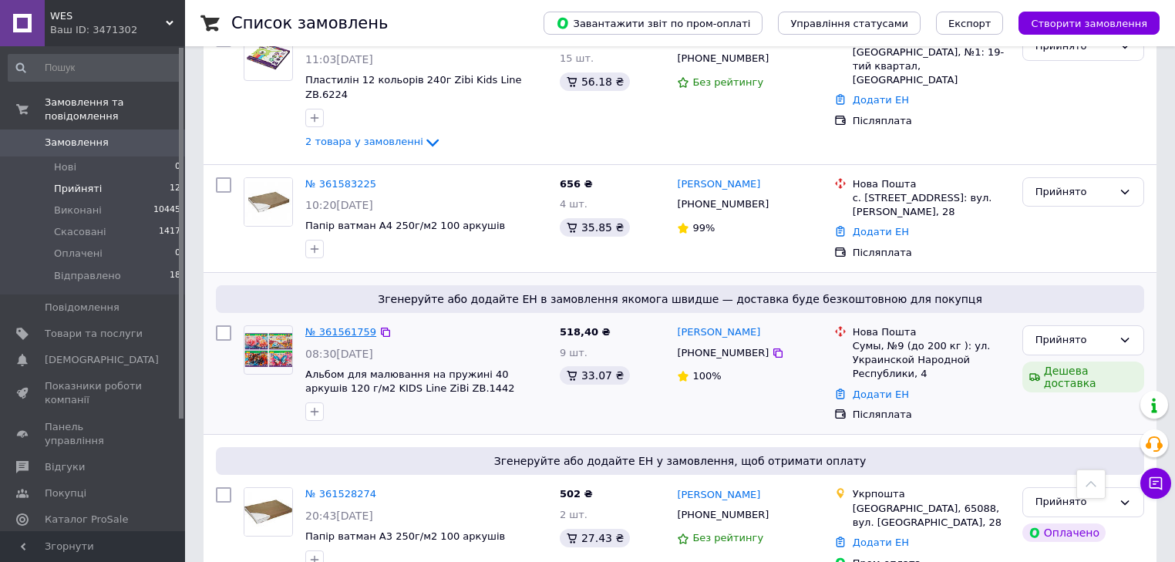
click at [328, 326] on link "№ 361561759" at bounding box center [340, 332] width 71 height 12
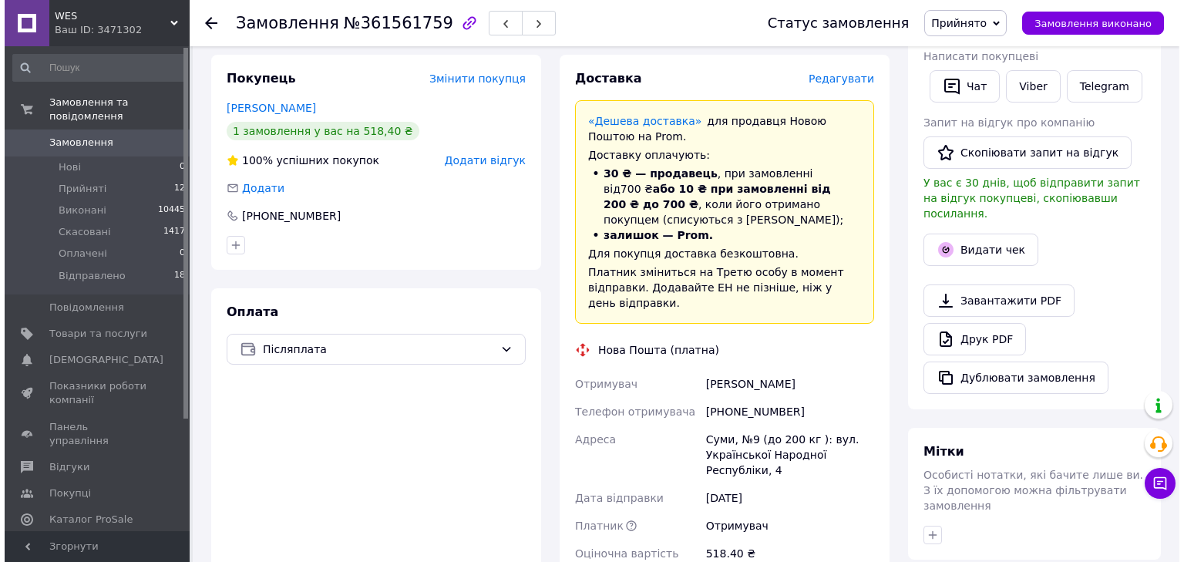
scroll to position [292, 0]
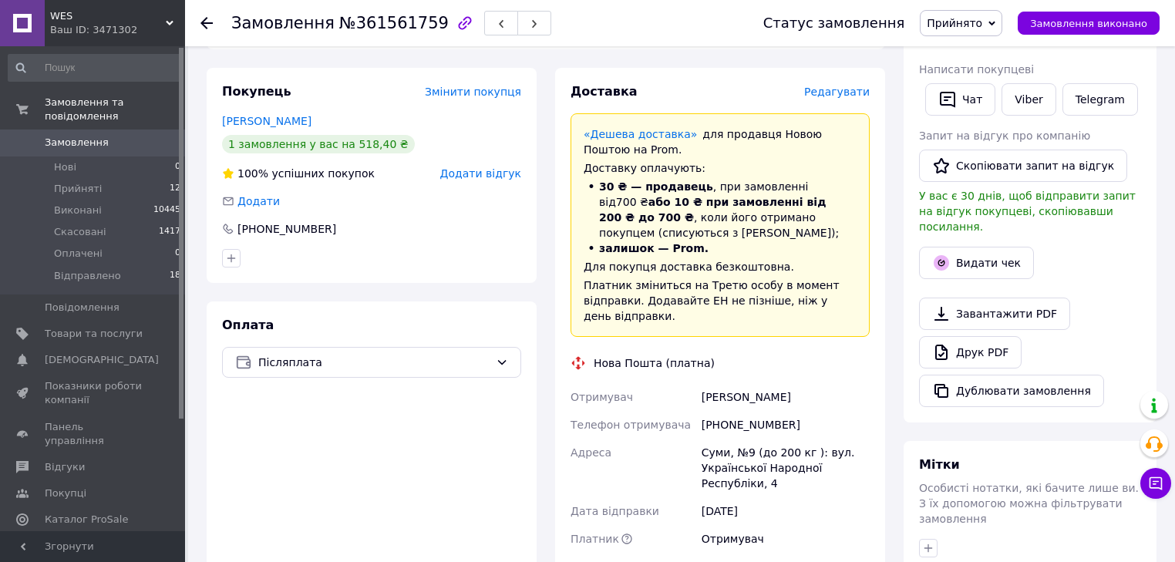
click at [853, 84] on div "Доставка Редагувати" at bounding box center [719, 92] width 299 height 18
click at [853, 94] on span "Редагувати" at bounding box center [837, 92] width 66 height 12
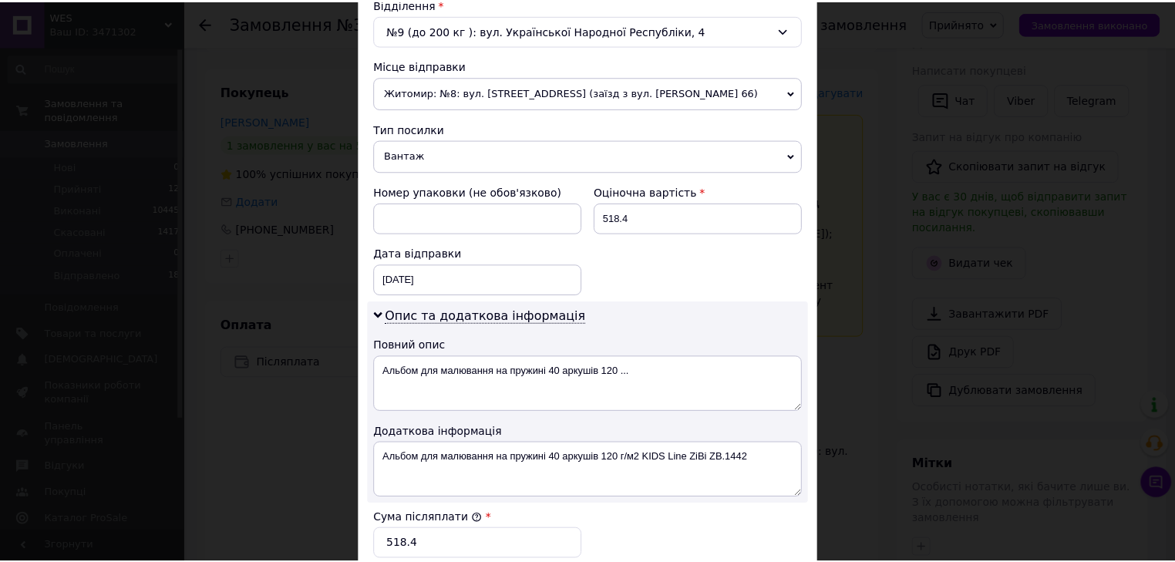
scroll to position [782, 0]
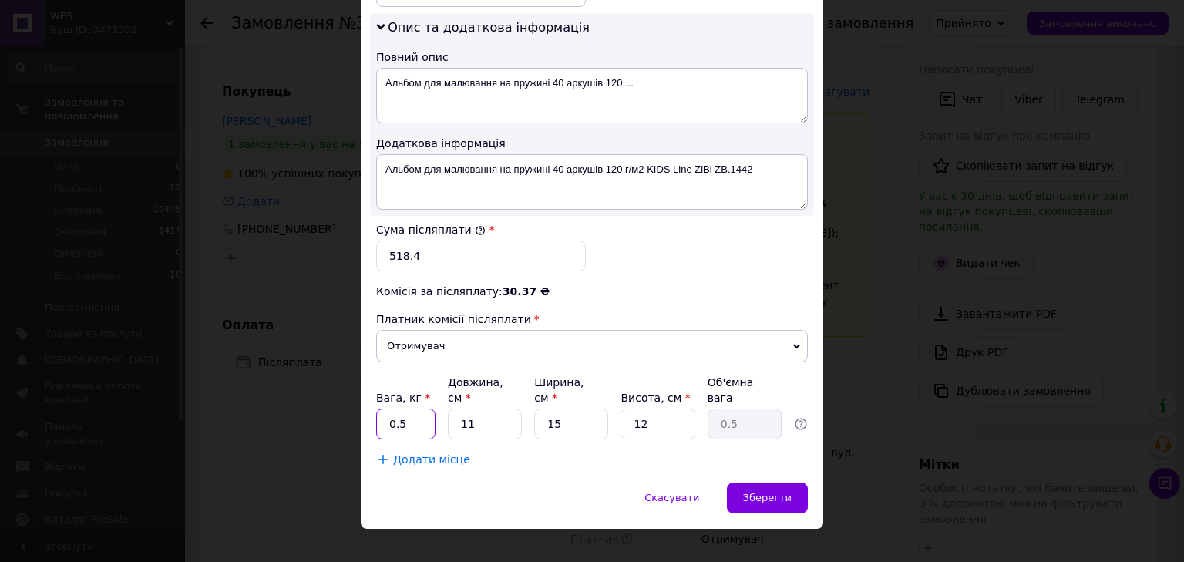
click at [410, 410] on input "0.5" at bounding box center [405, 424] width 59 height 31
type input "0"
type input "1.9"
type input "3"
type input "0.14"
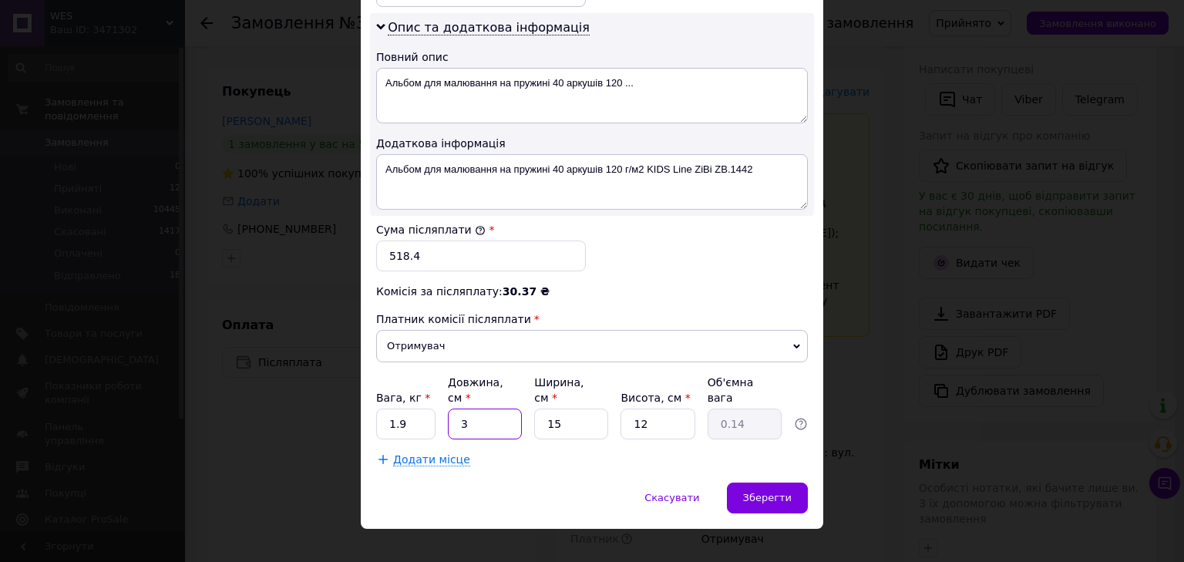
type input "34"
type input "1.53"
type input "34"
type input "2"
type input "0.2"
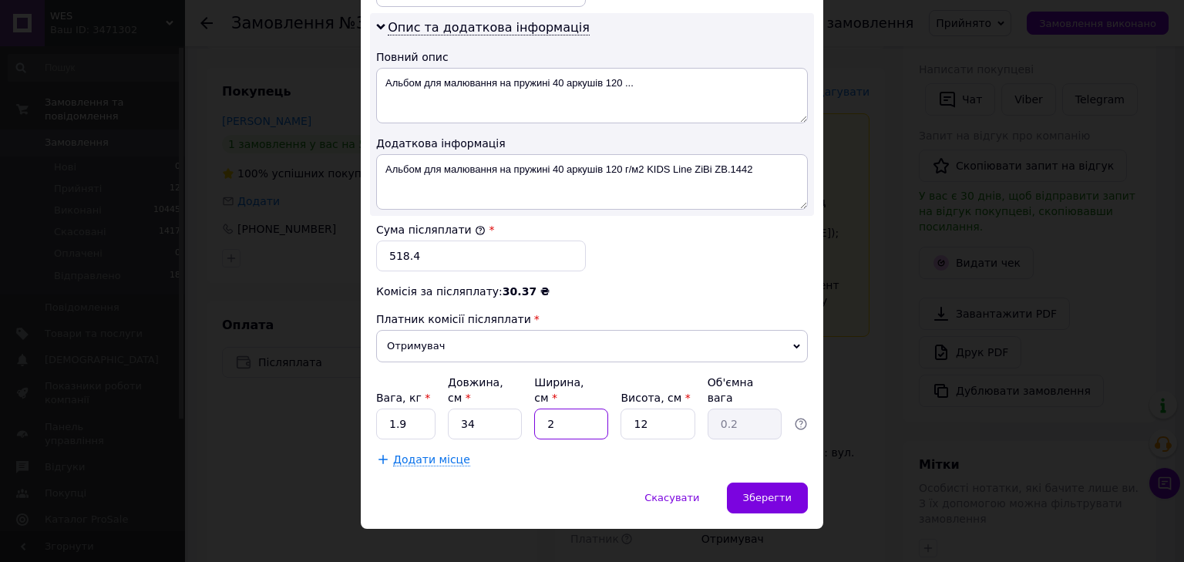
type input "24"
type input "2.45"
type input "24"
type input "9"
type input "1.84"
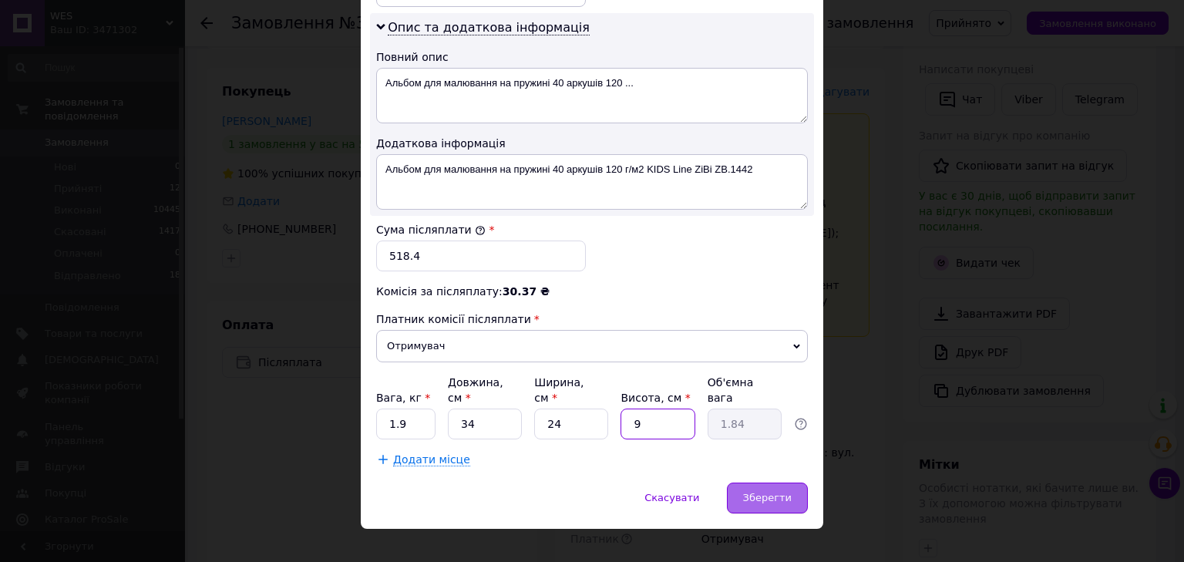
type input "9"
click at [784, 492] on span "Зберегти" at bounding box center [767, 498] width 49 height 12
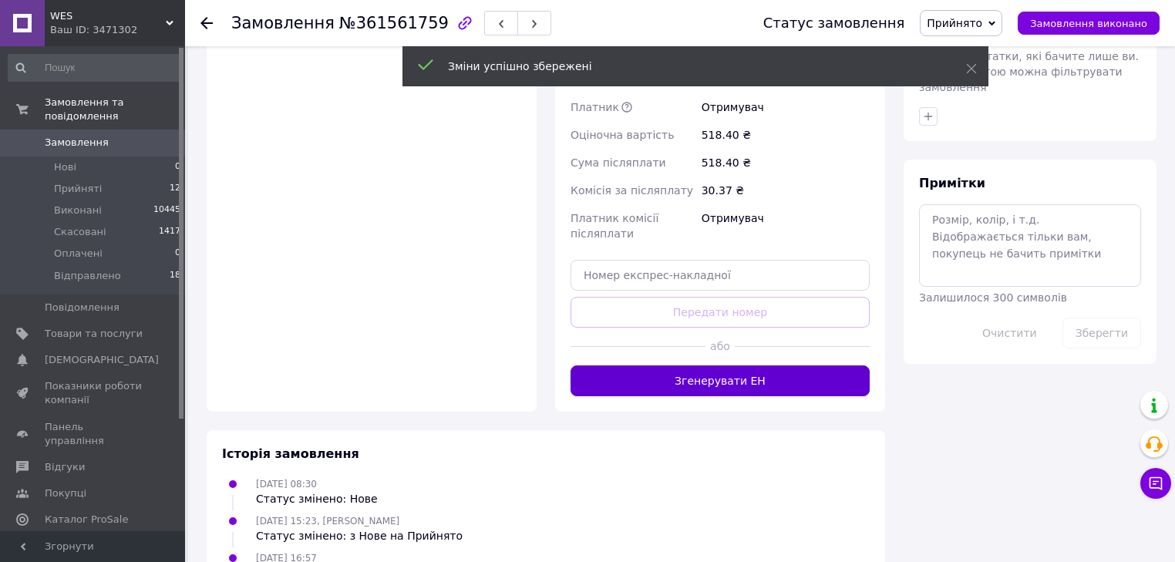
click at [736, 365] on button "Згенерувати ЕН" at bounding box center [719, 380] width 299 height 31
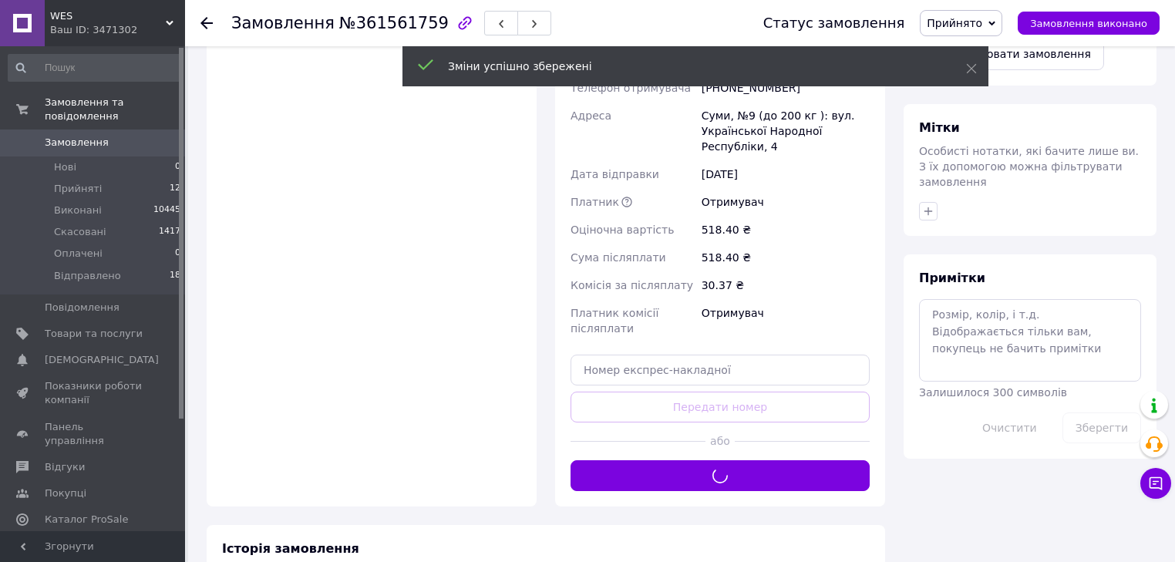
scroll to position [477, 0]
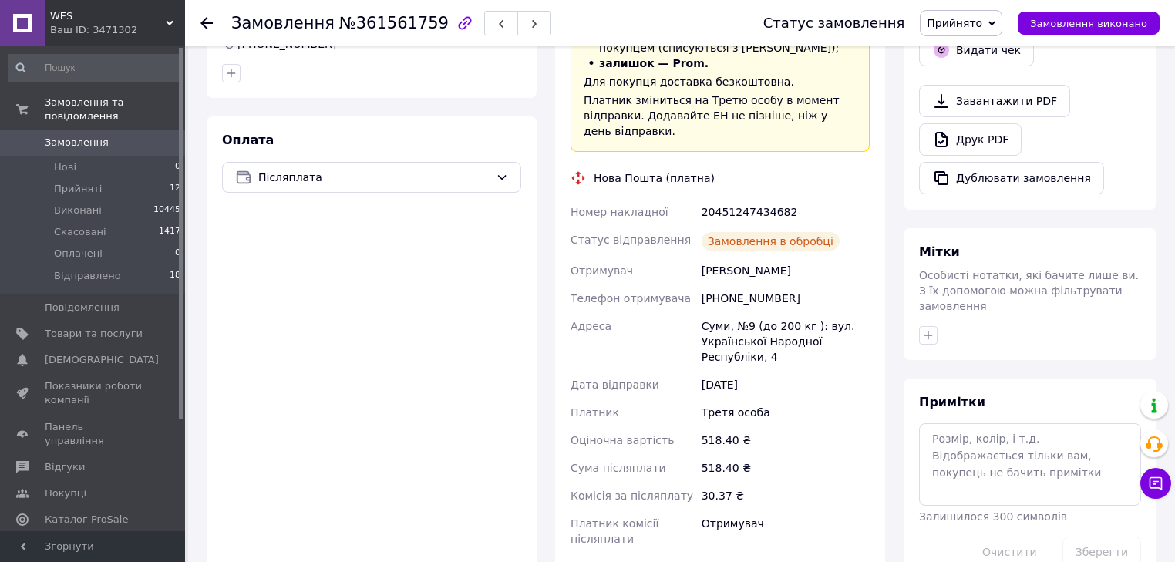
click at [995, 26] on icon at bounding box center [991, 23] width 7 height 7
click at [988, 125] on li "Відправлено" at bounding box center [961, 123] width 82 height 23
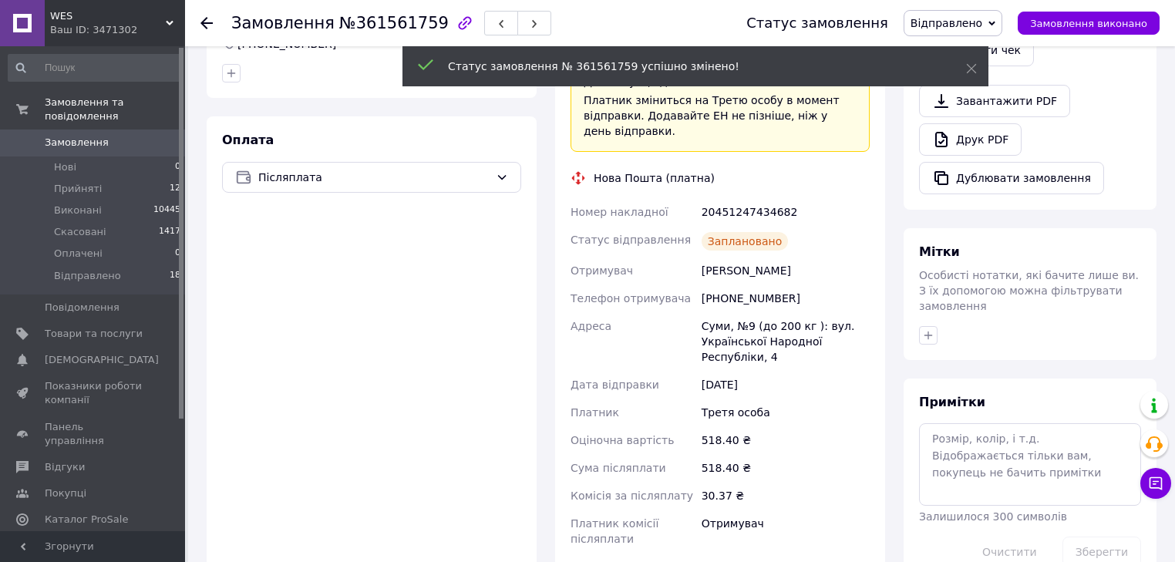
click at [753, 198] on div "20451247434682" at bounding box center [785, 212] width 174 height 28
click at [752, 198] on div "20451247434682" at bounding box center [785, 212] width 174 height 28
copy div "20451247434682"
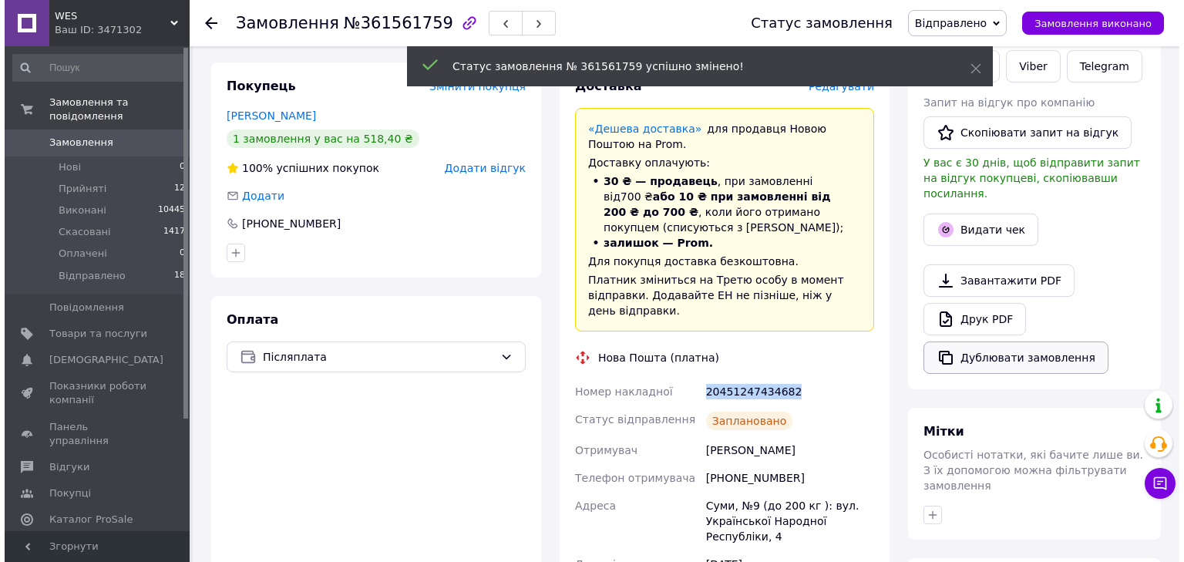
scroll to position [292, 0]
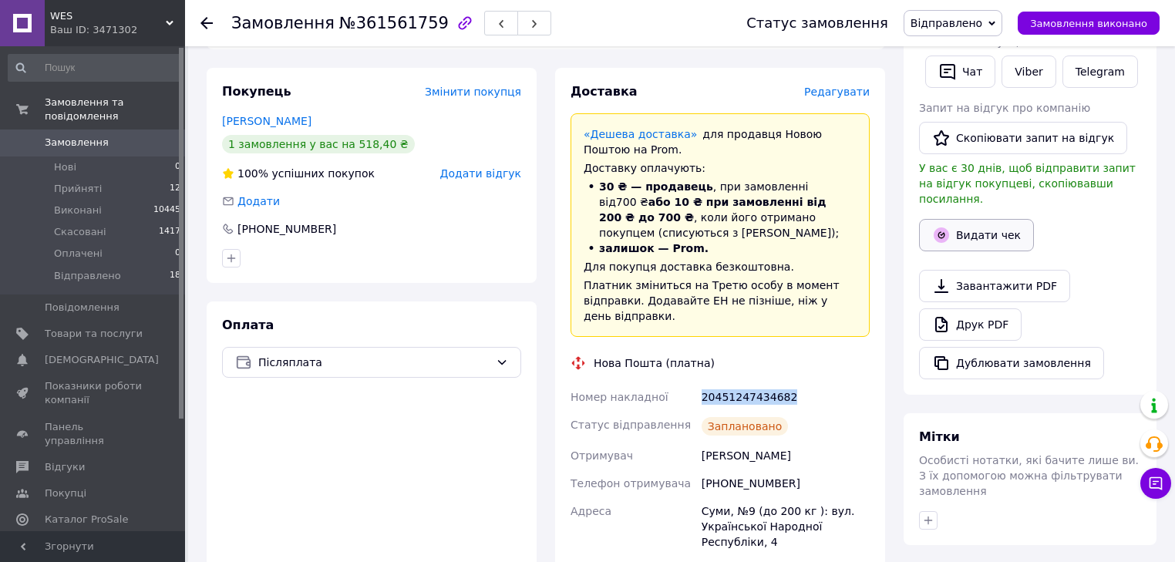
click at [963, 219] on button "Видати чек" at bounding box center [976, 235] width 115 height 32
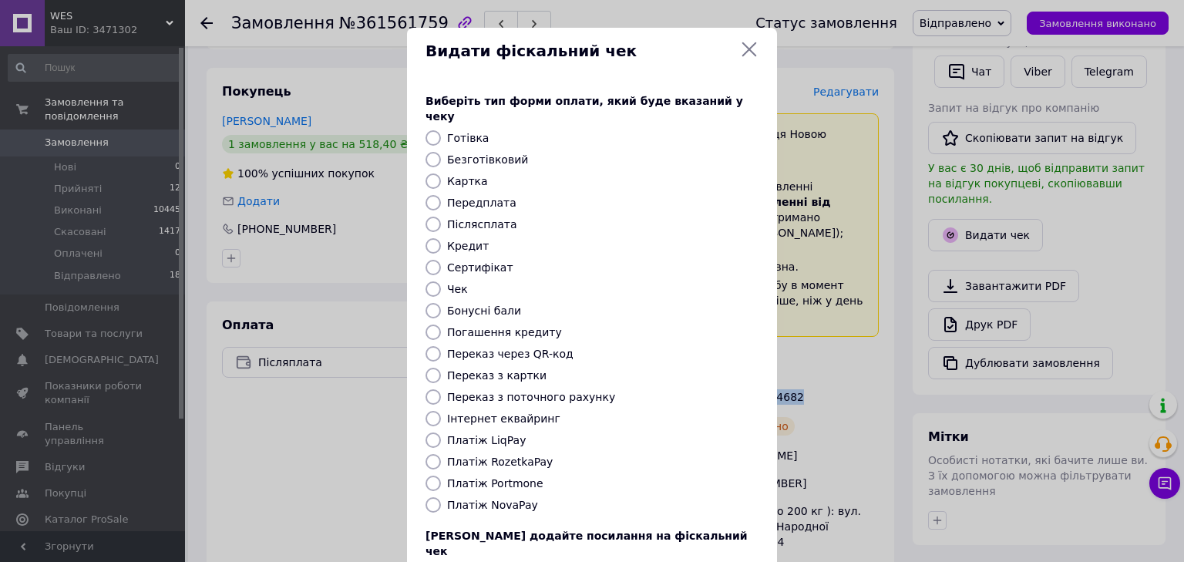
click at [429, 497] on input "Платіж NovaPay" at bounding box center [433, 504] width 15 height 15
radio input "true"
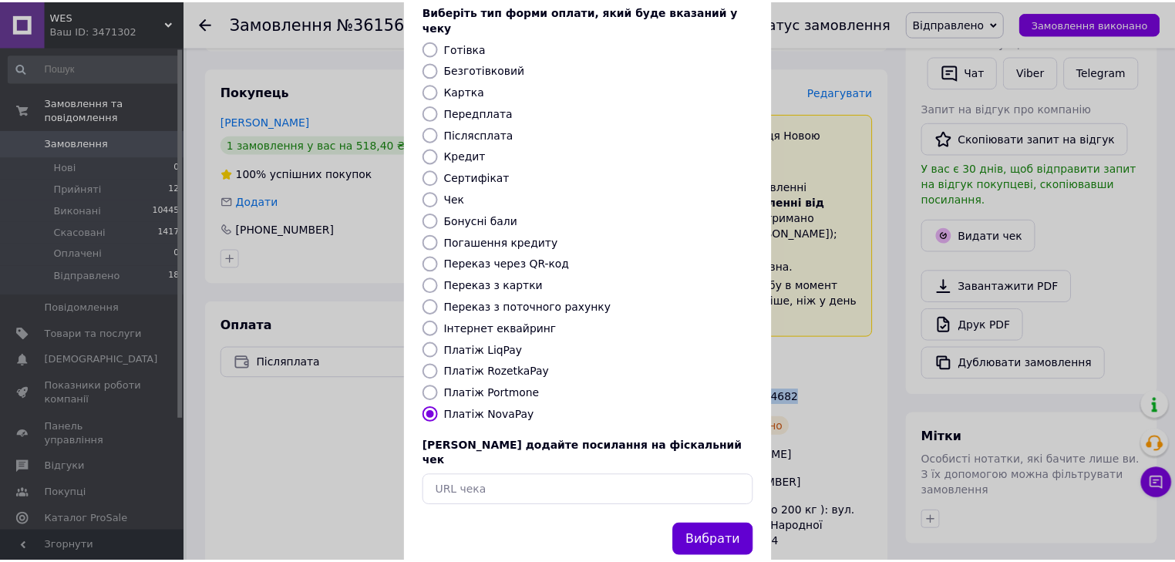
scroll to position [99, 0]
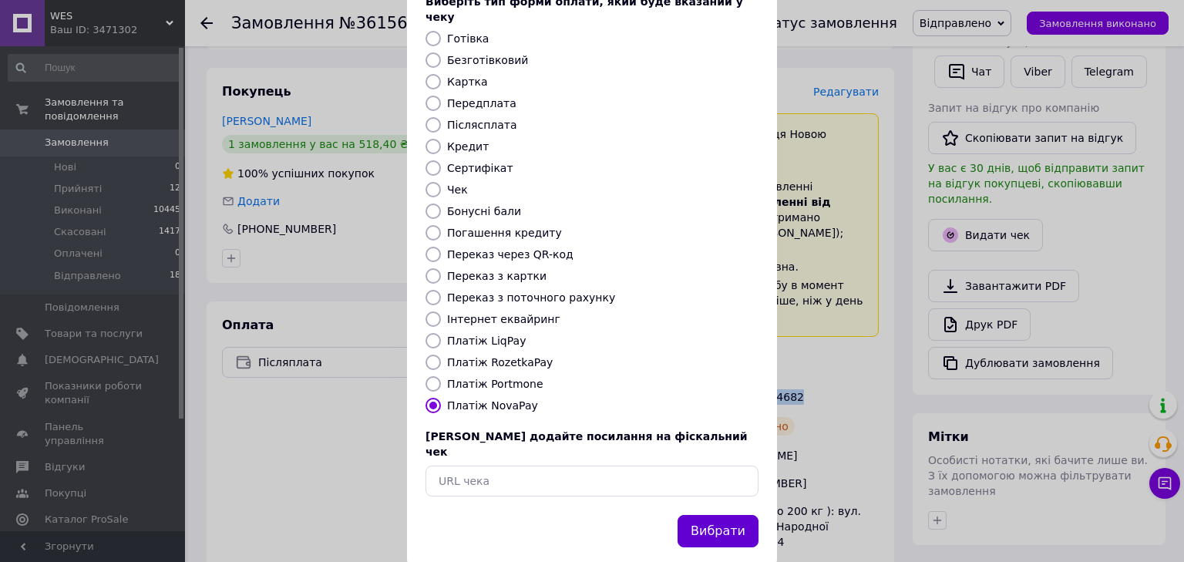
click at [753, 515] on button "Вибрати" at bounding box center [718, 531] width 81 height 33
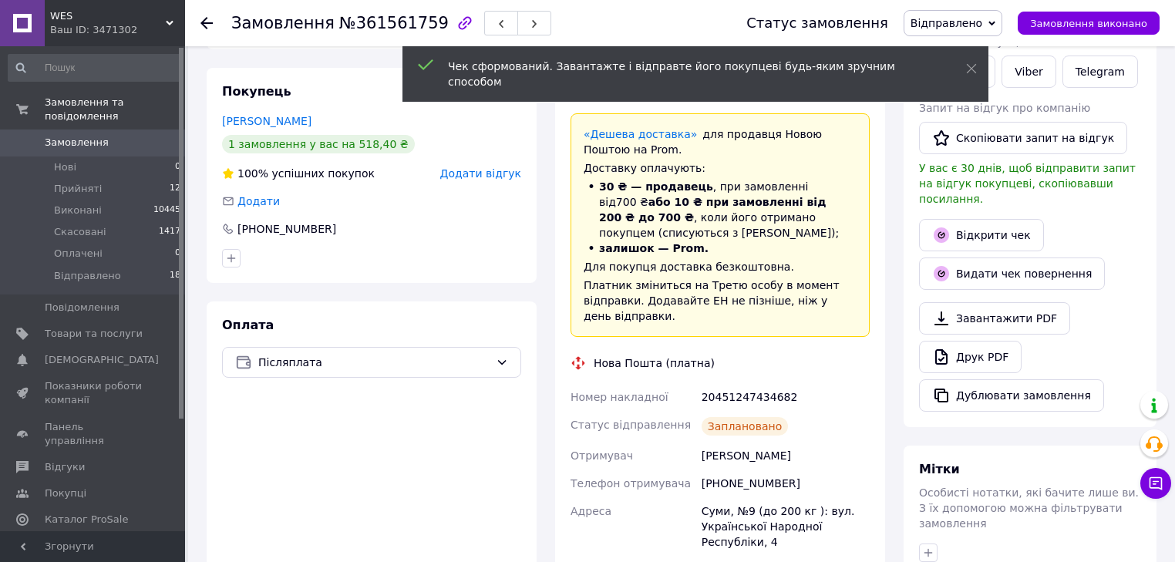
click at [205, 24] on icon at bounding box center [206, 23] width 12 height 12
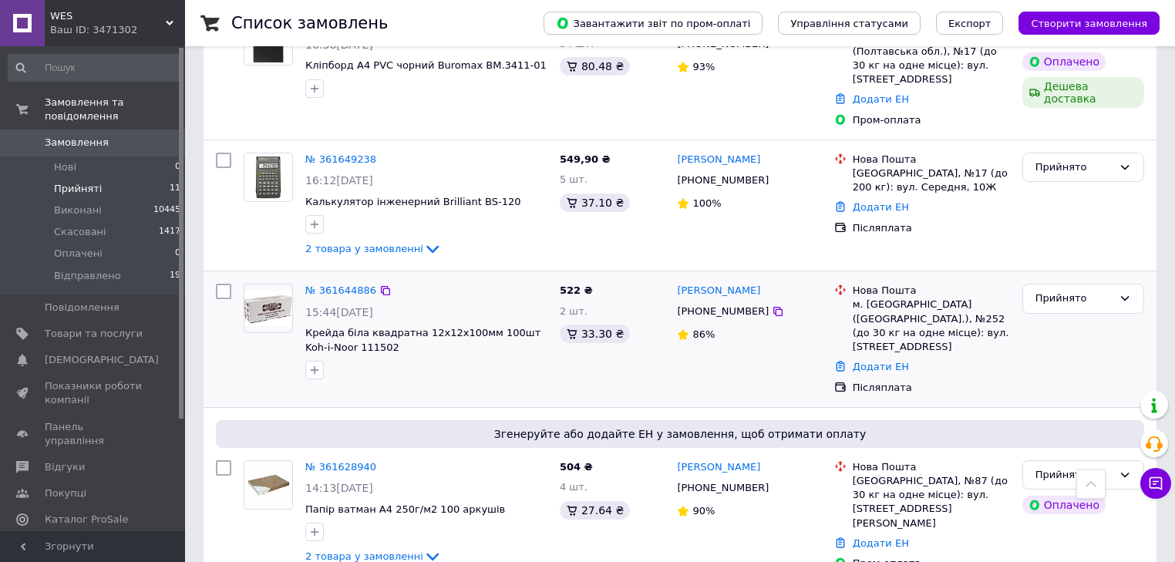
scroll to position [252, 0]
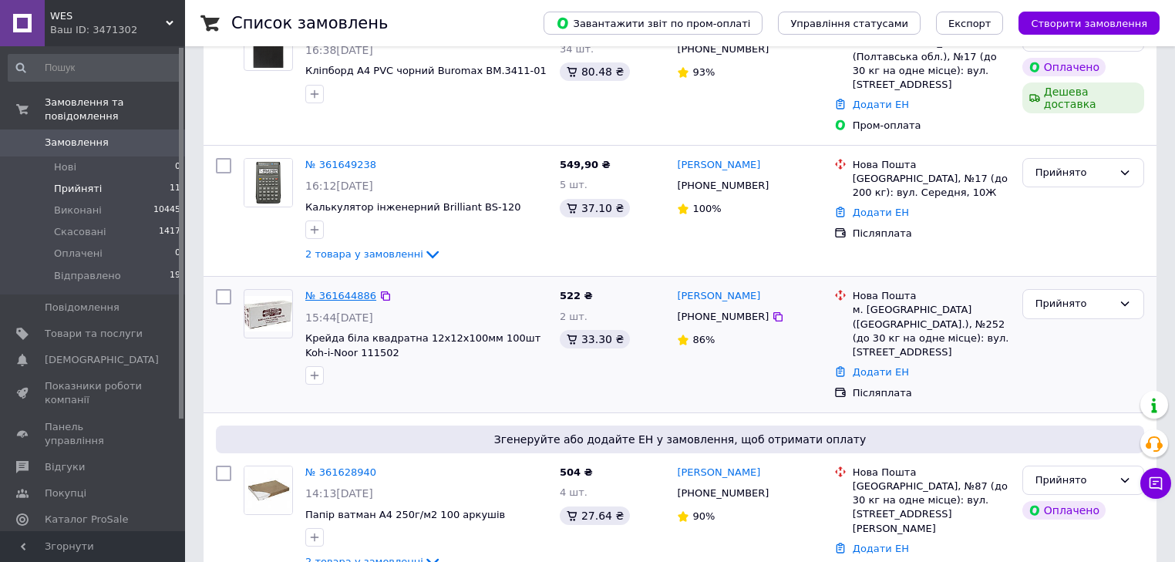
click at [318, 290] on link "№ 361644886" at bounding box center [340, 296] width 71 height 12
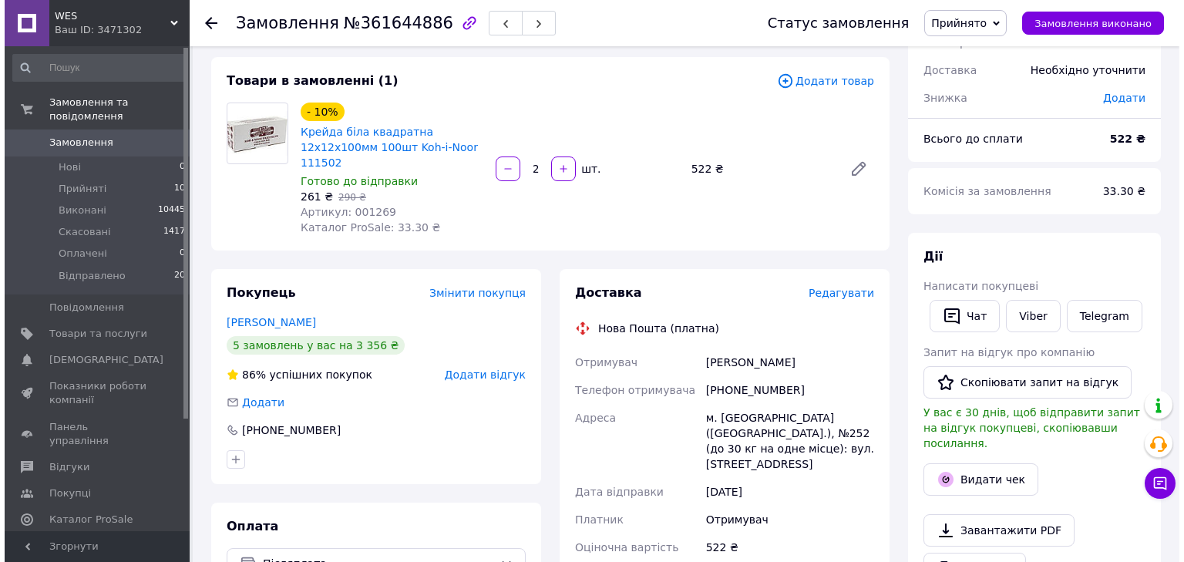
scroll to position [67, 0]
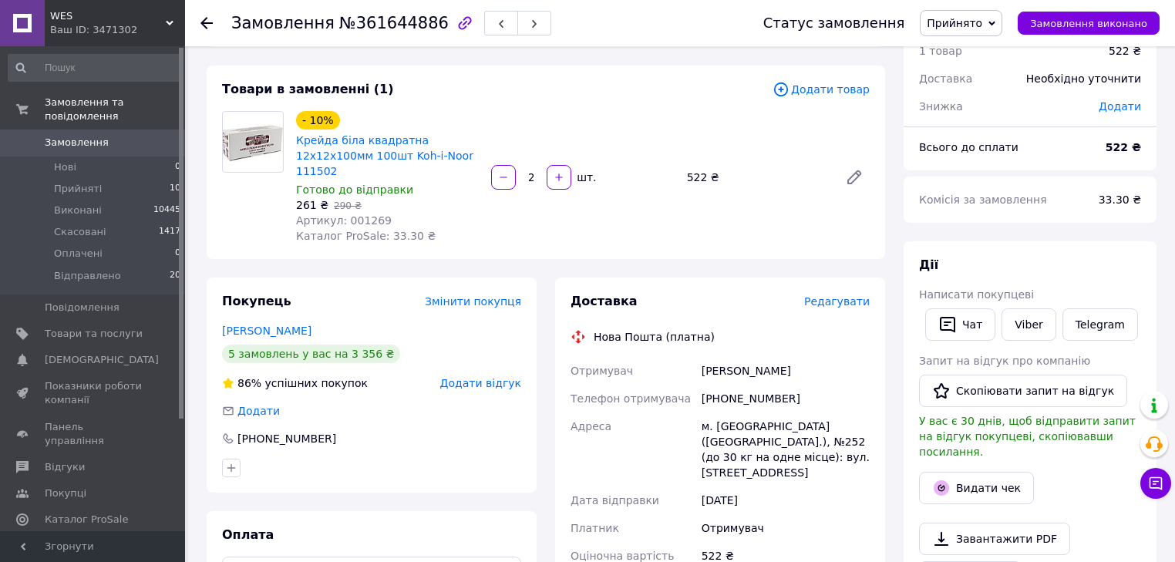
click at [836, 299] on div "Доставка Редагувати Нова Пошта (платна) Отримувач Криволапова Татьяна Телефон о…" at bounding box center [719, 555] width 299 height 524
click at [835, 295] on span "Редагувати" at bounding box center [837, 301] width 66 height 12
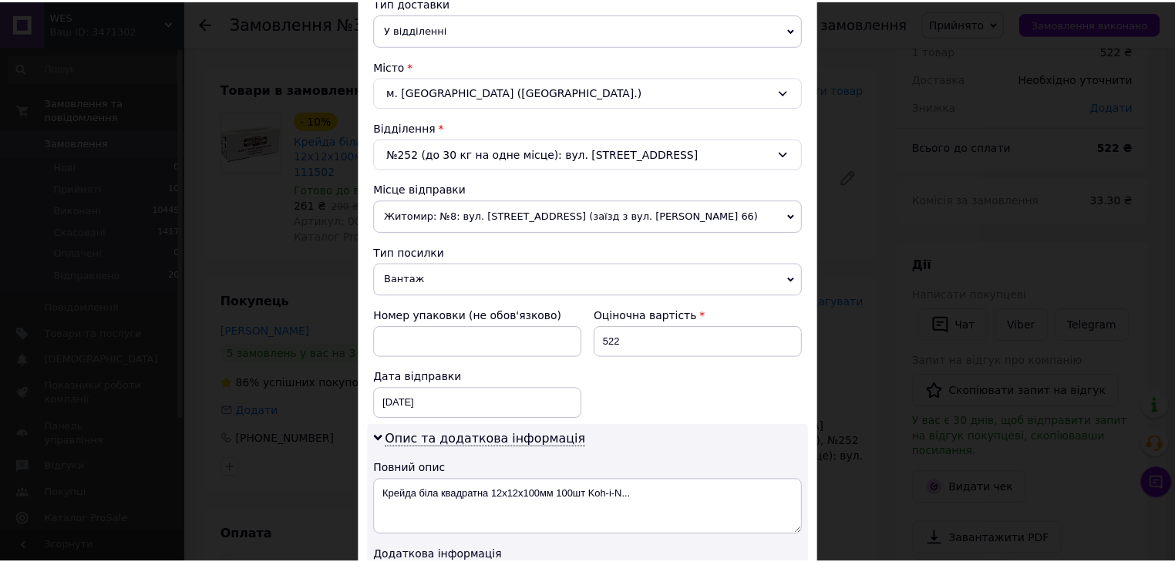
scroll to position [782, 0]
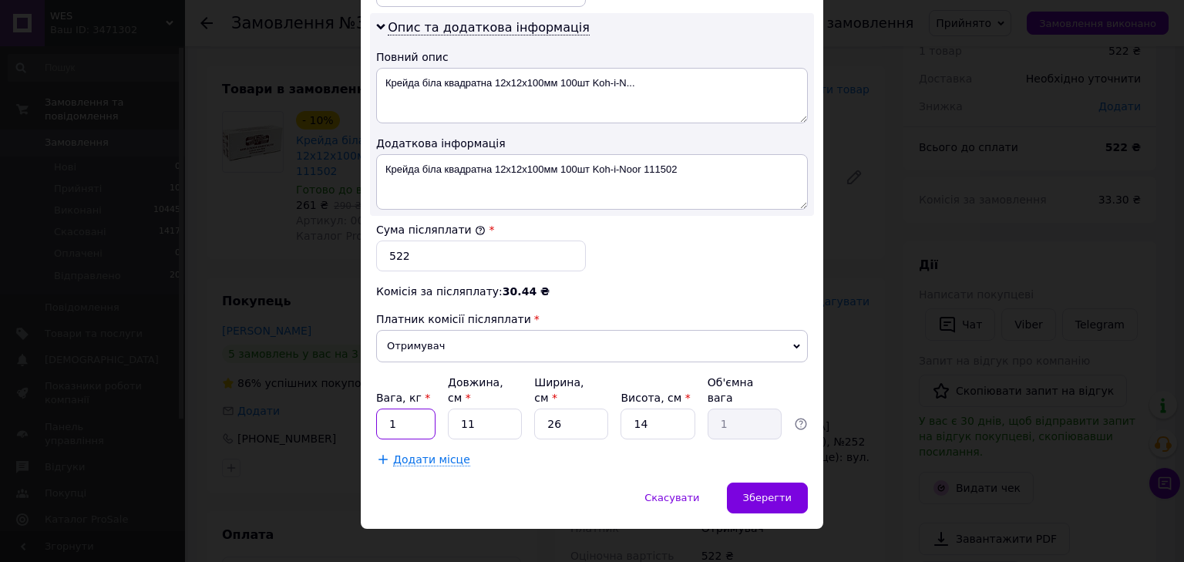
click at [407, 409] on input "1" at bounding box center [405, 424] width 59 height 31
type input "1.9"
type input "3"
type input "0.27"
type input "34"
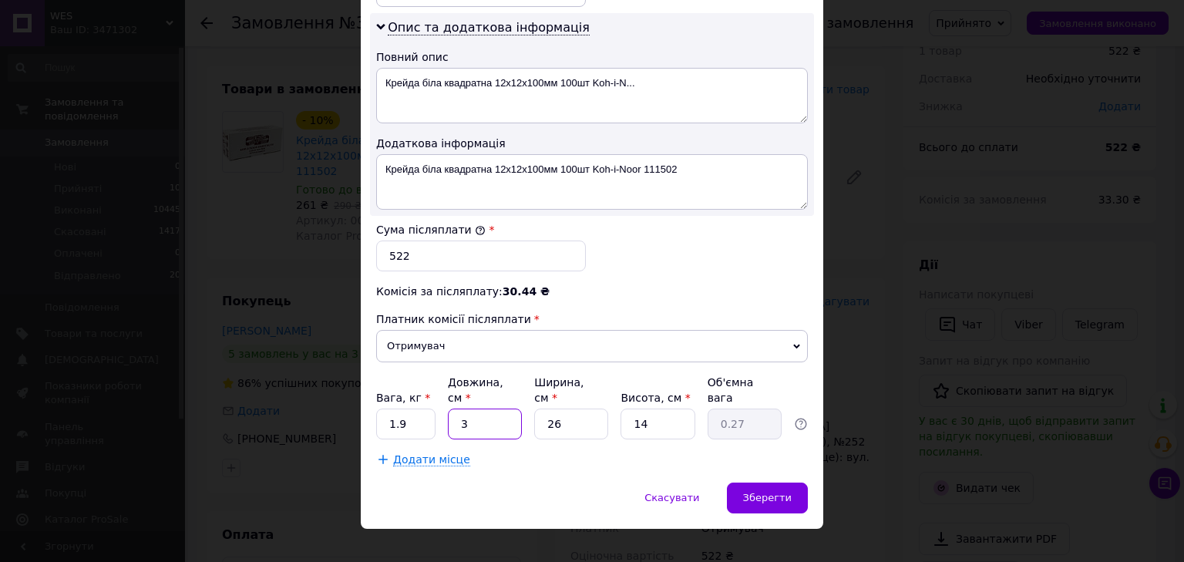
type input "3.09"
type input "34"
type input "2"
type input "0.24"
type input "24"
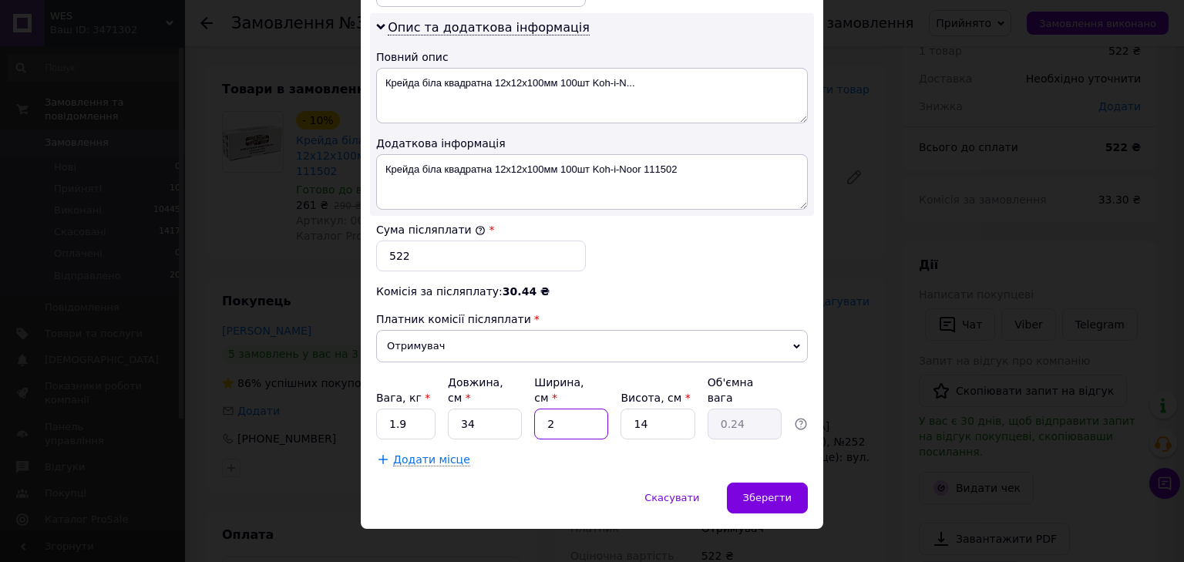
type input "2.86"
type input "24"
type input "9"
type input "1.84"
type input "9"
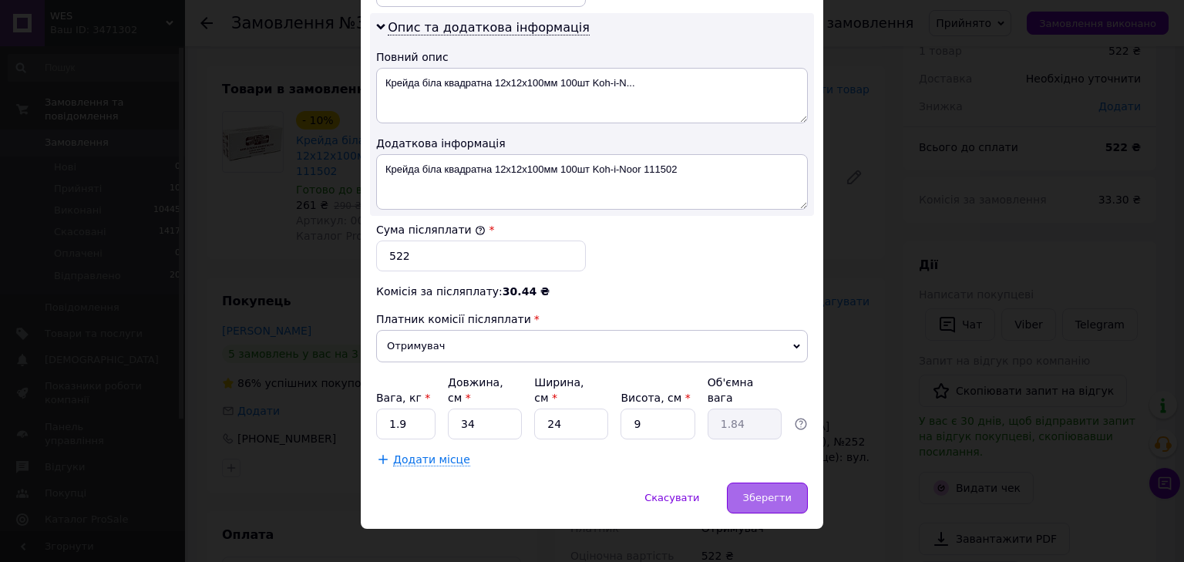
click at [748, 486] on div "Зберегти" at bounding box center [767, 498] width 81 height 31
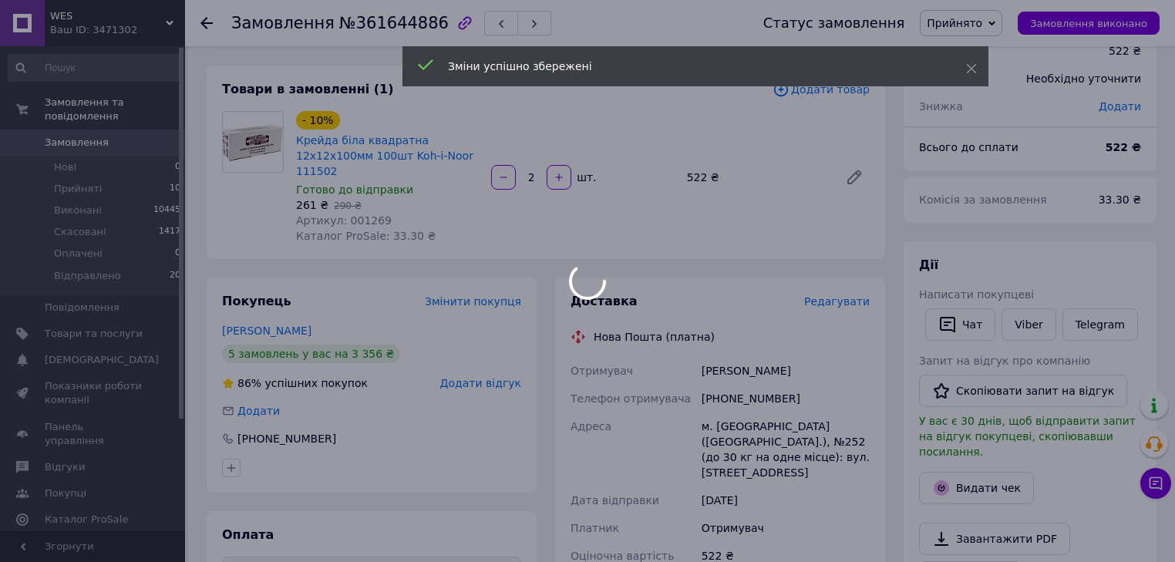
scroll to position [375, 0]
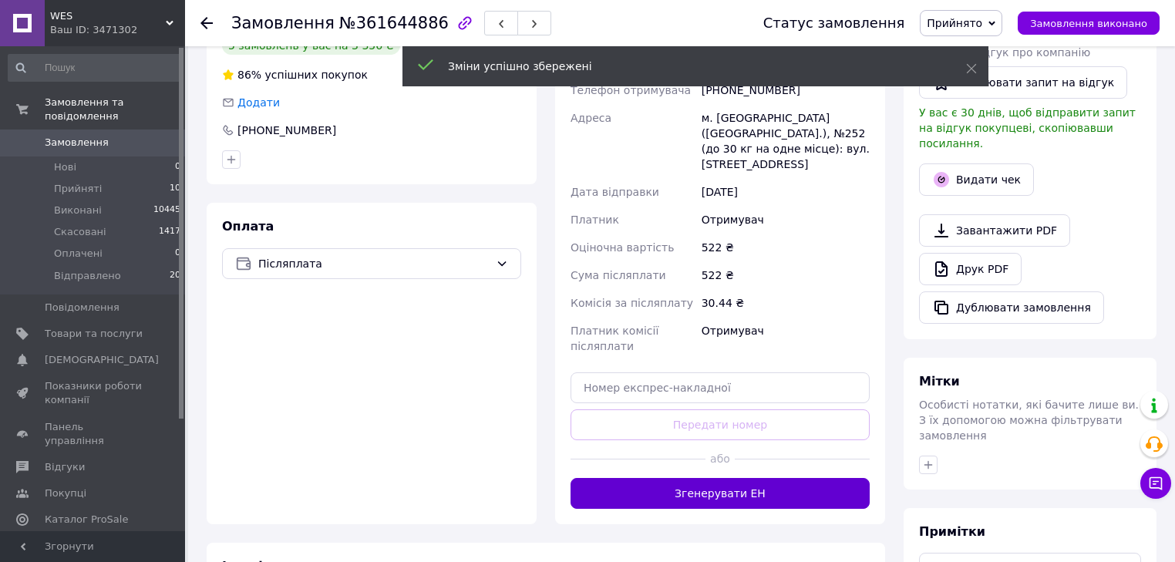
click at [722, 478] on button "Згенерувати ЕН" at bounding box center [719, 493] width 299 height 31
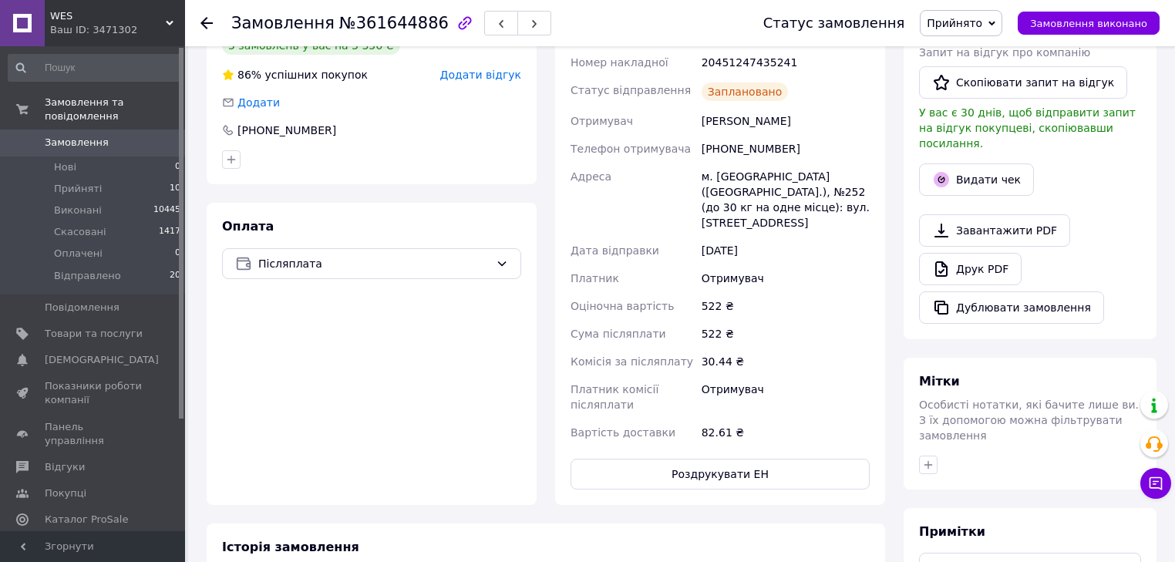
click at [995, 22] on icon at bounding box center [991, 23] width 7 height 7
click at [978, 123] on li "Відправлено" at bounding box center [961, 123] width 82 height 23
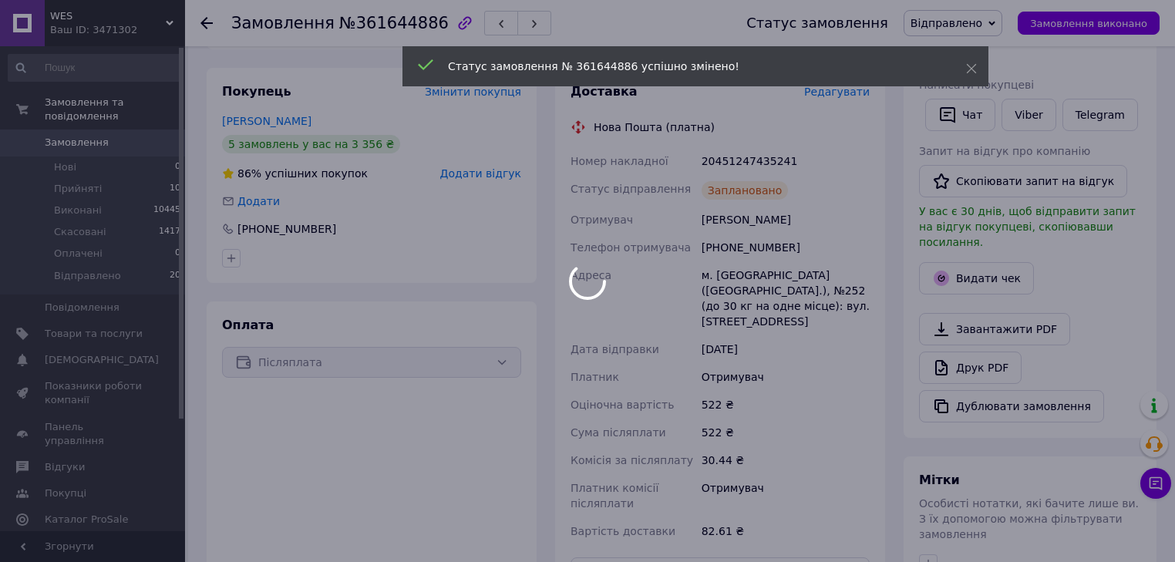
scroll to position [252, 0]
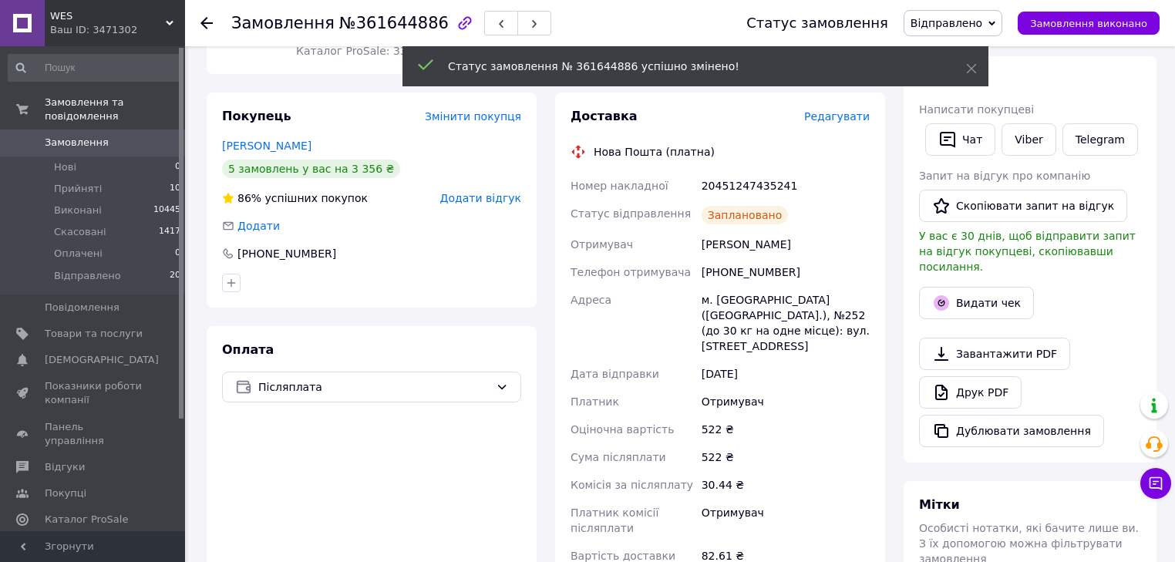
click at [740, 172] on div "20451247435241" at bounding box center [785, 186] width 174 height 28
copy div "20451247435241"
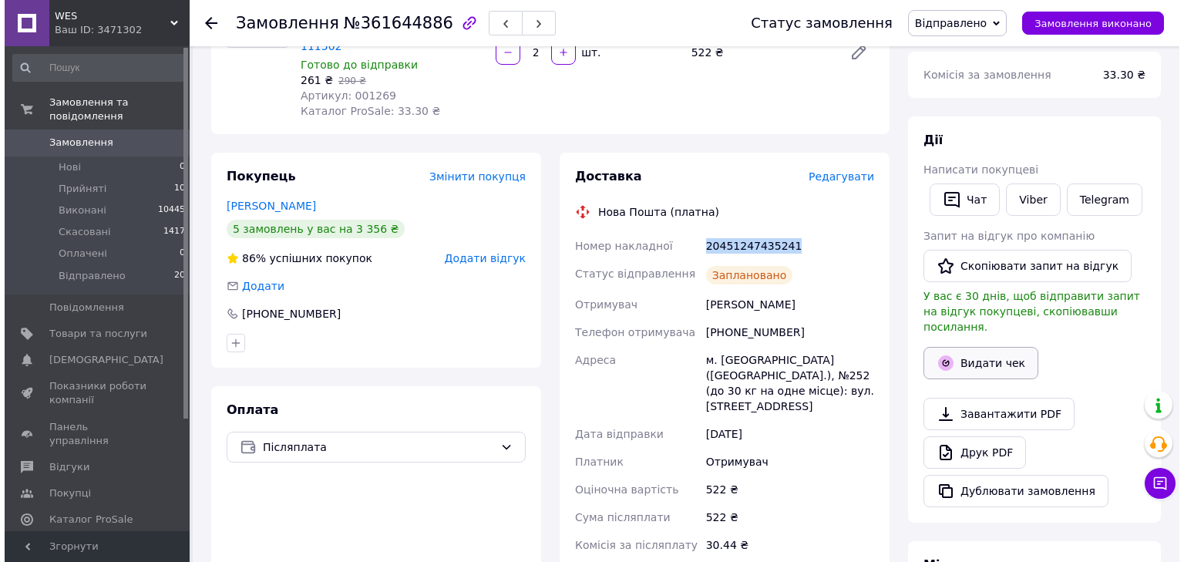
scroll to position [190, 0]
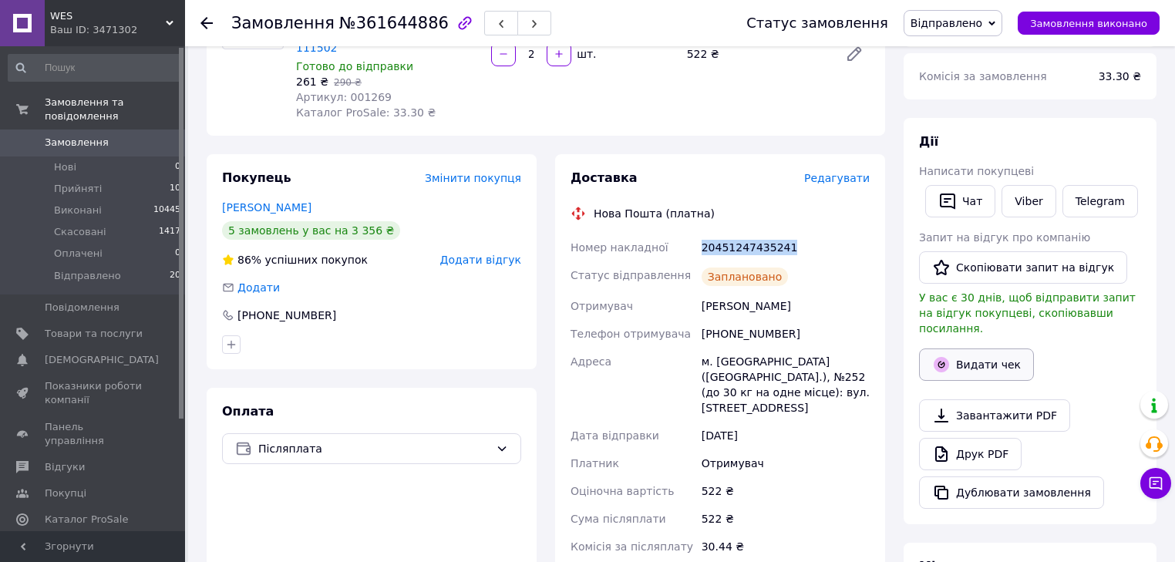
click at [991, 354] on button "Видати чек" at bounding box center [976, 364] width 115 height 32
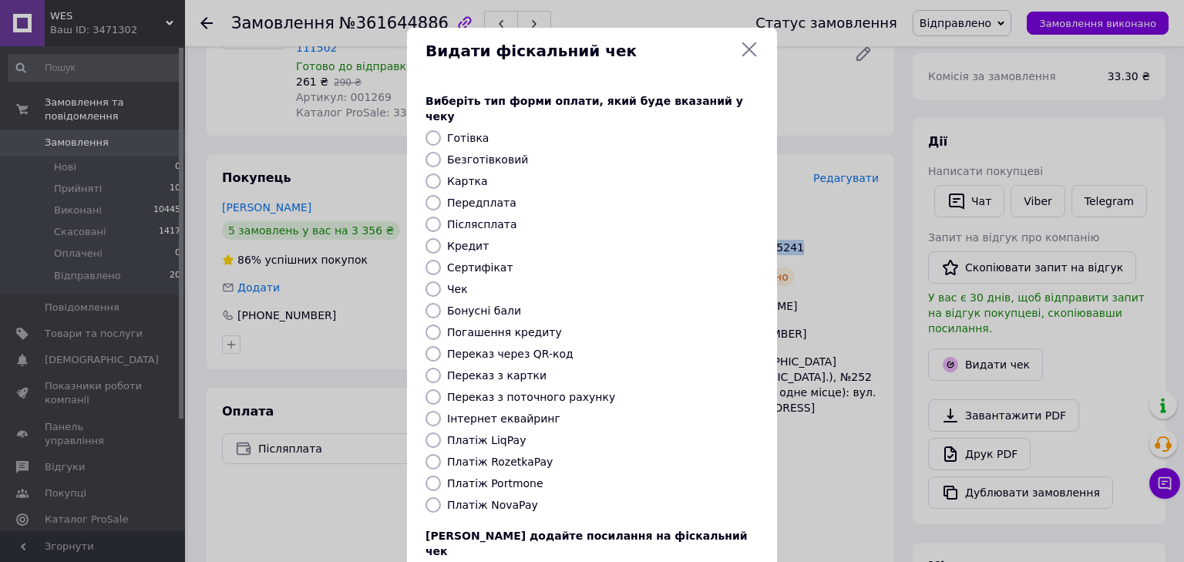
click at [434, 497] on input "Платіж NovaPay" at bounding box center [433, 504] width 15 height 15
radio input "true"
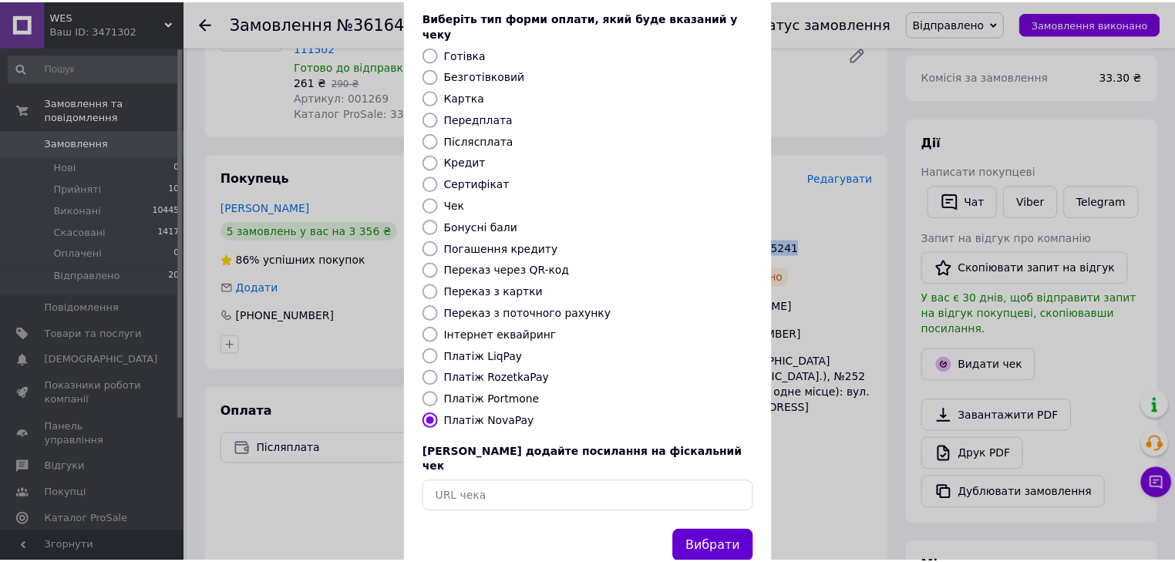
scroll to position [99, 0]
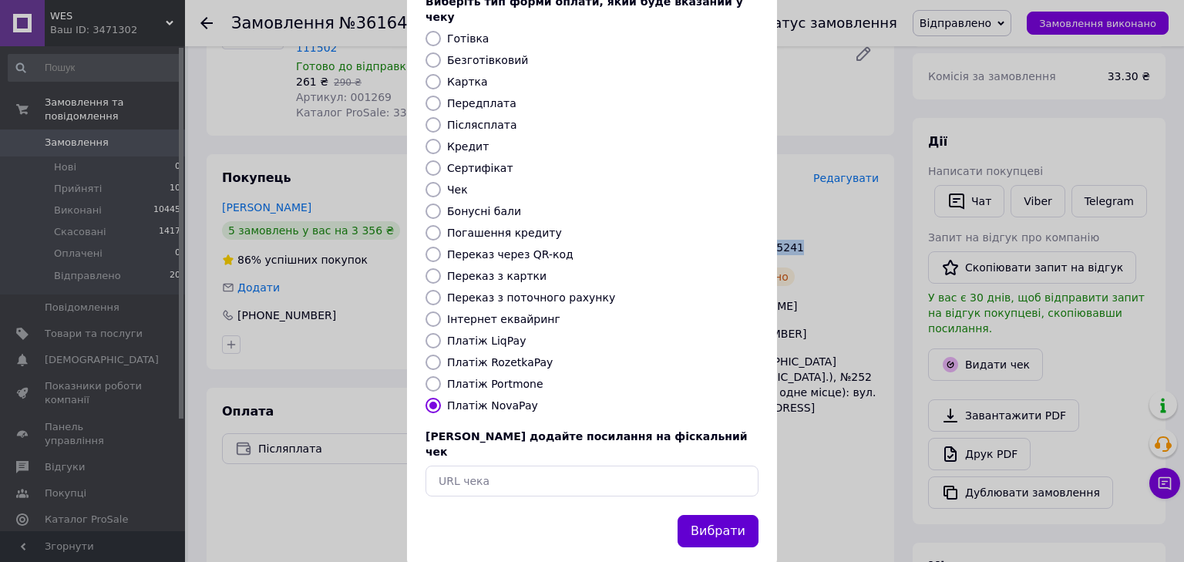
click at [752, 515] on button "Вибрати" at bounding box center [718, 531] width 81 height 33
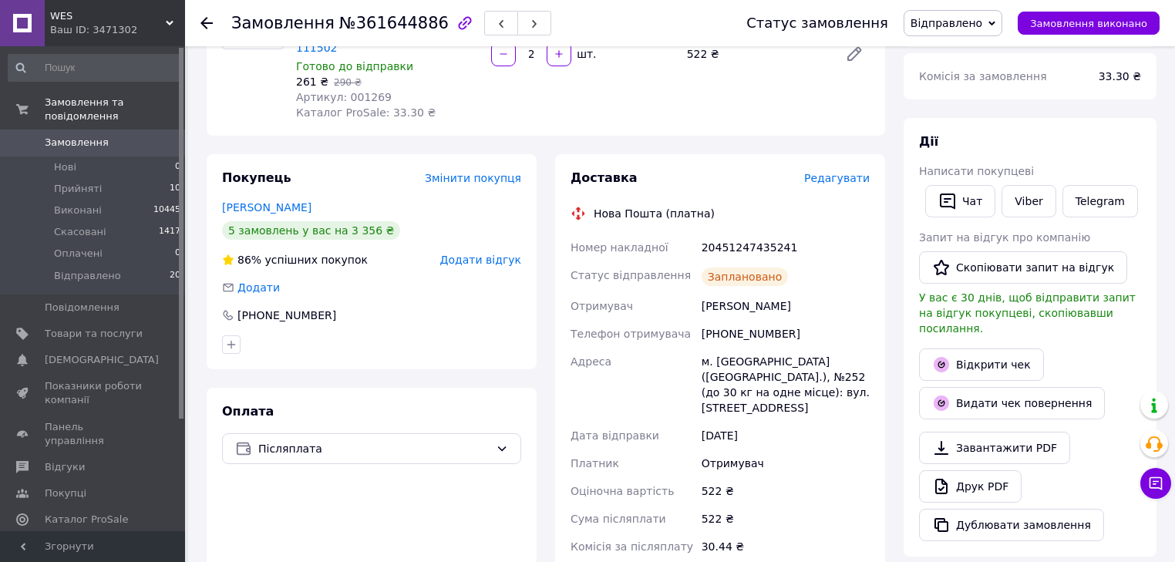
click at [204, 23] on use at bounding box center [206, 23] width 12 height 12
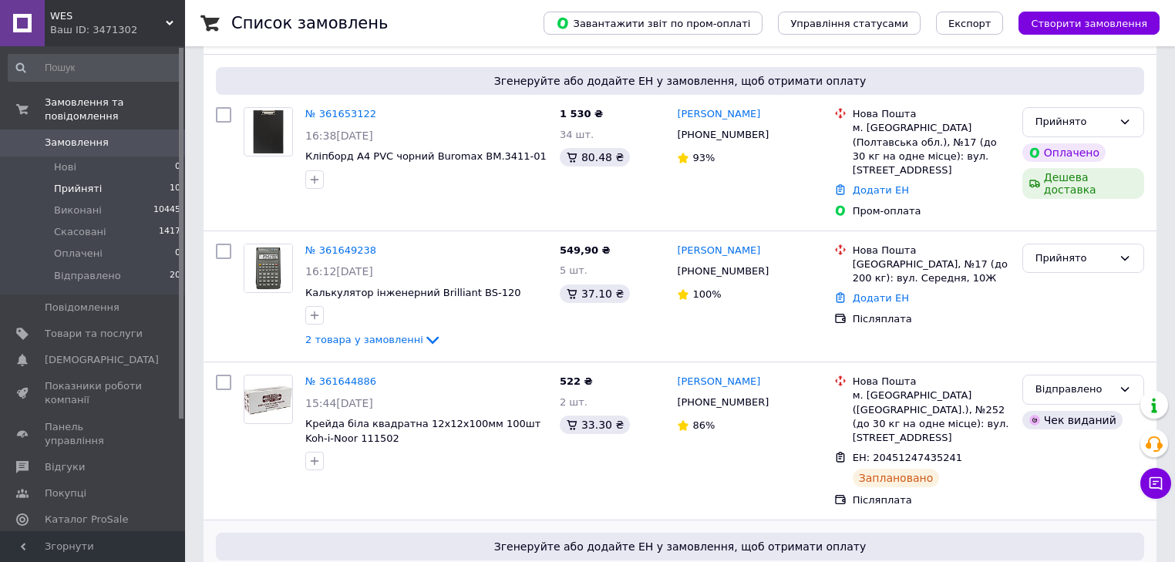
scroll to position [493, 0]
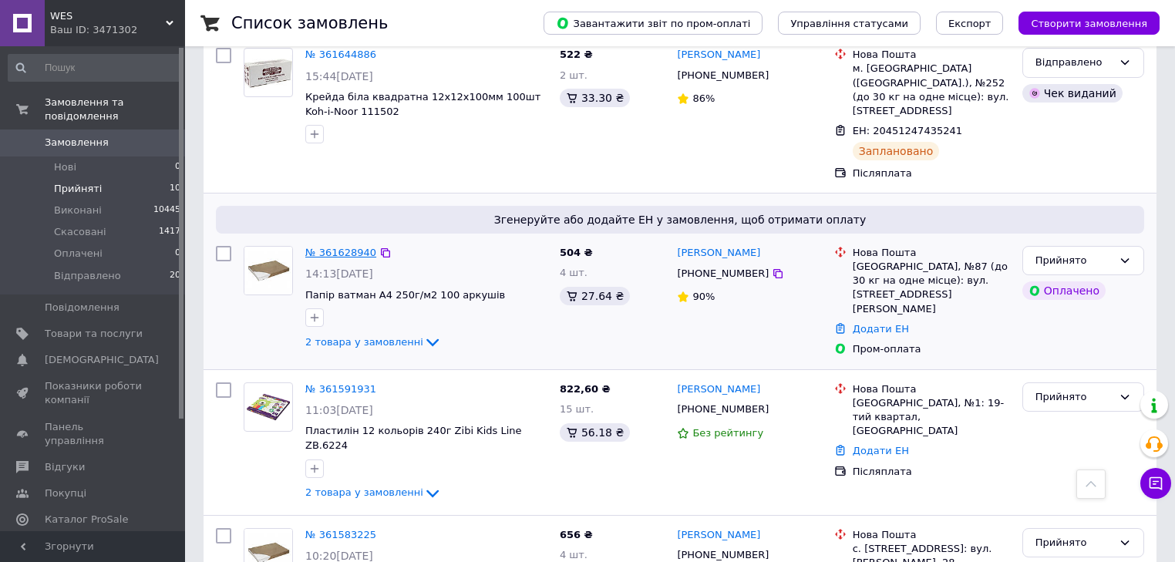
click at [339, 247] on link "№ 361628940" at bounding box center [340, 253] width 71 height 12
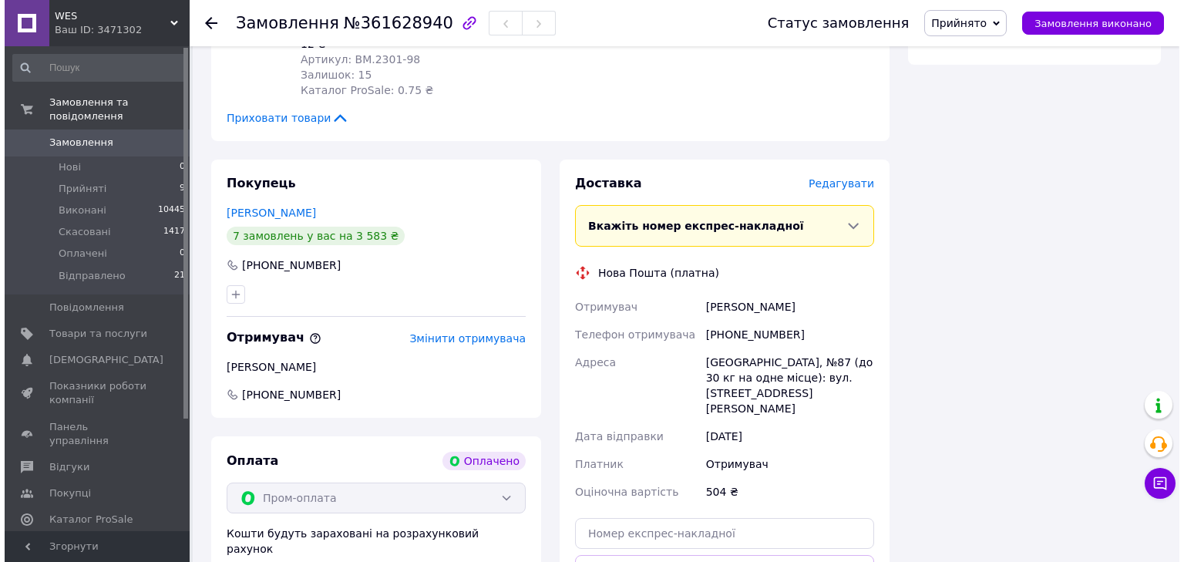
scroll to position [493, 0]
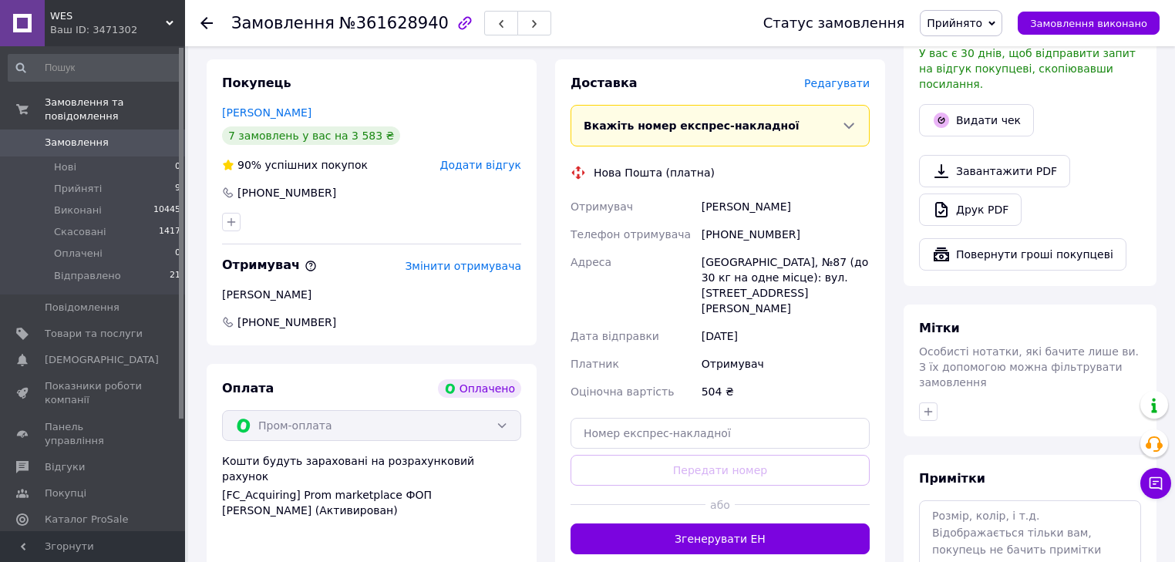
click at [854, 86] on span "Редагувати" at bounding box center [837, 83] width 66 height 12
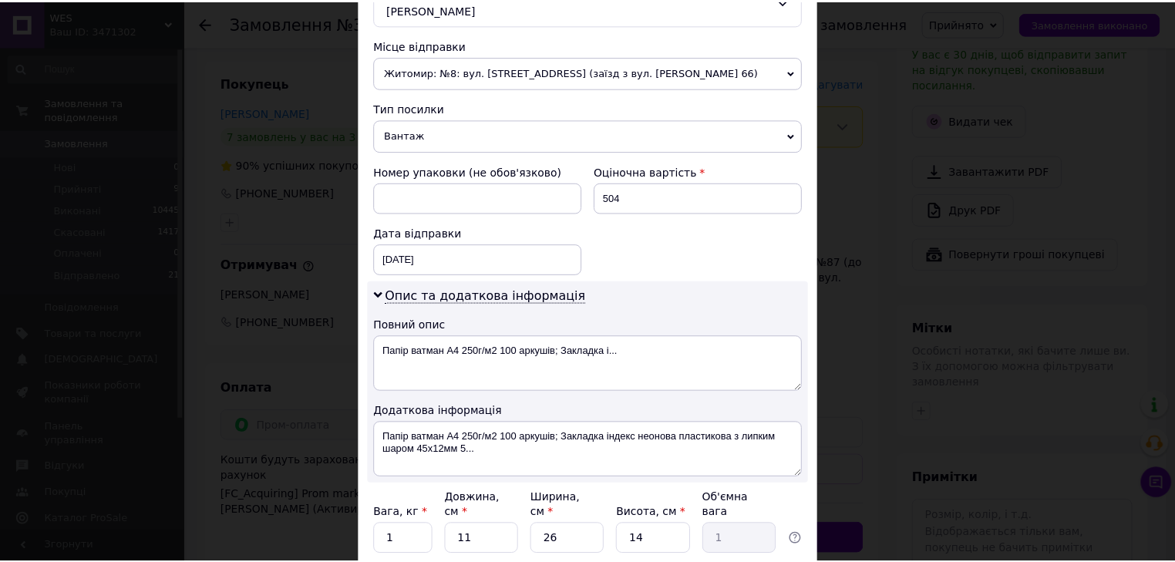
scroll to position [629, 0]
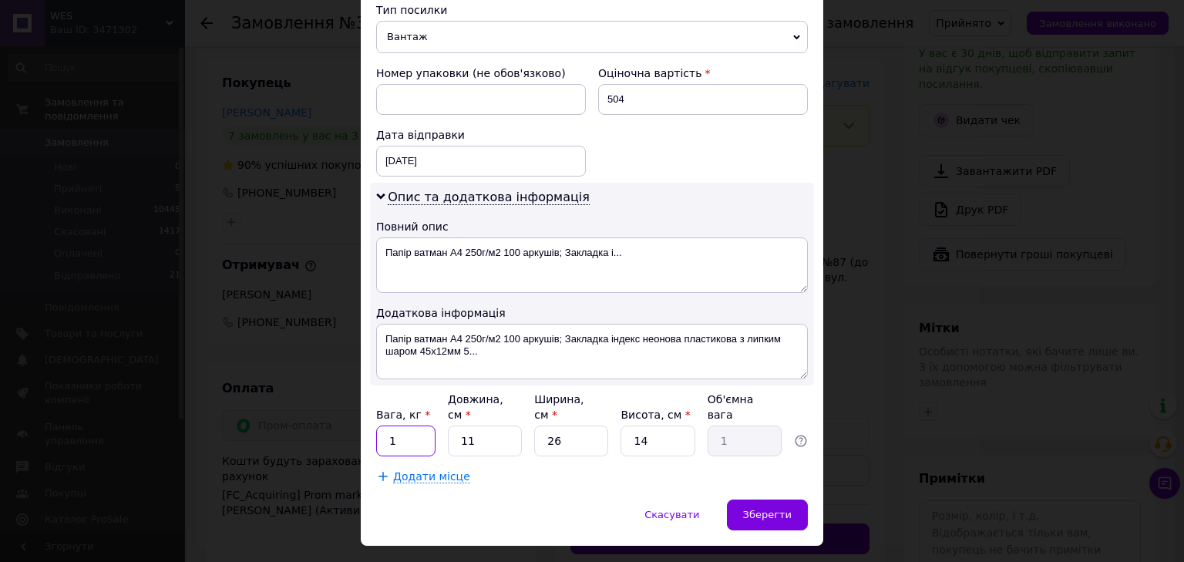
click at [408, 426] on input "1" at bounding box center [405, 441] width 59 height 31
type input "4.8"
type input "3"
type input "0.27"
type input "31"
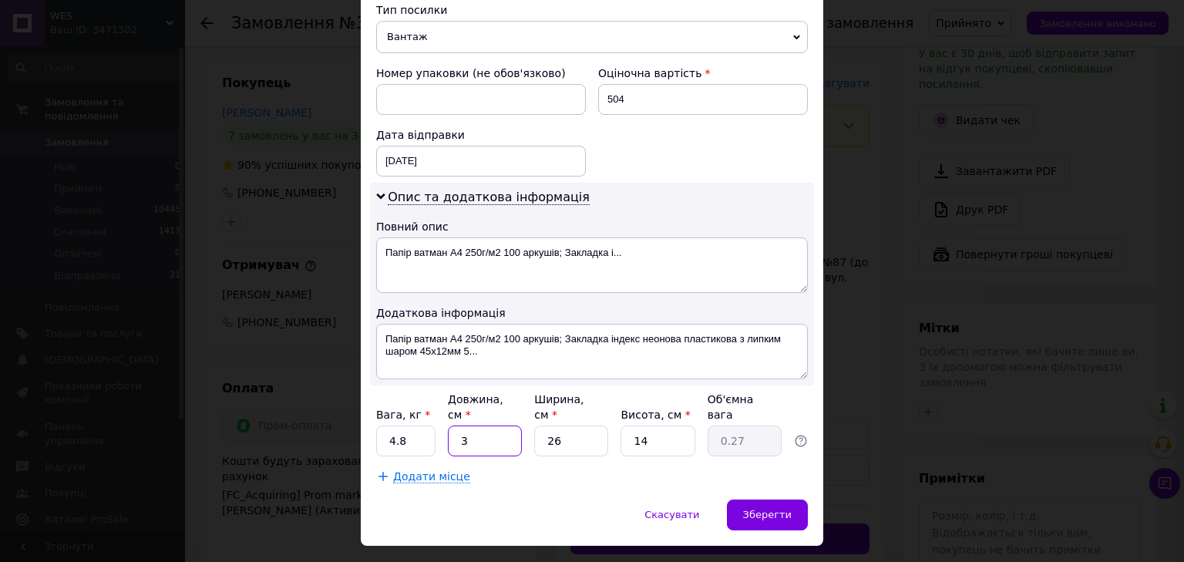
type input "2.82"
type input "31"
type input "2"
type input "0.22"
type input "21"
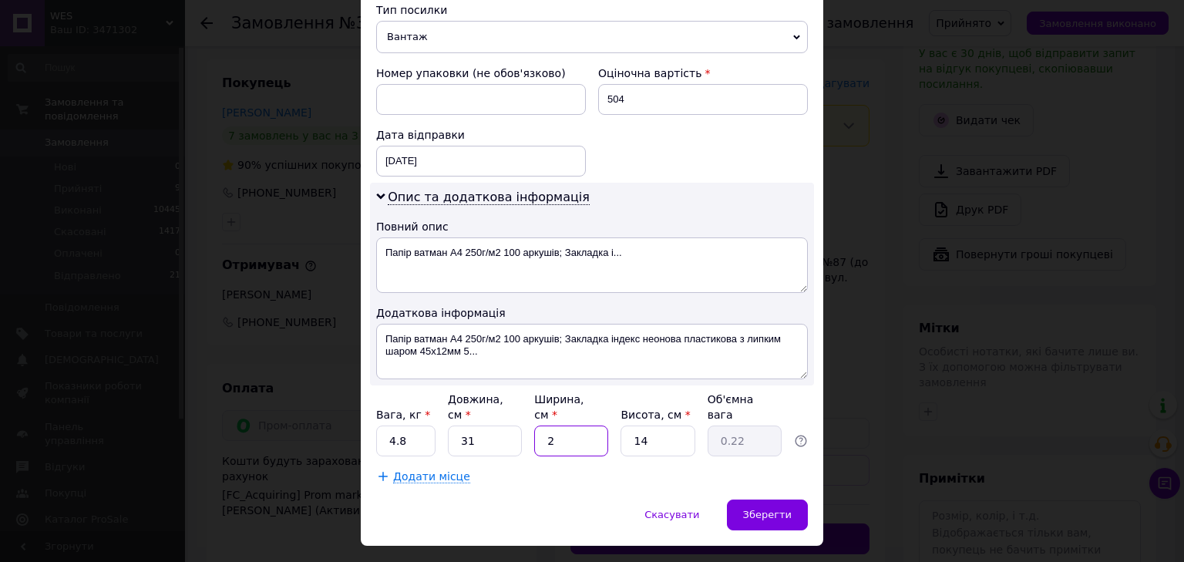
type input "2.28"
type input "21"
type input "1"
type input "0.16"
type input "15"
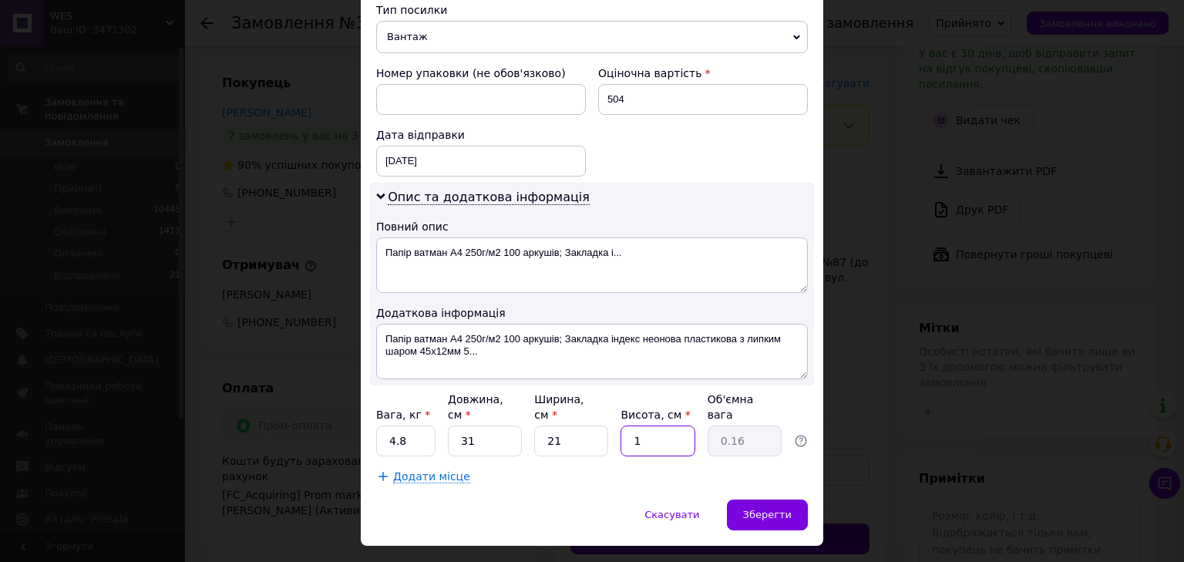
type input "2.44"
type input "15"
click at [782, 500] on div "Зберегти" at bounding box center [767, 515] width 81 height 31
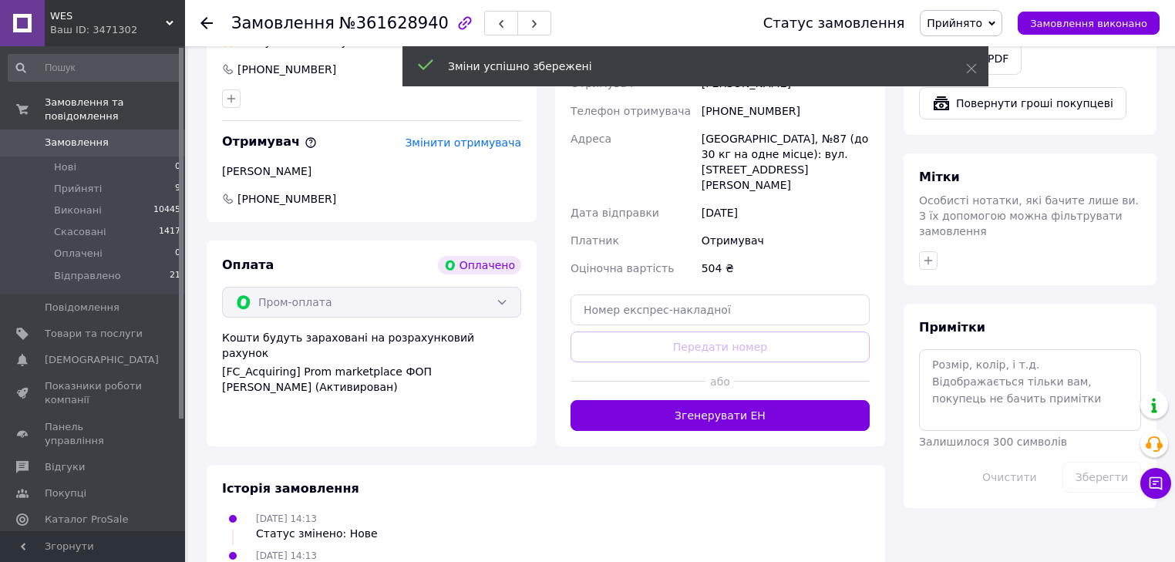
click at [737, 405] on button "Згенерувати ЕН" at bounding box center [719, 415] width 299 height 31
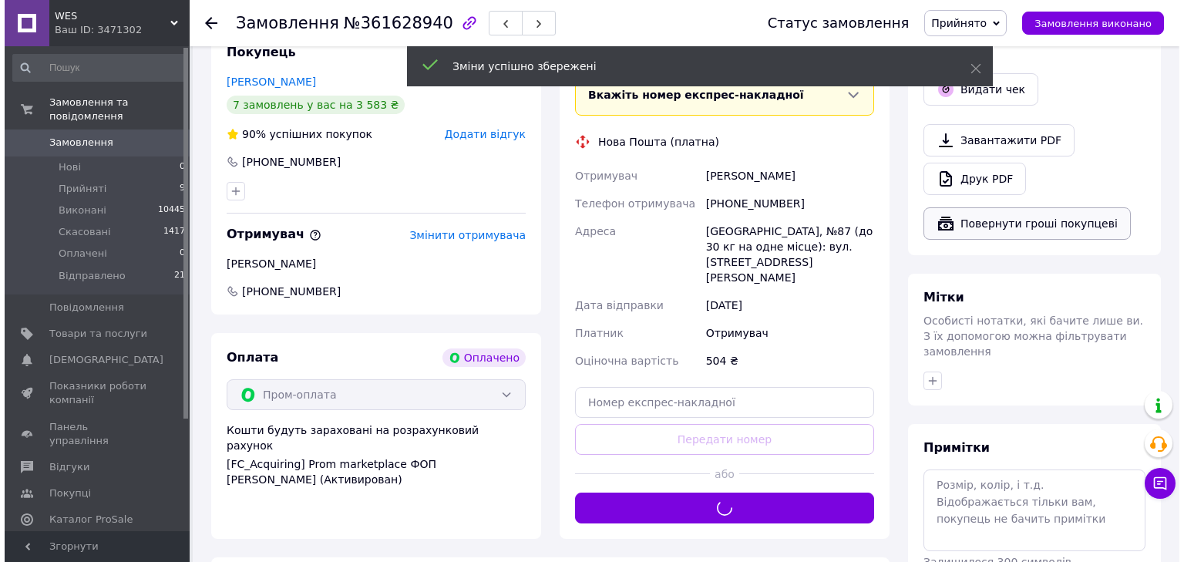
scroll to position [432, 0]
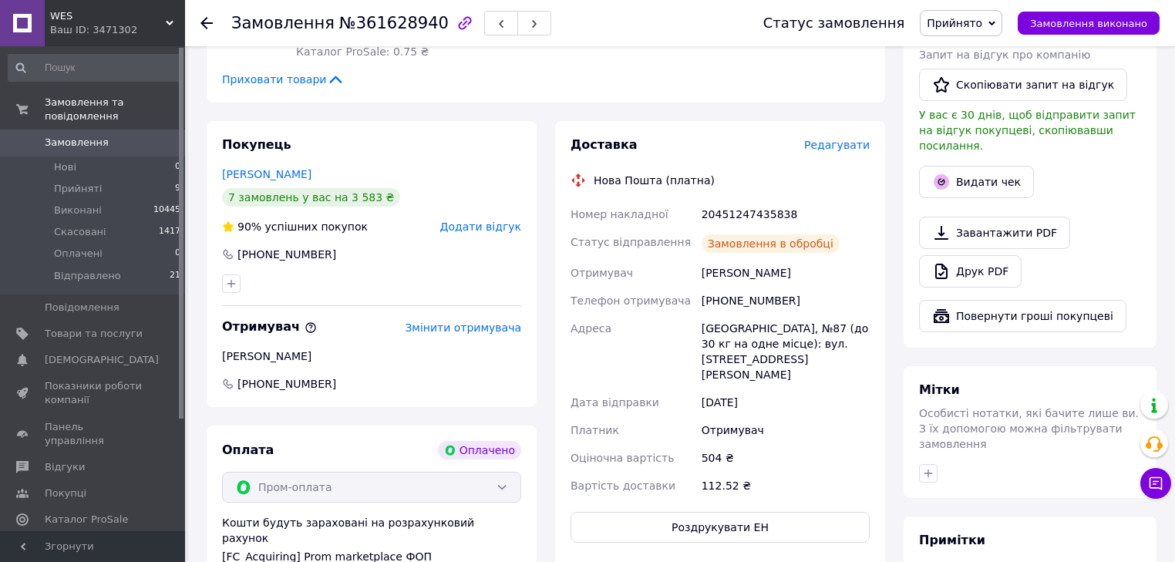
click at [995, 22] on icon at bounding box center [991, 23] width 7 height 7
click at [977, 122] on li "Відправлено" at bounding box center [961, 123] width 82 height 23
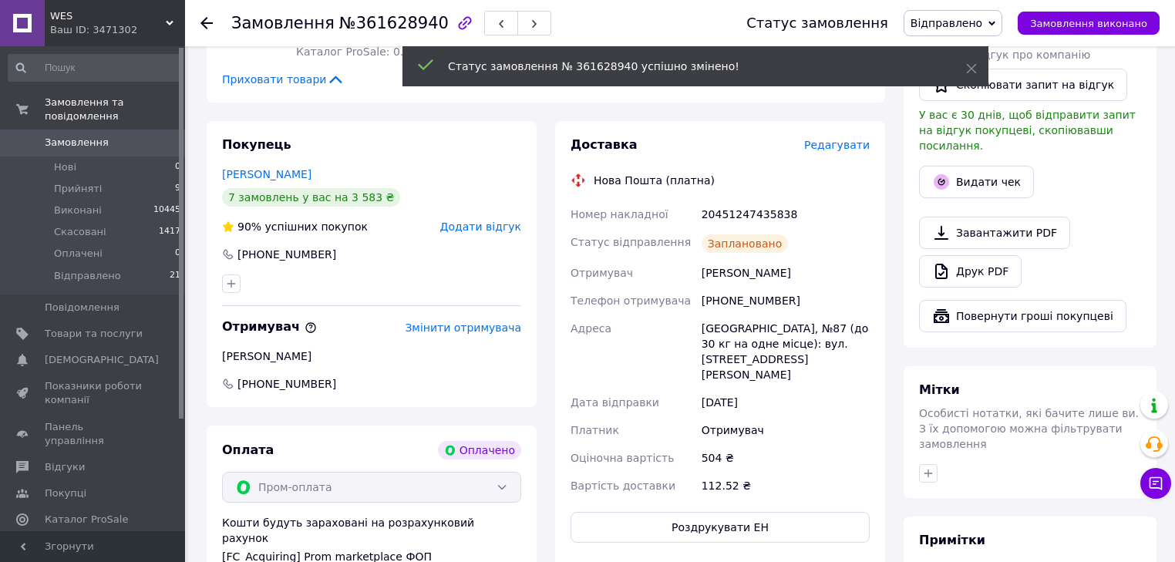
click at [741, 218] on div "20451247435838" at bounding box center [785, 214] width 174 height 28
copy div "20451247435838"
click at [972, 172] on button "Видати чек" at bounding box center [976, 182] width 115 height 32
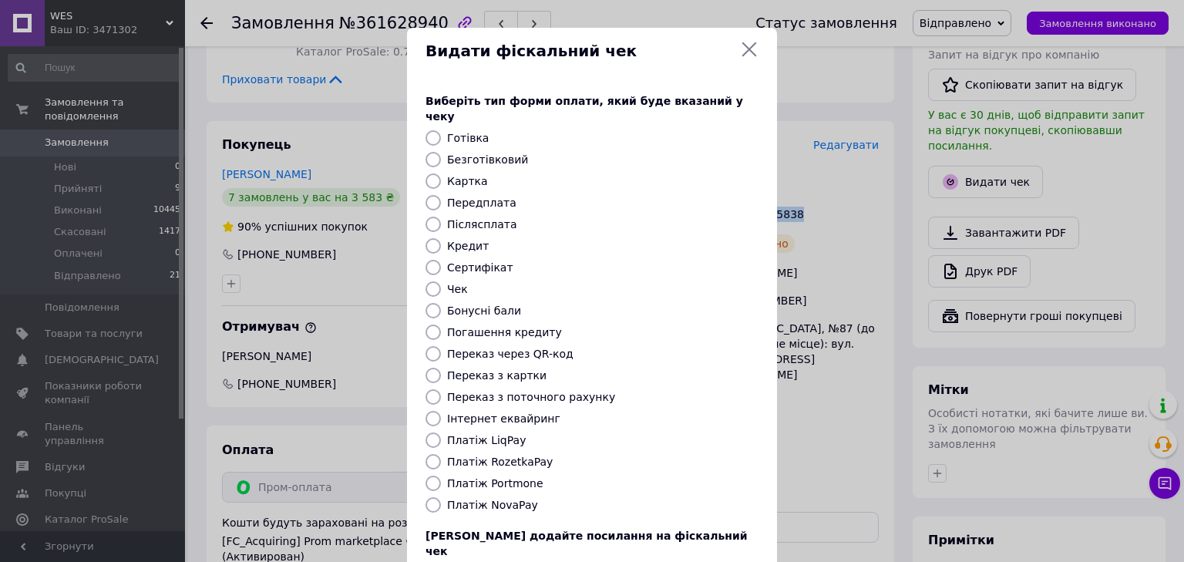
click at [430, 454] on input "Платіж RozetkaPay" at bounding box center [433, 461] width 15 height 15
radio input "true"
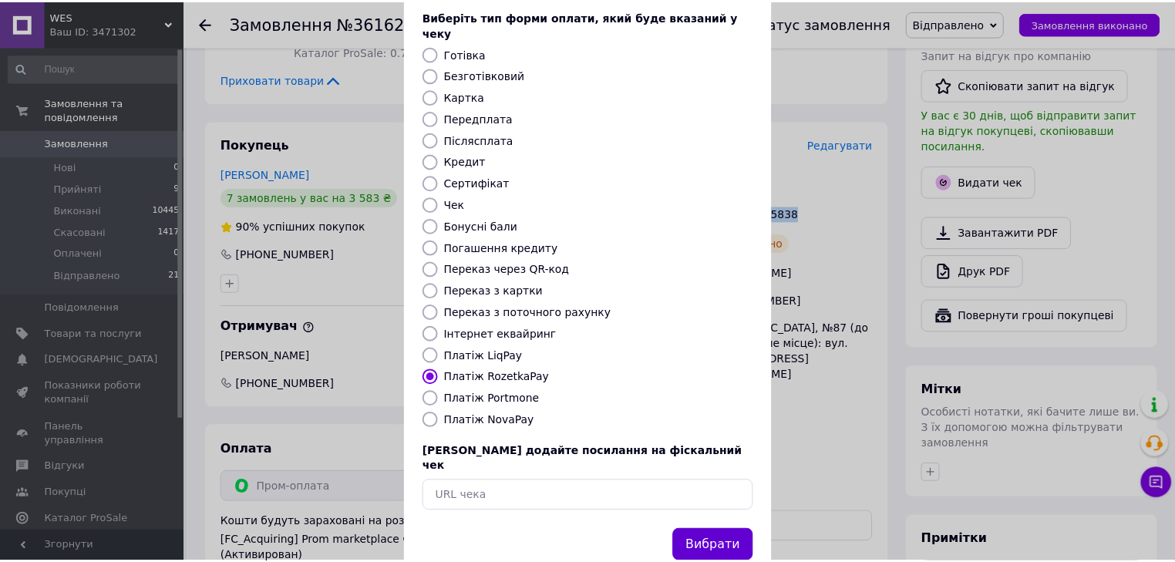
scroll to position [99, 0]
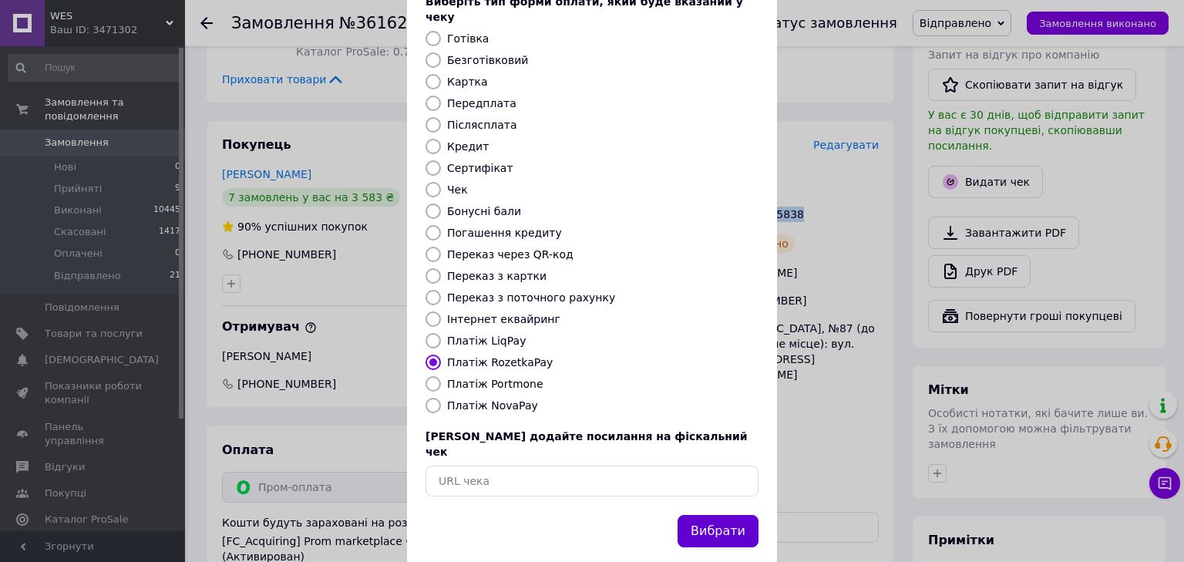
click at [751, 515] on button "Вибрати" at bounding box center [718, 531] width 81 height 33
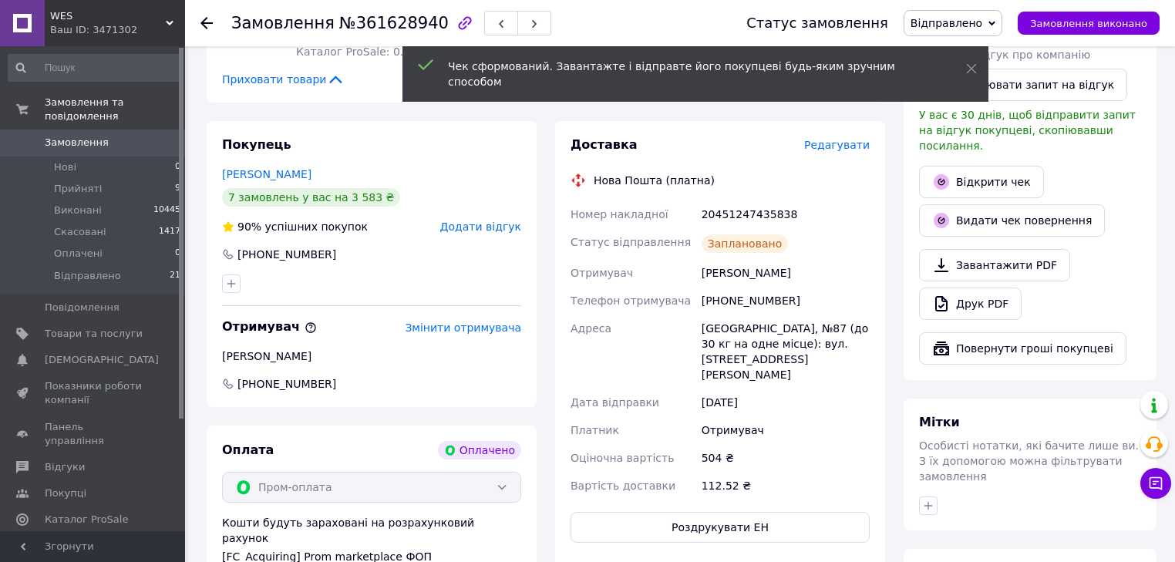
click at [207, 22] on use at bounding box center [206, 23] width 12 height 12
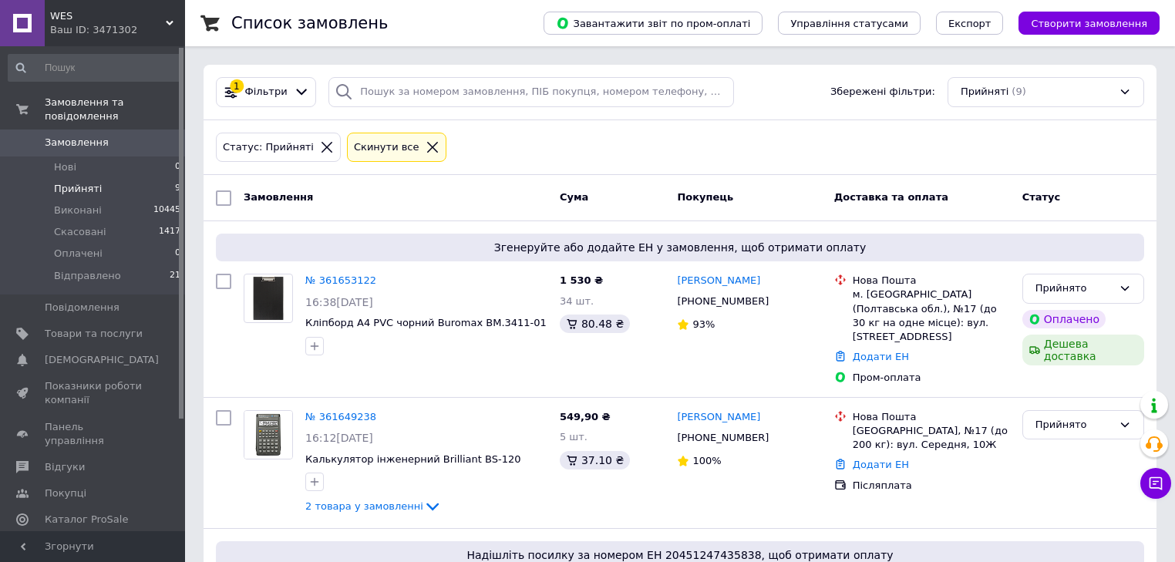
click at [74, 136] on span "Замовлення" at bounding box center [77, 143] width 64 height 14
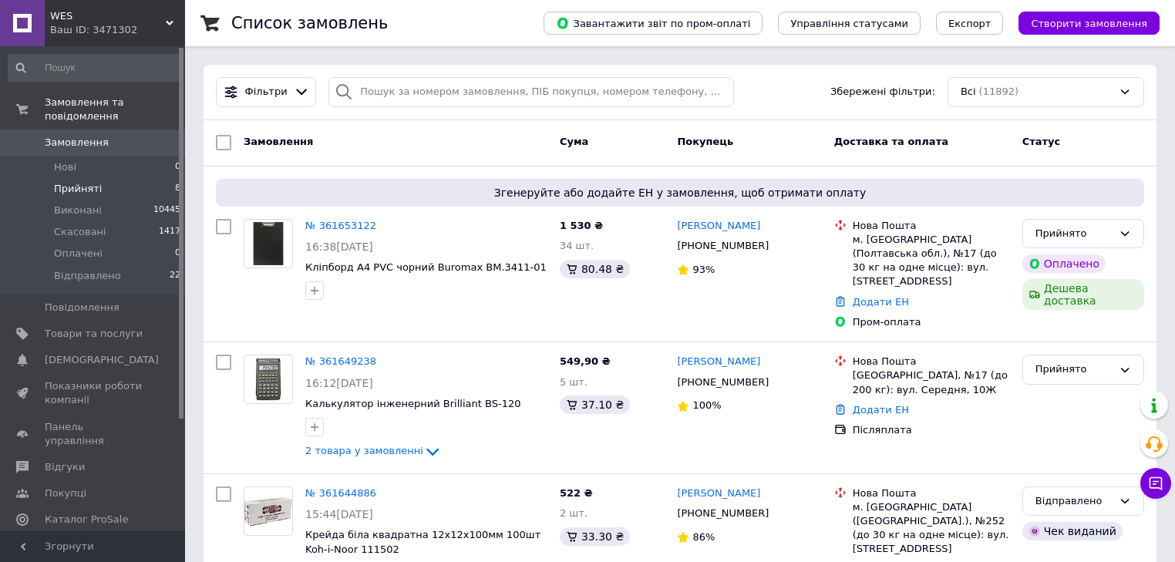
click at [80, 182] on span "Прийняті" at bounding box center [78, 189] width 48 height 14
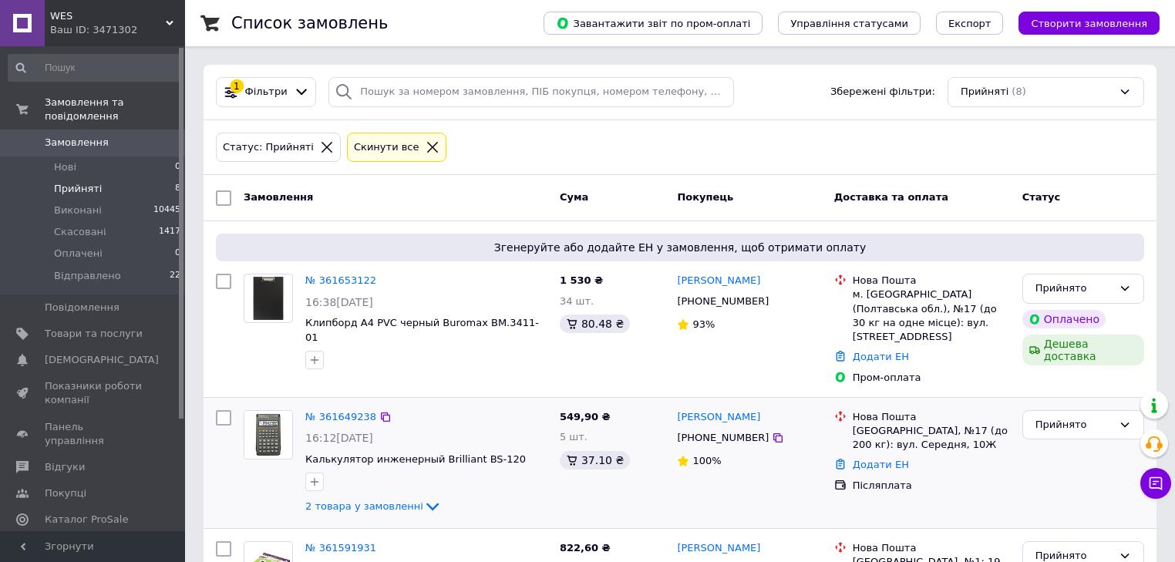
drag, startPoint x: 197, startPoint y: 395, endPoint x: 210, endPoint y: 391, distance: 13.7
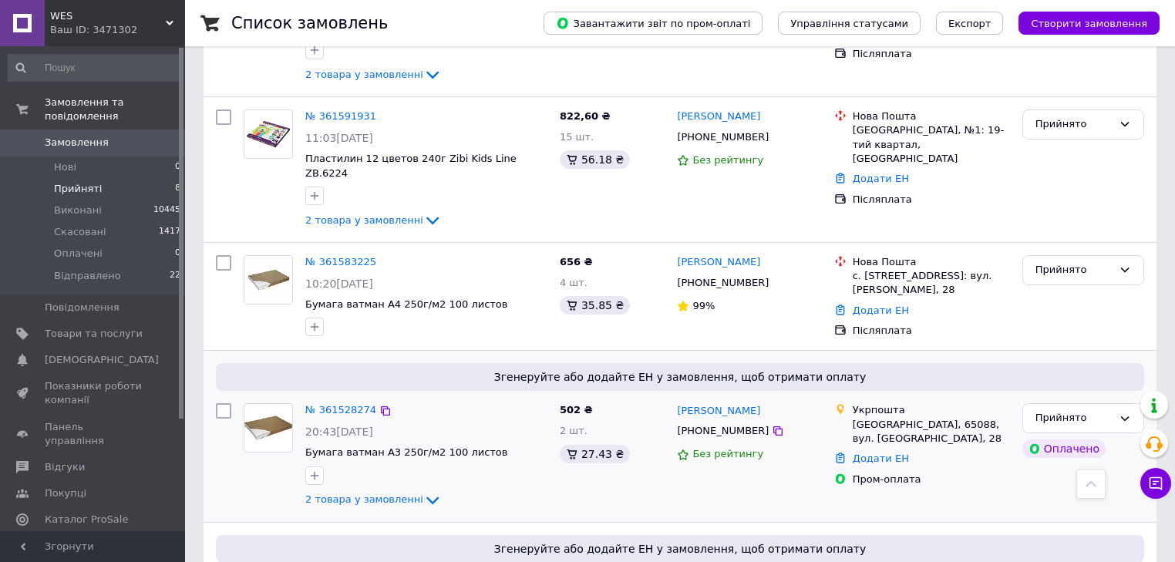
scroll to position [863, 0]
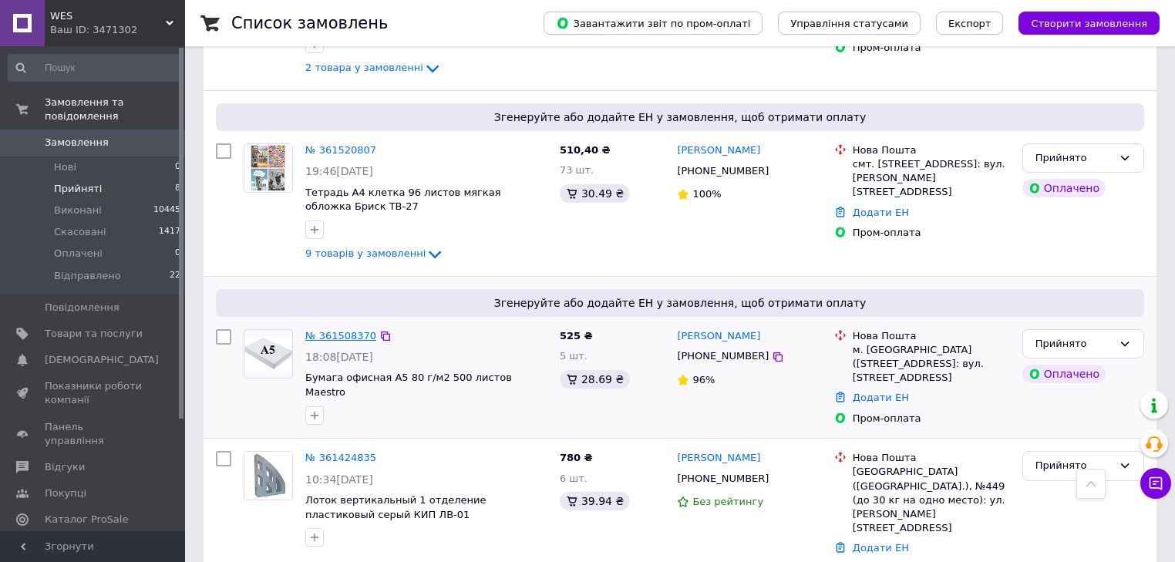
click at [321, 330] on link "№ 361508370" at bounding box center [340, 336] width 71 height 12
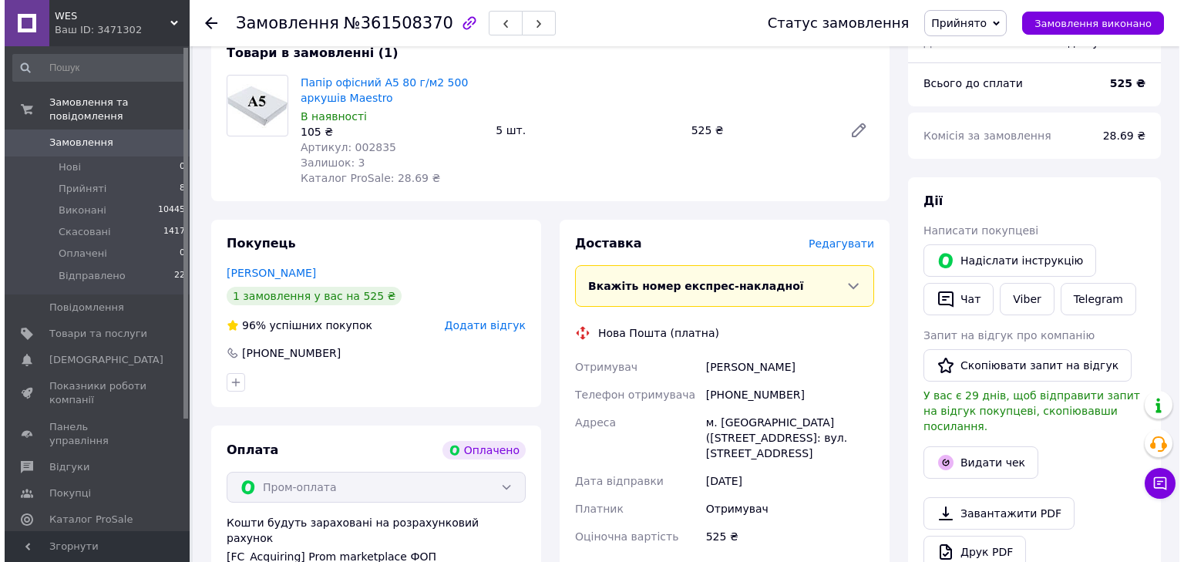
scroll to position [150, 0]
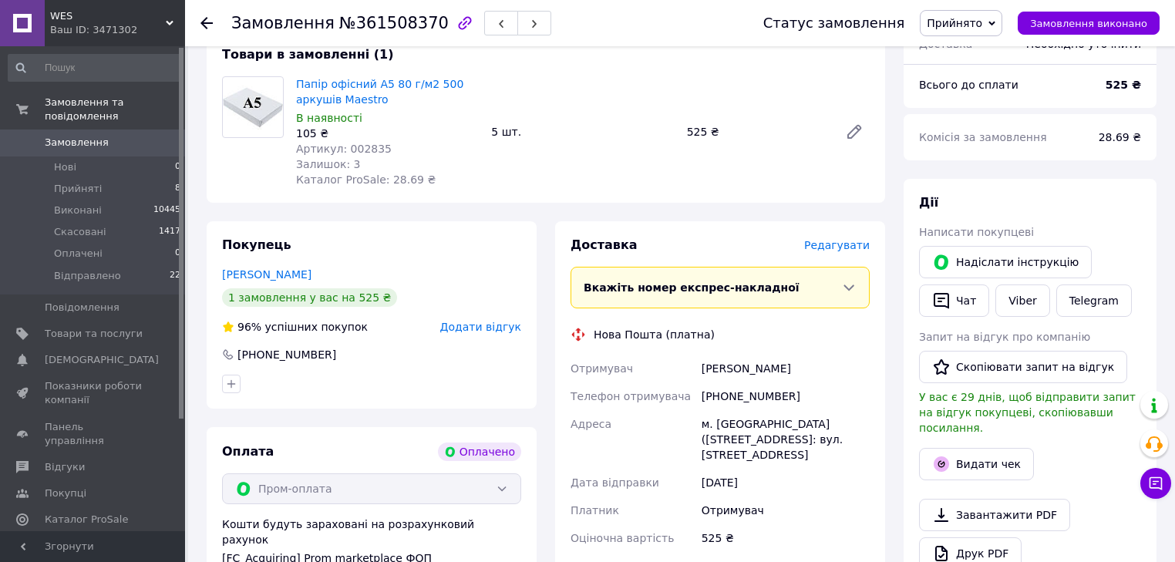
click at [838, 250] on span "Редагувати" at bounding box center [837, 245] width 66 height 12
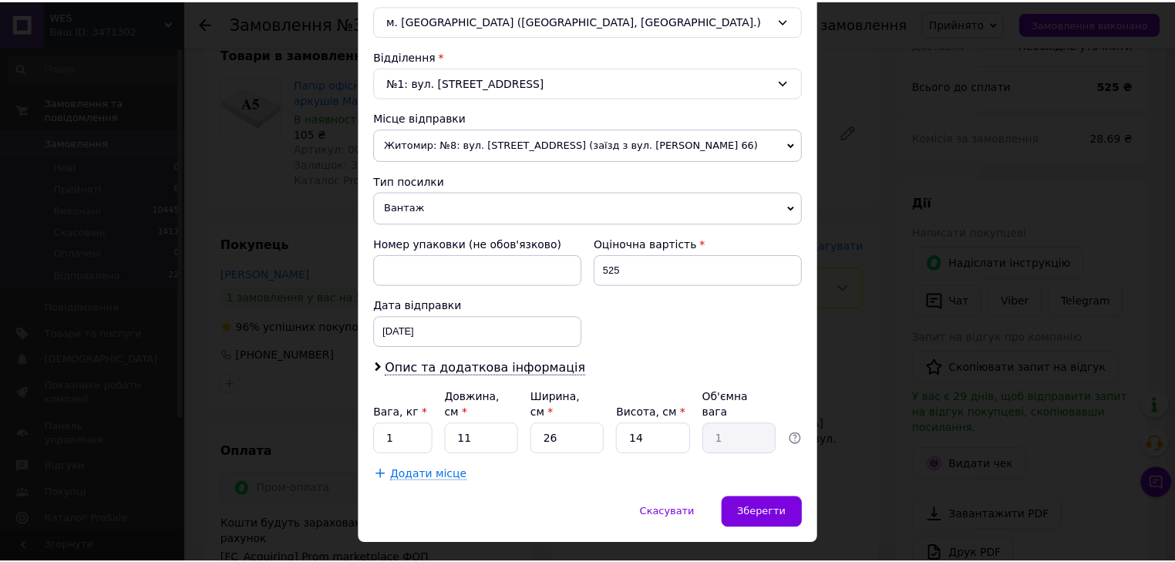
scroll to position [457, 0]
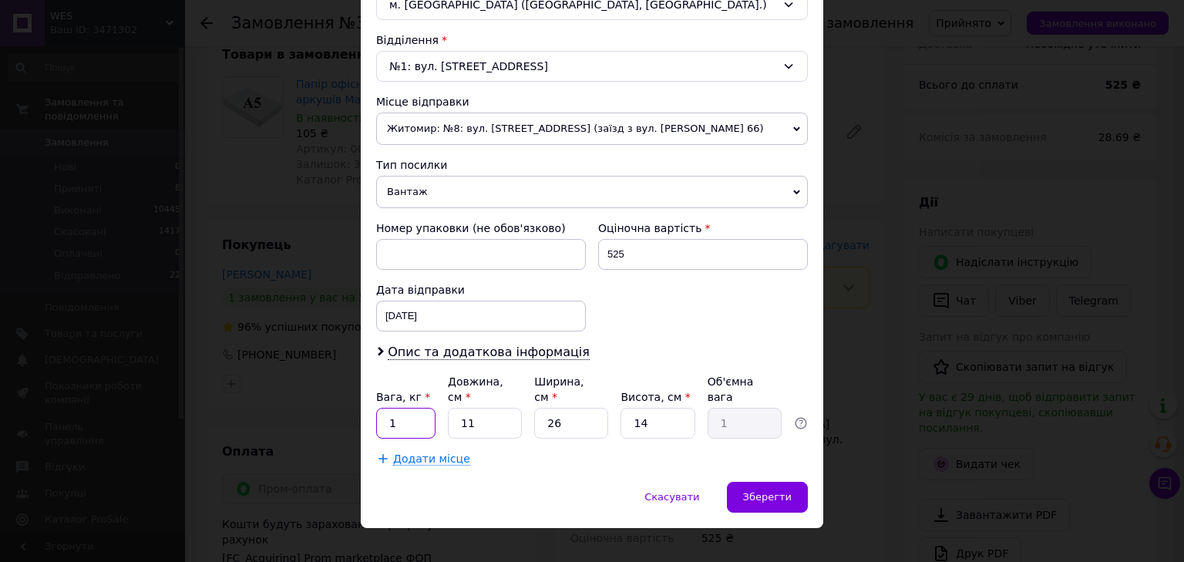
click at [404, 408] on input "1" at bounding box center [405, 423] width 59 height 31
type input "4.9"
type input "3"
type input "0.27"
type input "31"
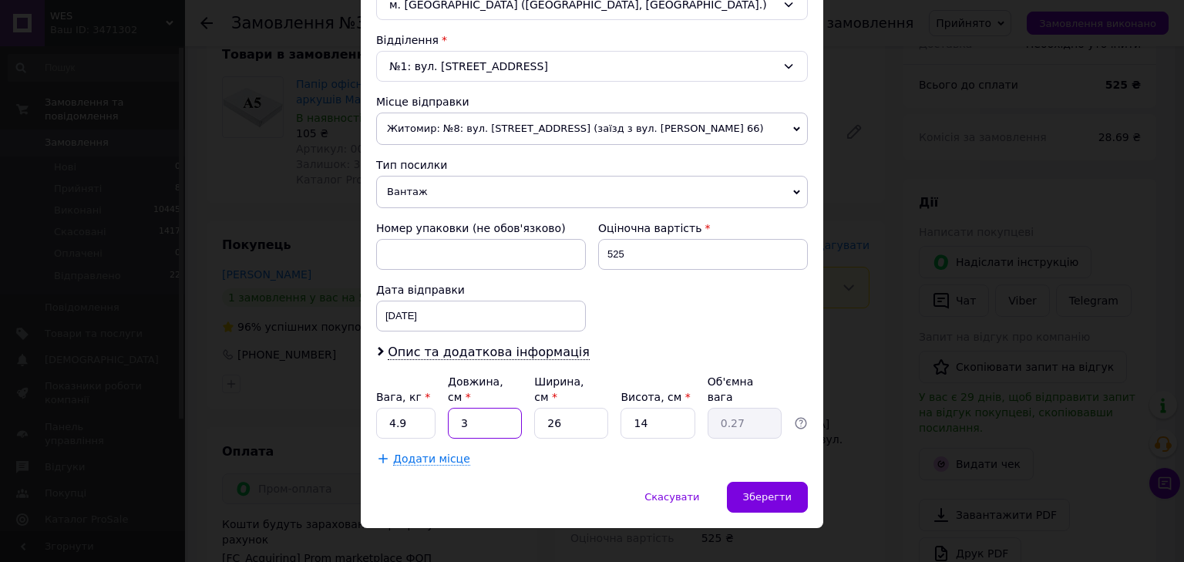
type input "2.82"
type input "31"
type input "2"
type input "0.22"
type input "21"
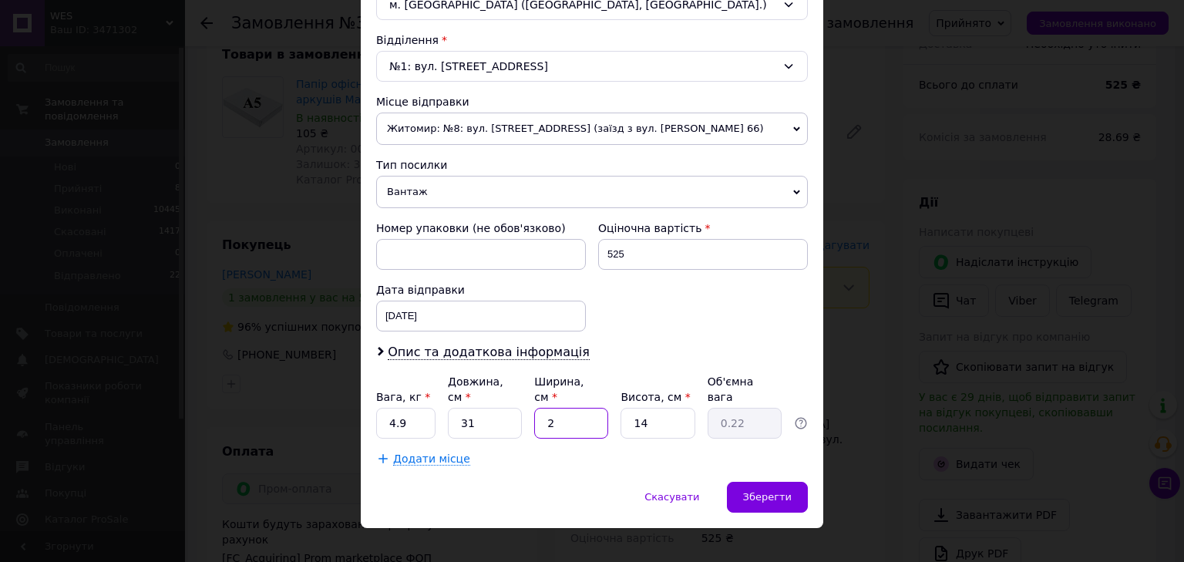
type input "2.28"
type input "21"
type input "1"
type input "0.16"
type input "17"
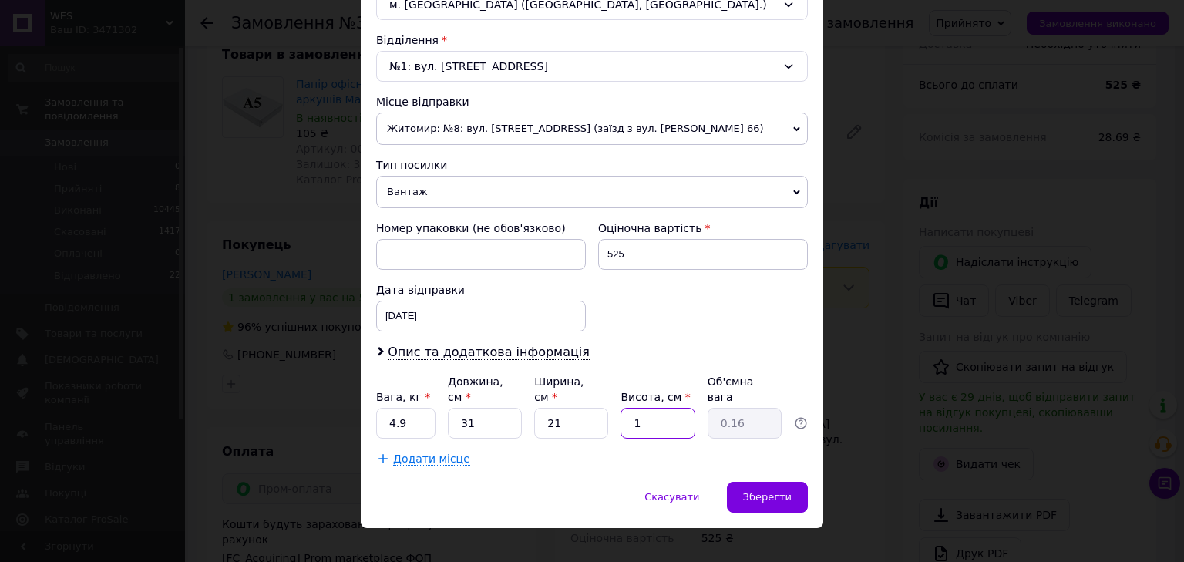
type input "2.77"
type input "17"
click at [752, 491] on span "Зберегти" at bounding box center [767, 497] width 49 height 12
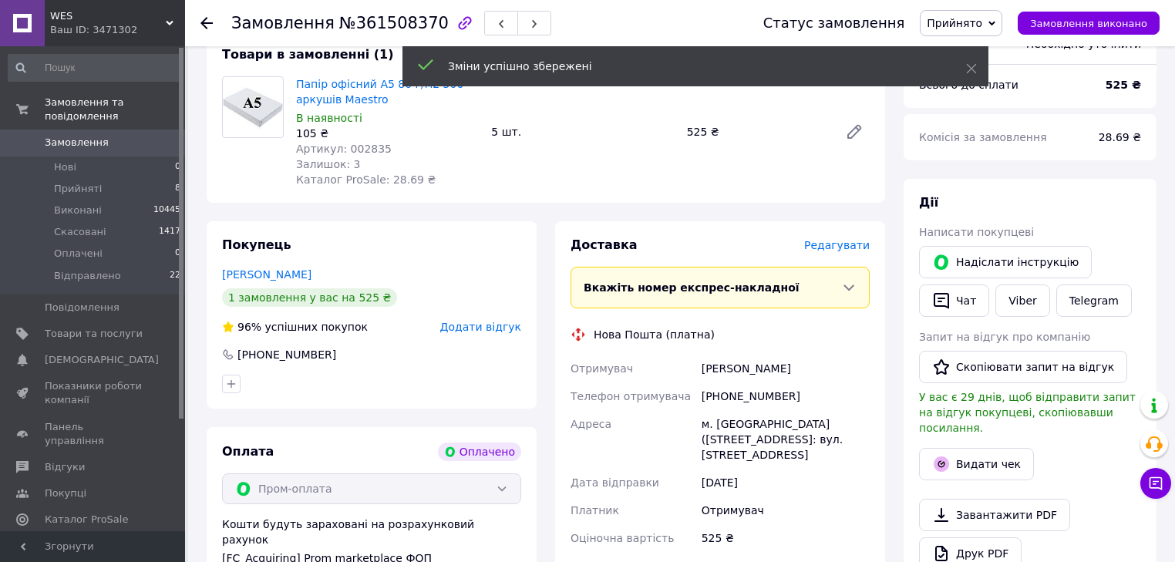
scroll to position [520, 0]
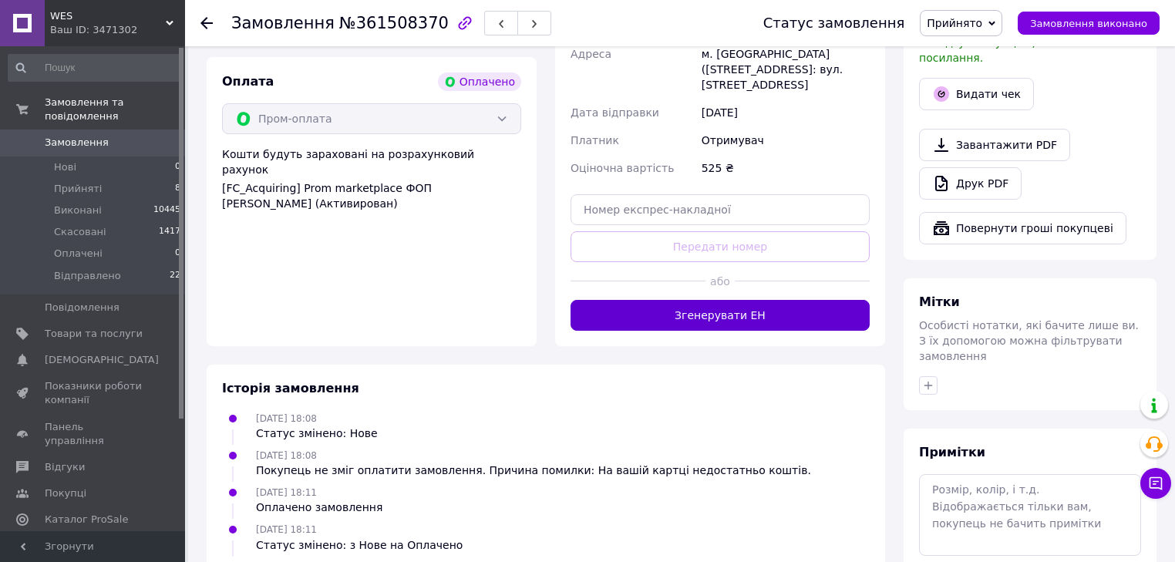
click at [712, 325] on button "Згенерувати ЕН" at bounding box center [719, 315] width 299 height 31
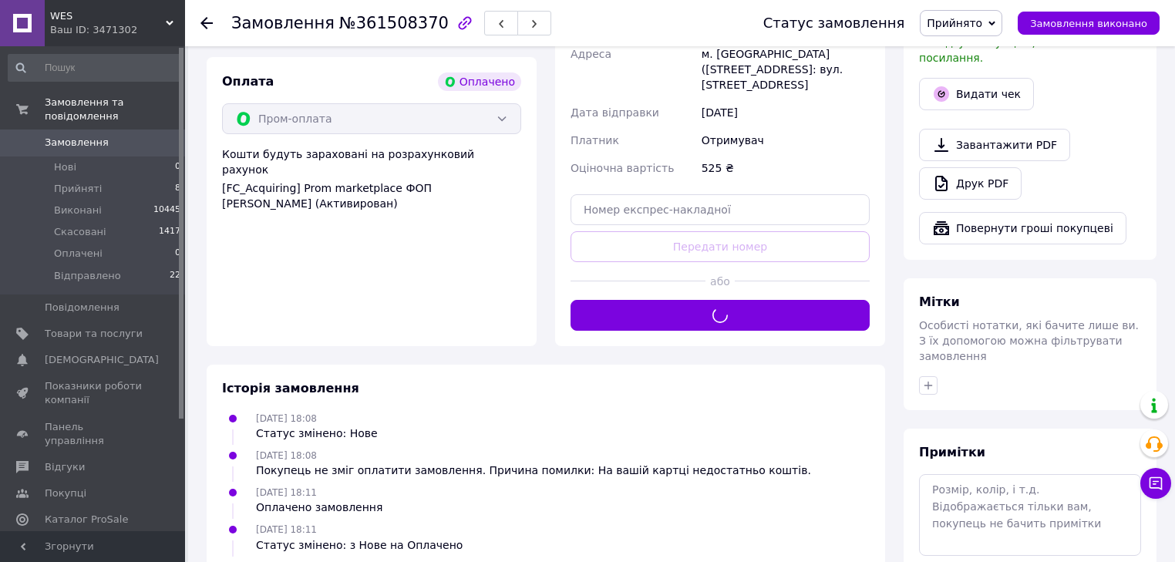
scroll to position [211, 0]
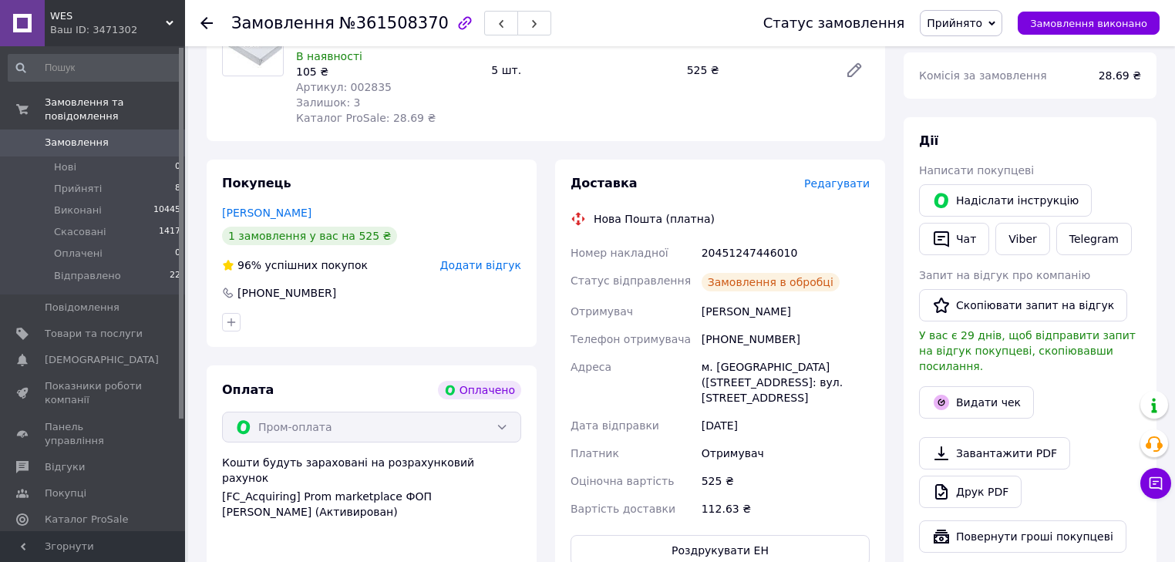
click at [995, 22] on icon at bounding box center [991, 23] width 7 height 7
click at [989, 125] on li "Відправлено" at bounding box center [961, 123] width 82 height 23
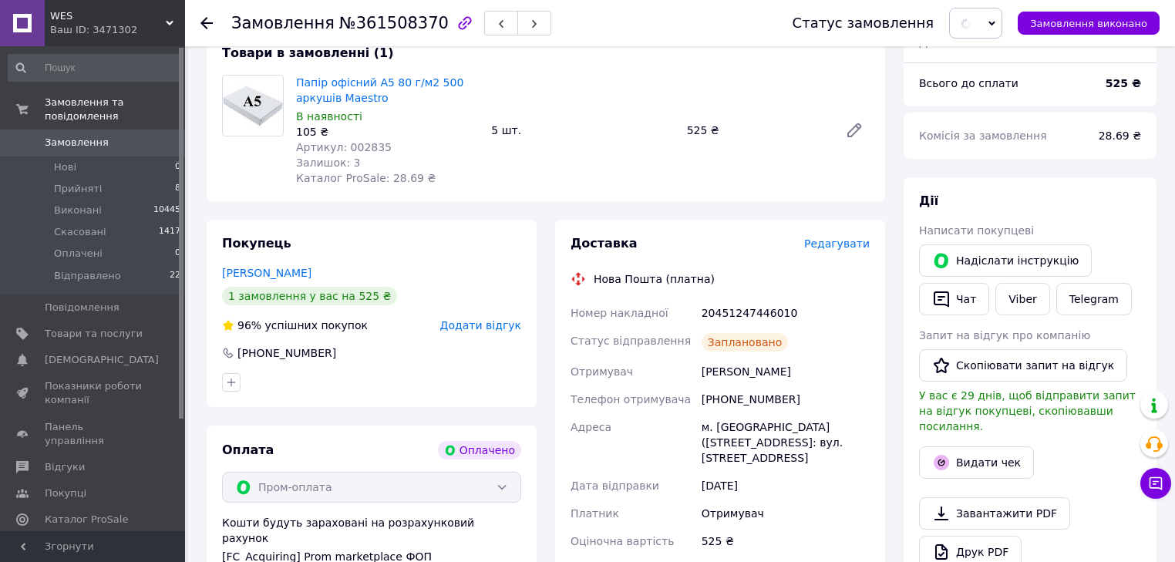
scroll to position [150, 0]
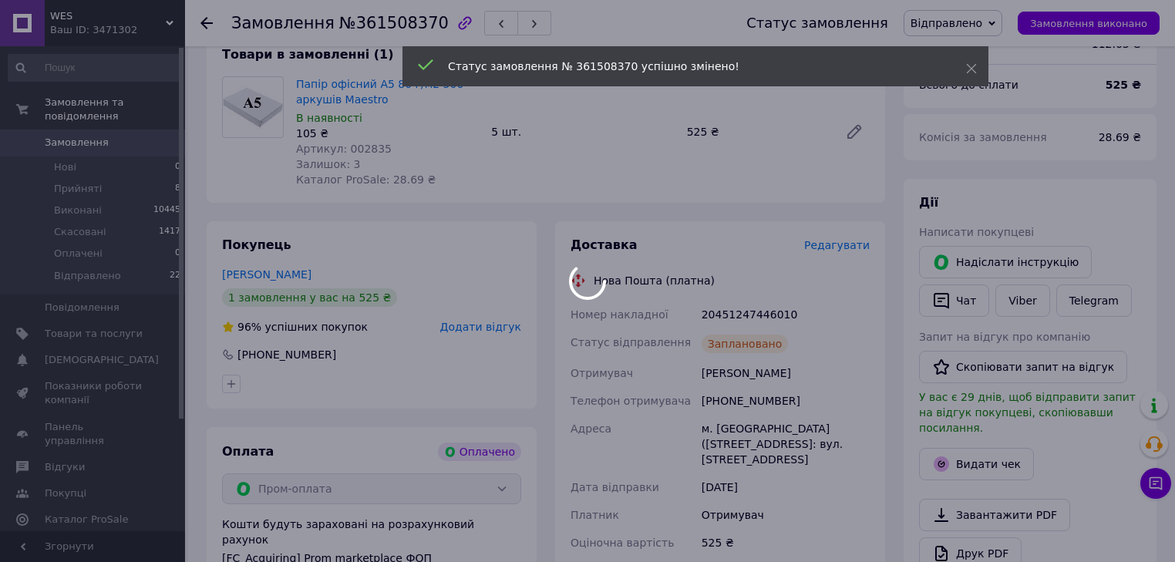
click at [732, 315] on div at bounding box center [587, 281] width 1175 height 562
drag, startPoint x: 732, startPoint y: 315, endPoint x: 748, endPoint y: 320, distance: 17.1
click at [732, 313] on div at bounding box center [587, 281] width 1175 height 562
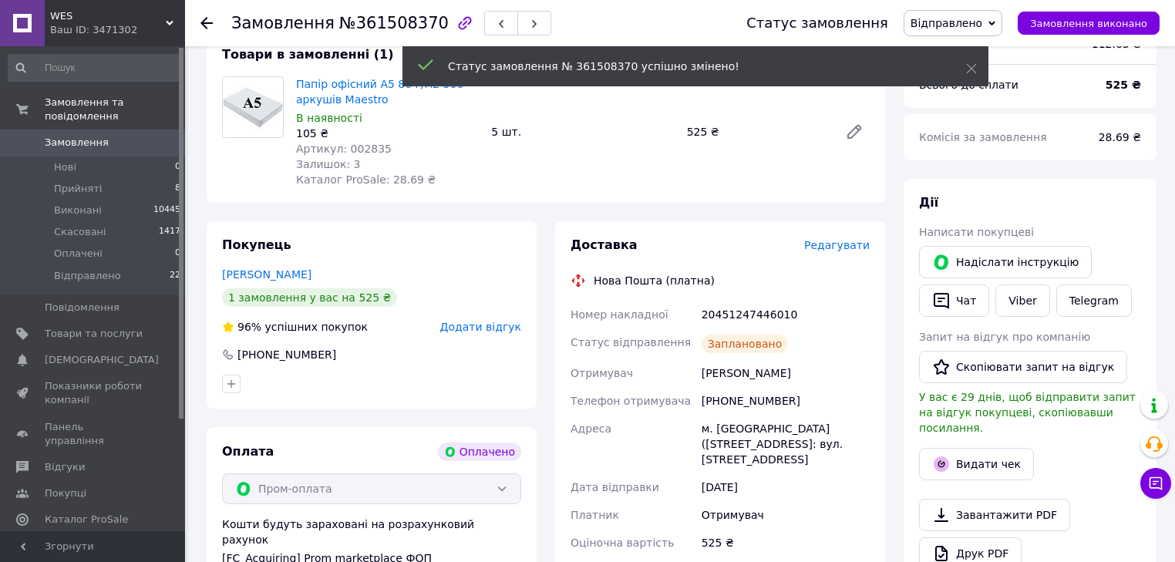
click at [745, 316] on div "20451247446010" at bounding box center [785, 315] width 174 height 28
copy div "20451247446010"
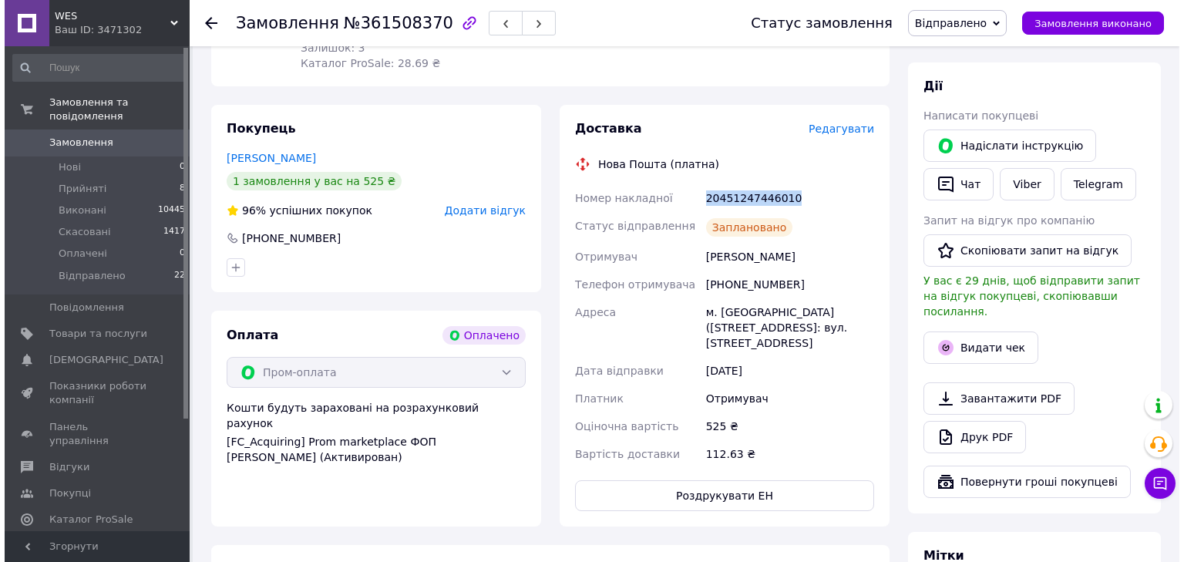
scroll to position [273, 0]
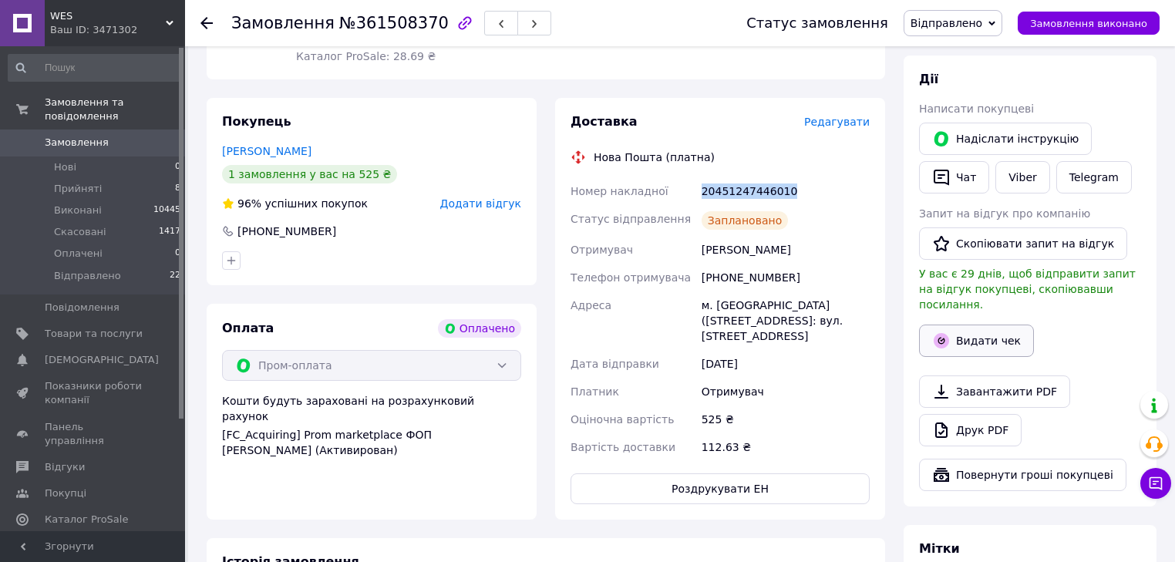
click at [959, 333] on button "Видати чек" at bounding box center [976, 341] width 115 height 32
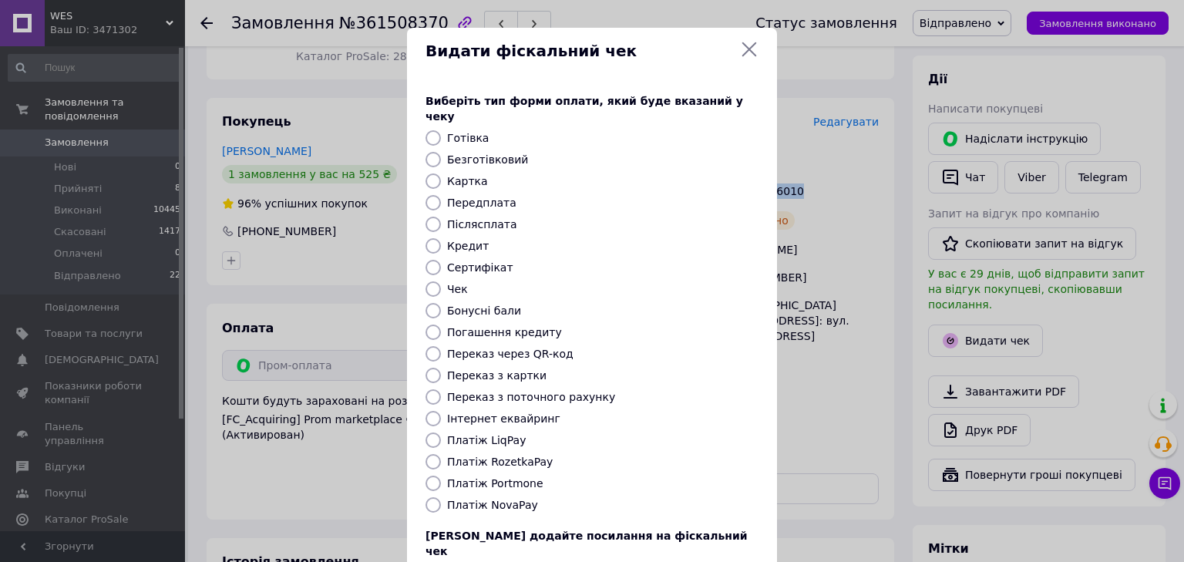
click at [434, 454] on input "Платіж RozetkaPay" at bounding box center [433, 461] width 15 height 15
radio input "true"
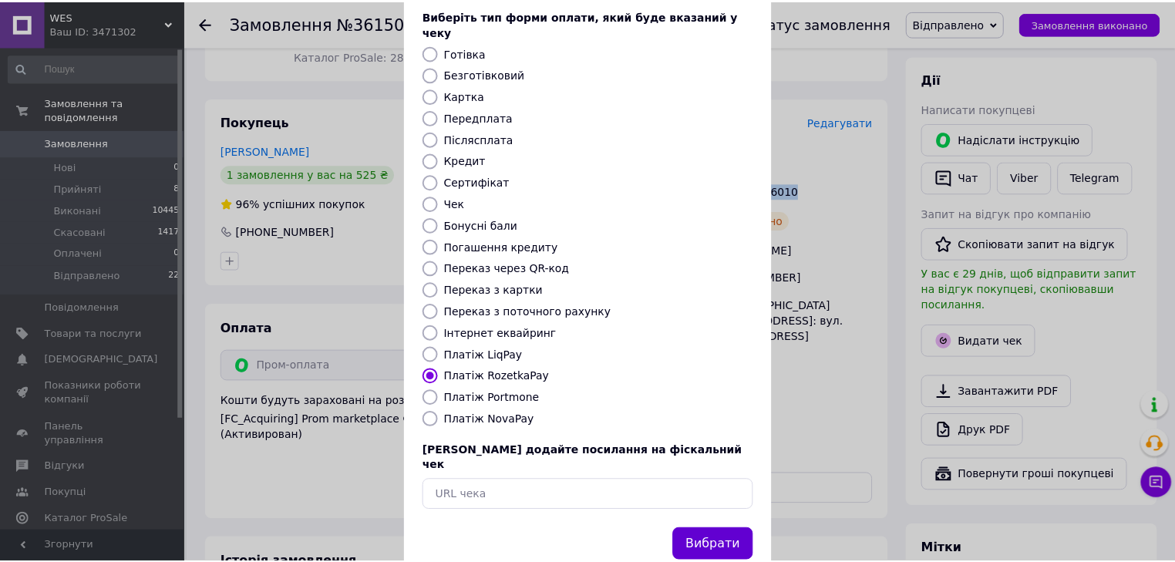
scroll to position [99, 0]
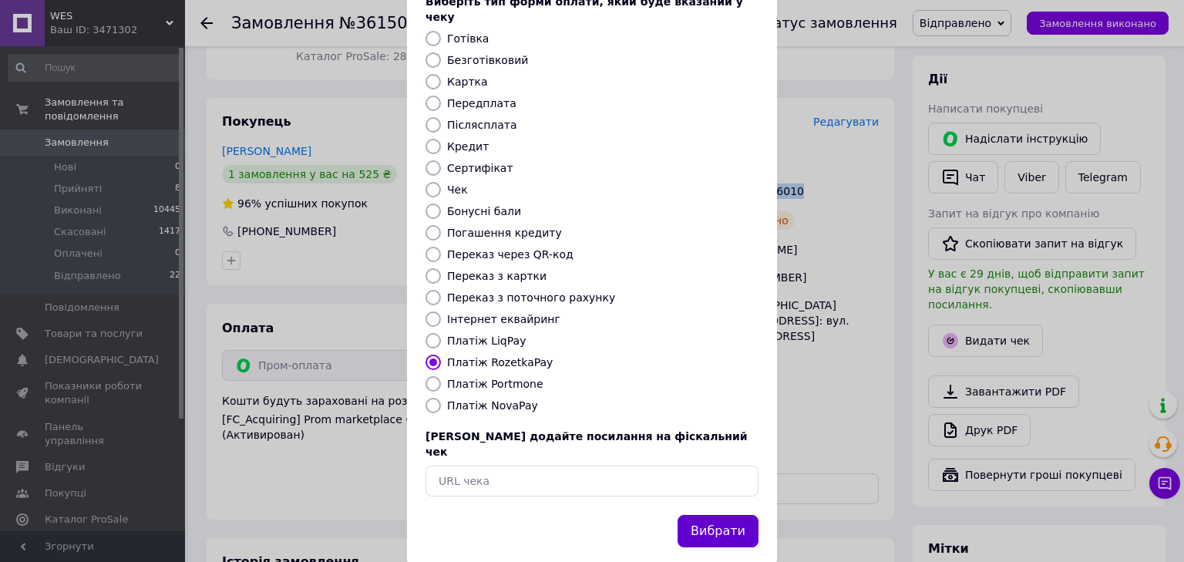
click at [722, 515] on button "Вибрати" at bounding box center [718, 531] width 81 height 33
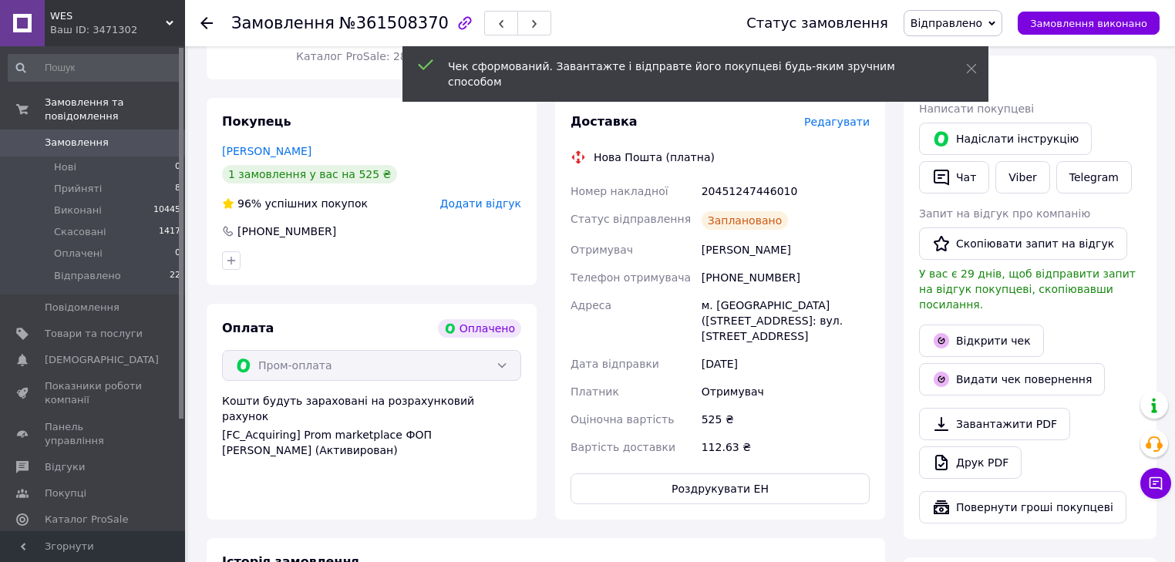
click at [201, 18] on icon at bounding box center [206, 23] width 12 height 12
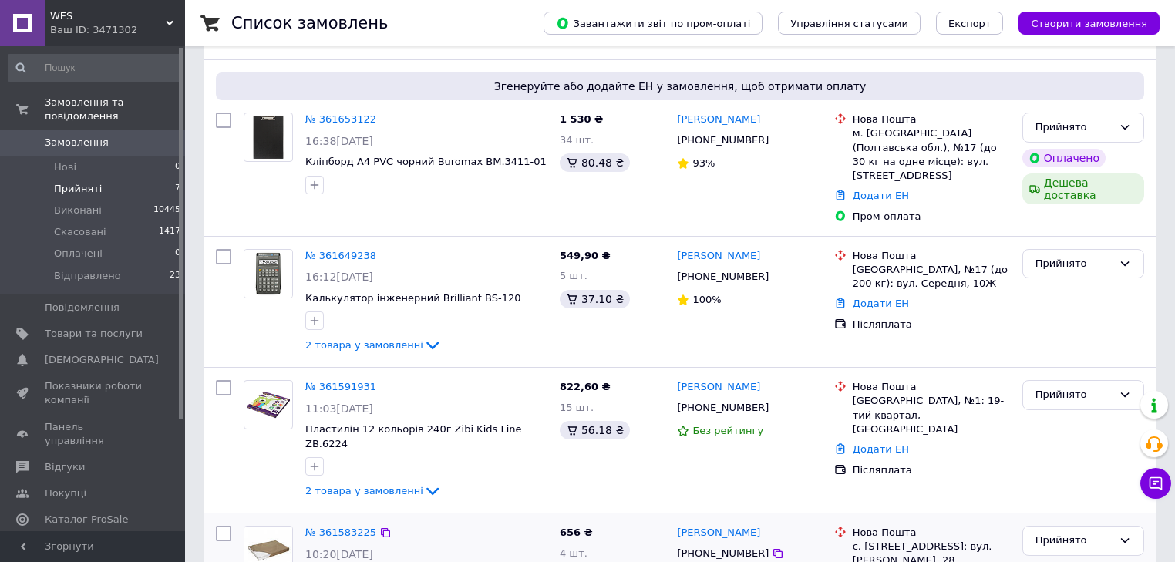
scroll to position [185, 0]
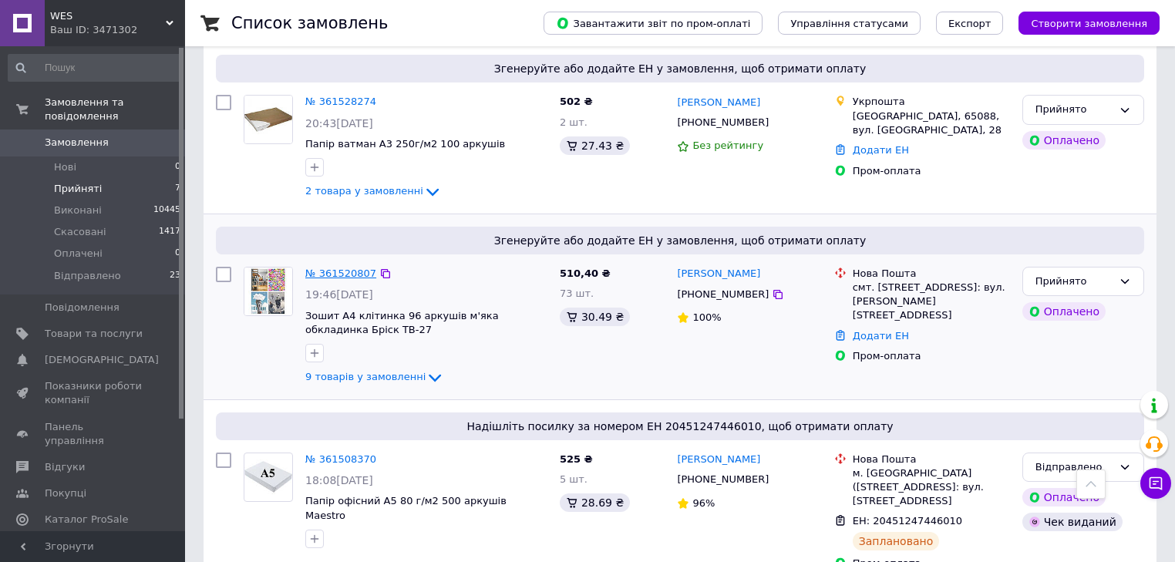
click at [341, 267] on link "№ 361520807" at bounding box center [340, 273] width 71 height 12
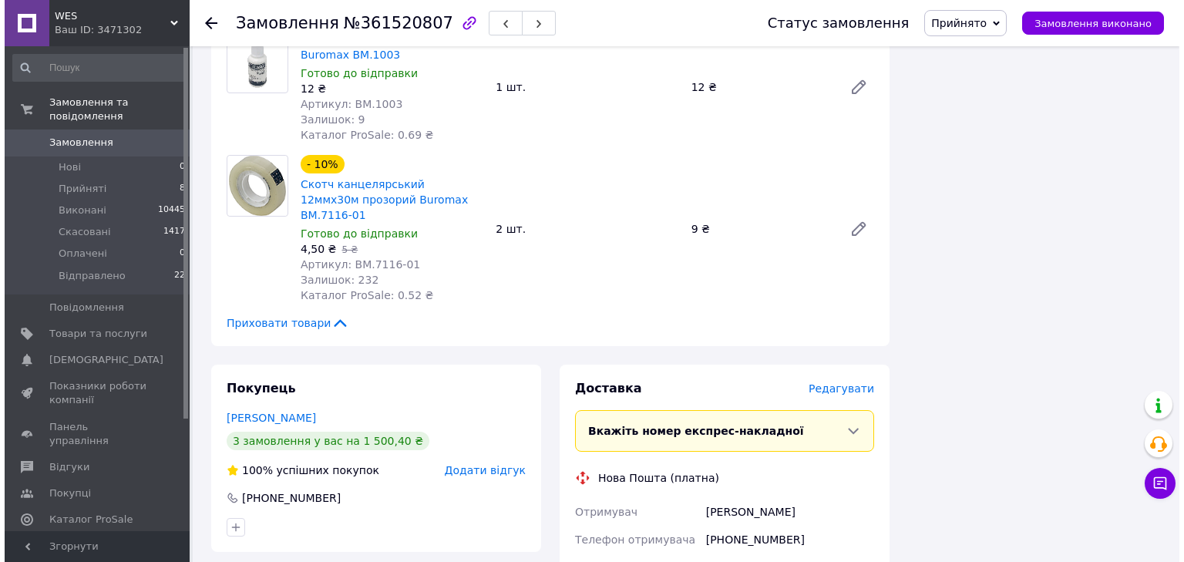
scroll to position [1172, 0]
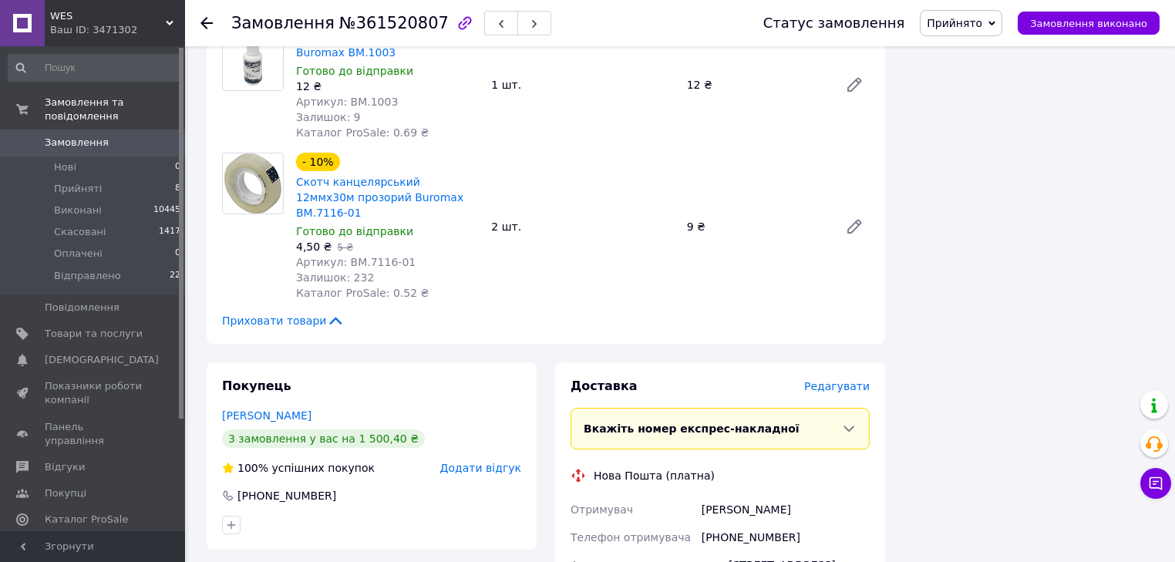
click at [841, 380] on span "Редагувати" at bounding box center [837, 386] width 66 height 12
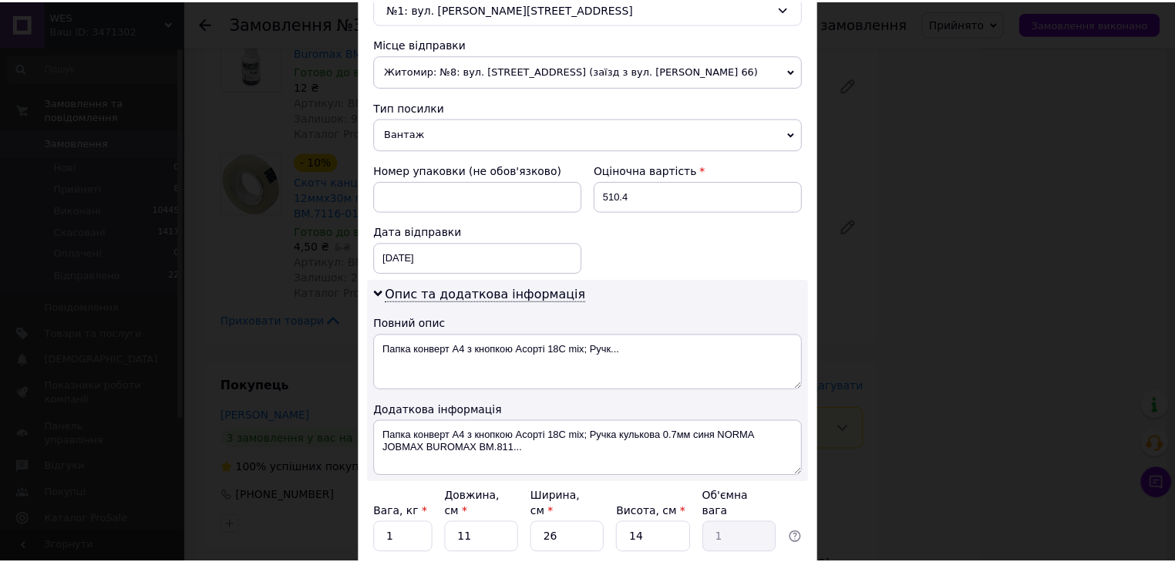
scroll to position [629, 0]
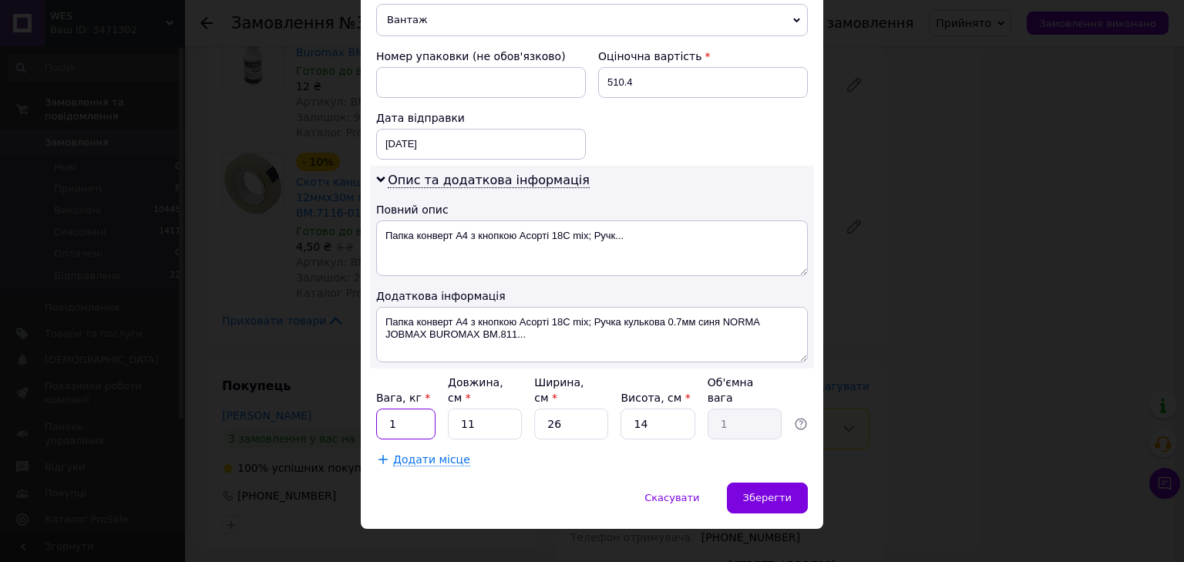
click at [405, 409] on input "1" at bounding box center [405, 424] width 59 height 31
type input "1.9"
type input "3"
type input "0.27"
type input "34"
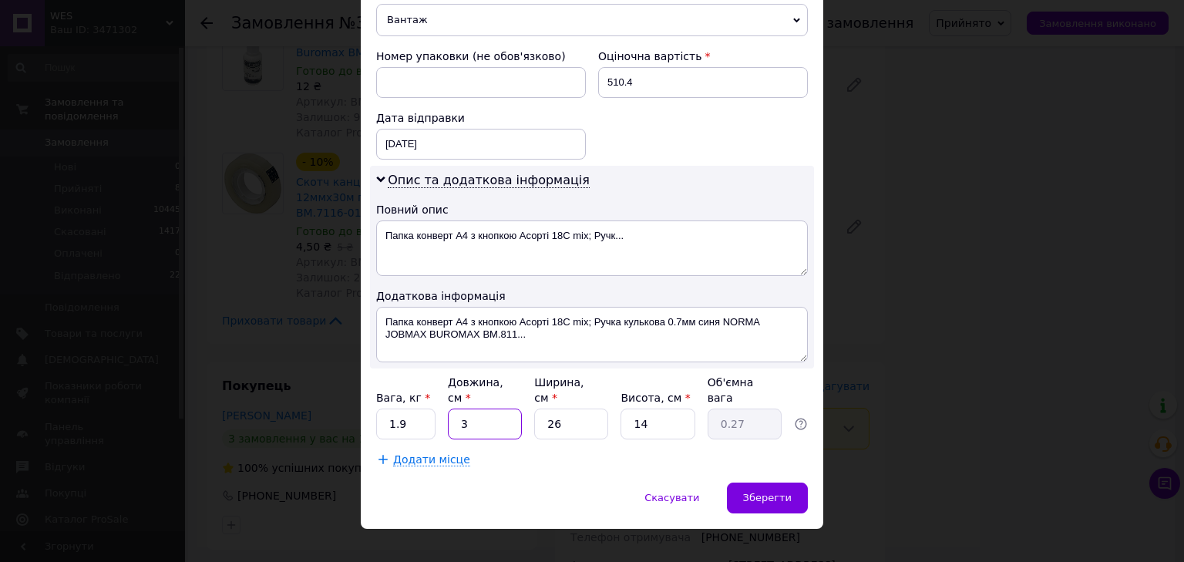
type input "3.09"
type input "34"
type input "2"
type input "0.24"
type input "24"
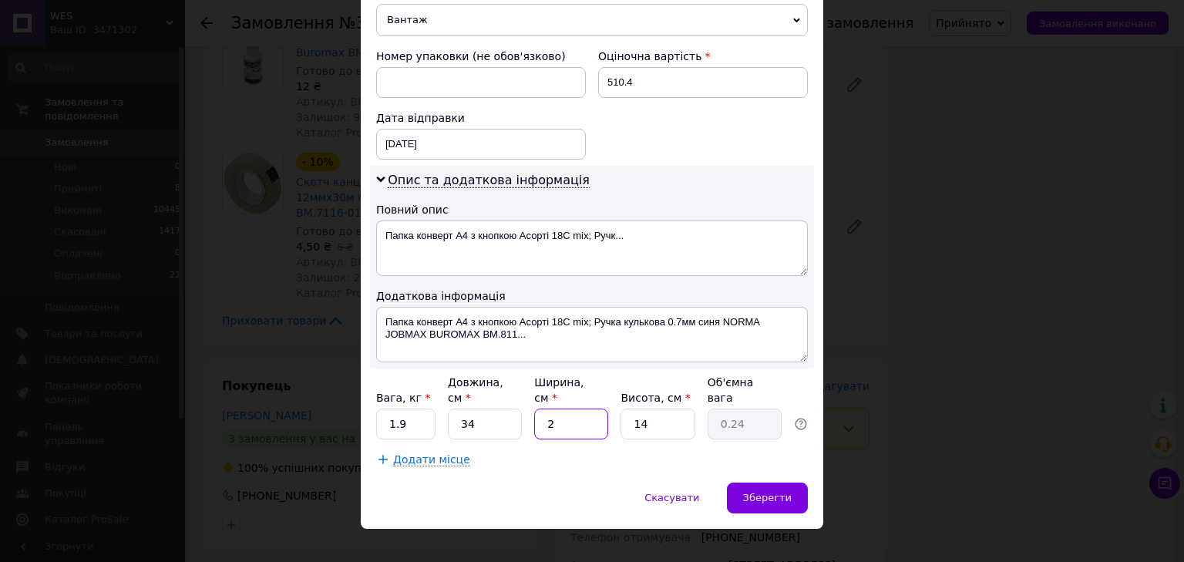
type input "2.86"
type input "24"
type input "9"
type input "1.84"
type input "9"
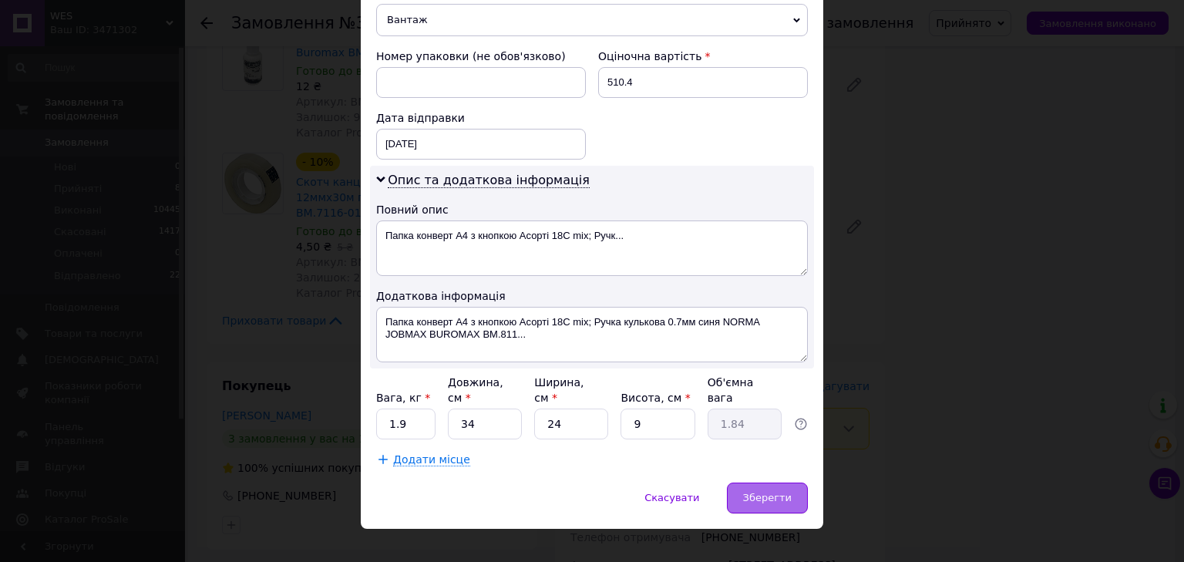
click at [768, 492] on span "Зберегти" at bounding box center [767, 498] width 49 height 12
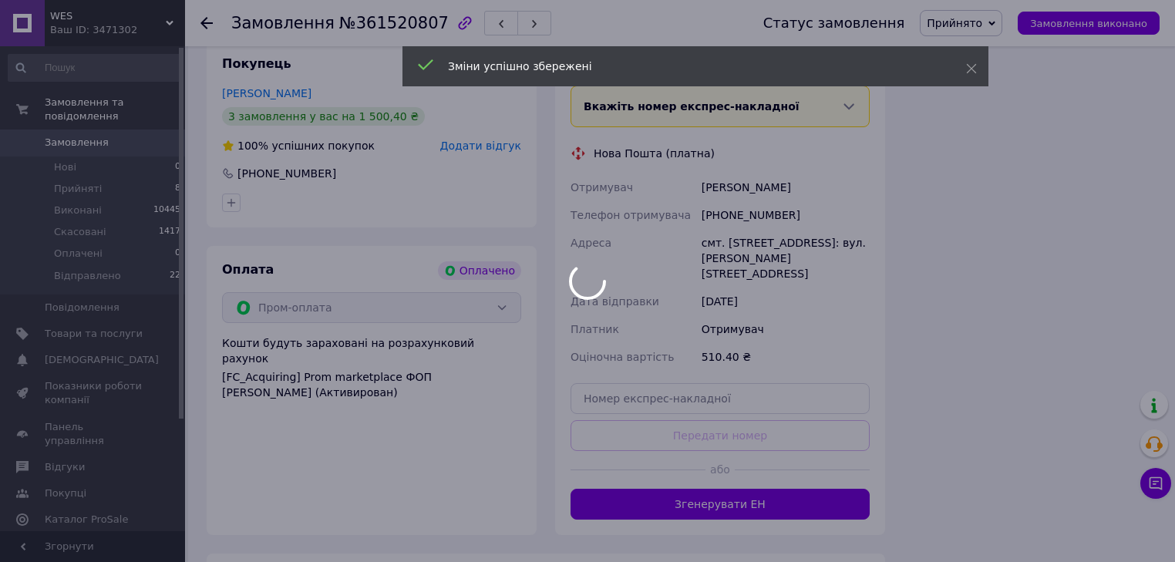
scroll to position [1603, 0]
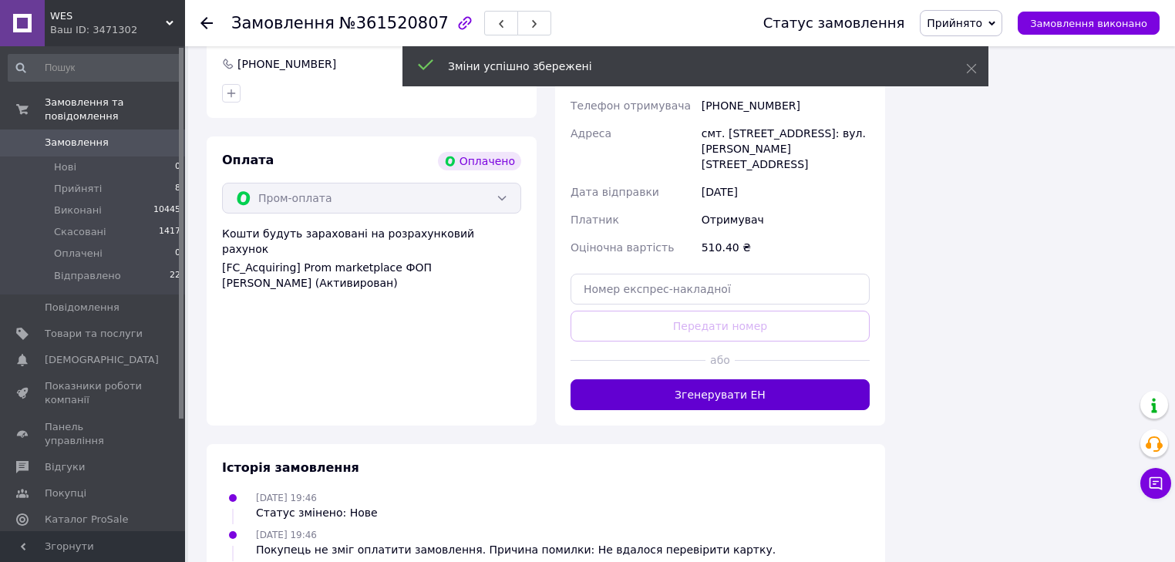
click at [743, 379] on button "Згенерувати ЕН" at bounding box center [719, 394] width 299 height 31
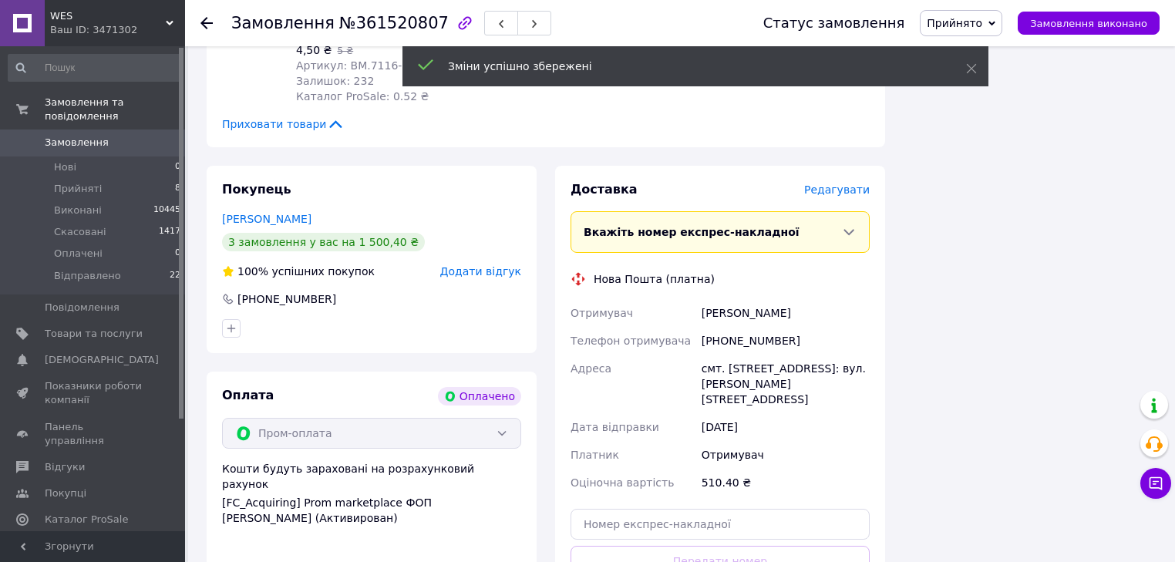
scroll to position [1295, 0]
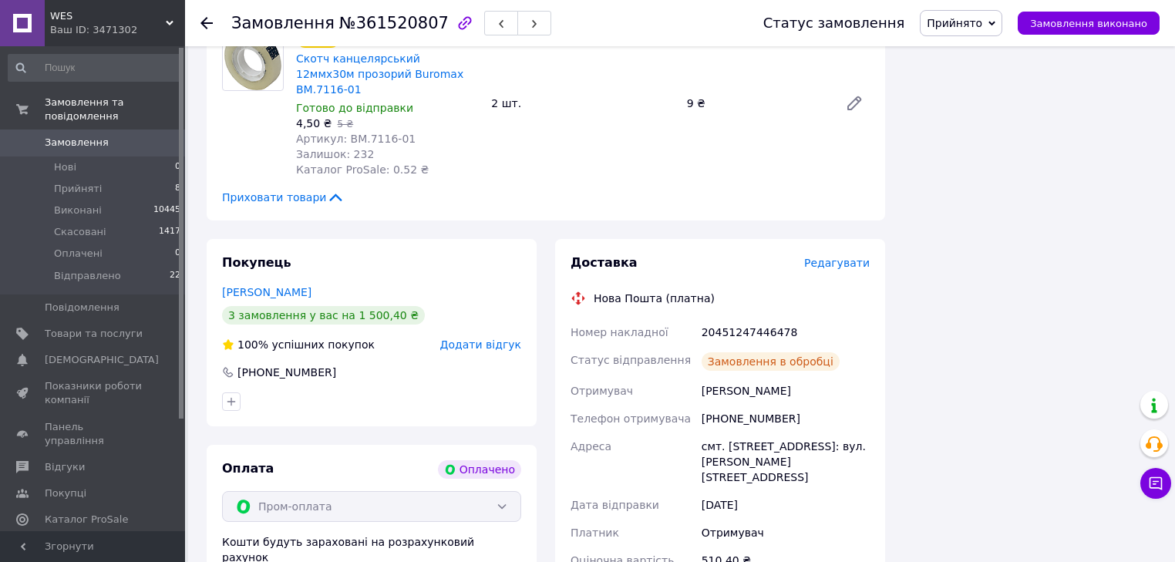
click at [995, 23] on icon at bounding box center [991, 23] width 7 height 5
click at [981, 123] on li "Відправлено" at bounding box center [961, 123] width 82 height 23
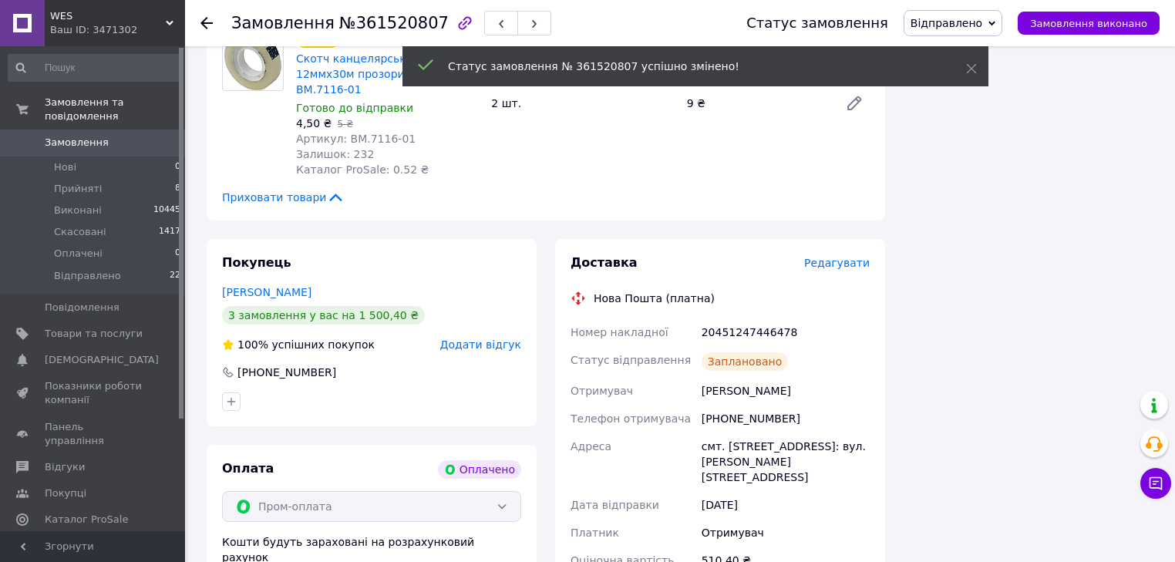
click at [755, 318] on div "20451247446478" at bounding box center [785, 332] width 174 height 28
copy div "20451247446478"
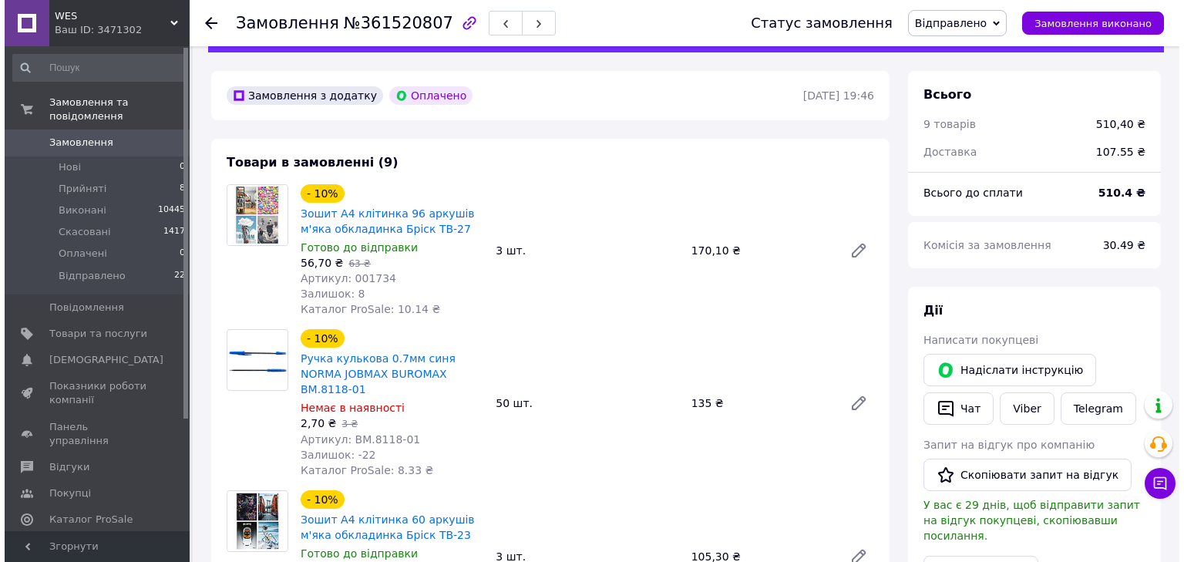
scroll to position [185, 0]
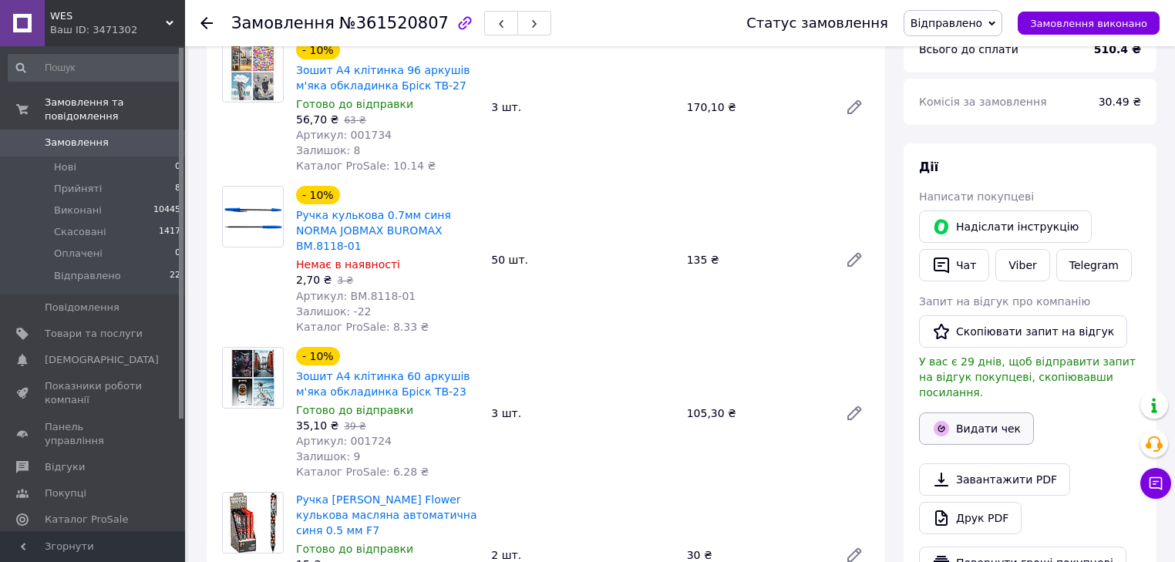
click at [981, 412] on button "Видати чек" at bounding box center [976, 428] width 115 height 32
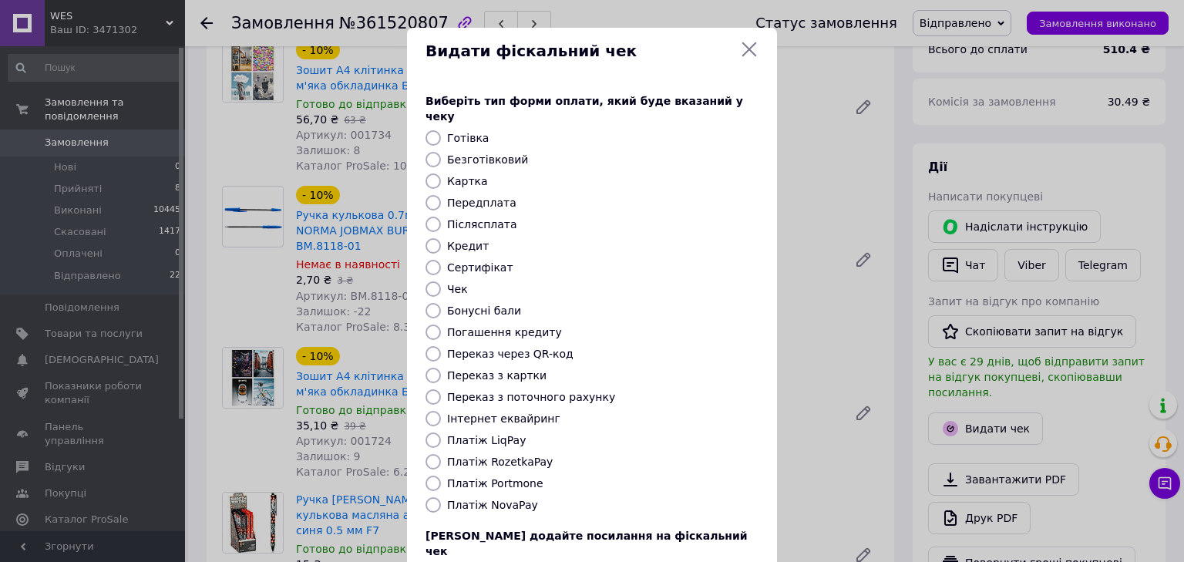
drag, startPoint x: 428, startPoint y: 447, endPoint x: 681, endPoint y: 500, distance: 259.0
click at [429, 454] on input "Платіж RozetkaPay" at bounding box center [433, 461] width 15 height 15
radio input "true"
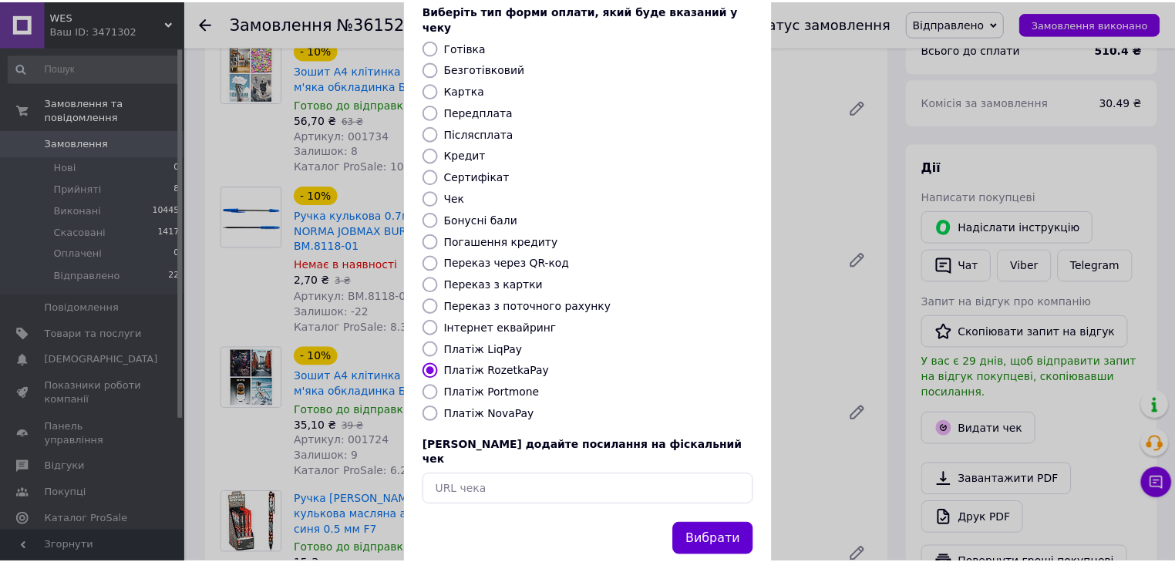
scroll to position [99, 0]
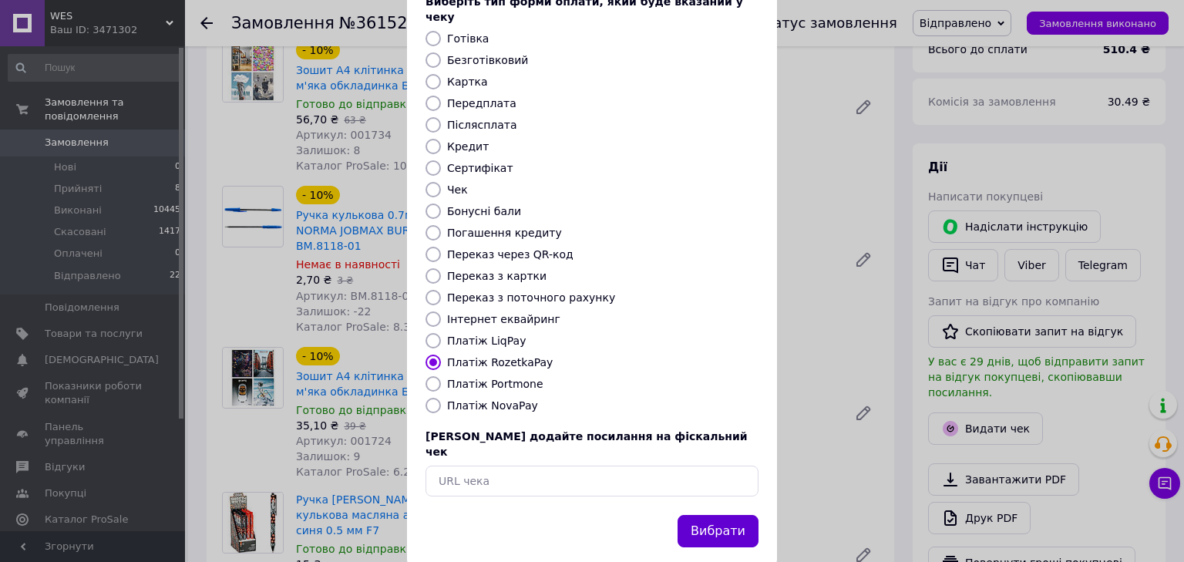
click at [718, 515] on button "Вибрати" at bounding box center [718, 531] width 81 height 33
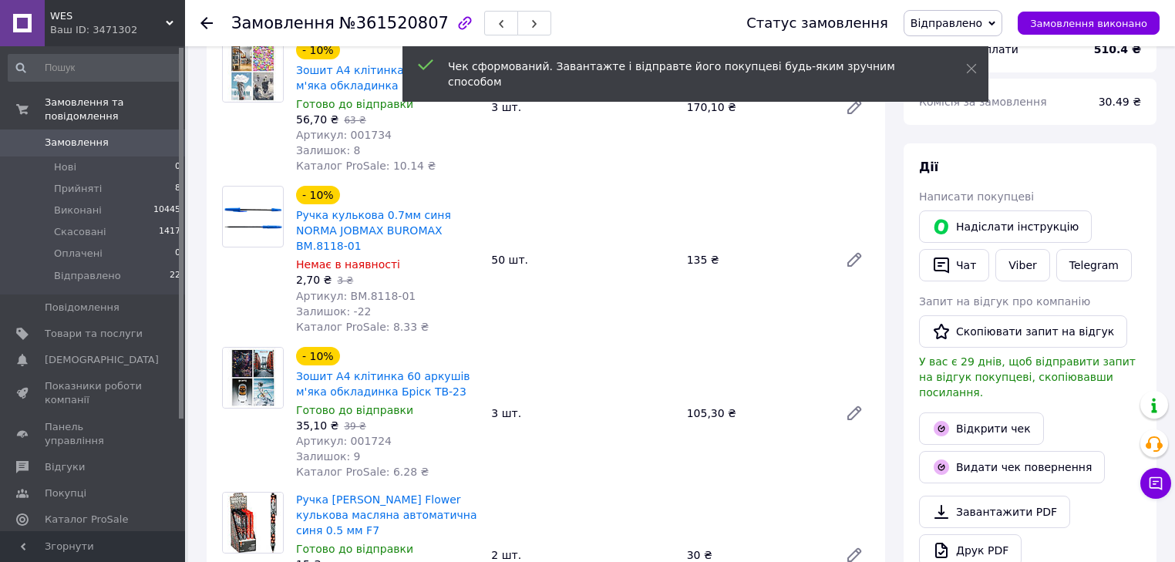
click at [208, 21] on icon at bounding box center [206, 23] width 12 height 12
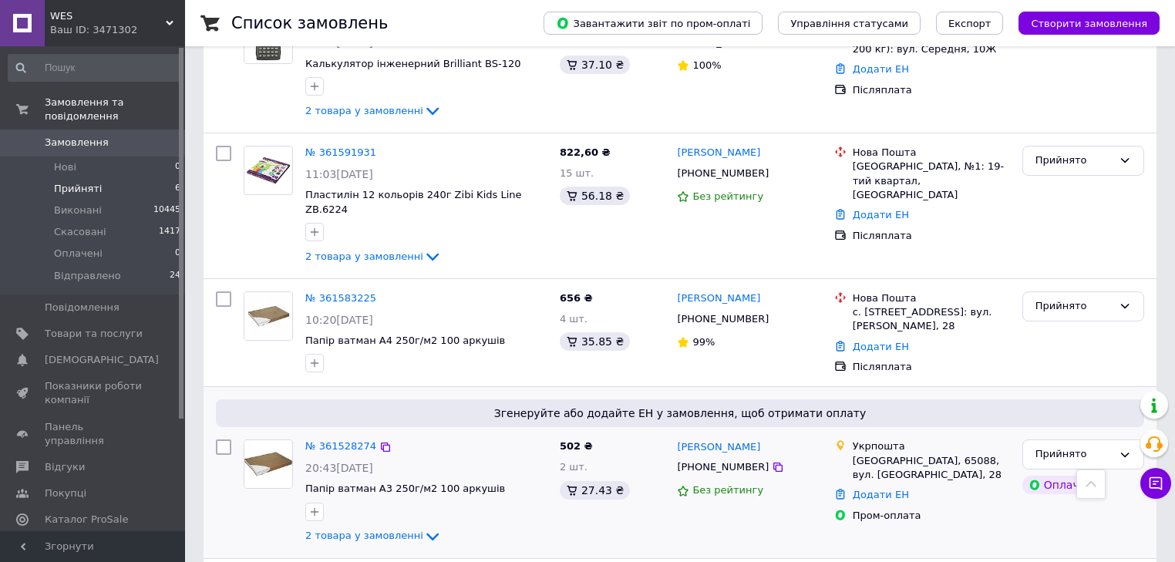
scroll to position [392, 0]
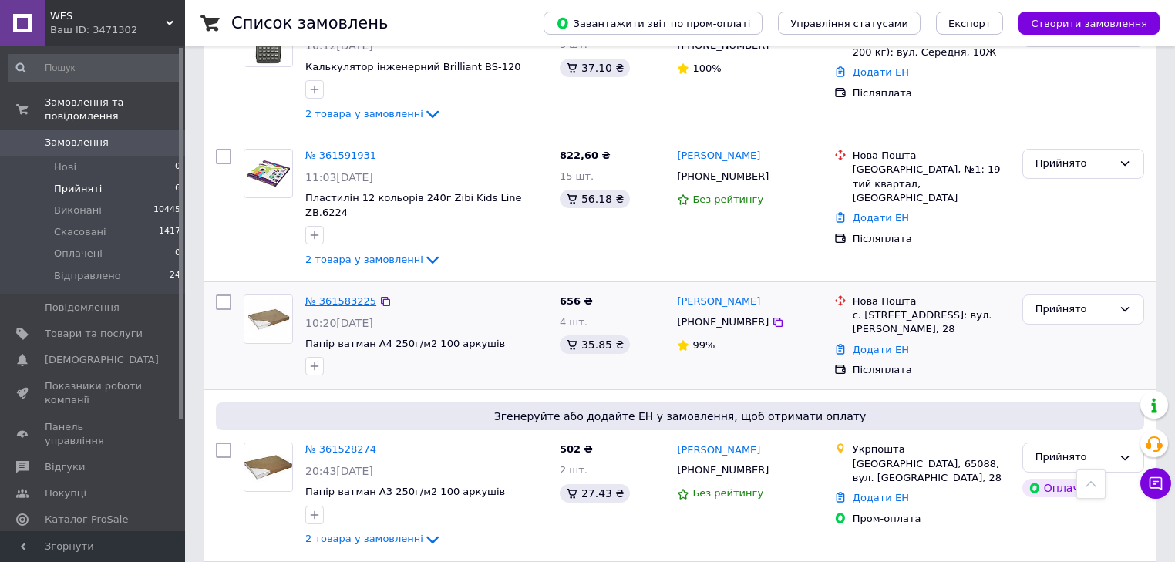
click at [341, 295] on link "№ 361583225" at bounding box center [340, 301] width 71 height 12
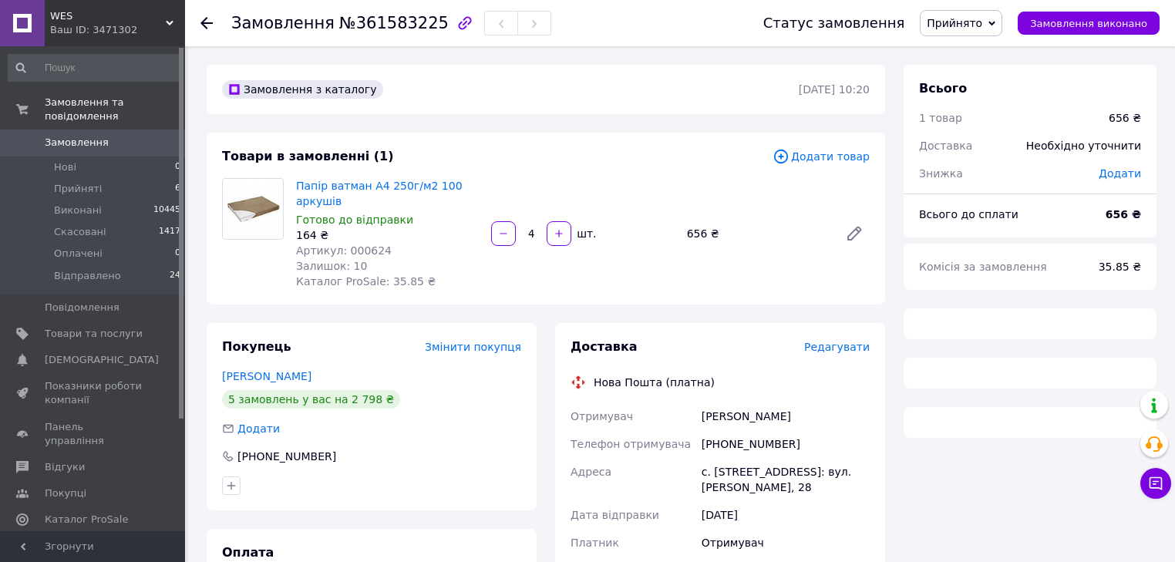
click at [834, 353] on span "Редагувати" at bounding box center [837, 347] width 66 height 12
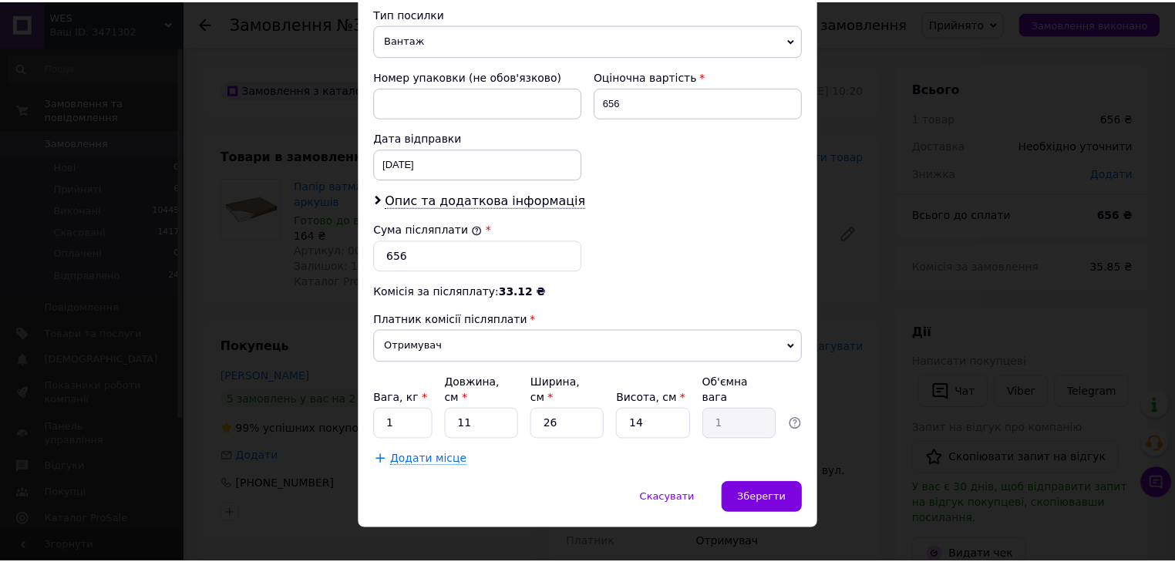
scroll to position [610, 0]
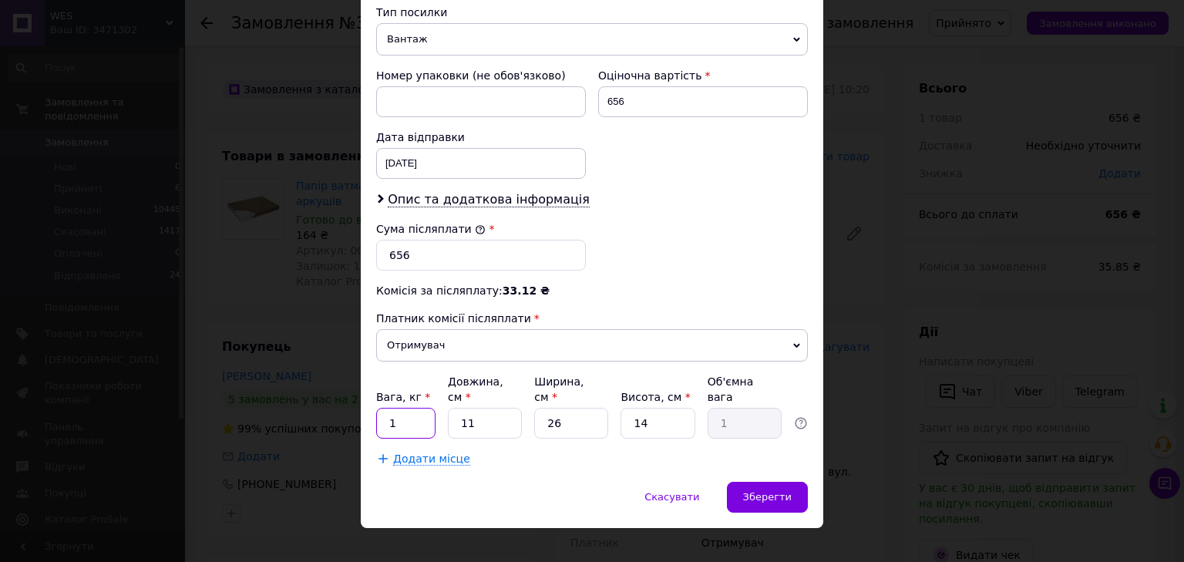
click at [382, 412] on input "1" at bounding box center [405, 423] width 59 height 31
click at [404, 408] on input "1" at bounding box center [405, 423] width 59 height 31
type input "4.9"
type input "3"
type input "0.27"
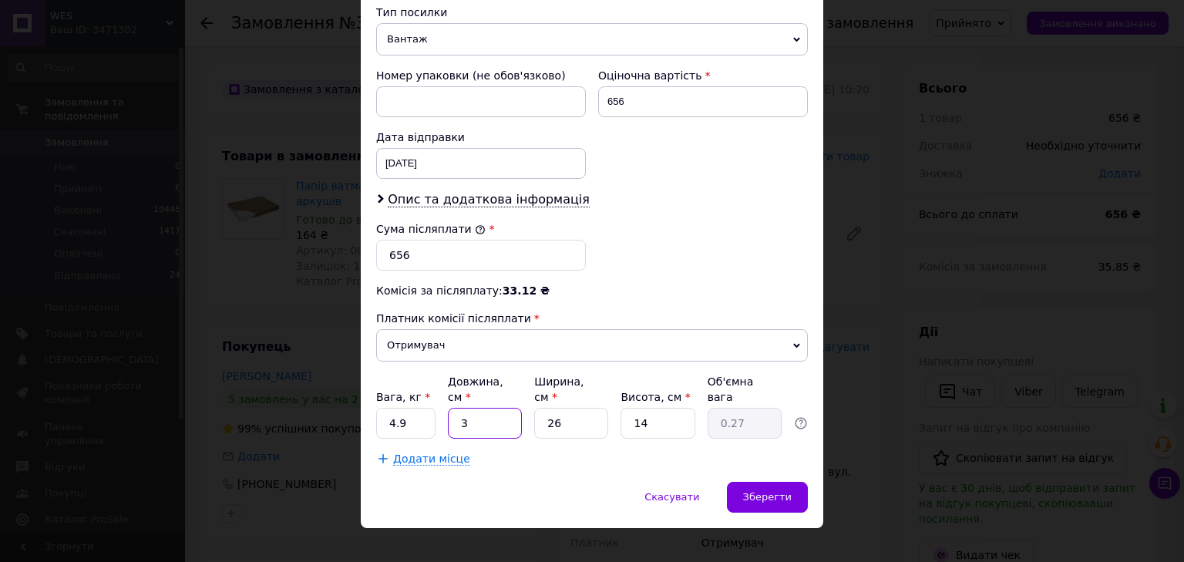
type input "31"
type input "2.82"
type input "31"
type input "2"
type input "0.22"
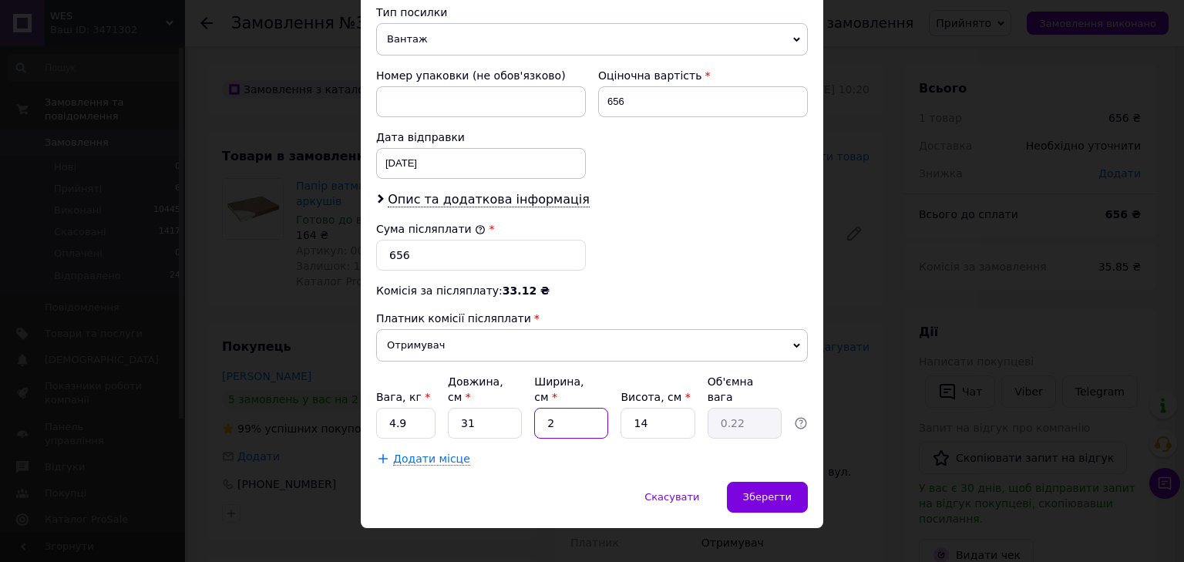
type input "21"
type input "2.28"
type input "21"
type input "1"
type input "0.16"
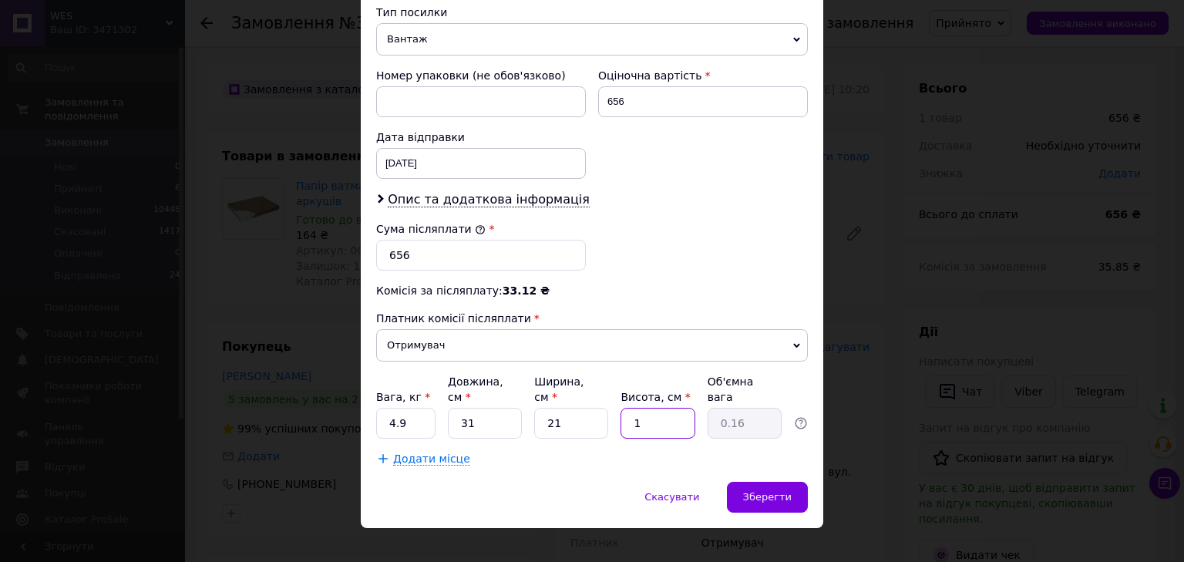
type input "15"
type input "2.44"
type input "15"
click at [762, 491] on span "Зберегти" at bounding box center [767, 497] width 49 height 12
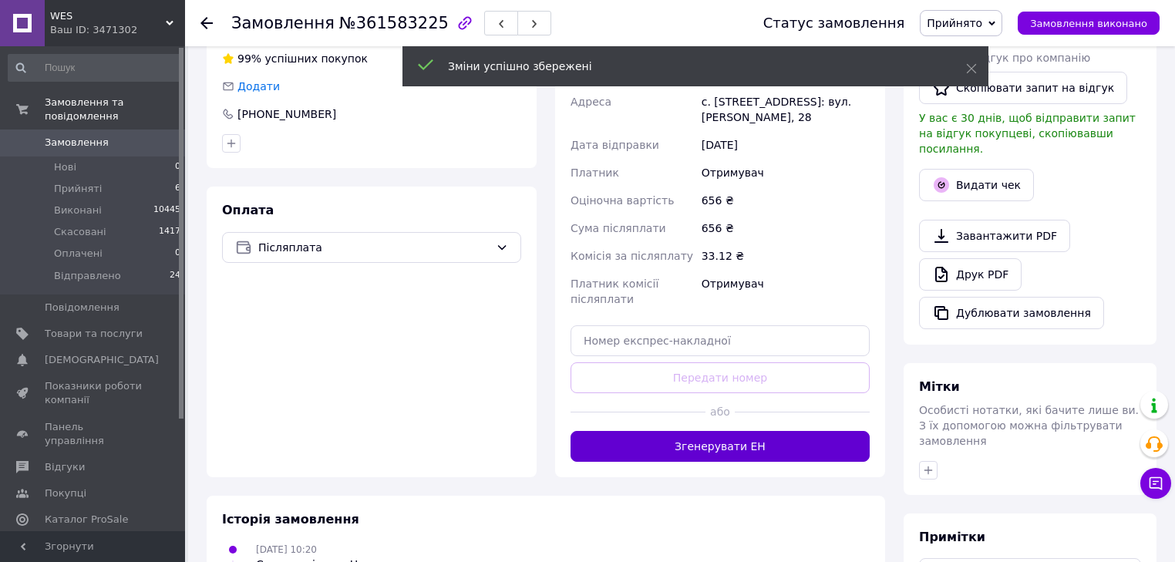
click at [738, 462] on button "Згенерувати ЕН" at bounding box center [719, 446] width 299 height 31
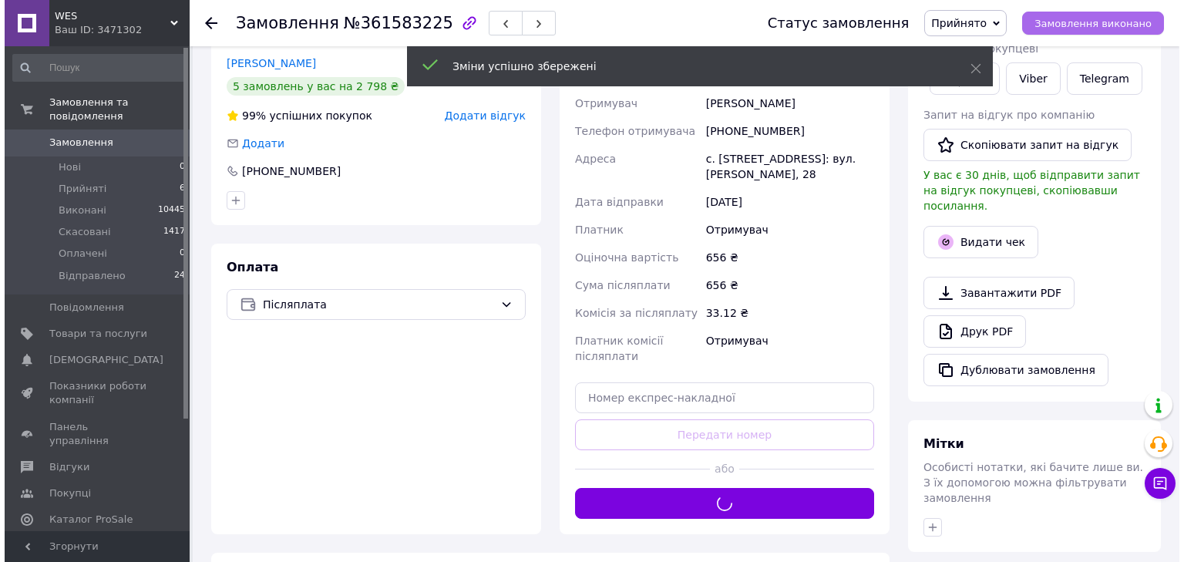
scroll to position [308, 0]
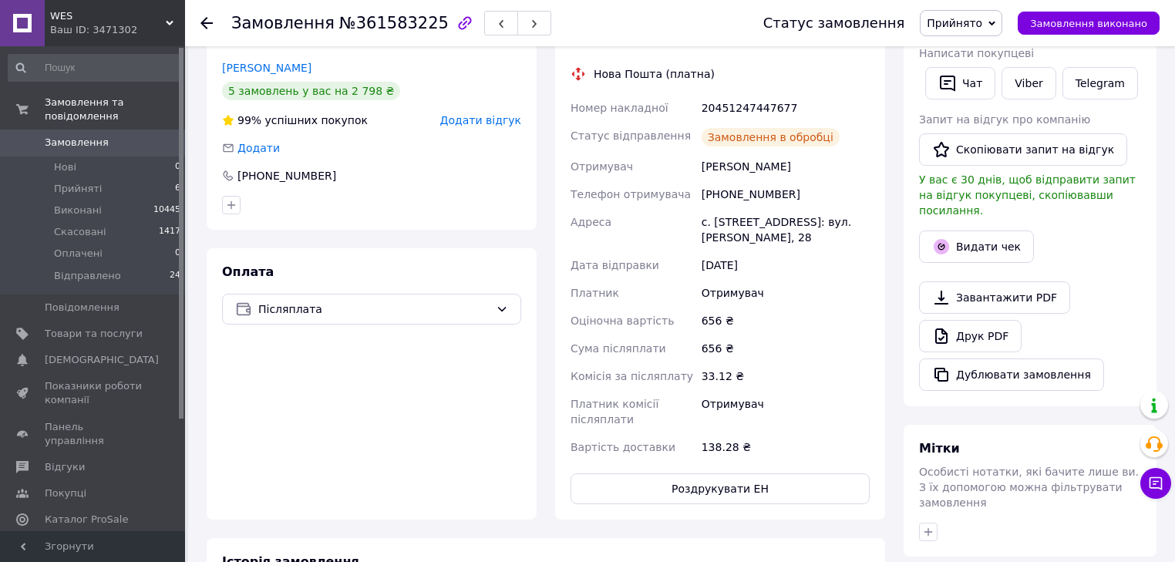
click at [1002, 27] on span "Прийнято" at bounding box center [961, 23] width 82 height 26
click at [972, 126] on li "Відправлено" at bounding box center [961, 123] width 82 height 23
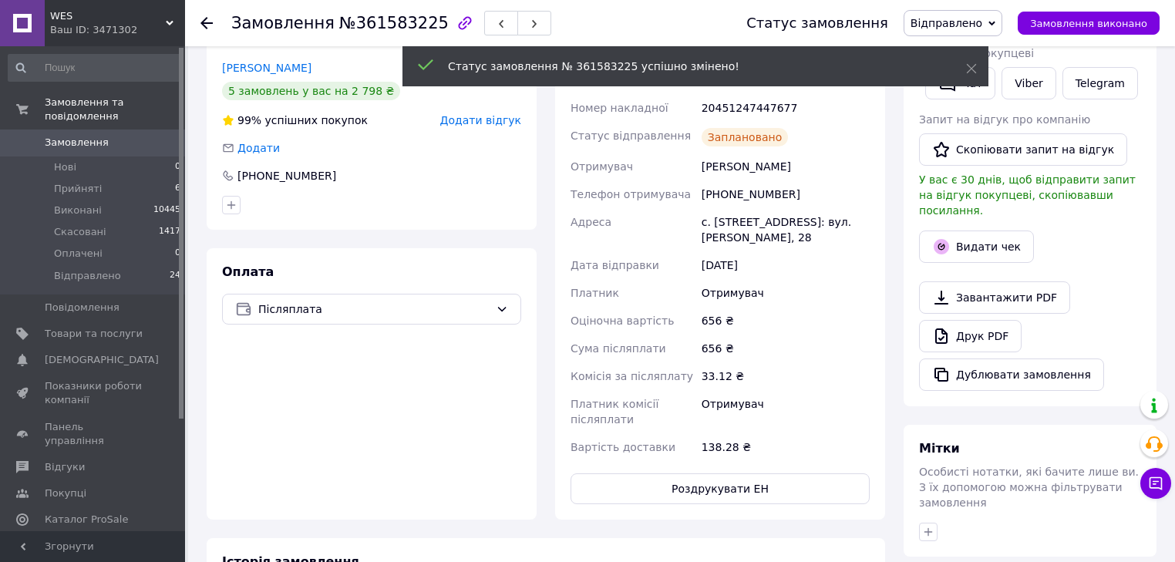
click at [725, 107] on div "20451247447677" at bounding box center [785, 108] width 174 height 28
copy div "20451247447677"
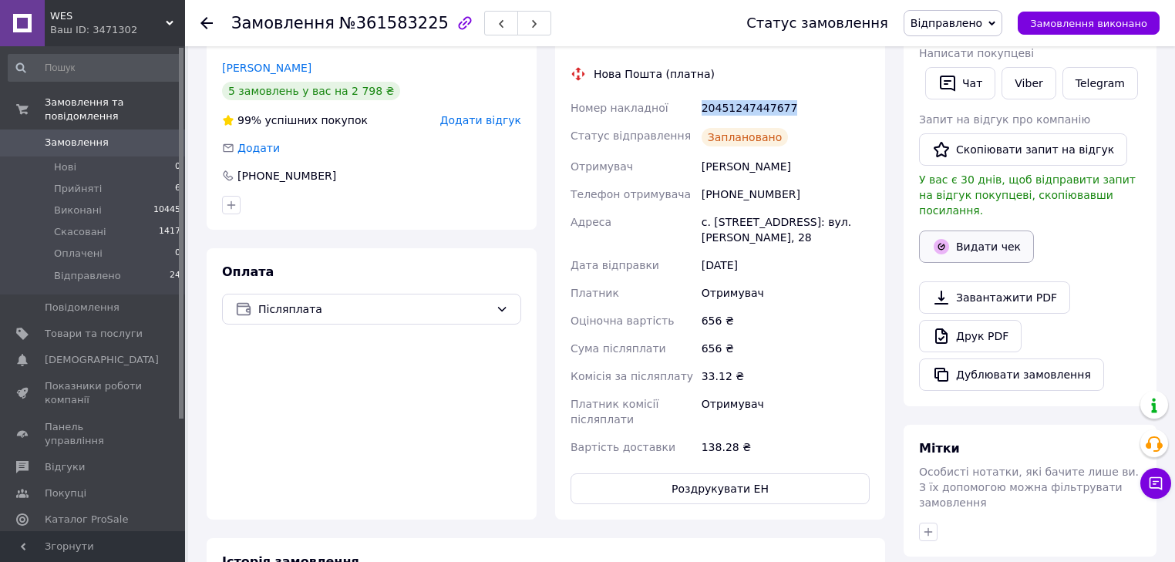
click at [977, 230] on button "Видати чек" at bounding box center [976, 246] width 115 height 32
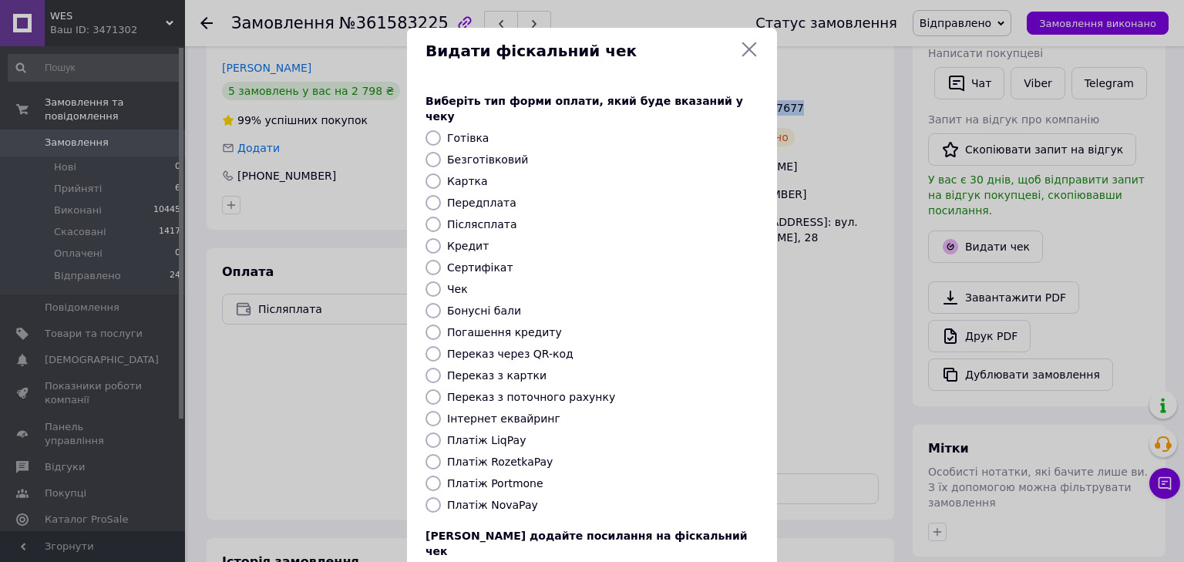
click at [429, 497] on input "Платіж NovaPay" at bounding box center [433, 504] width 15 height 15
radio input "true"
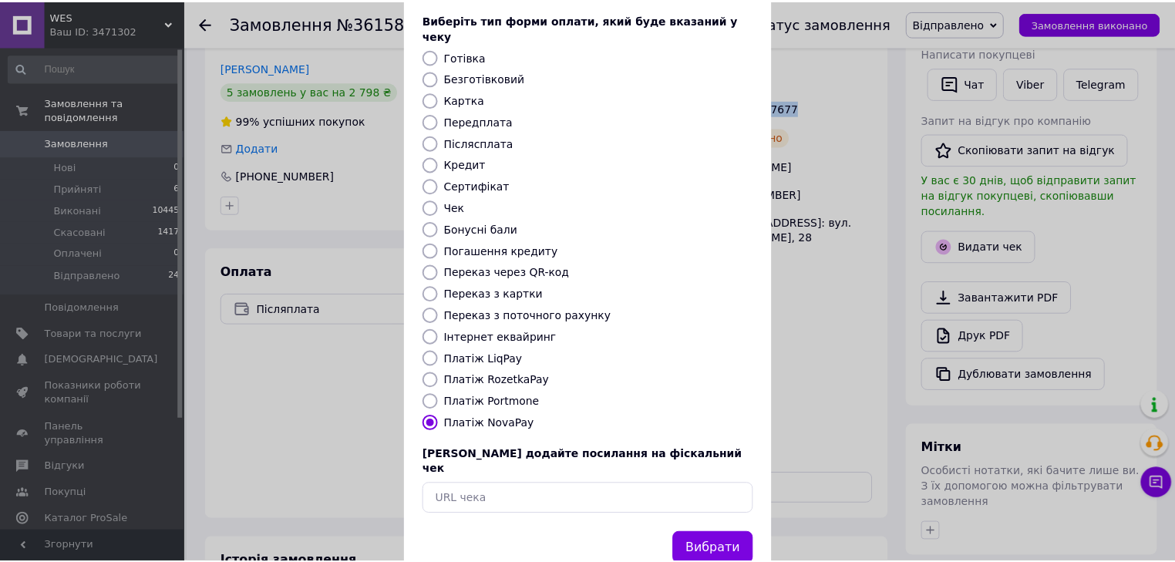
scroll to position [99, 0]
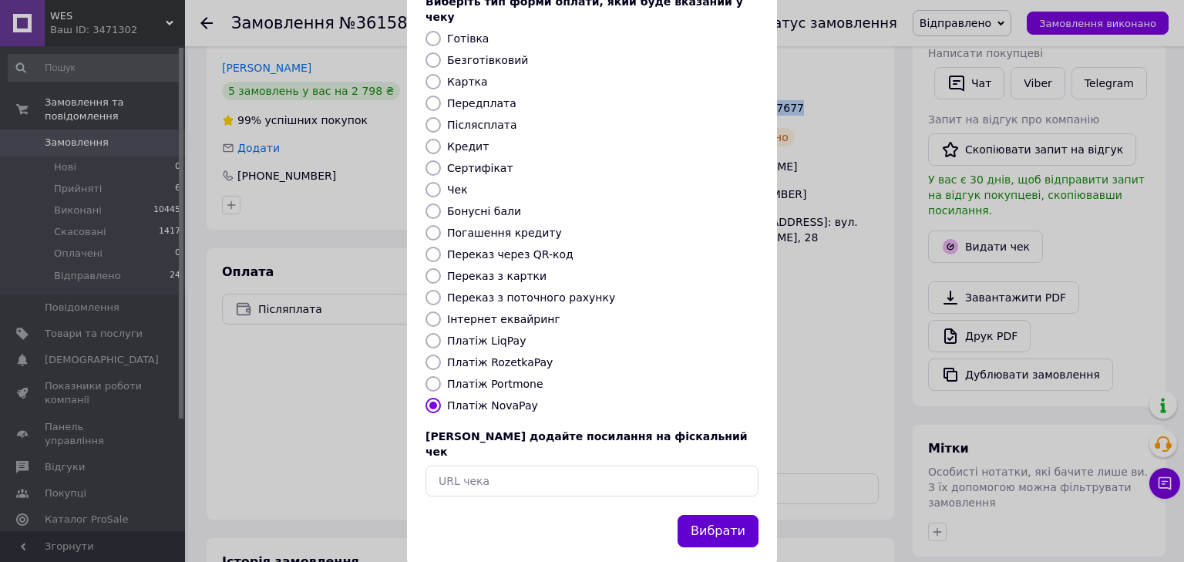
click at [731, 515] on button "Вибрати" at bounding box center [718, 531] width 81 height 33
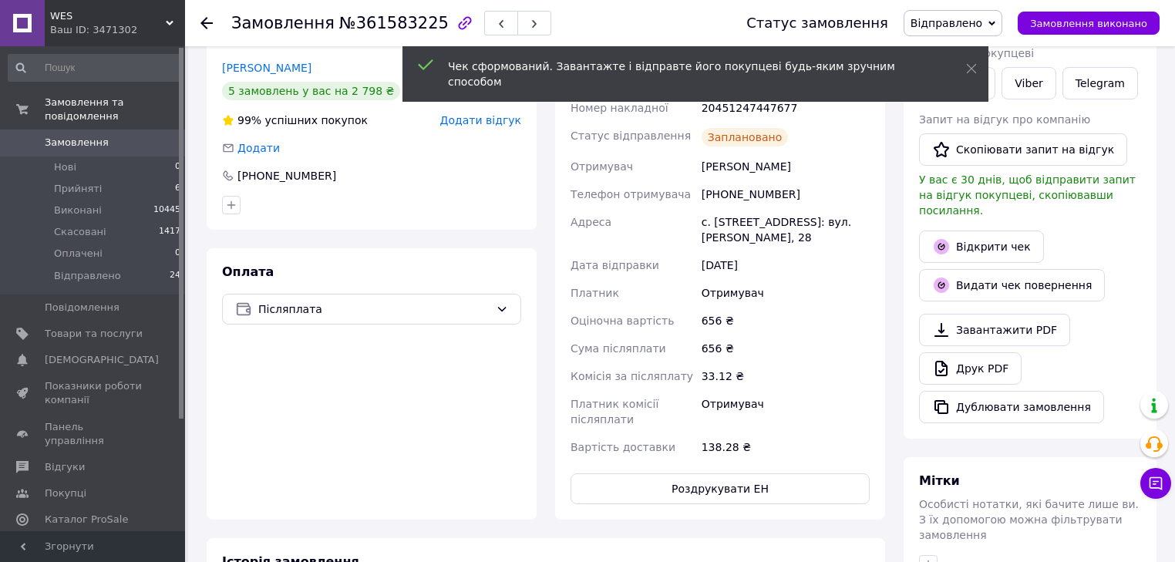
click at [200, 24] on div "Замовлення №361583225 Статус замовлення Відправлено Прийнято Виконано Скасовано…" at bounding box center [680, 23] width 990 height 46
click at [204, 22] on icon at bounding box center [206, 23] width 12 height 12
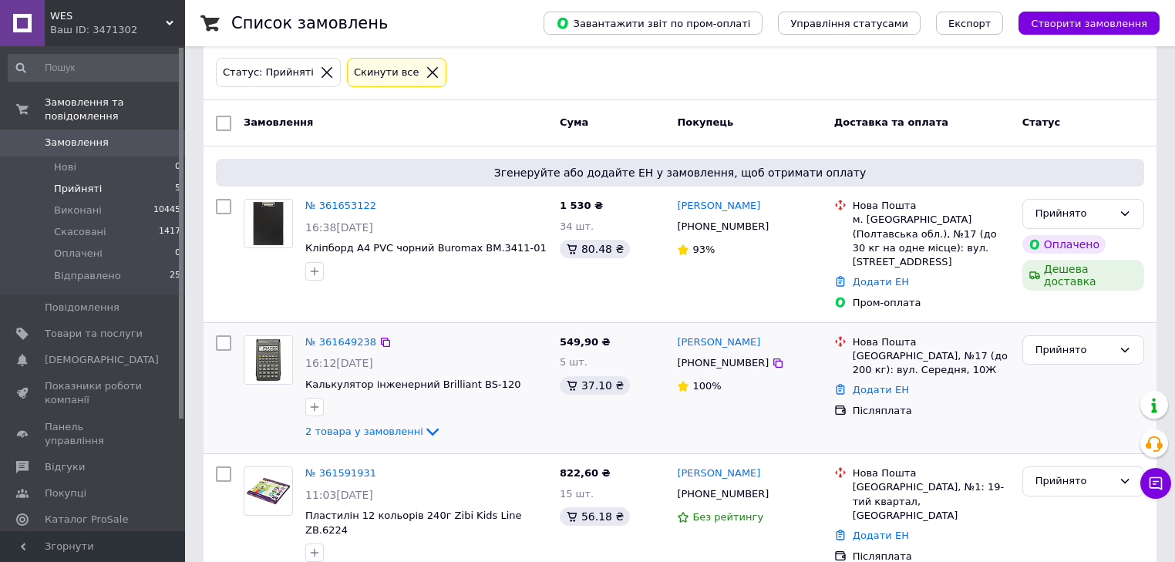
scroll to position [247, 0]
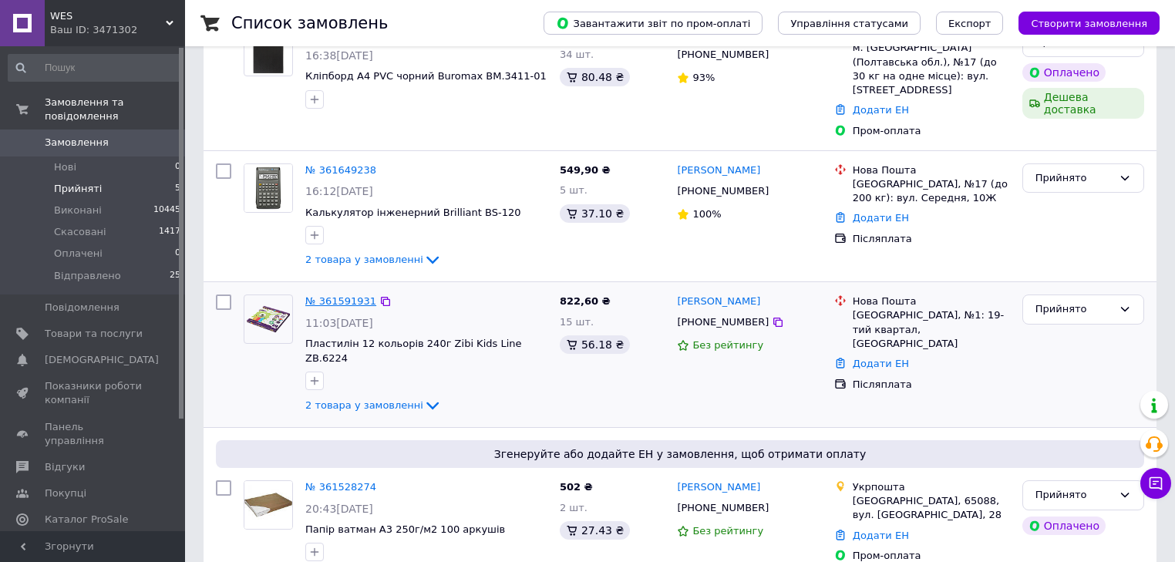
click at [347, 295] on link "№ 361591931" at bounding box center [340, 301] width 71 height 12
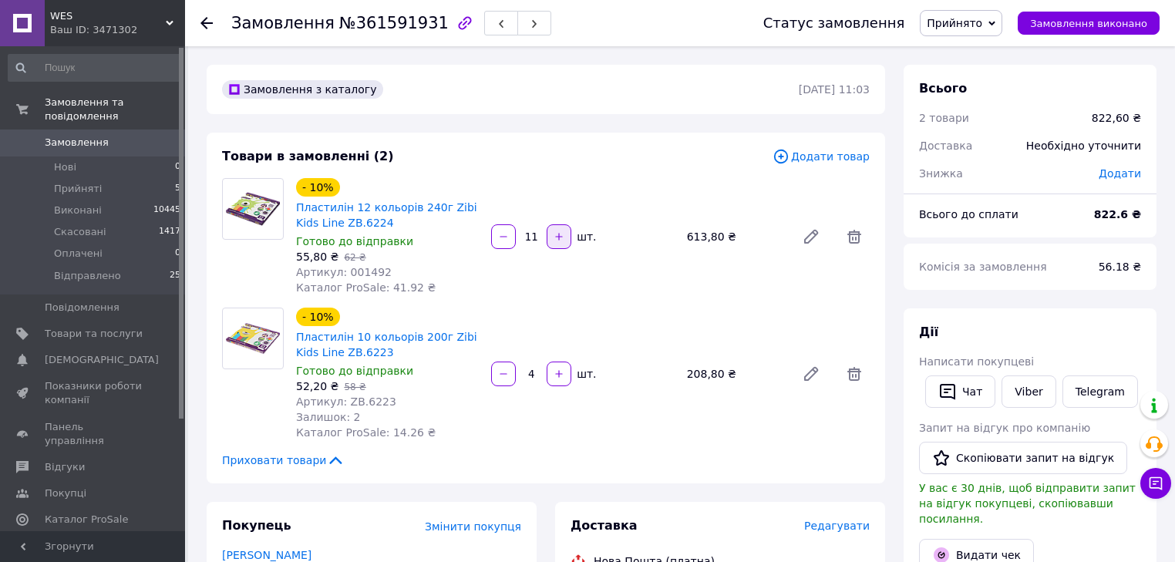
click at [559, 242] on icon "button" at bounding box center [558, 236] width 11 height 11
type input "12"
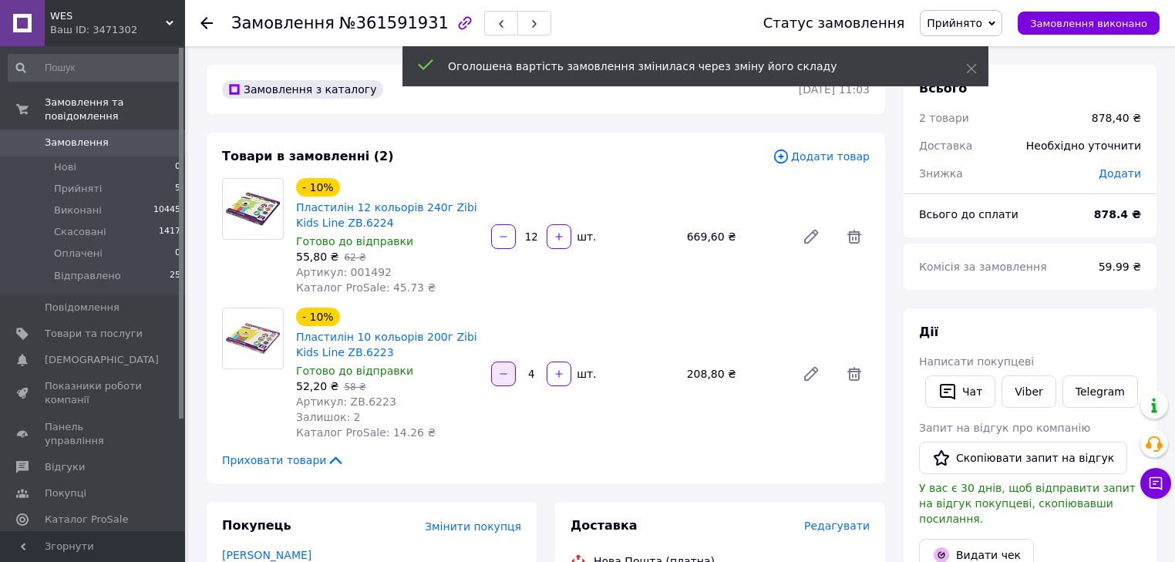
click at [510, 381] on button "button" at bounding box center [503, 374] width 25 height 25
type input "3"
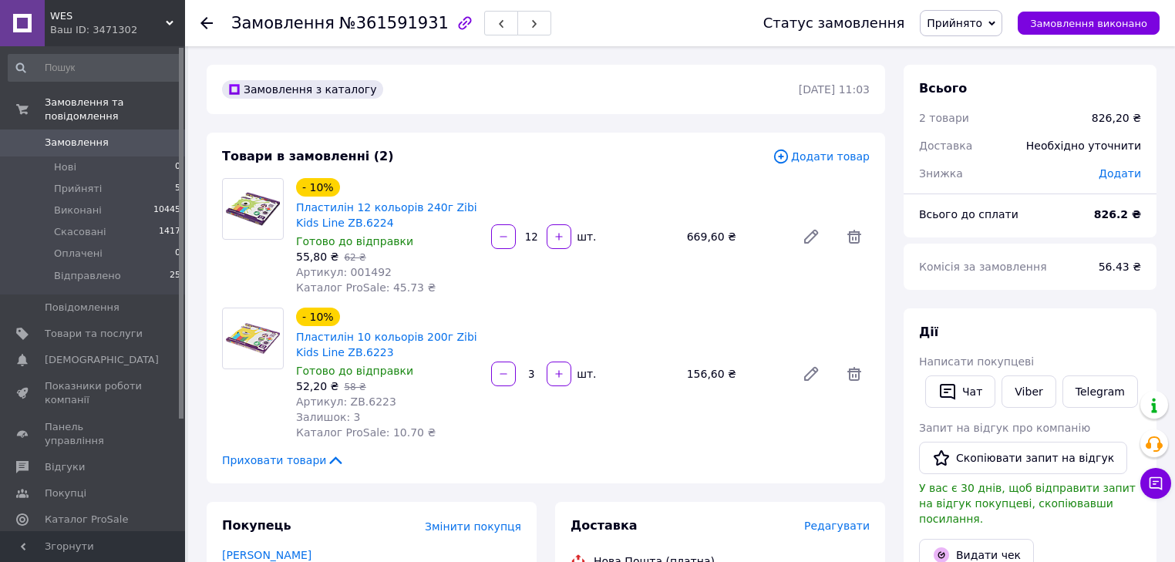
click at [210, 21] on icon at bounding box center [206, 23] width 12 height 12
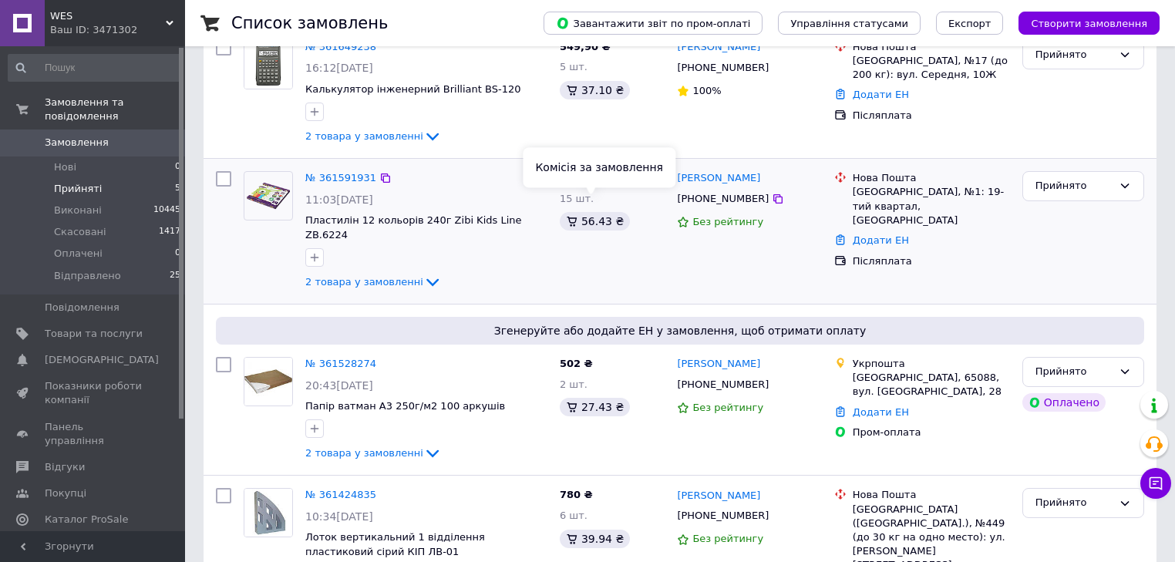
scroll to position [394, 0]
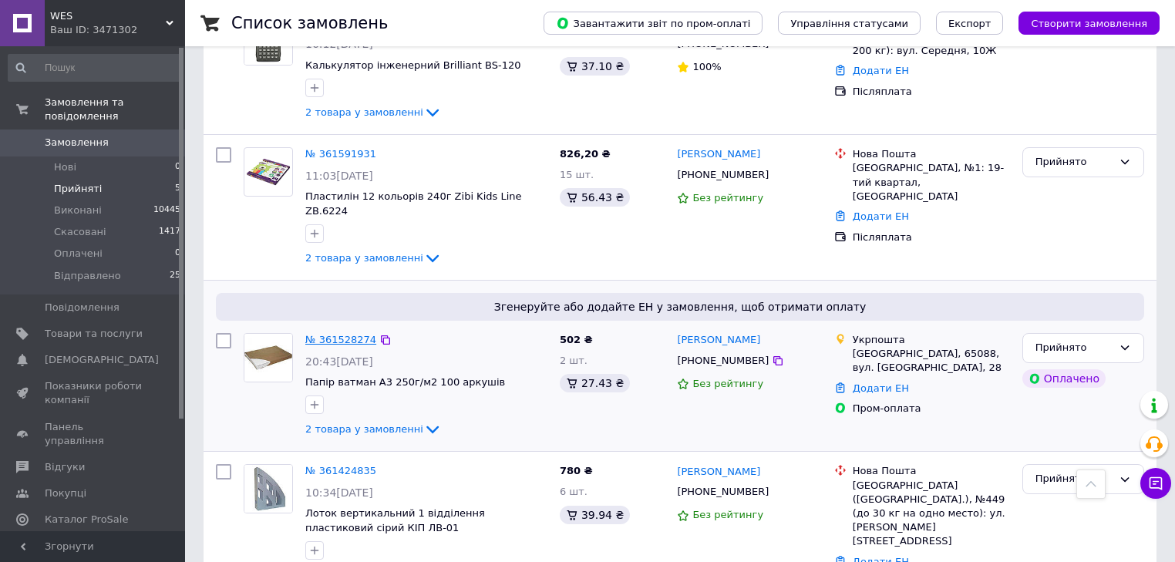
click at [336, 334] on link "№ 361528274" at bounding box center [340, 340] width 71 height 12
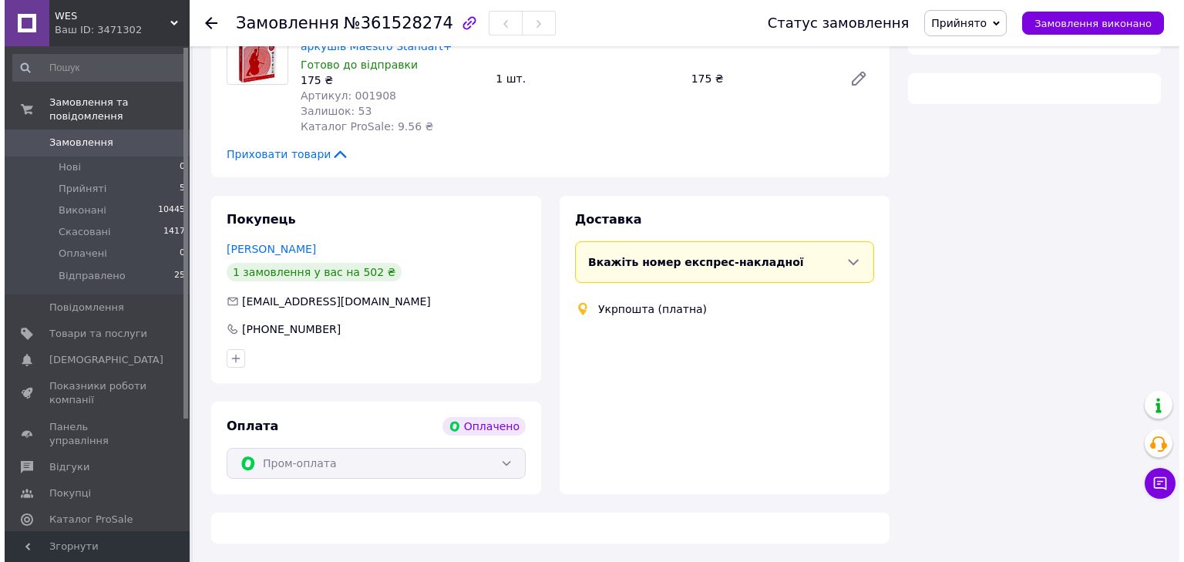
scroll to position [394, 0]
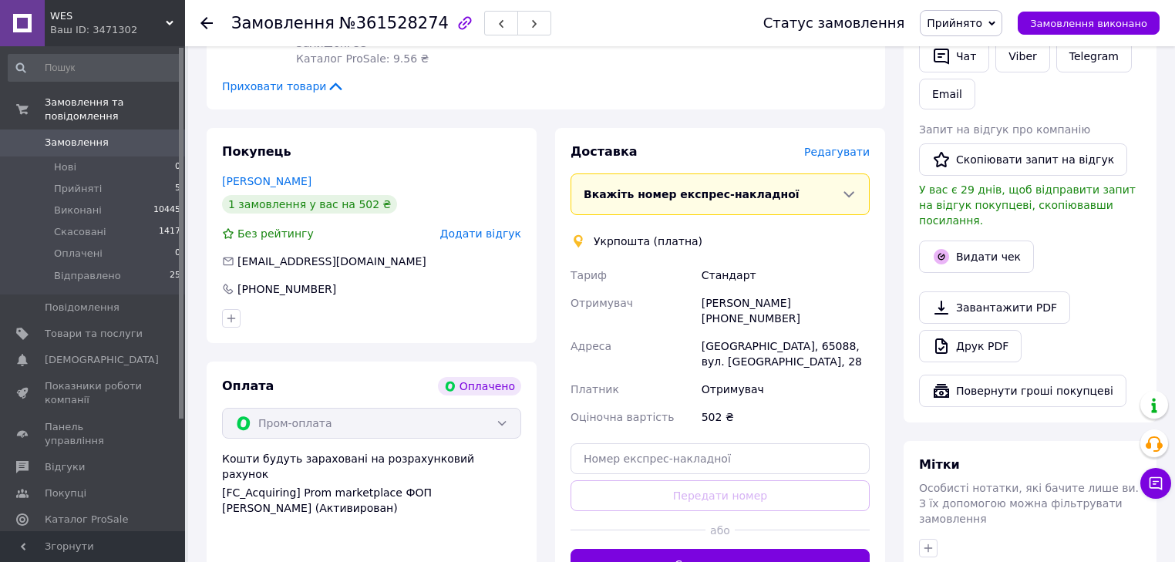
click at [846, 150] on span "Редагувати" at bounding box center [837, 152] width 66 height 12
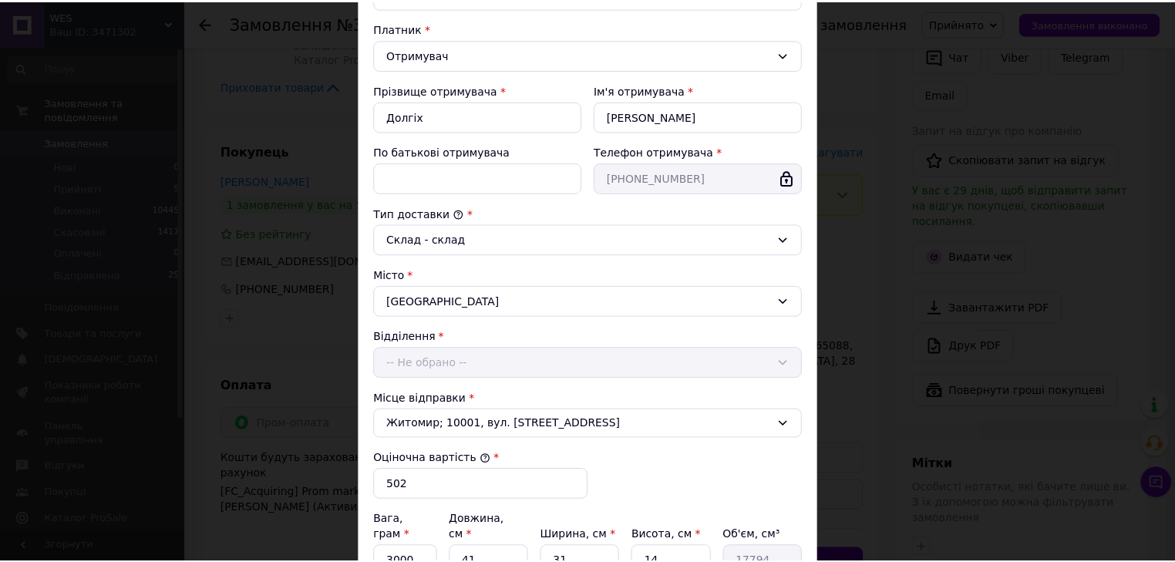
scroll to position [399, 0]
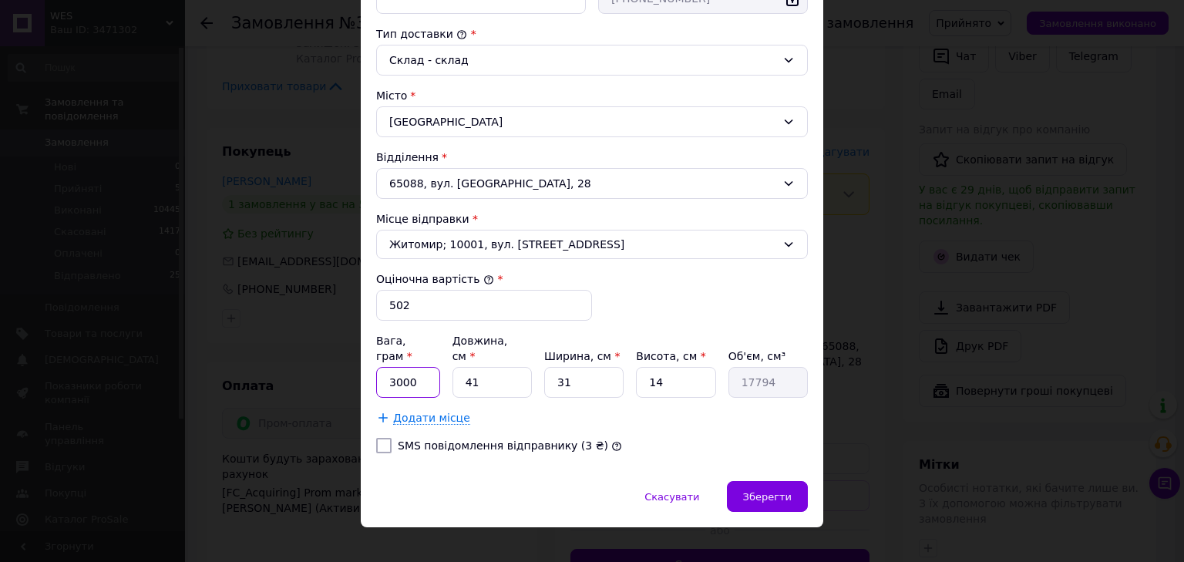
click at [425, 367] on input "3000" at bounding box center [408, 382] width 64 height 31
type input "3"
type input "5000"
type input "1"
type input "1271"
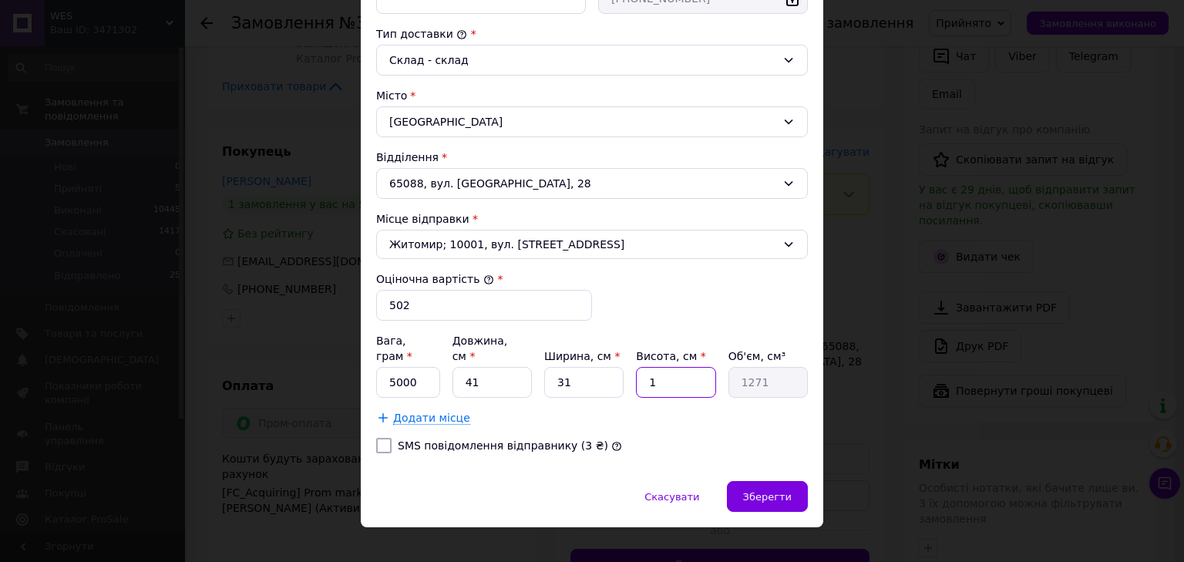
type input "10"
type input "12710"
type input "10"
click at [763, 481] on div "Зберегти" at bounding box center [767, 496] width 81 height 31
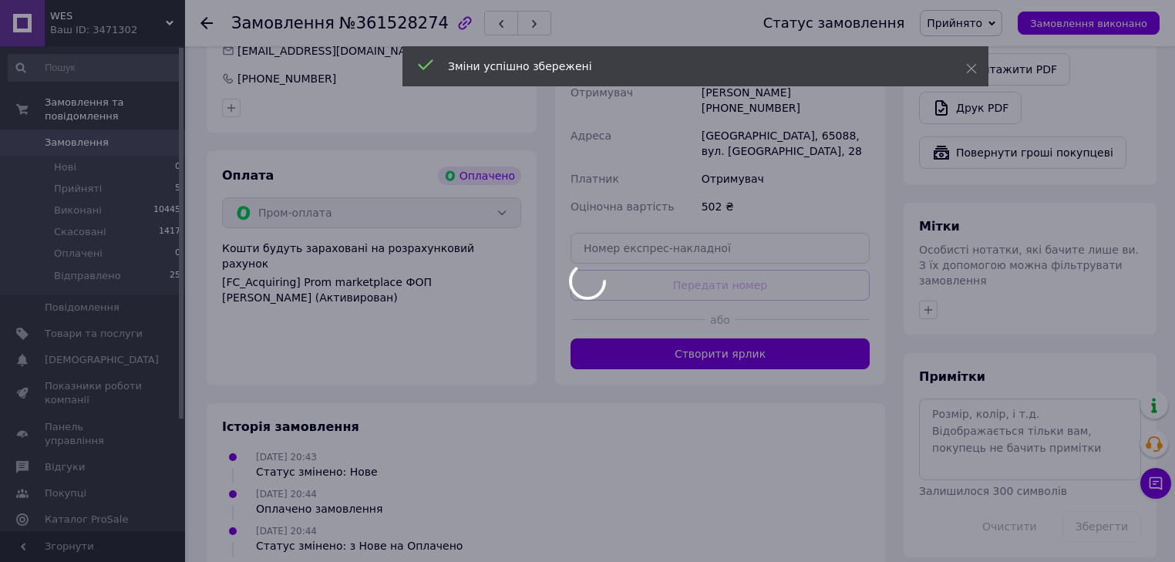
scroll to position [637, 0]
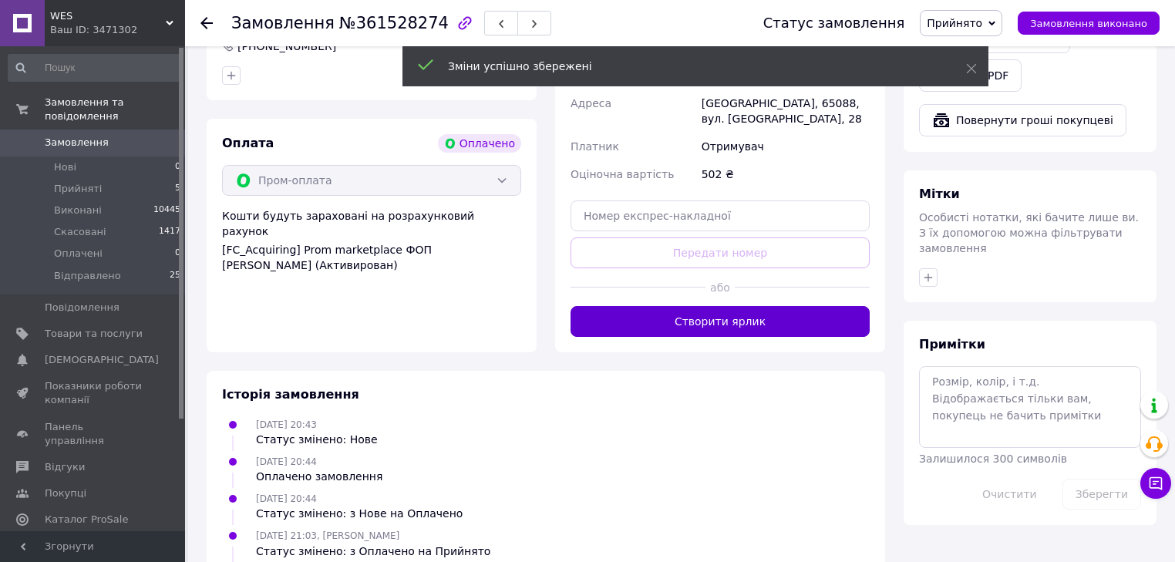
click at [737, 306] on button "Створити ярлик" at bounding box center [719, 321] width 299 height 31
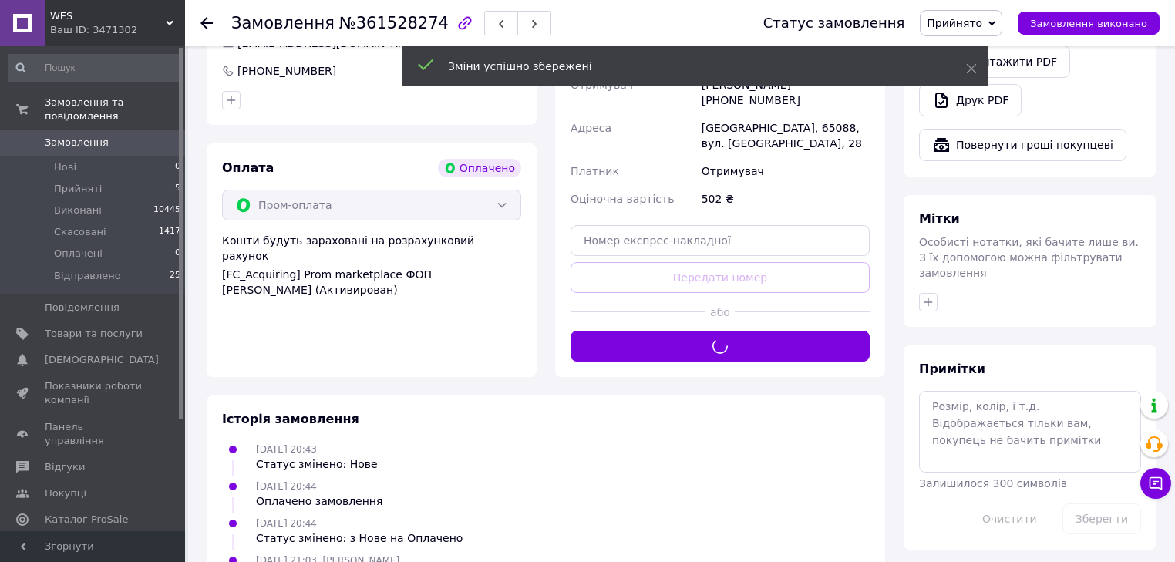
scroll to position [513, 0]
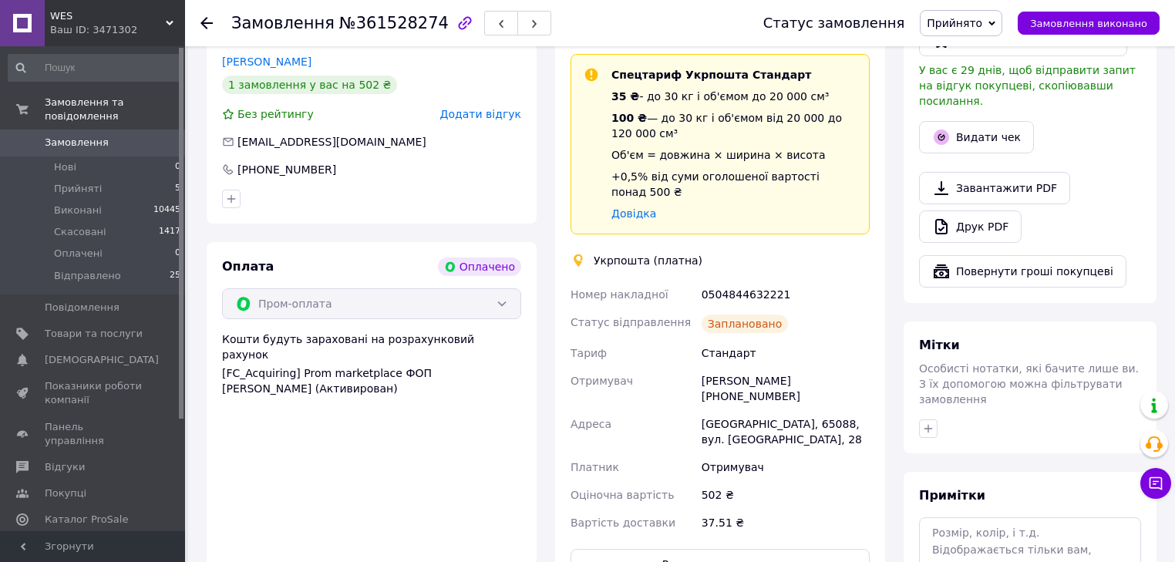
click at [1001, 24] on span "Прийнято" at bounding box center [961, 23] width 82 height 26
click at [979, 121] on li "Відправлено" at bounding box center [961, 123] width 82 height 23
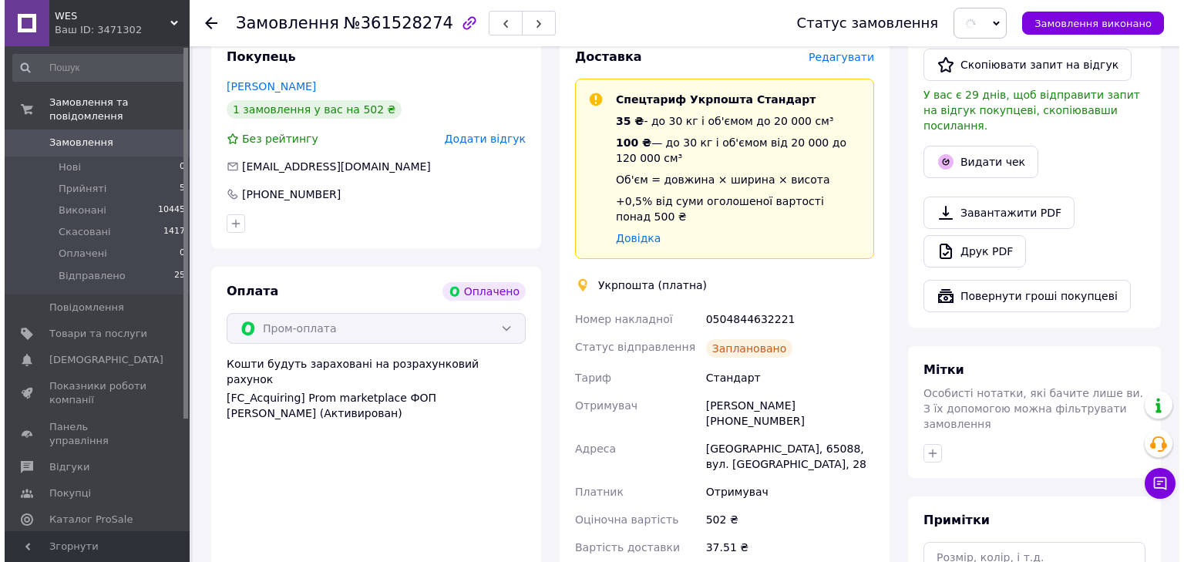
scroll to position [452, 0]
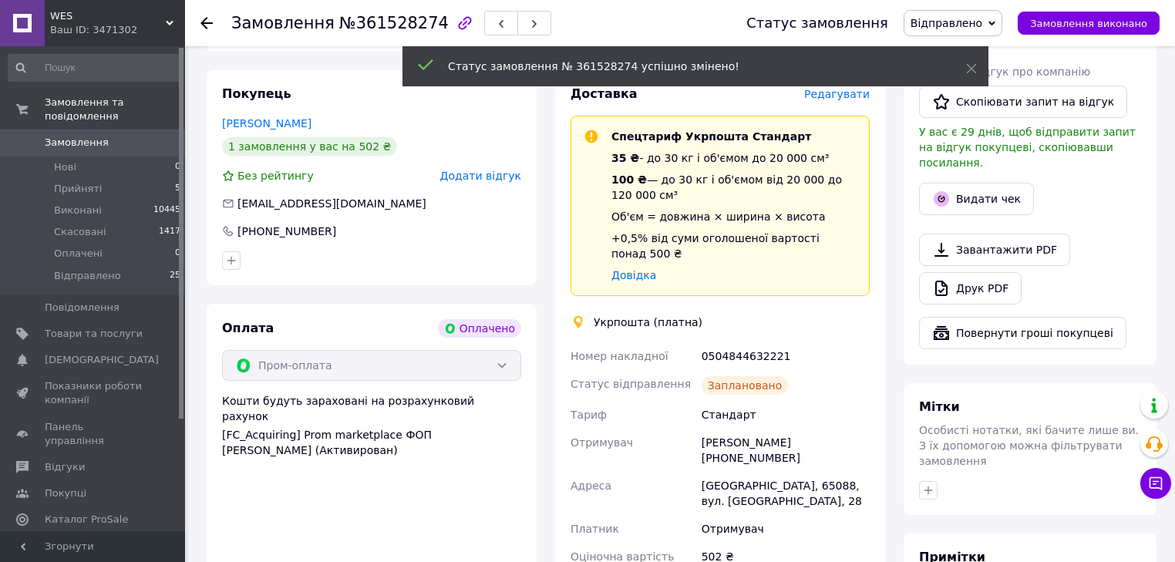
click at [740, 342] on div "0504844632221" at bounding box center [785, 356] width 174 height 28
copy div "0504844632221"
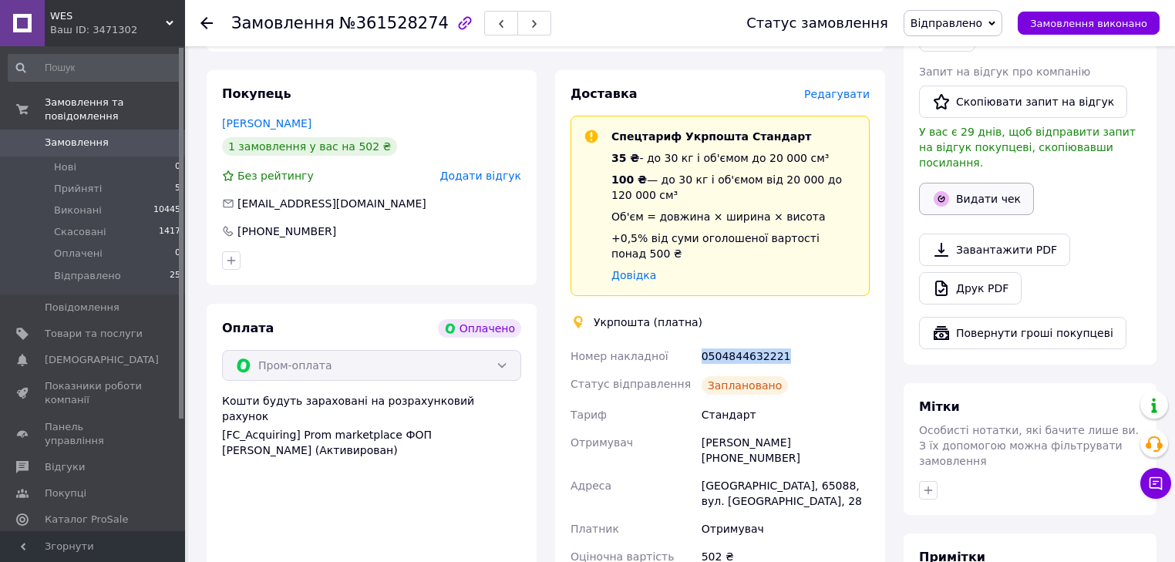
click at [967, 183] on button "Видати чек" at bounding box center [976, 199] width 115 height 32
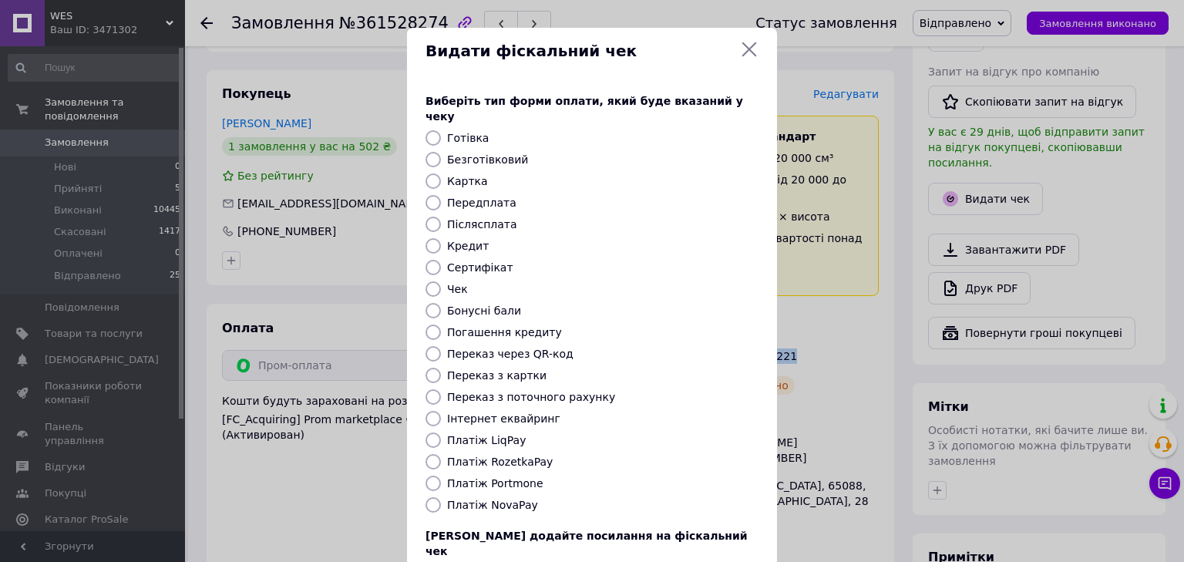
click at [432, 454] on input "Платіж RozetkaPay" at bounding box center [433, 461] width 15 height 15
radio input "true"
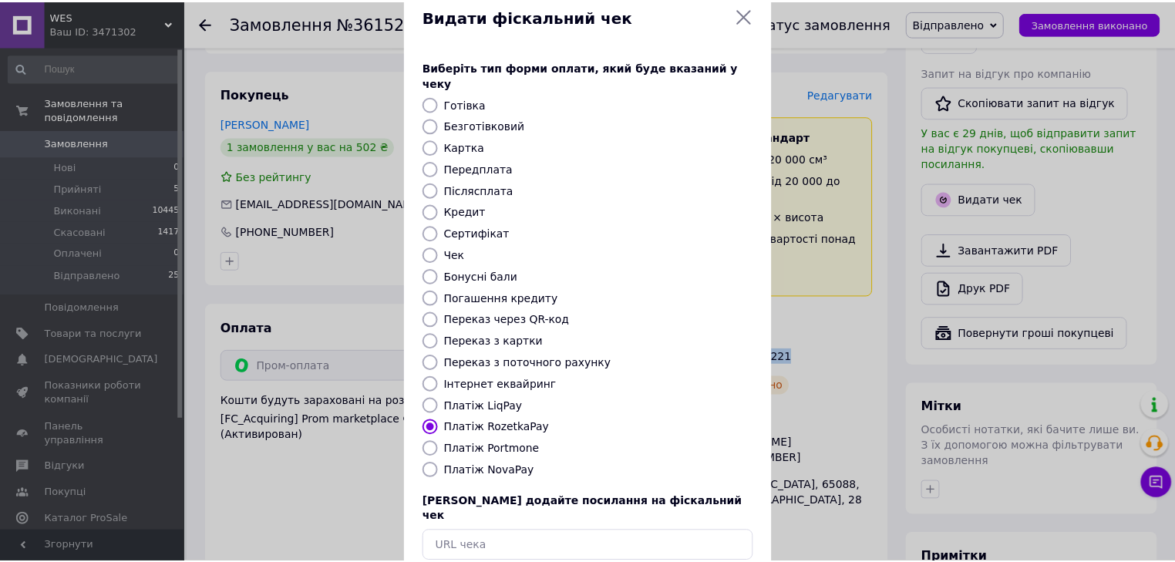
scroll to position [99, 0]
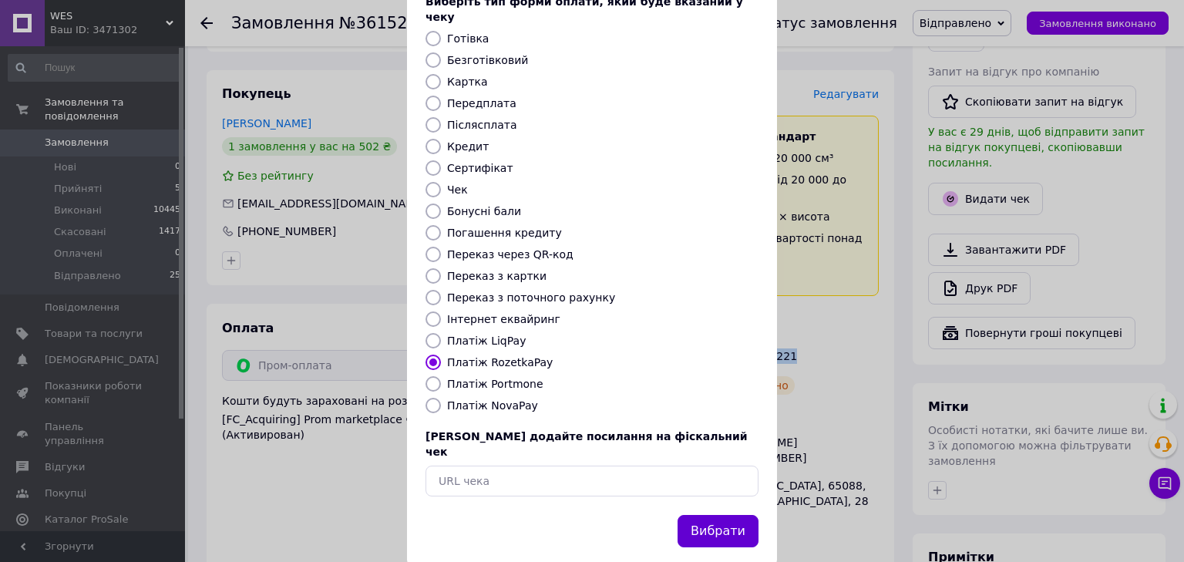
click at [712, 515] on button "Вибрати" at bounding box center [718, 531] width 81 height 33
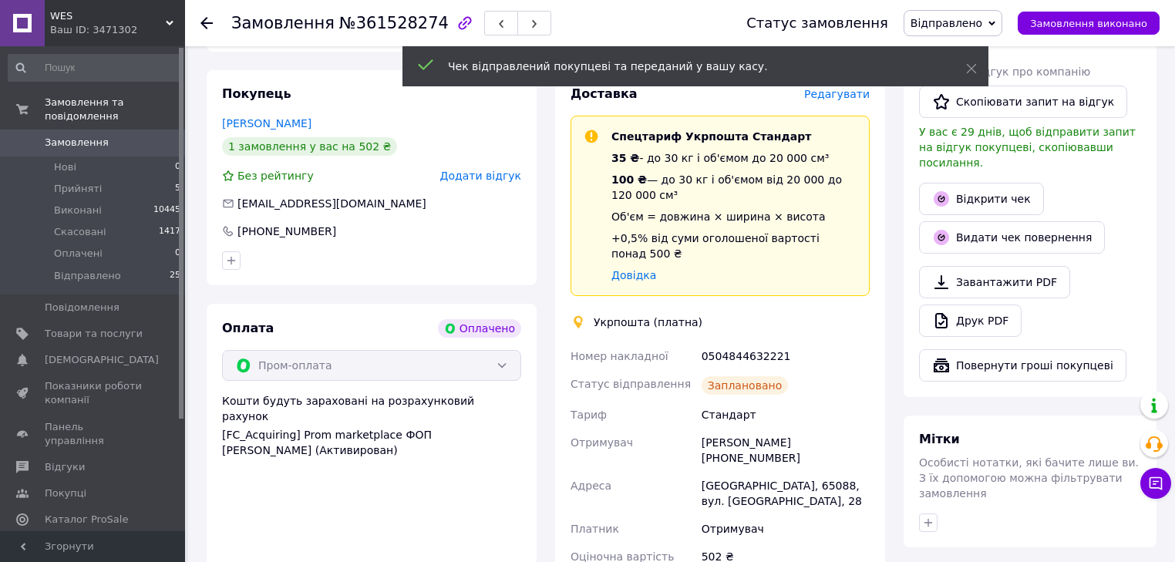
click at [207, 23] on icon at bounding box center [206, 23] width 12 height 12
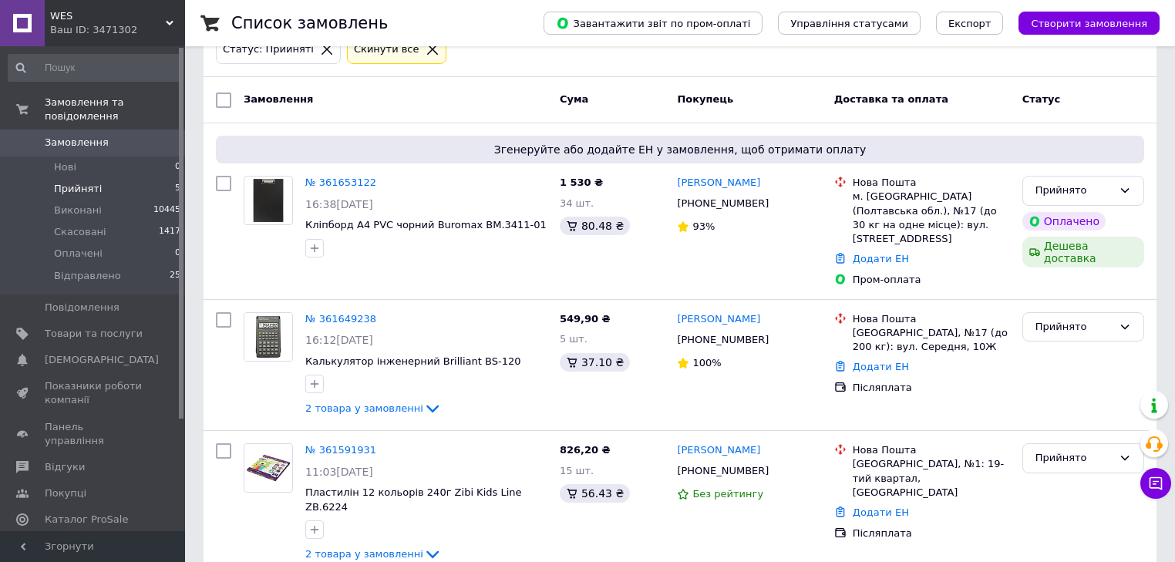
scroll to position [123, 0]
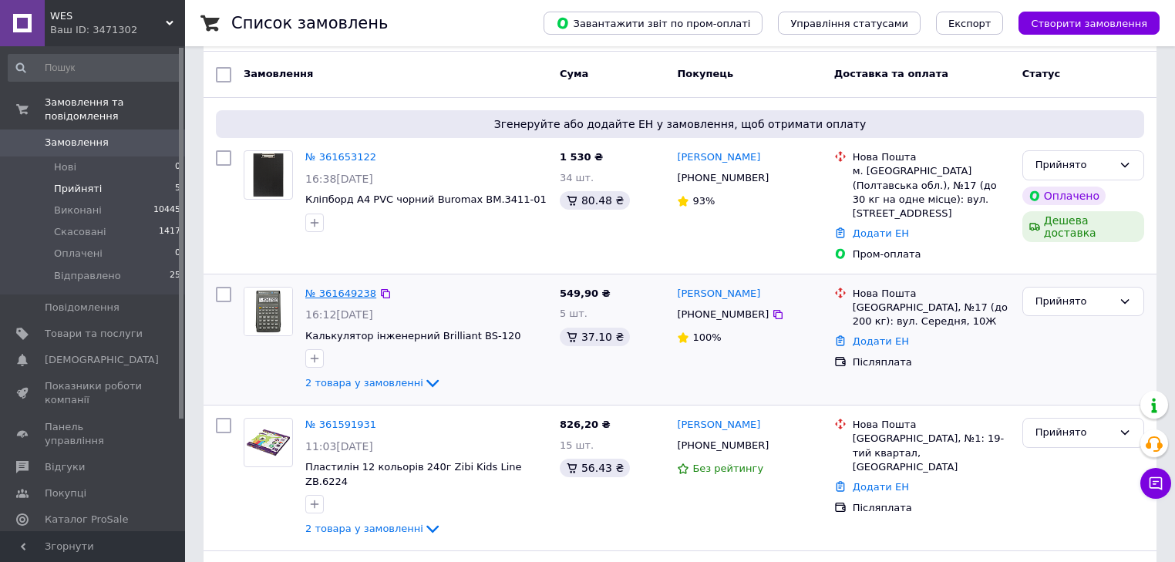
click at [338, 288] on link "№ 361649238" at bounding box center [340, 294] width 71 height 12
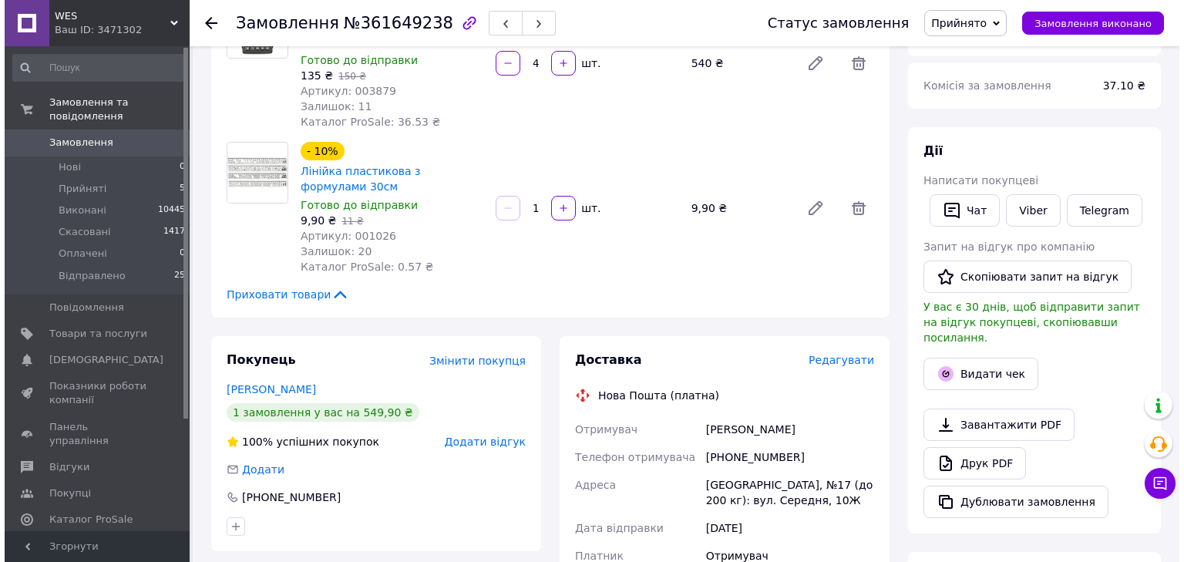
scroll to position [308, 0]
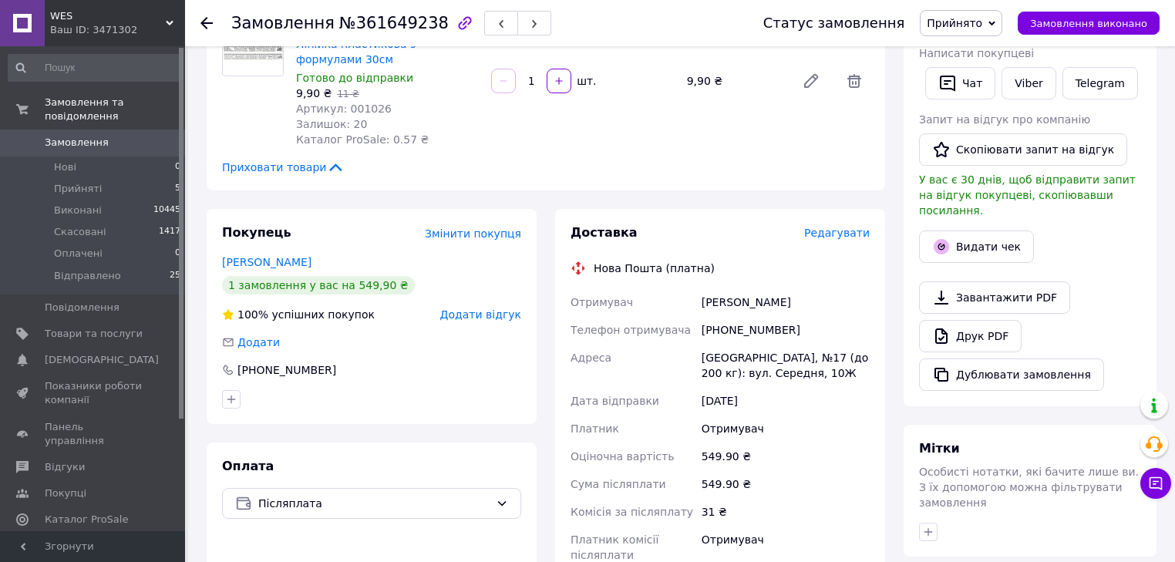
click at [830, 234] on span "Редагувати" at bounding box center [837, 233] width 66 height 12
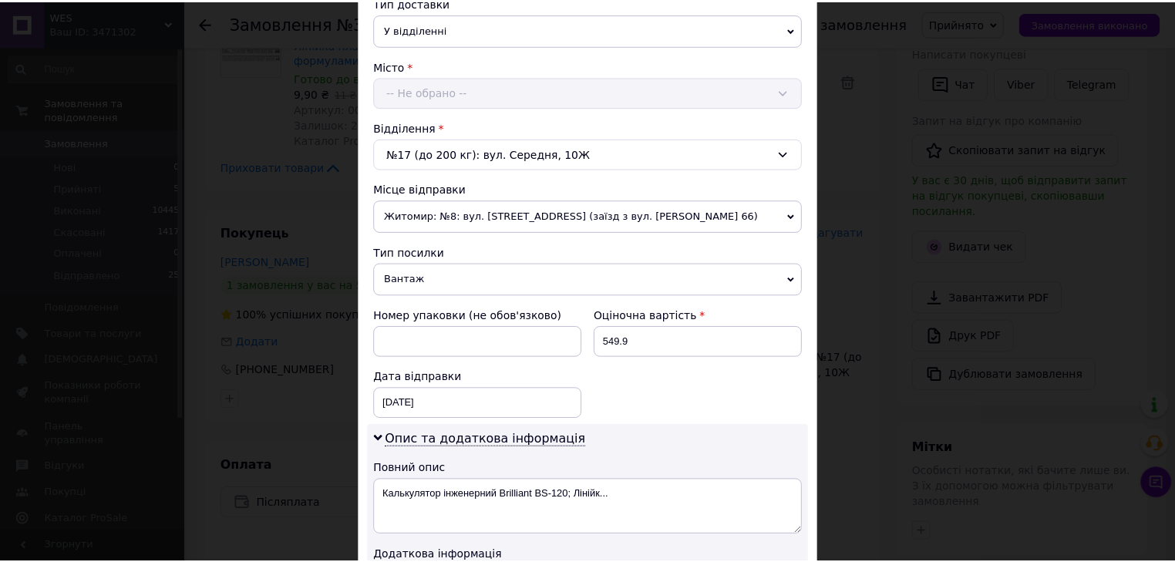
scroll to position [782, 0]
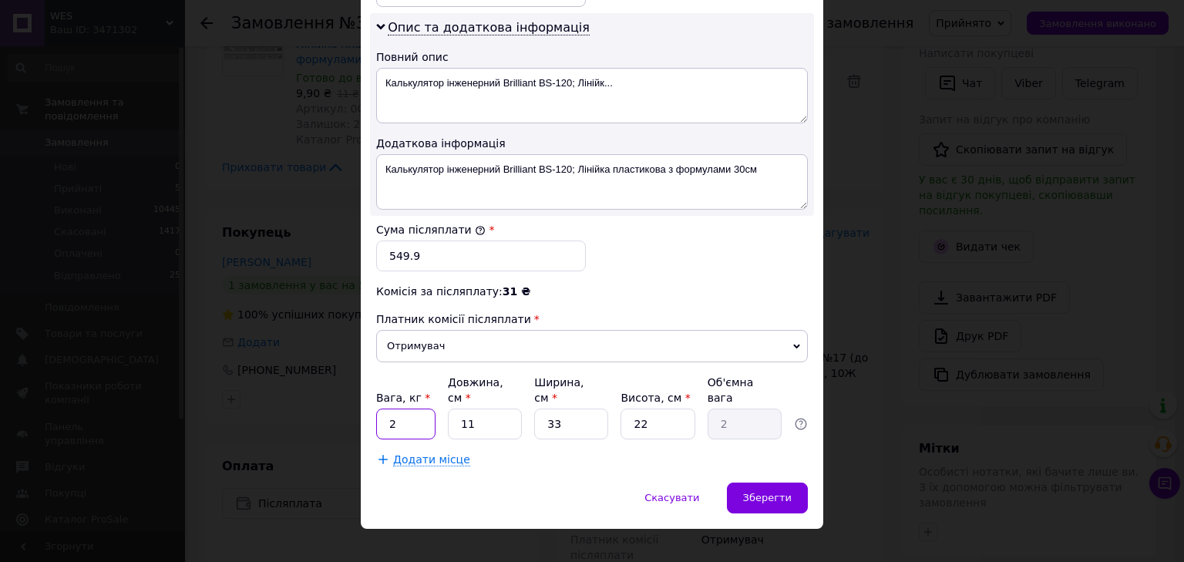
drag, startPoint x: 418, startPoint y: 410, endPoint x: 329, endPoint y: 543, distance: 160.1
click at [413, 416] on input "2" at bounding box center [405, 424] width 59 height 31
type input "1"
type input "3"
type input "0.54"
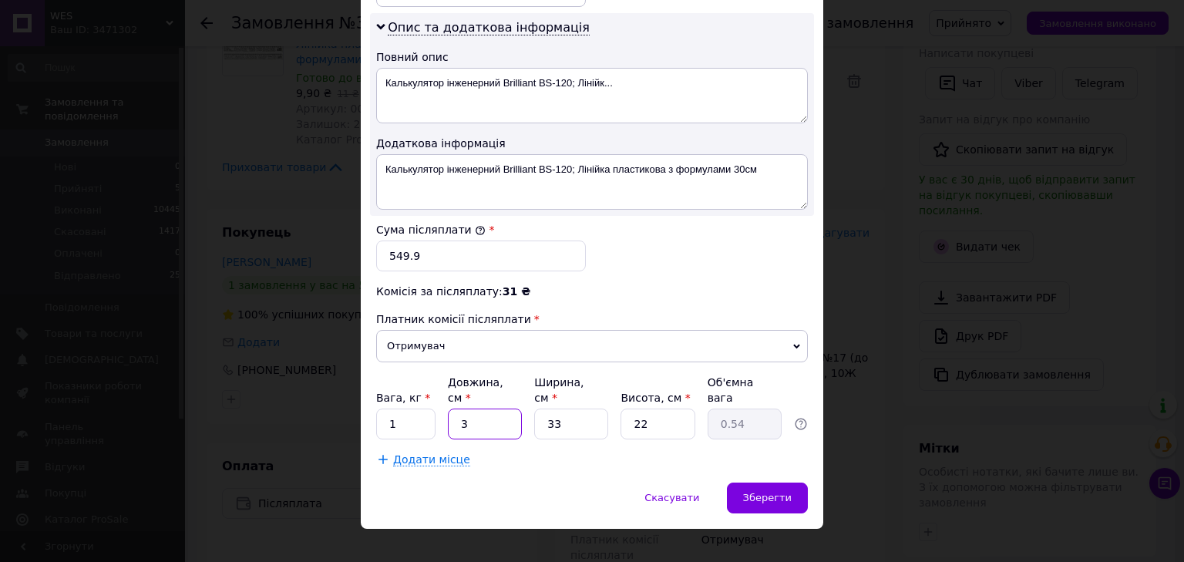
type input "32"
type input "5.81"
type input "32"
type input "2"
type input "0.35"
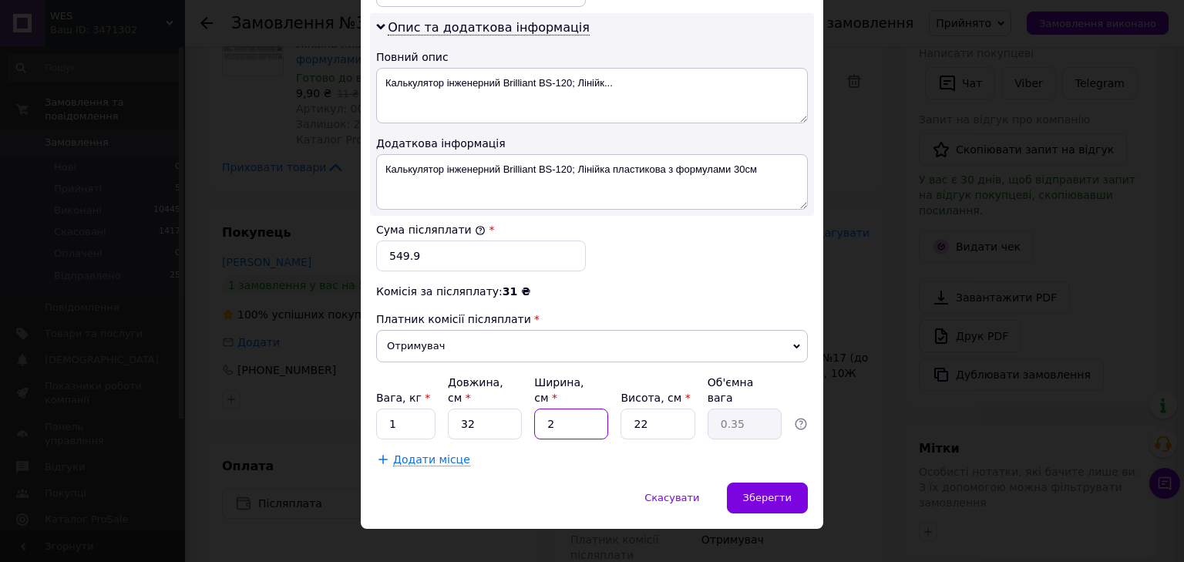
type input "22"
type input "3.87"
type input "22"
type input "9"
type input "1.58"
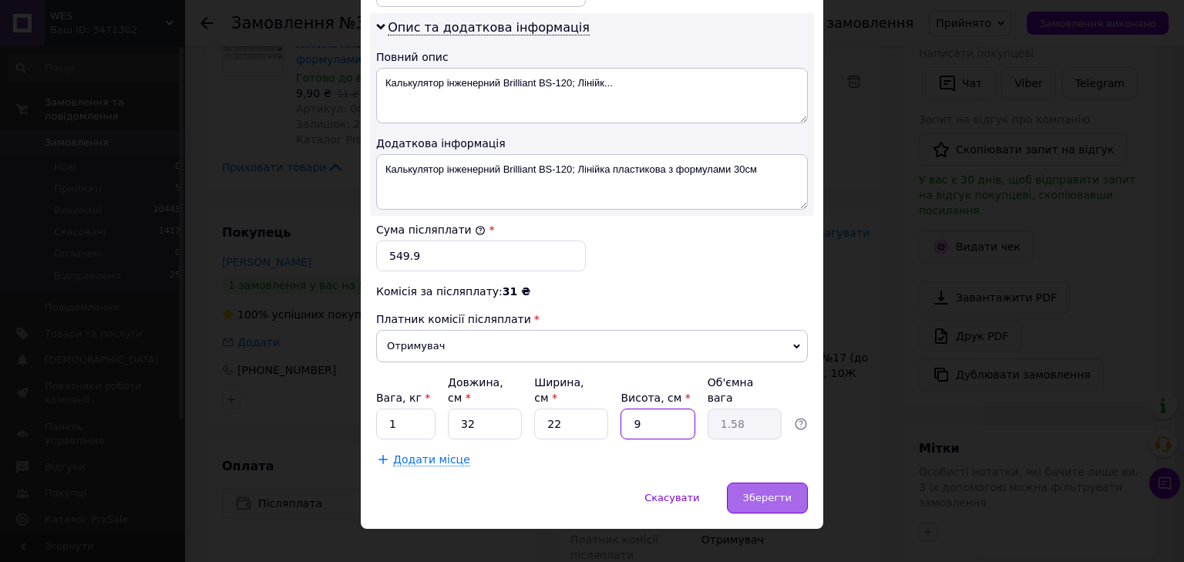
type input "9"
click at [786, 492] on span "Зберегти" at bounding box center [767, 498] width 49 height 12
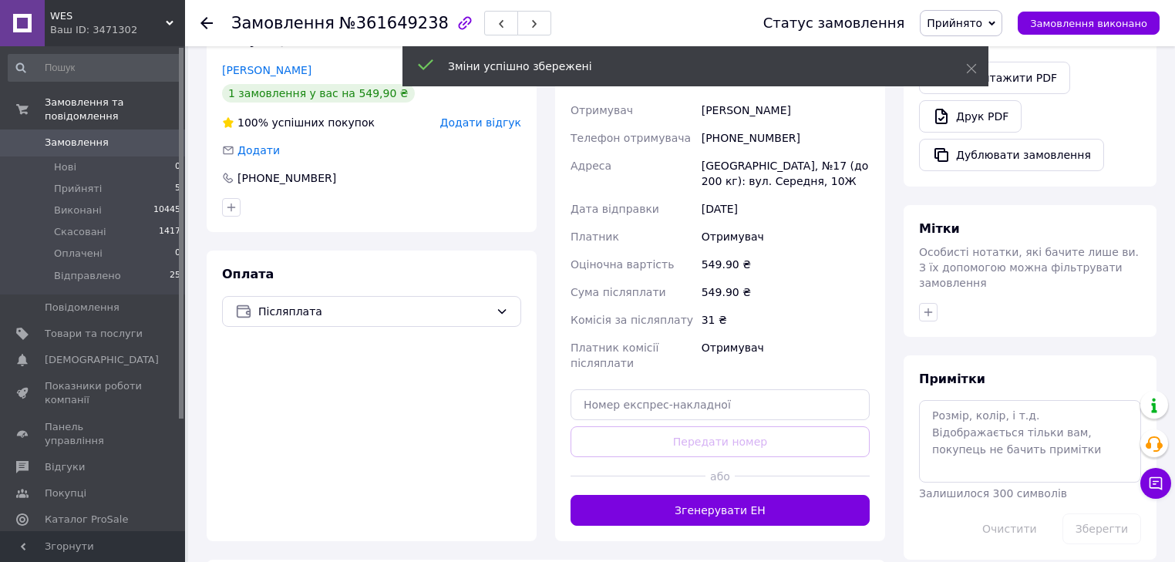
scroll to position [555, 0]
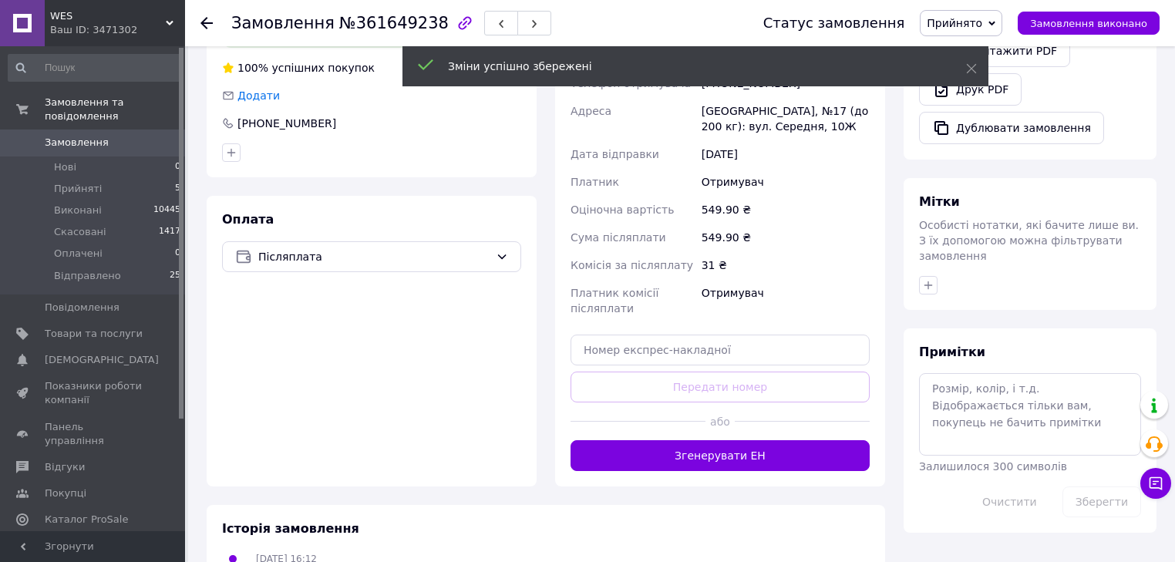
click at [742, 474] on div "Доставка Редагувати Нова Пошта (платна) Отримувач [PERSON_NAME] Телефон отримув…" at bounding box center [720, 224] width 330 height 524
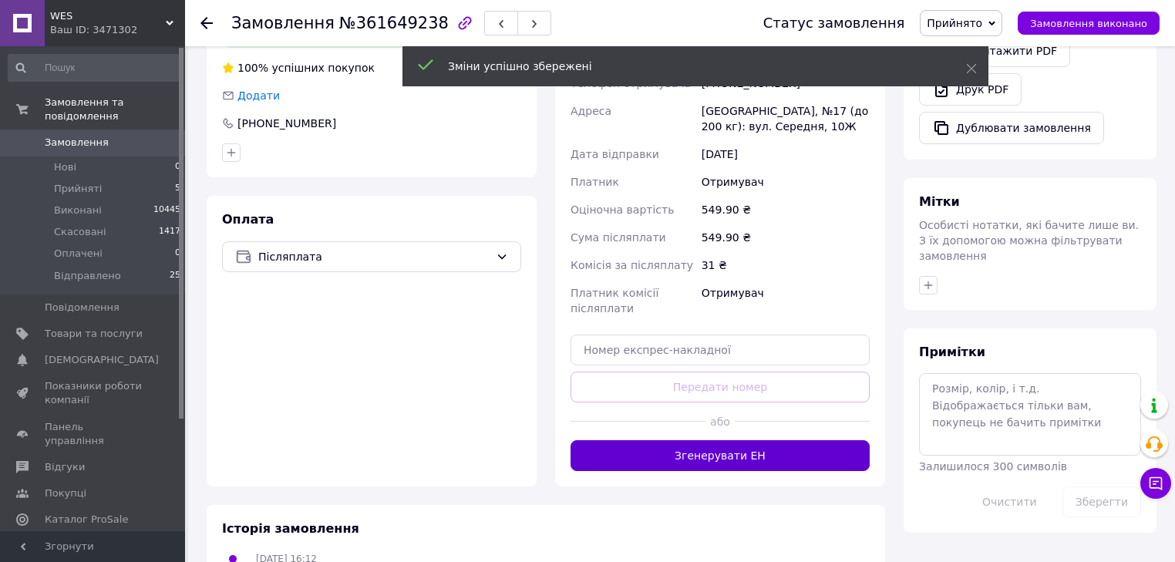
click at [740, 459] on button "Згенерувати ЕН" at bounding box center [719, 455] width 299 height 31
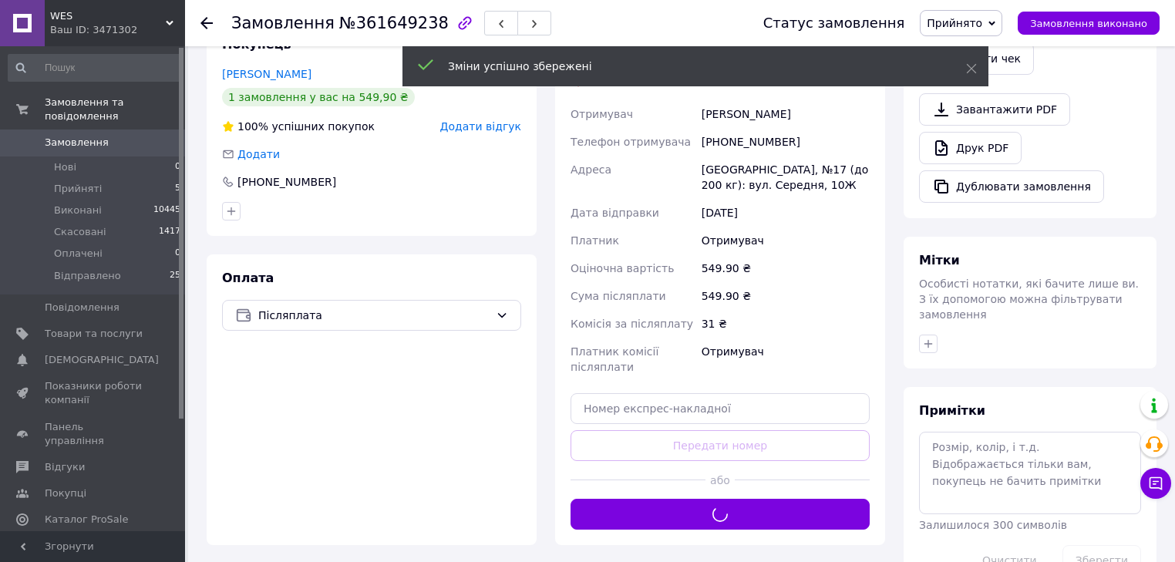
scroll to position [493, 0]
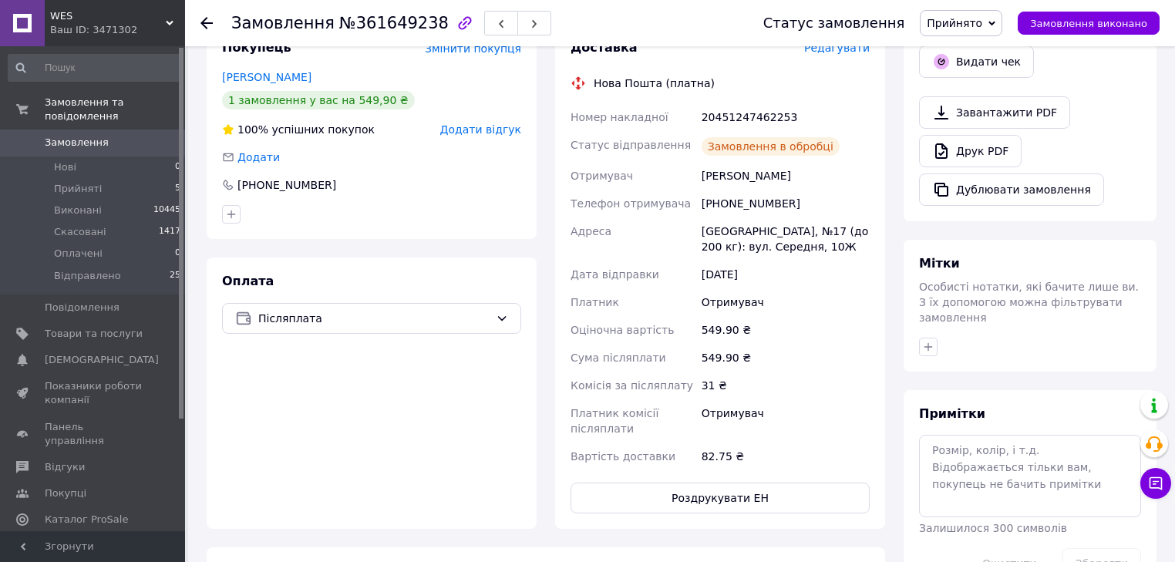
click at [995, 24] on icon at bounding box center [991, 23] width 7 height 5
click at [974, 130] on li "Відправлено" at bounding box center [961, 123] width 82 height 23
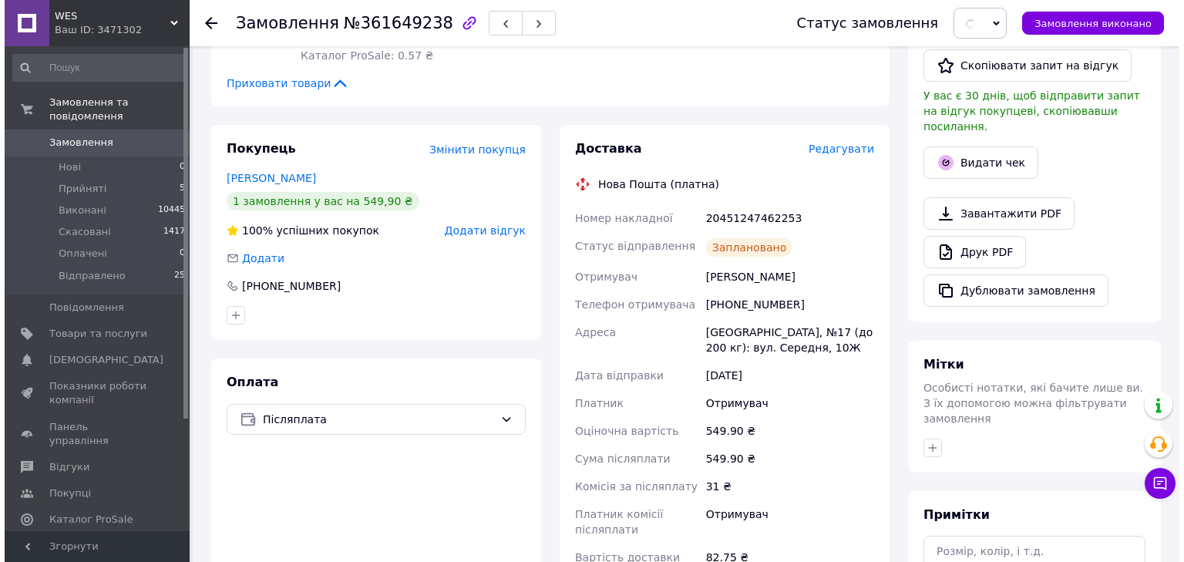
scroll to position [370, 0]
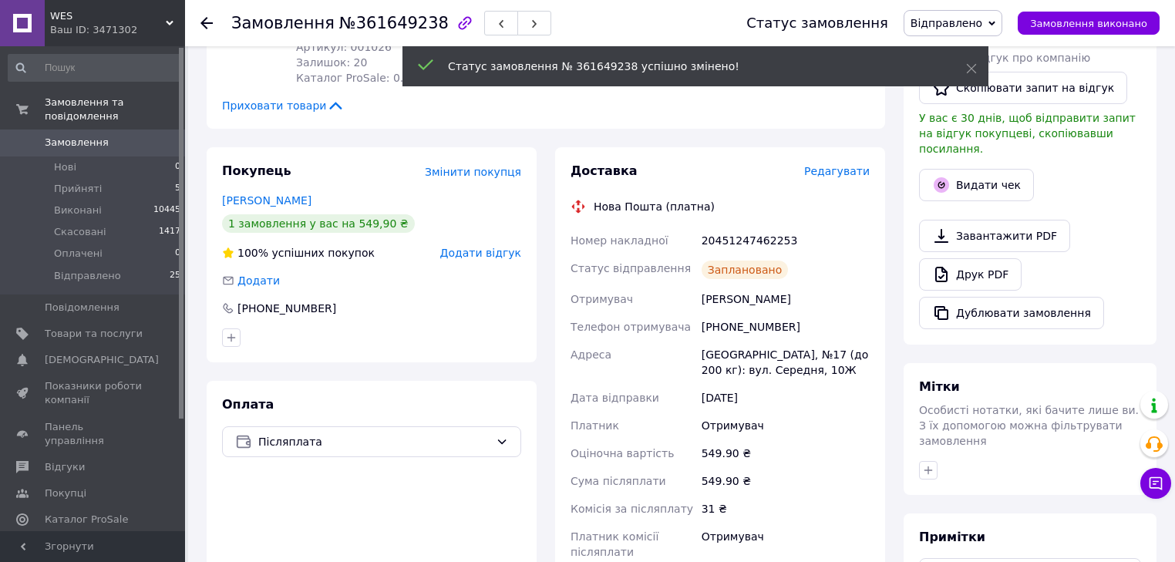
click at [735, 243] on div "20451247462253" at bounding box center [785, 241] width 174 height 28
click at [735, 242] on div "20451247462253" at bounding box center [785, 241] width 174 height 28
copy div "20451247462253"
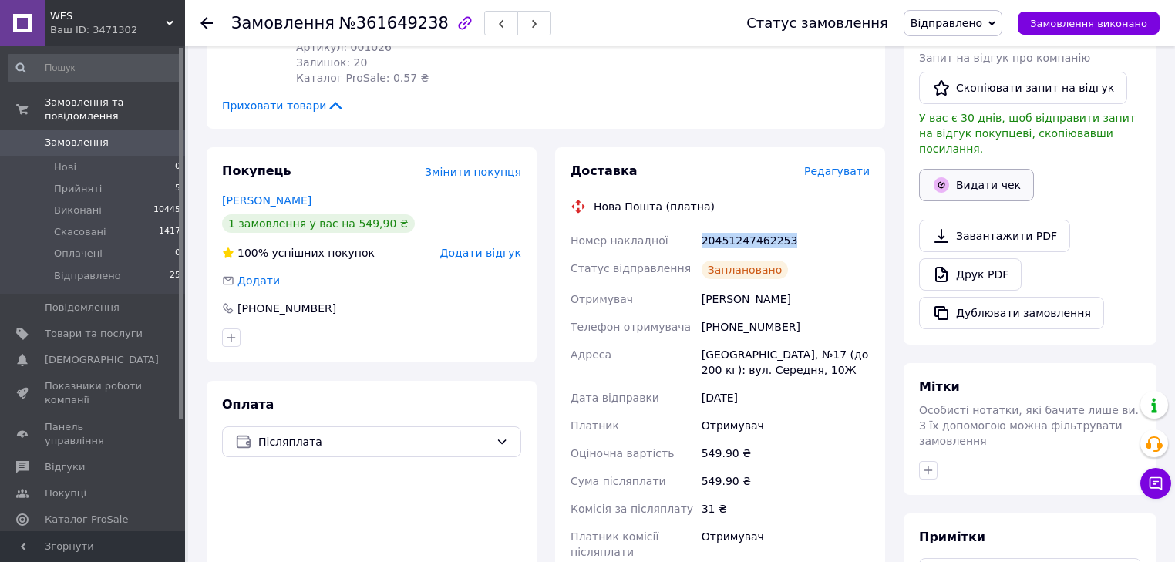
click at [961, 170] on button "Видати чек" at bounding box center [976, 185] width 115 height 32
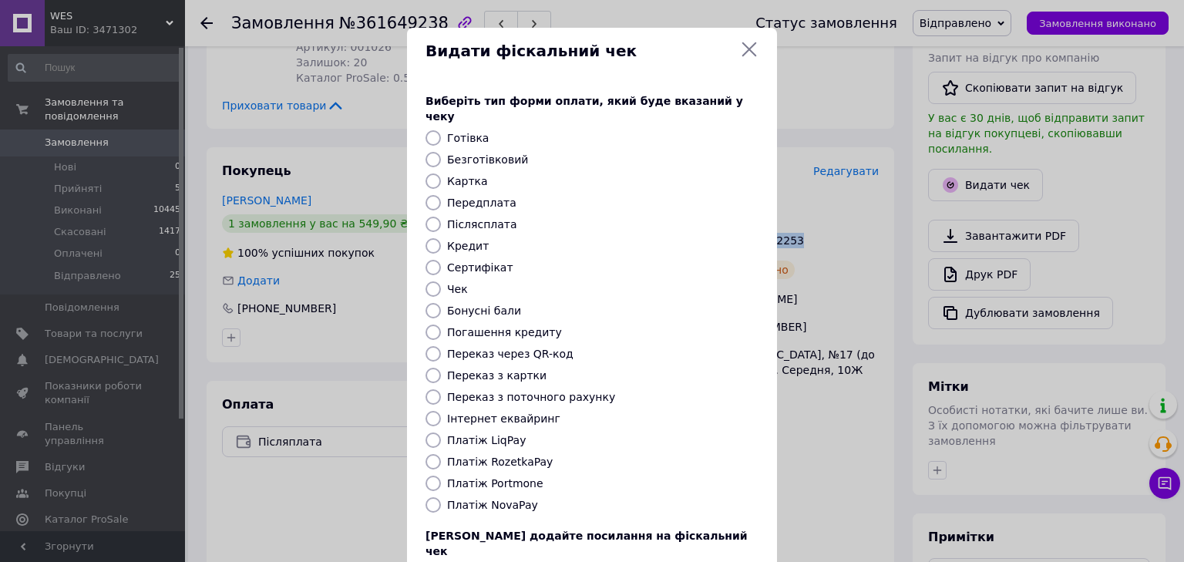
click at [432, 497] on input "Платіж NovaPay" at bounding box center [433, 504] width 15 height 15
radio input "true"
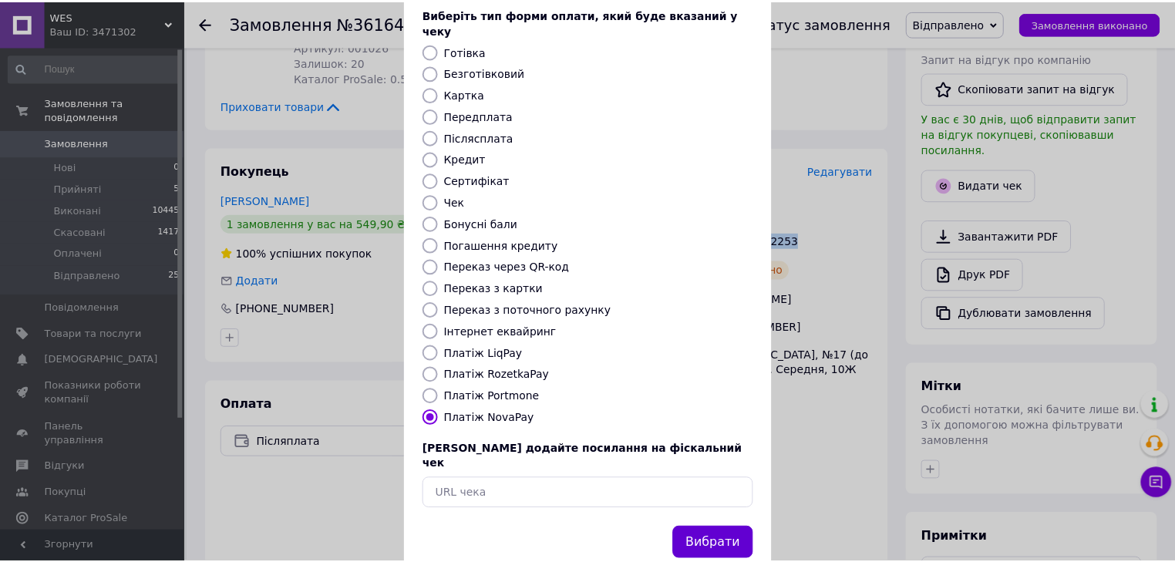
scroll to position [99, 0]
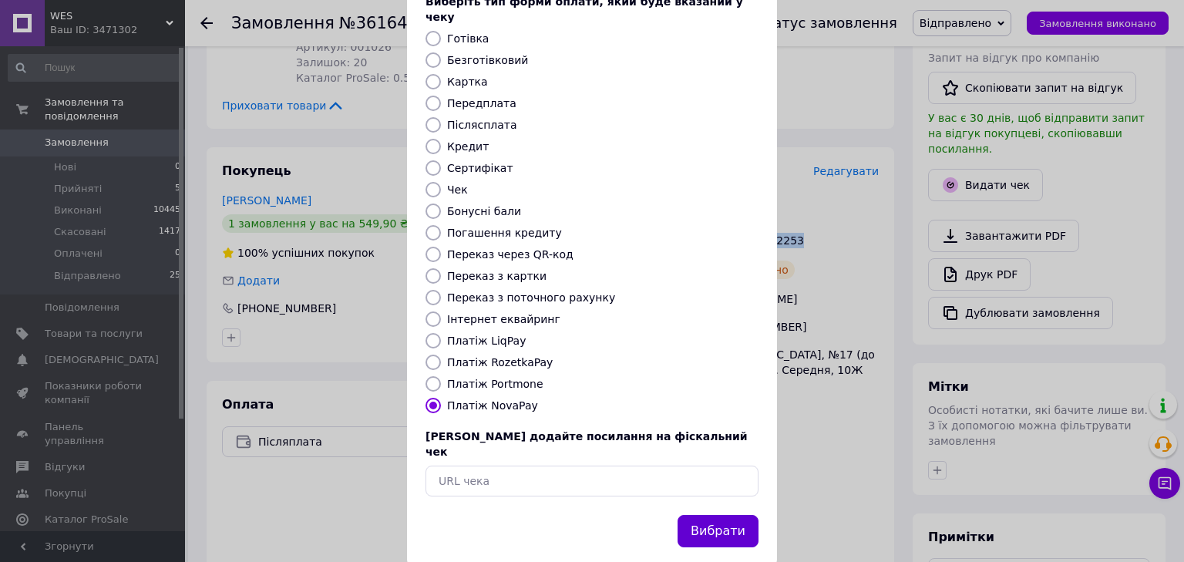
click at [735, 515] on button "Вибрати" at bounding box center [718, 531] width 81 height 33
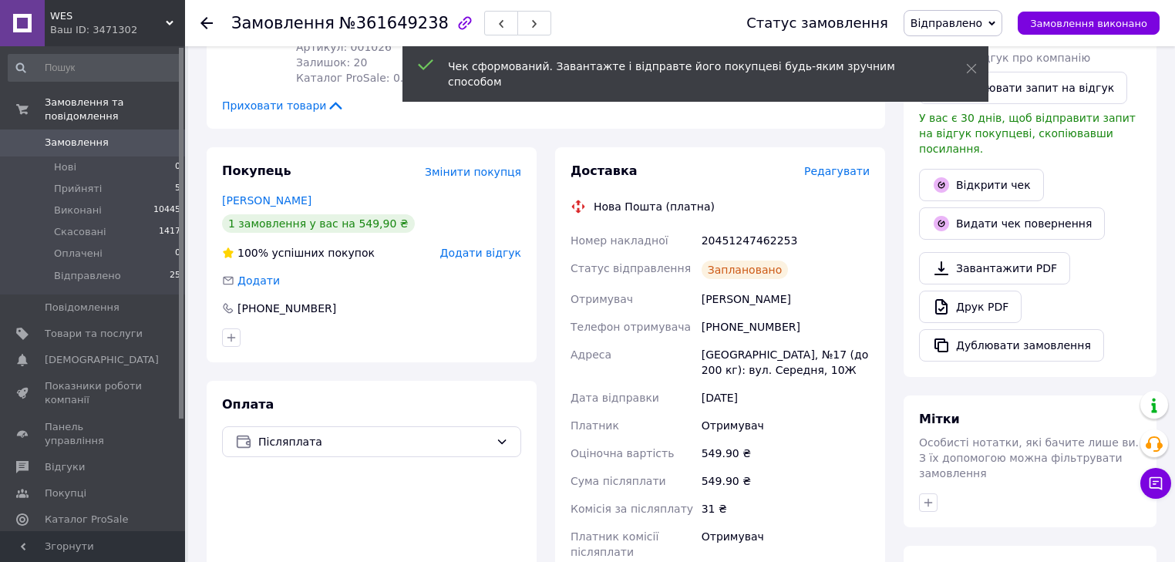
click at [200, 22] on use at bounding box center [206, 23] width 12 height 12
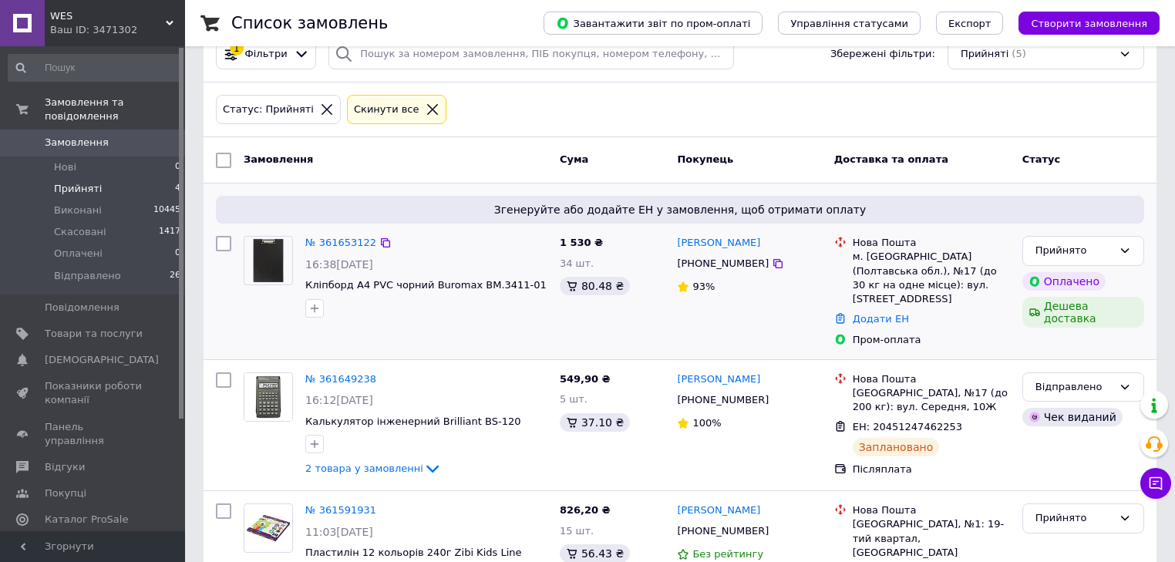
scroll to position [222, 0]
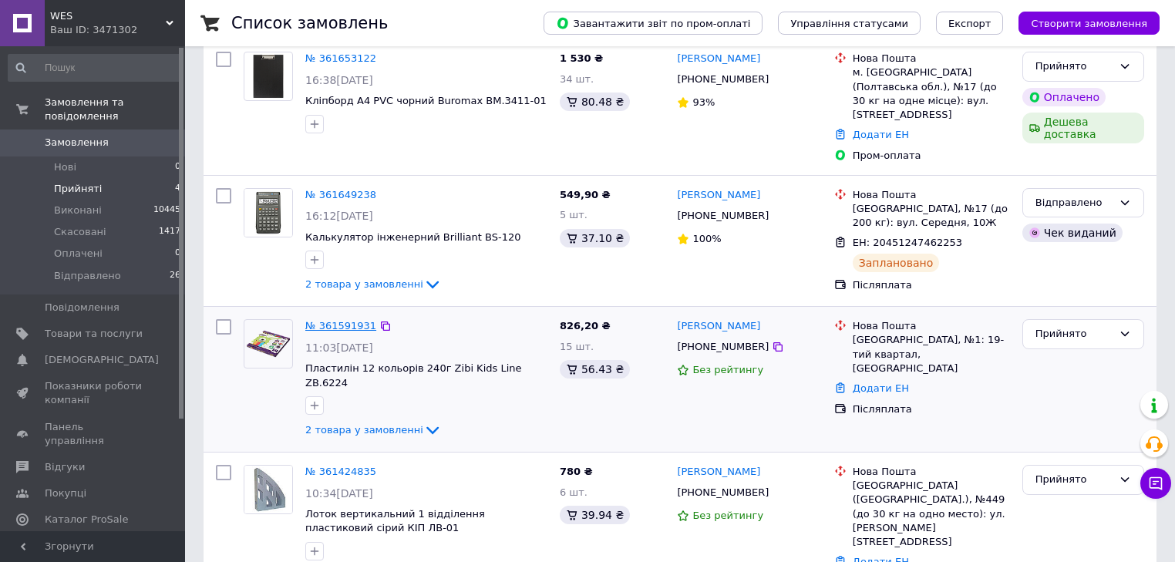
click at [323, 320] on link "№ 361591931" at bounding box center [340, 326] width 71 height 12
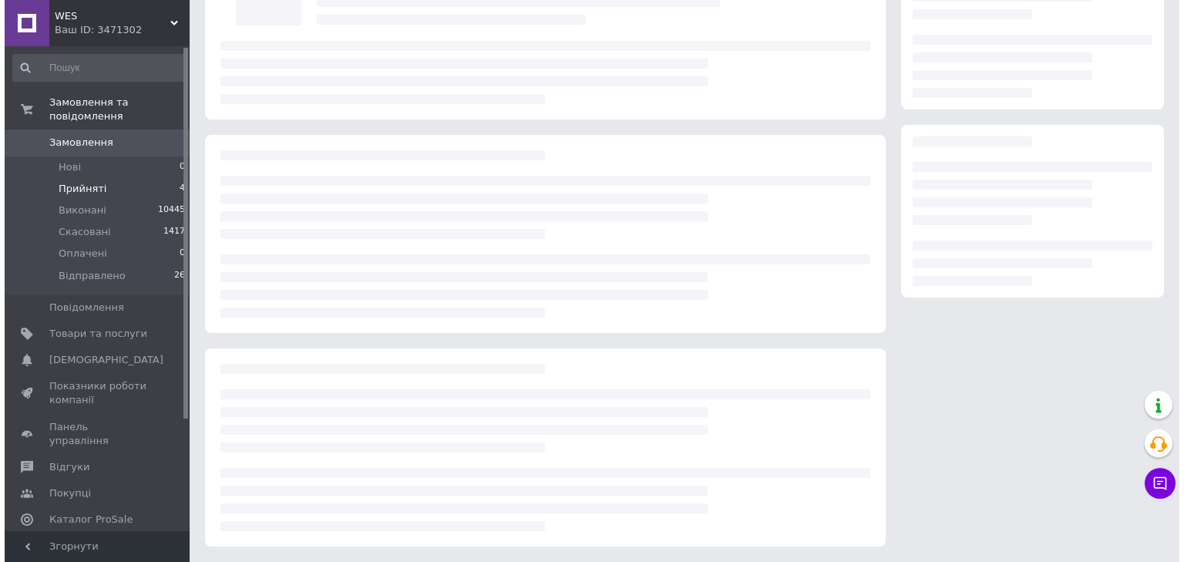
scroll to position [222, 0]
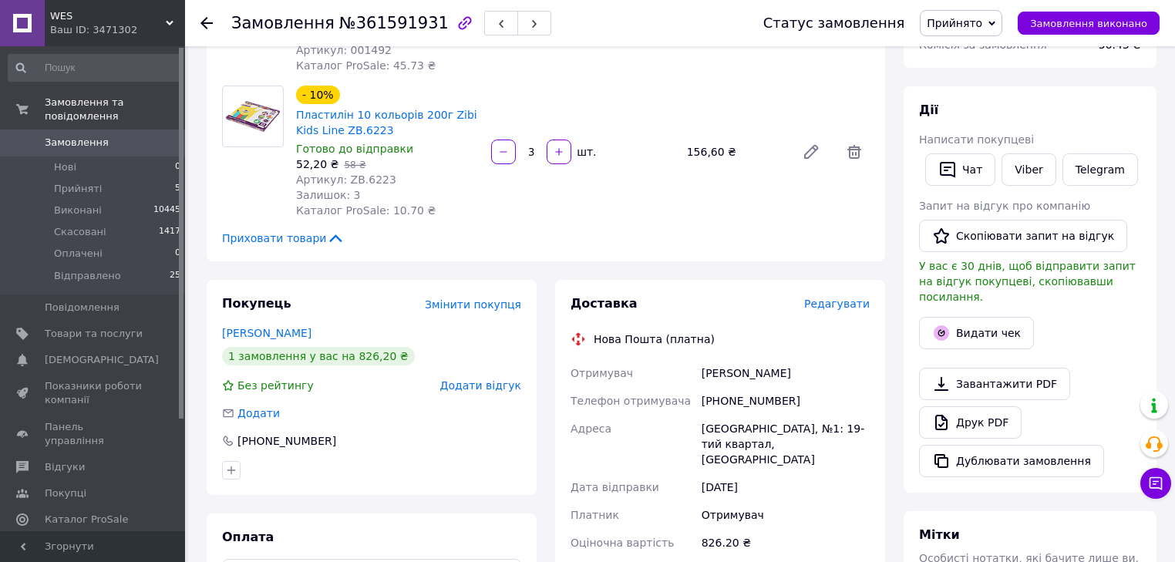
click at [842, 310] on span "Редагувати" at bounding box center [837, 304] width 66 height 12
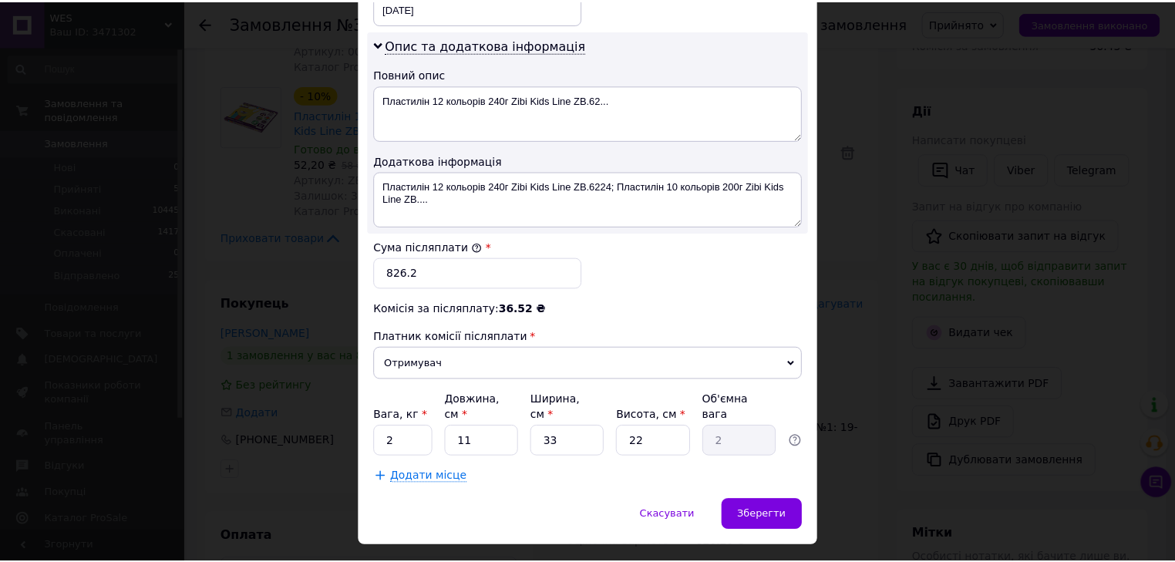
scroll to position [782, 0]
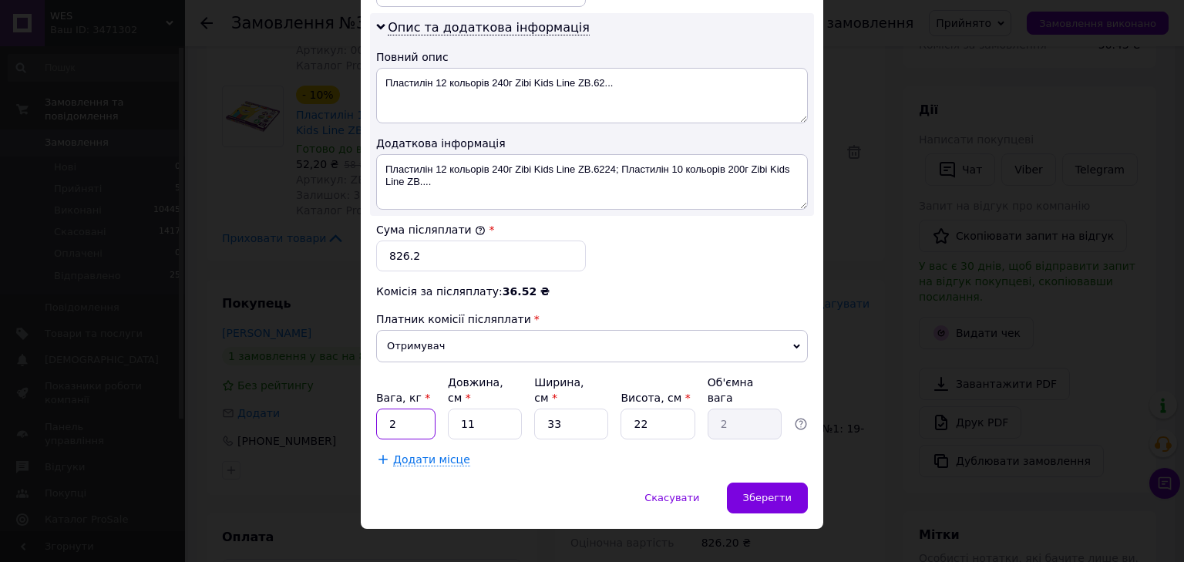
click at [414, 409] on input "2" at bounding box center [405, 424] width 59 height 31
type input "1.9"
type input "3"
type input "0.54"
type input "30"
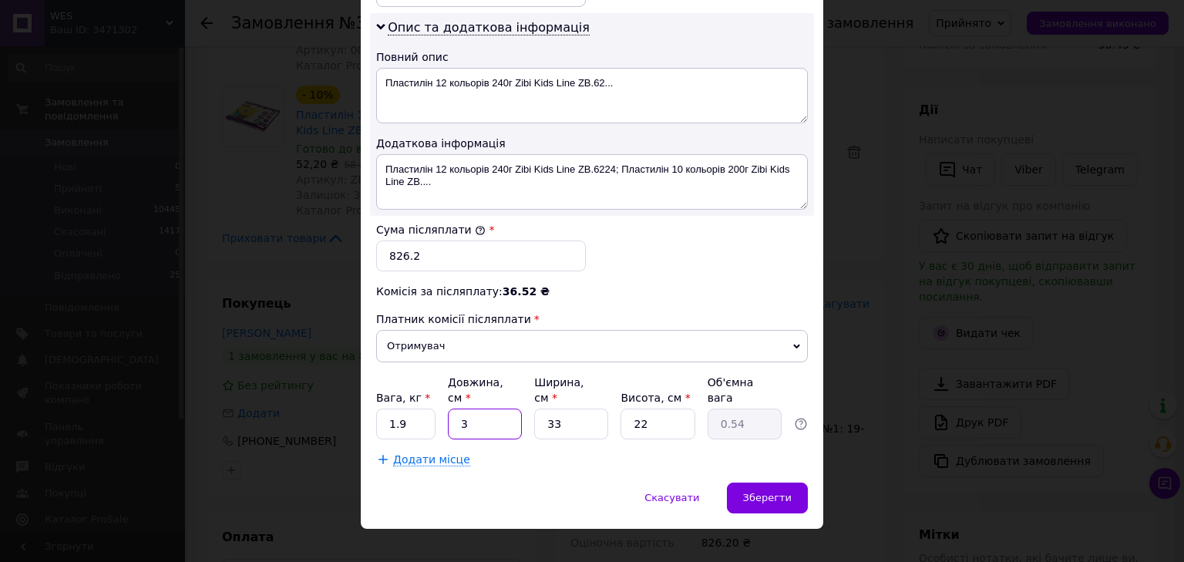
type input "5.45"
type input "30"
type input "2"
type input "0.33"
type input "20"
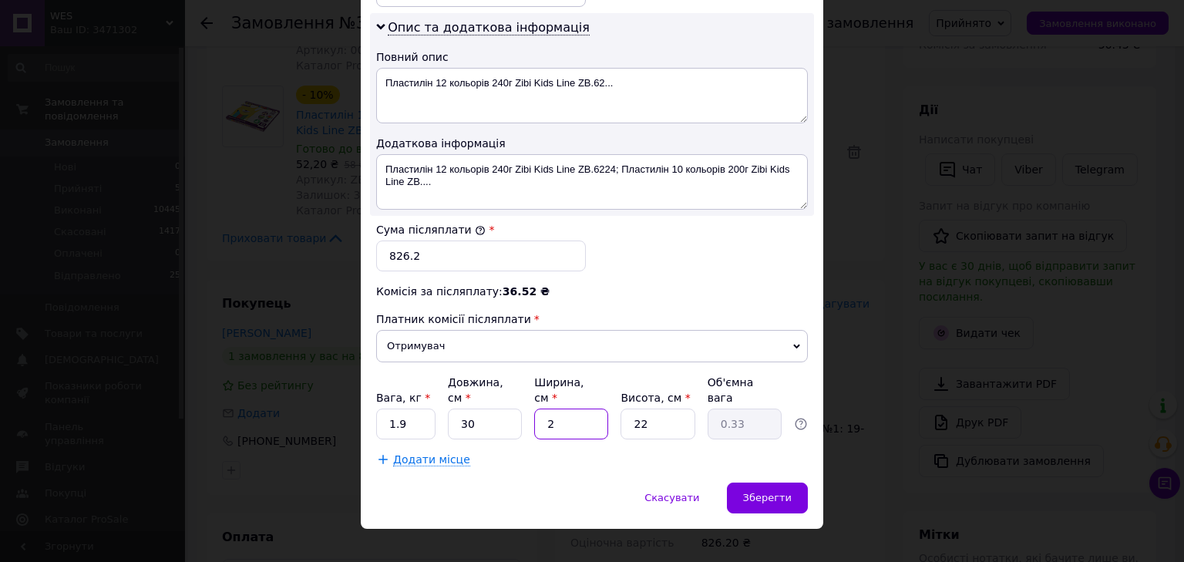
type input "3.3"
type input "20"
type input "2"
type input "0.3"
type input "20"
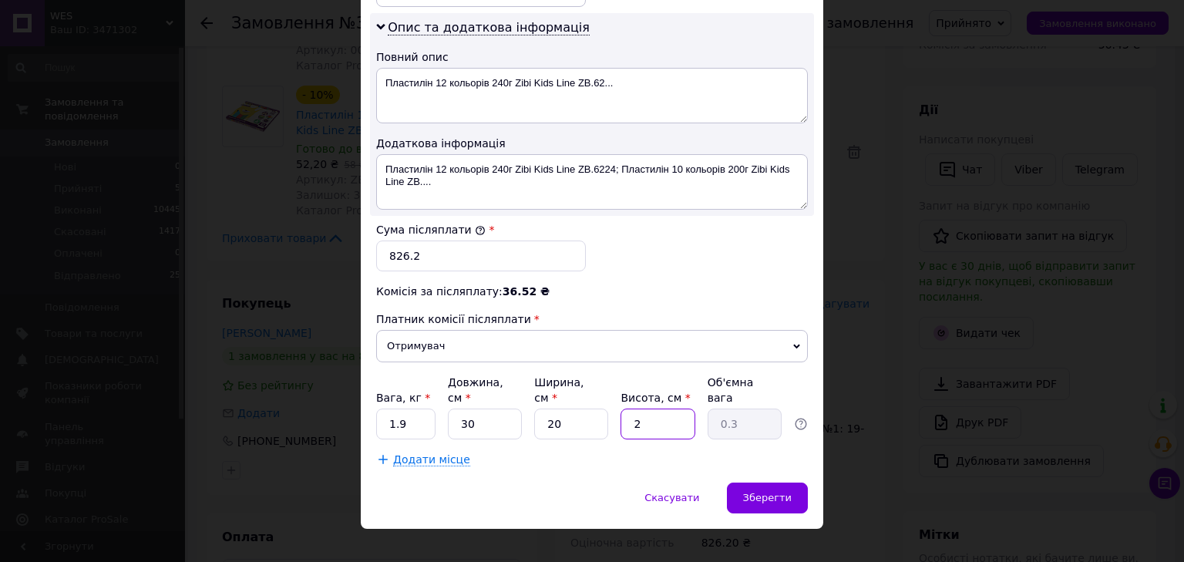
type input "3"
type input "20"
click at [414, 409] on input "1.9" at bounding box center [405, 424] width 59 height 31
type input "1"
type input "2"
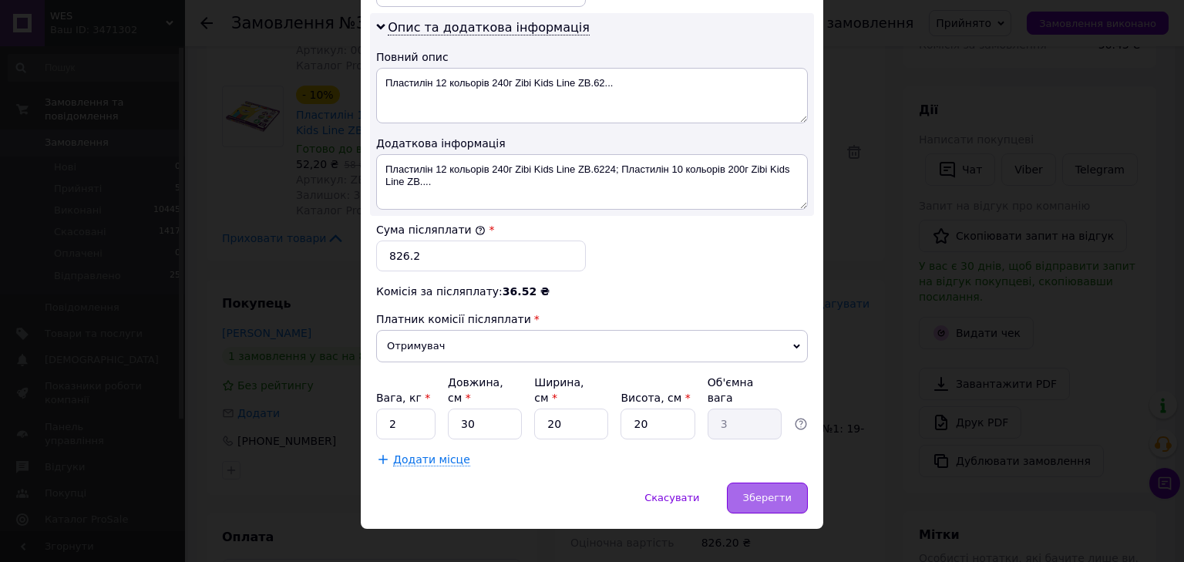
click at [780, 492] on span "Зберегти" at bounding box center [767, 498] width 49 height 12
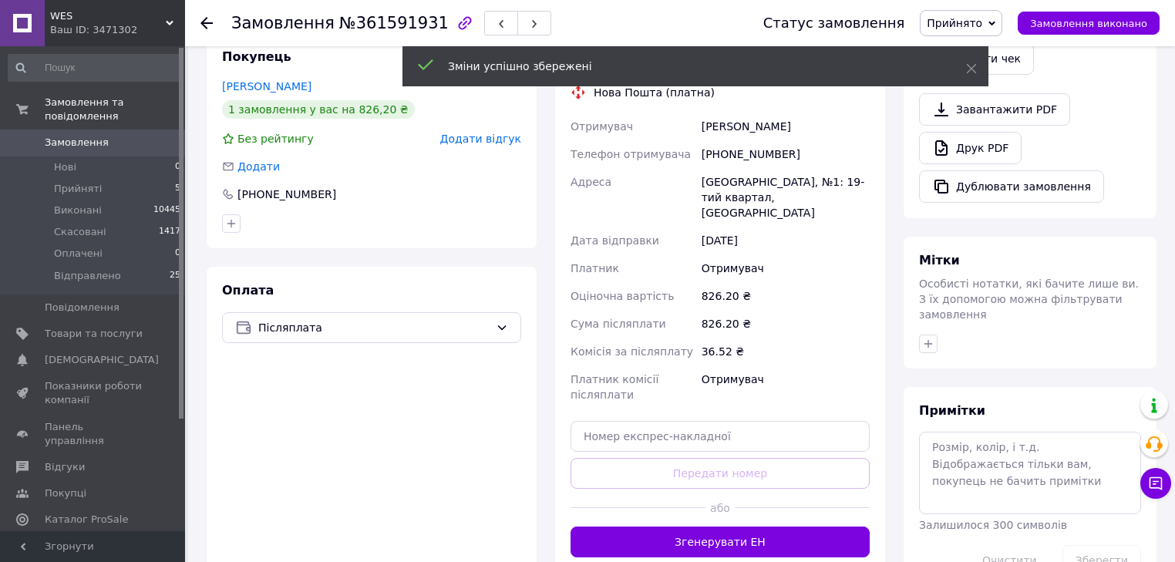
scroll to position [77, 0]
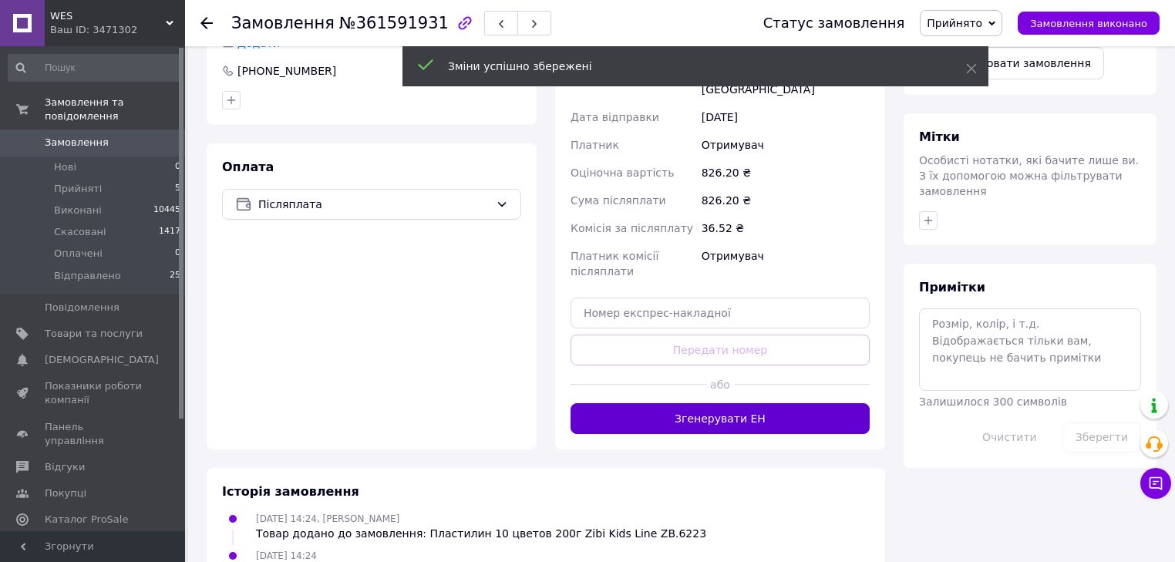
click at [755, 413] on button "Згенерувати ЕН" at bounding box center [719, 418] width 299 height 31
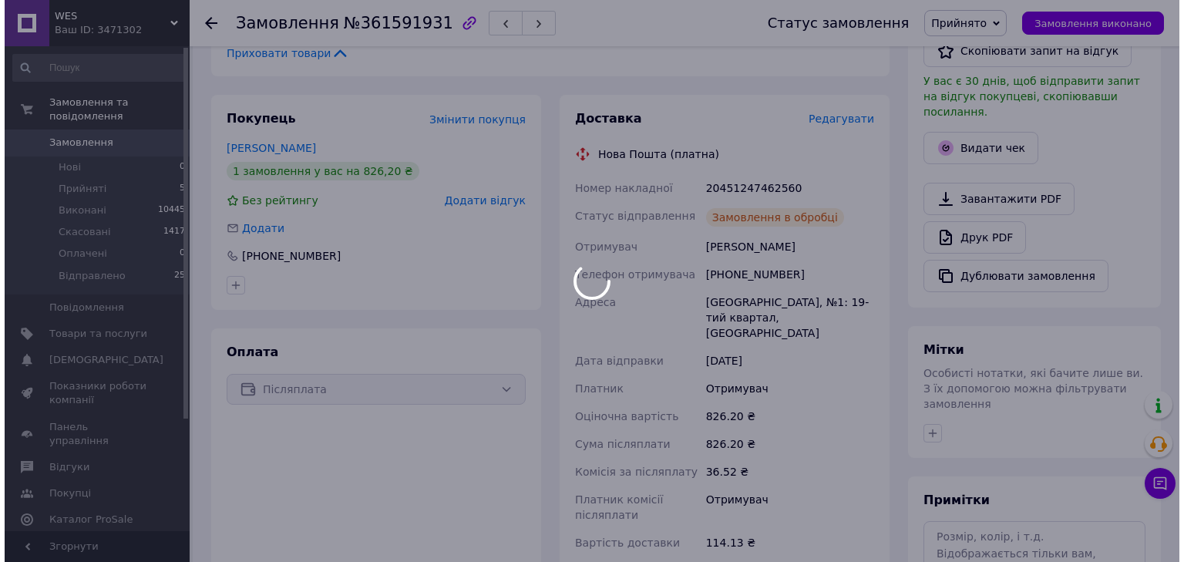
scroll to position [114, 0]
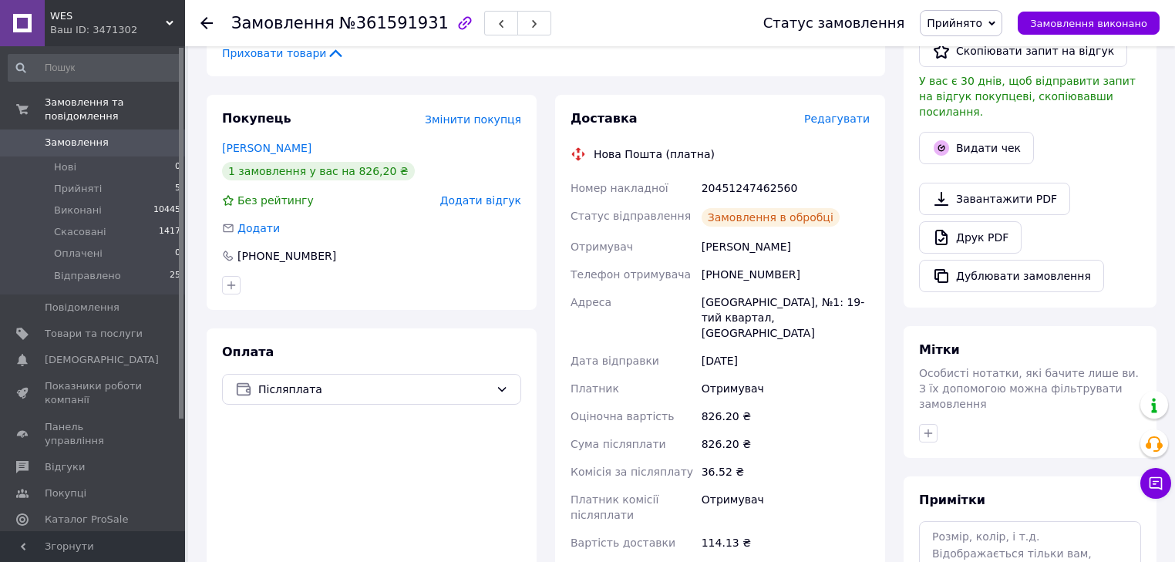
click at [995, 26] on icon at bounding box center [991, 23] width 7 height 7
click at [981, 125] on li "Відправлено" at bounding box center [961, 123] width 82 height 23
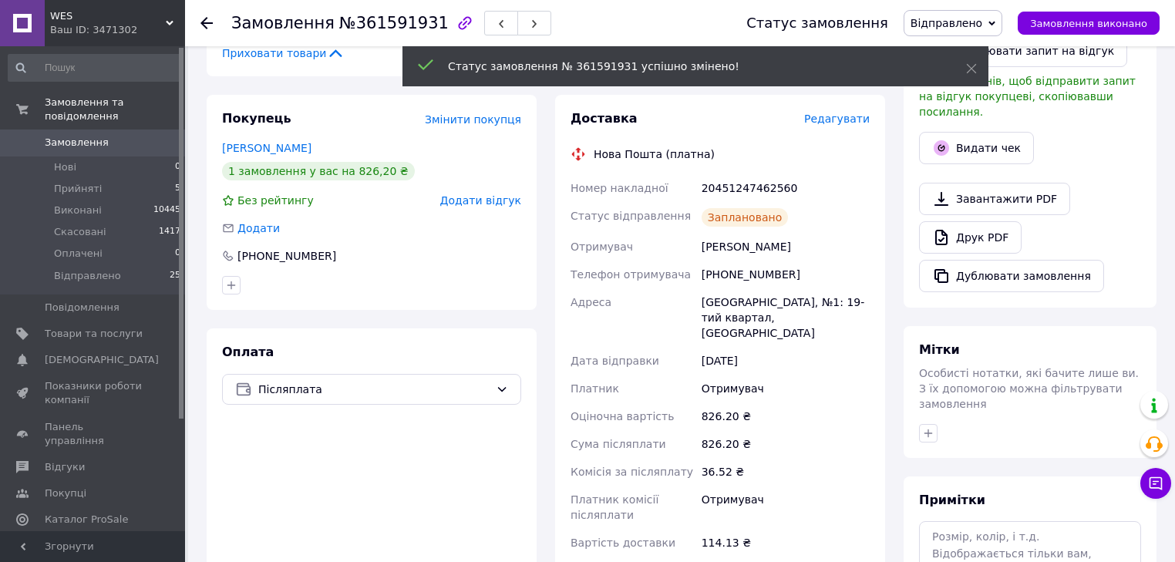
click at [739, 191] on div "20451247462560" at bounding box center [785, 188] width 174 height 28
copy div "20451247462560"
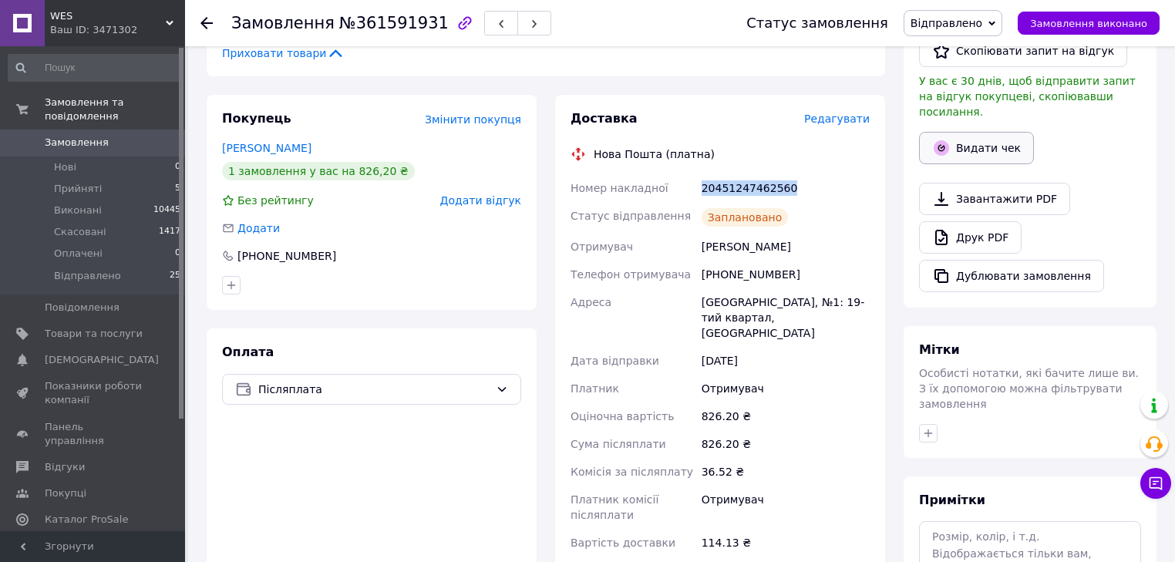
click at [981, 133] on button "Видати чек" at bounding box center [976, 148] width 115 height 32
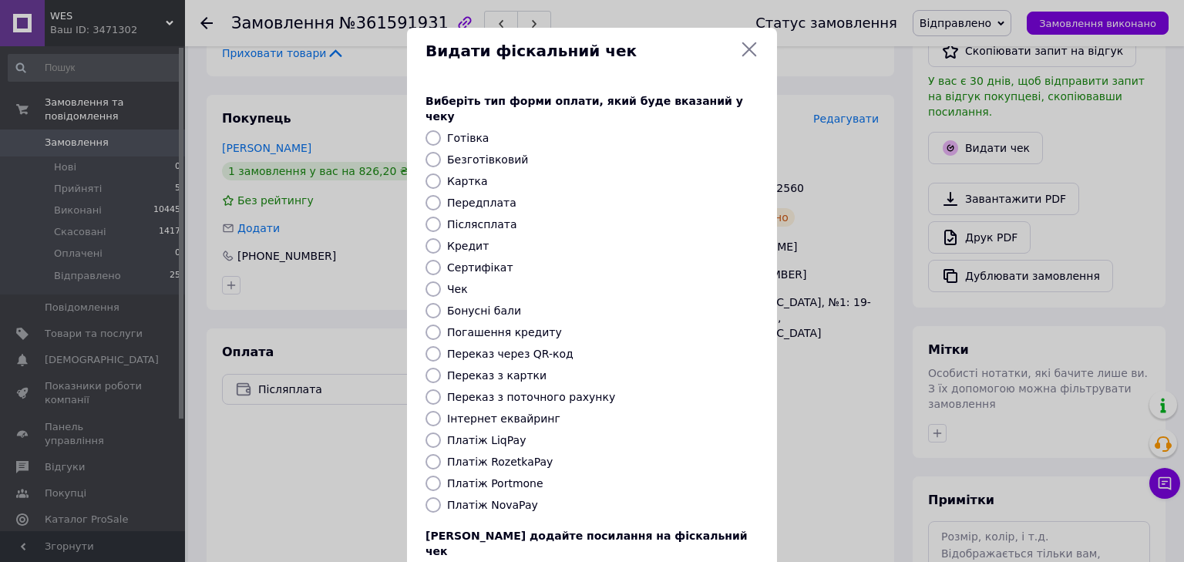
click at [439, 497] on div at bounding box center [433, 504] width 22 height 15
click at [437, 497] on input "Платіж NovaPay" at bounding box center [433, 504] width 15 height 15
radio input "true"
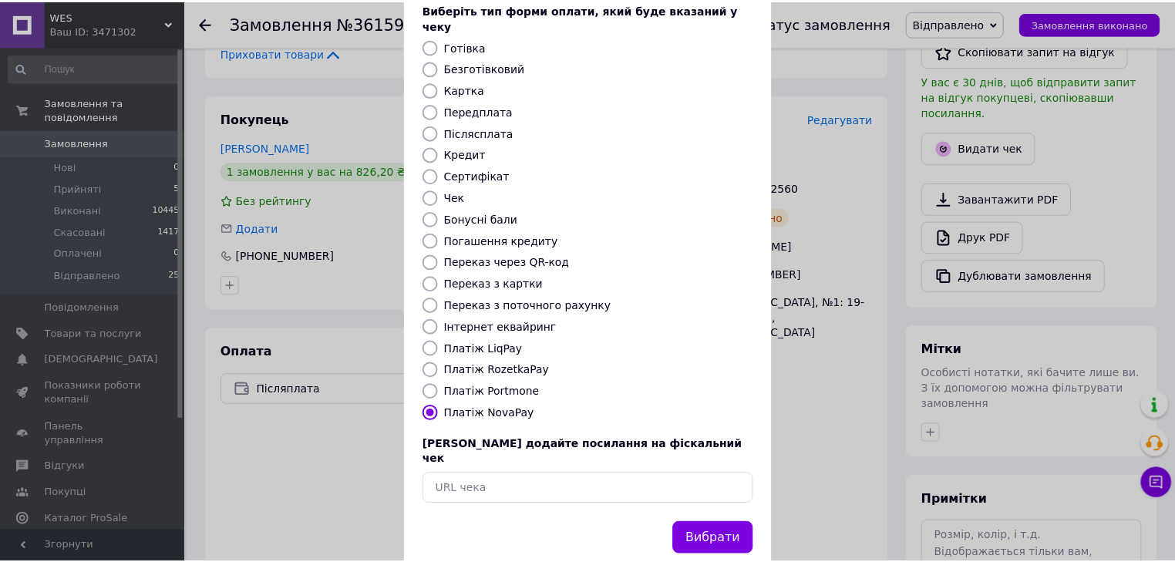
scroll to position [99, 0]
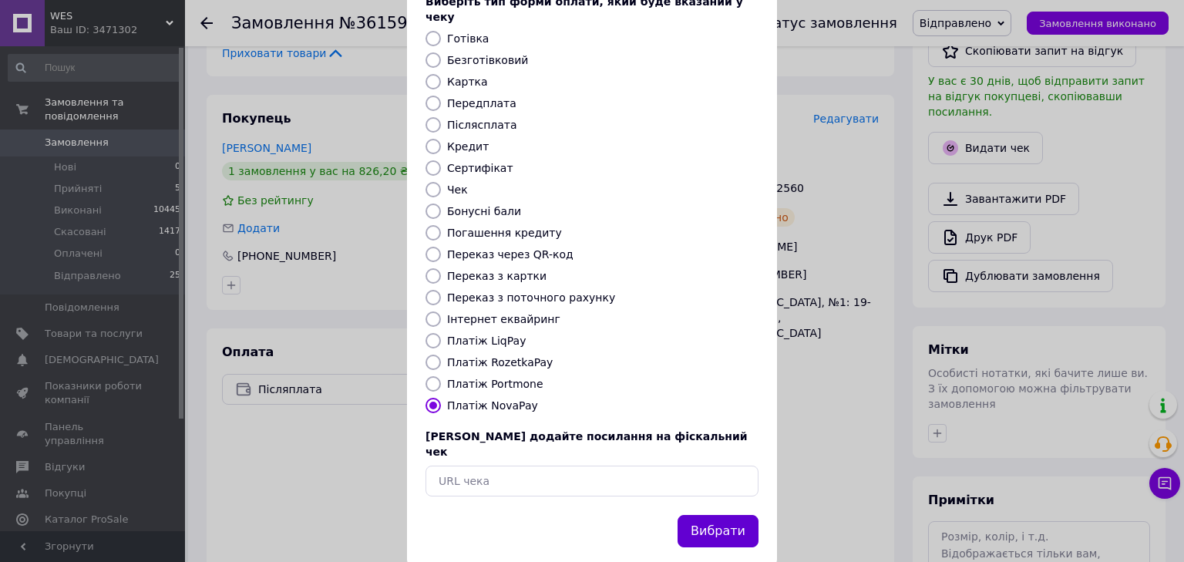
click at [692, 515] on button "Вибрати" at bounding box center [718, 531] width 81 height 33
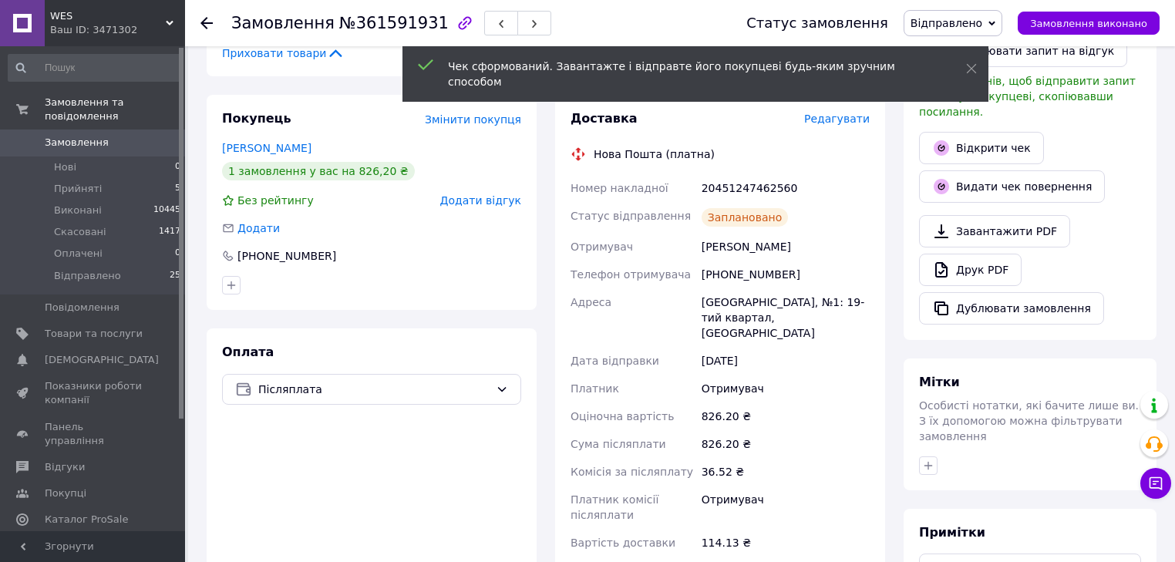
click at [210, 22] on use at bounding box center [206, 23] width 12 height 12
